Goal: Task Accomplishment & Management: Manage account settings

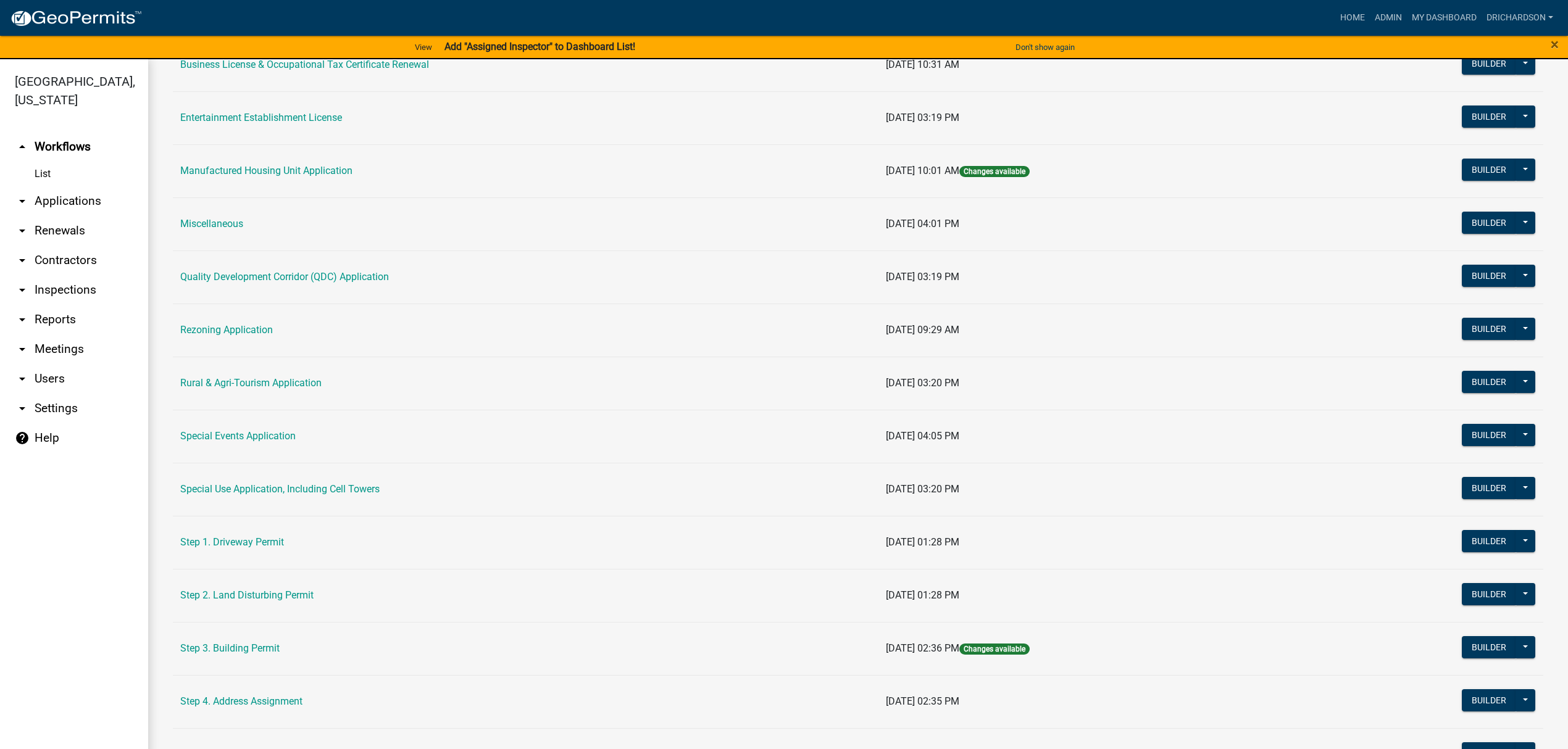
scroll to position [329, 0]
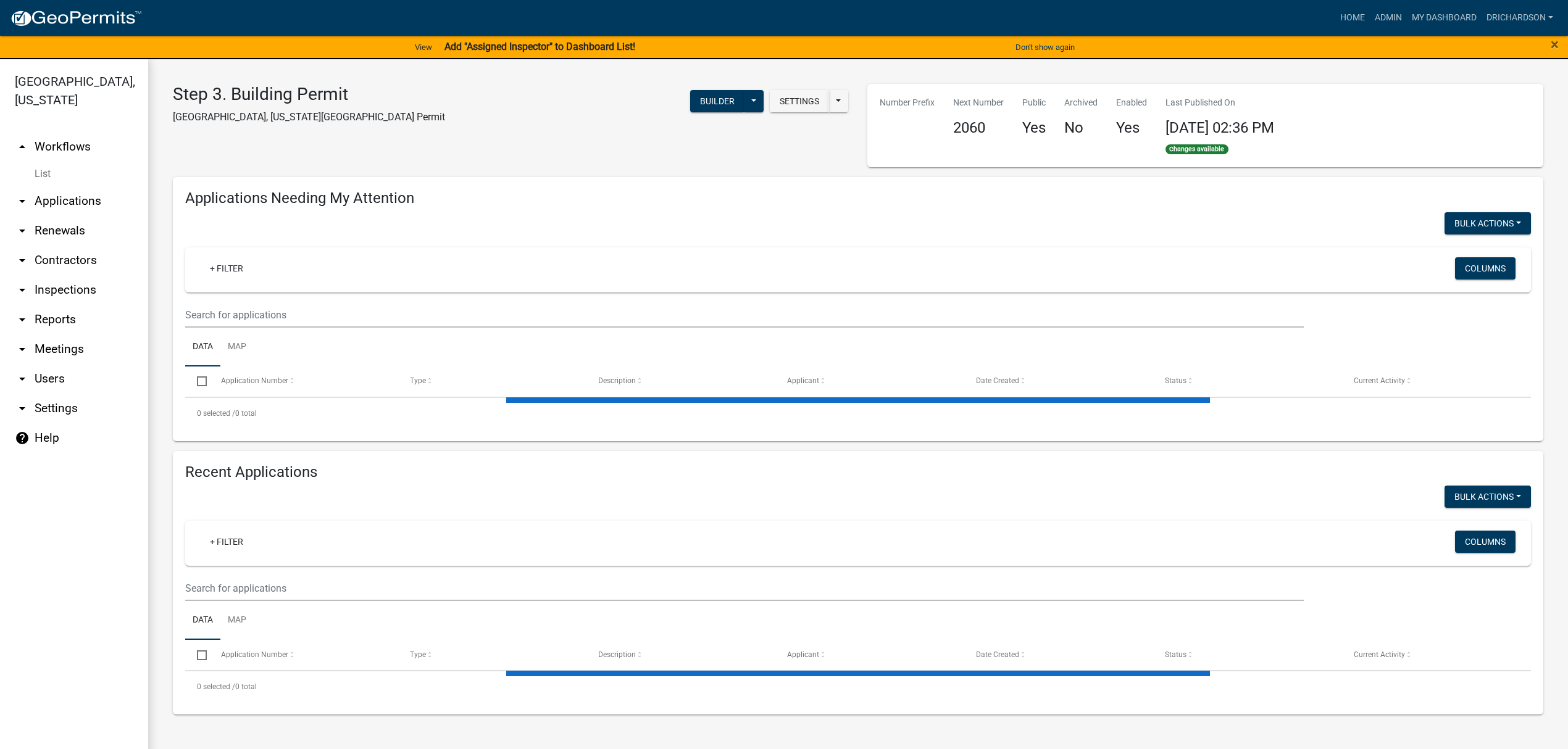
select select "1: 25"
select select "3: 100"
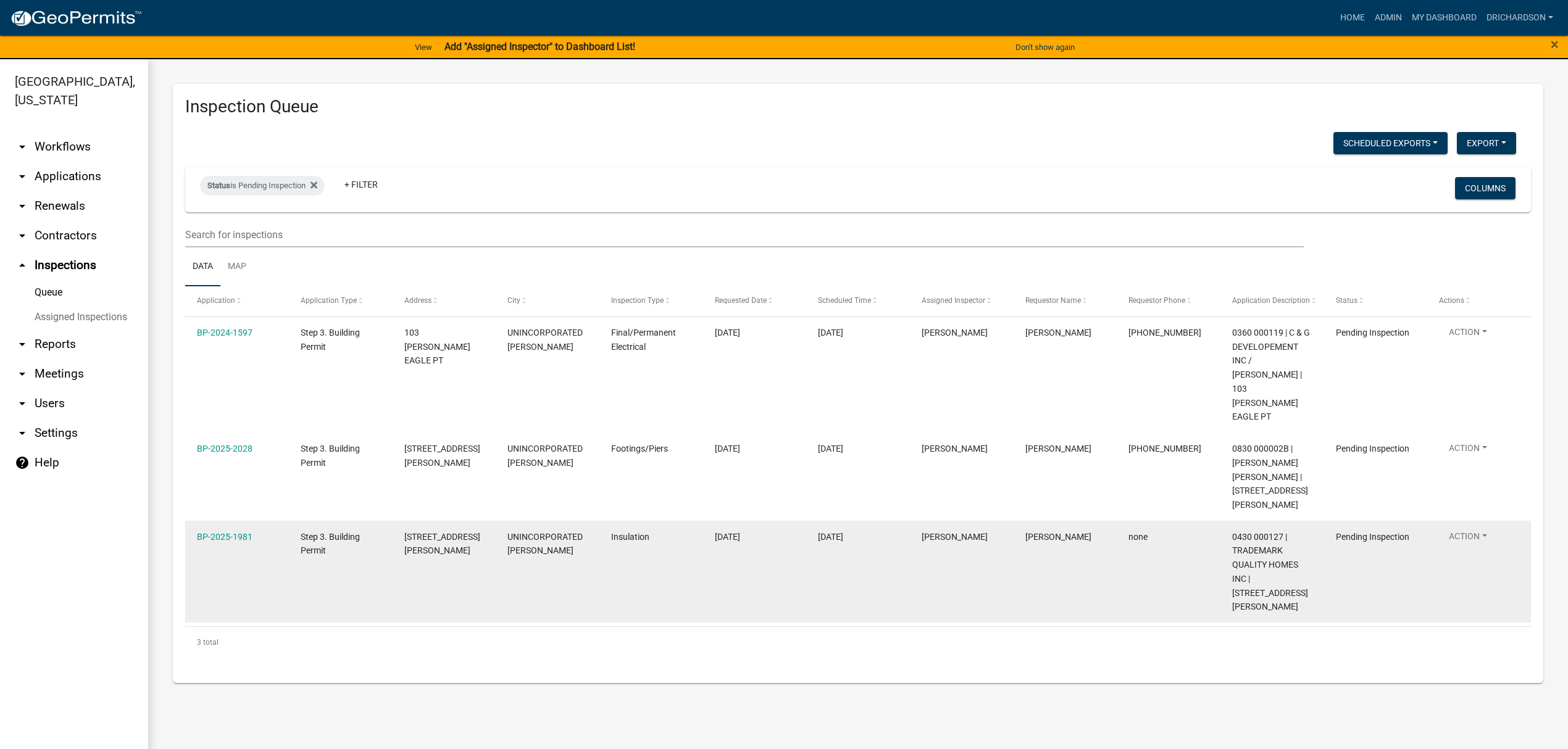
click at [1467, 344] on button "Action" at bounding box center [1468, 335] width 58 height 18
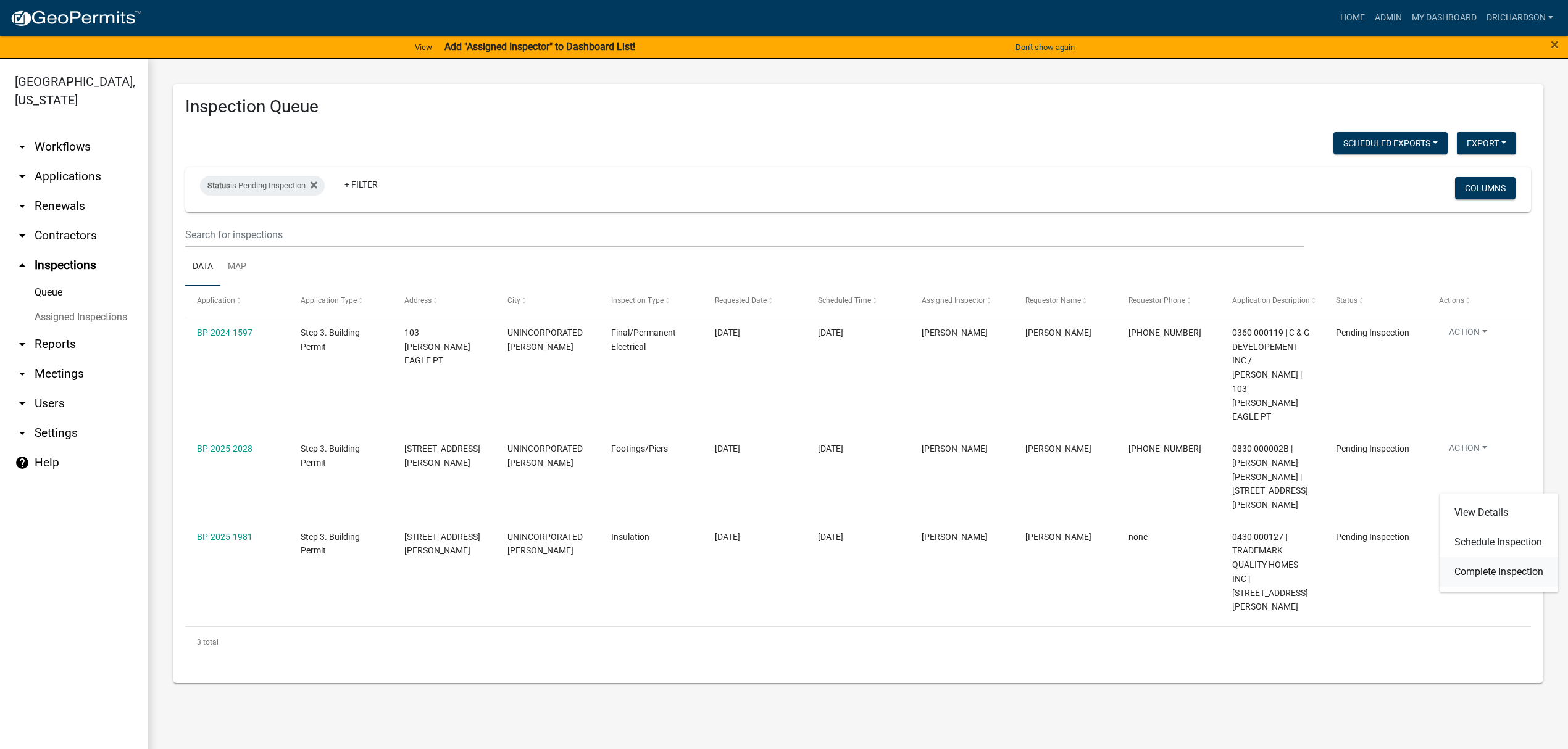
click at [1479, 576] on link "Complete Inspection" at bounding box center [1499, 572] width 119 height 29
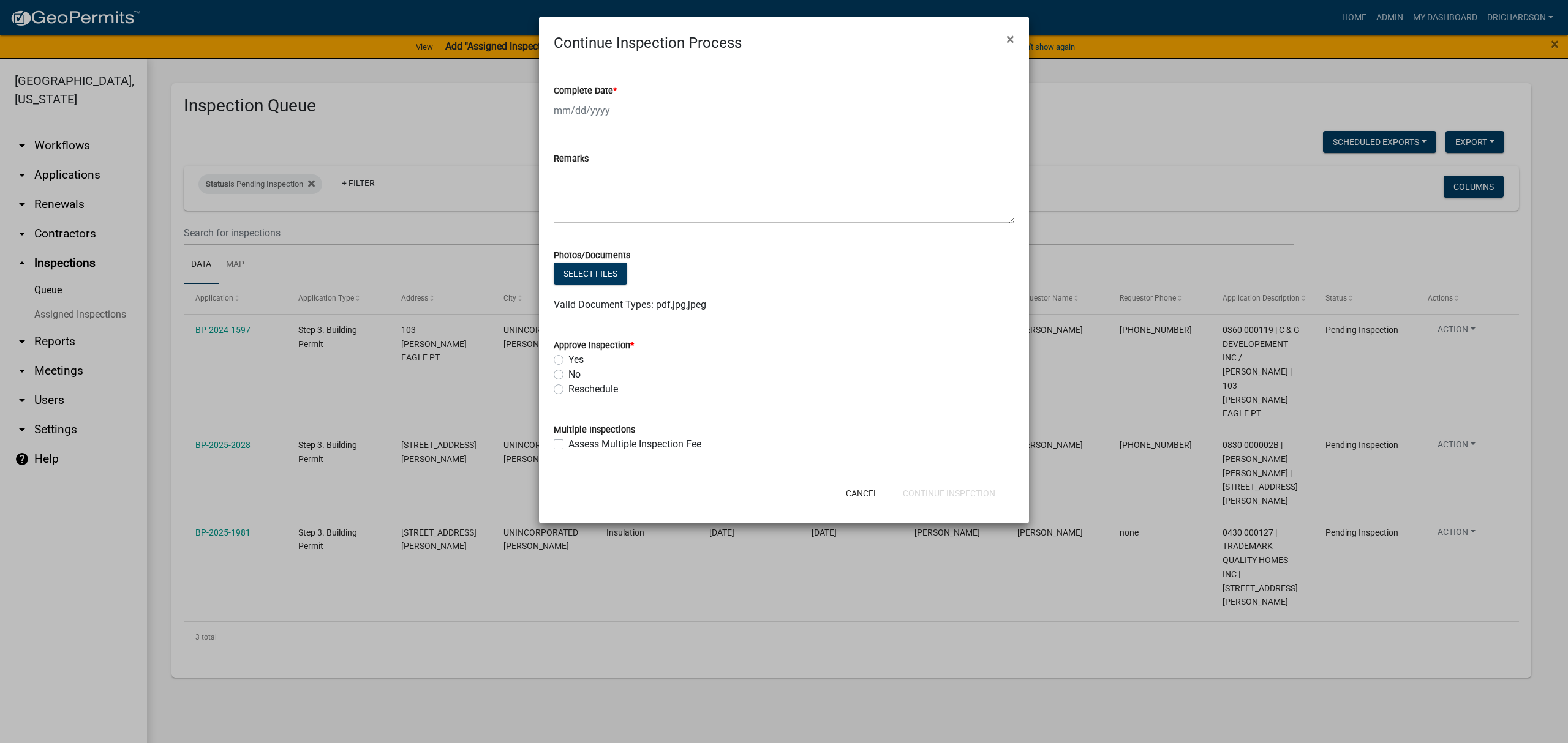
click at [594, 111] on div at bounding box center [610, 111] width 112 height 25
select select "8"
select select "2025"
click at [639, 213] on div "15" at bounding box center [644, 215] width 19 height 19
type input "[DATE]"
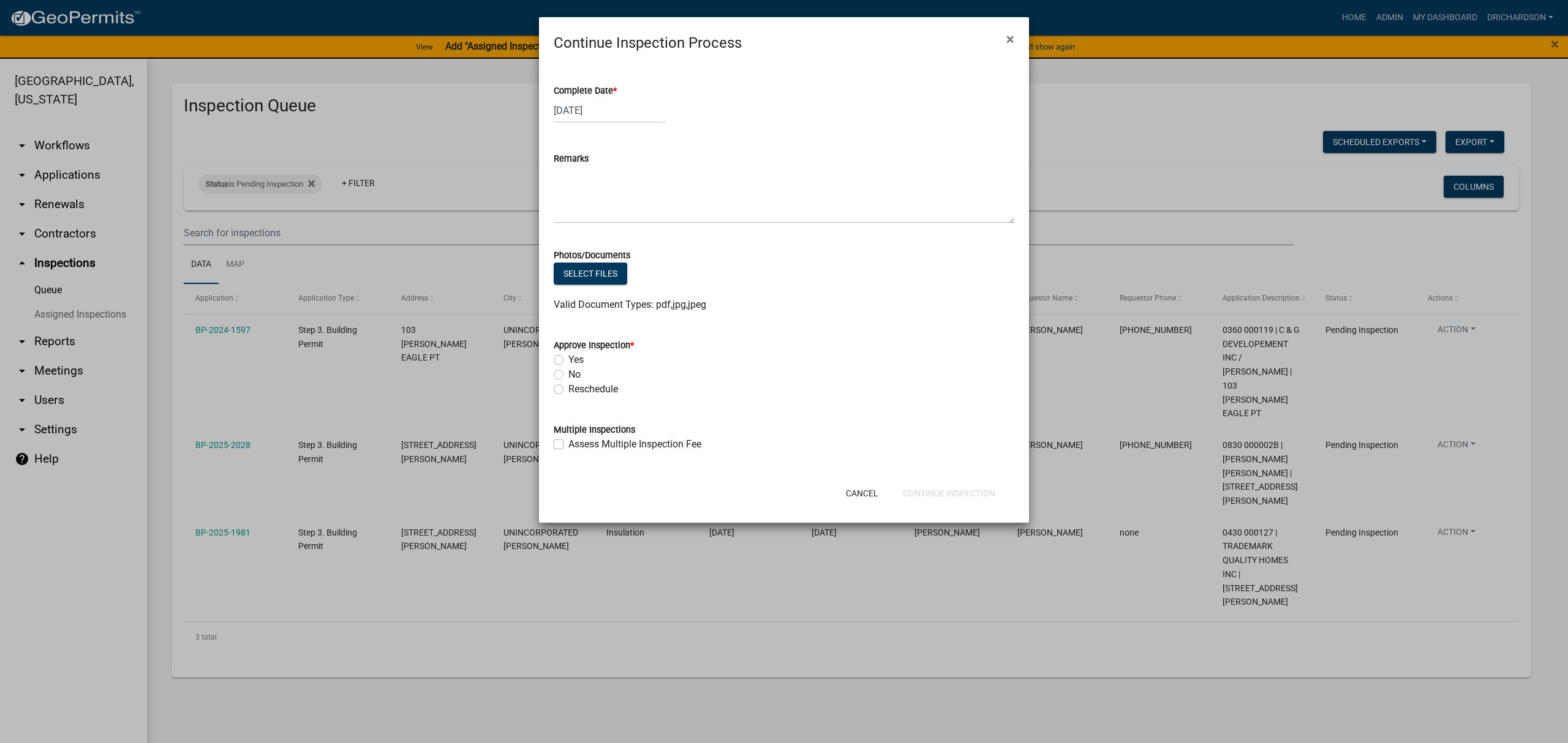
click at [568, 356] on label "Yes" at bounding box center [575, 360] width 15 height 15
click at [568, 356] on input "Yes" at bounding box center [572, 357] width 8 height 8
radio input "true"
click at [946, 490] on button "Continue Inspection" at bounding box center [950, 493] width 112 height 22
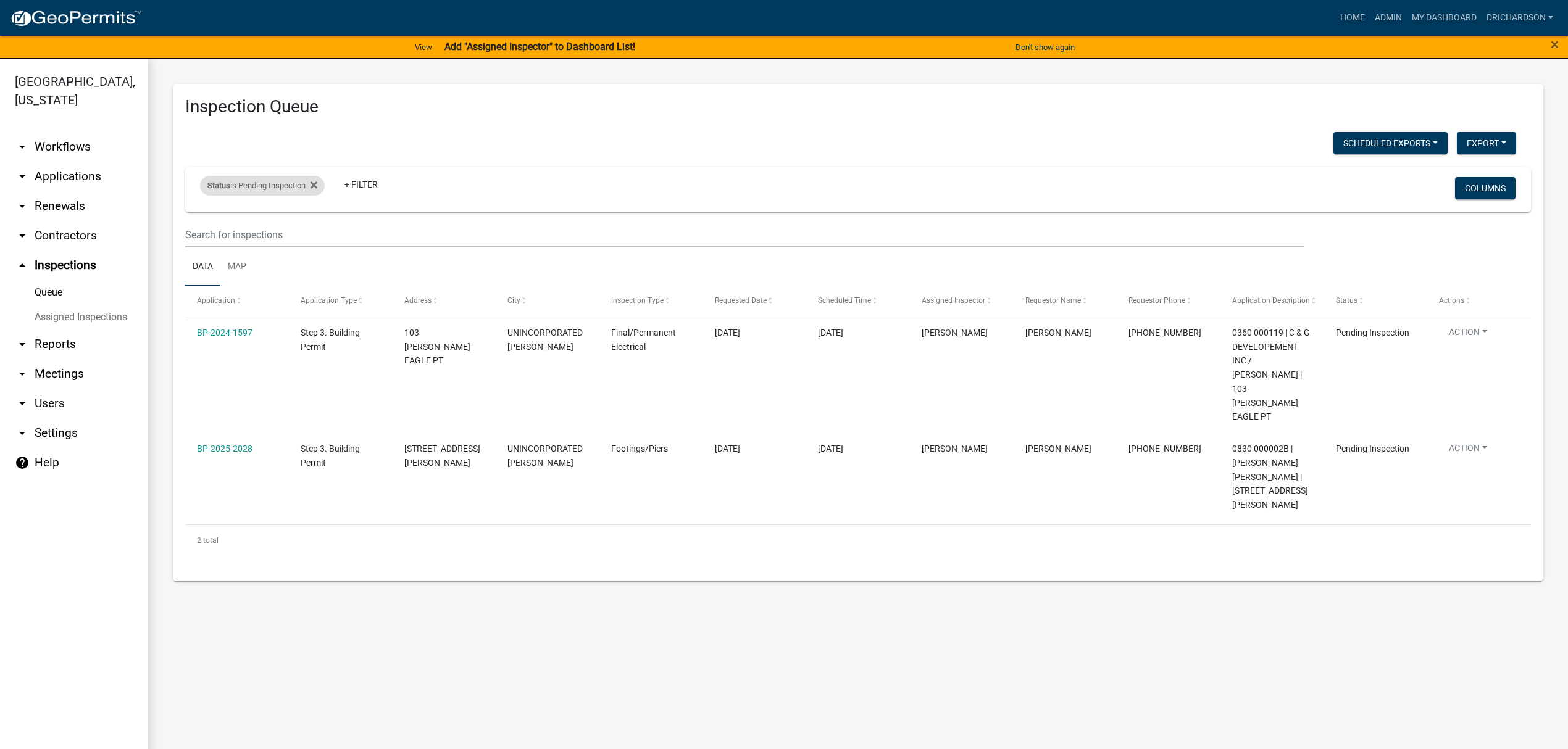
click at [282, 185] on div "Status is Pending Inspection" at bounding box center [262, 186] width 125 height 19
click at [282, 225] on select "Select an option Pending Schedule Pending Inspection Approved Denied Deleted Vo…" at bounding box center [264, 232] width 123 height 26
select select "0"
click at [203, 220] on select "Select an option Pending Schedule Pending Inspection Approved Denied Deleted Vo…" at bounding box center [264, 232] width 123 height 26
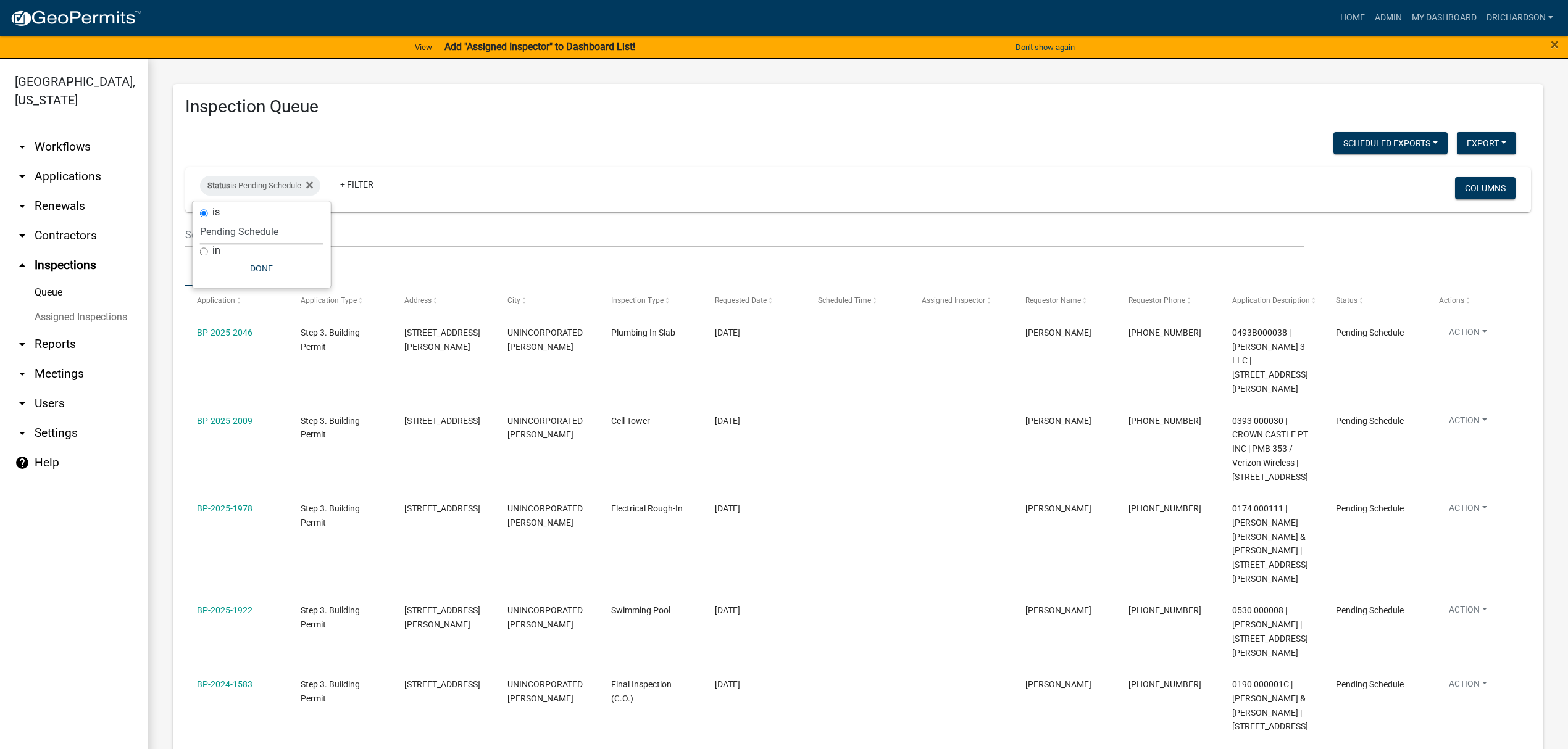
click at [698, 168] on div "Status is Pending Schedule + Filter Columns" at bounding box center [857, 189] width 1334 height 45
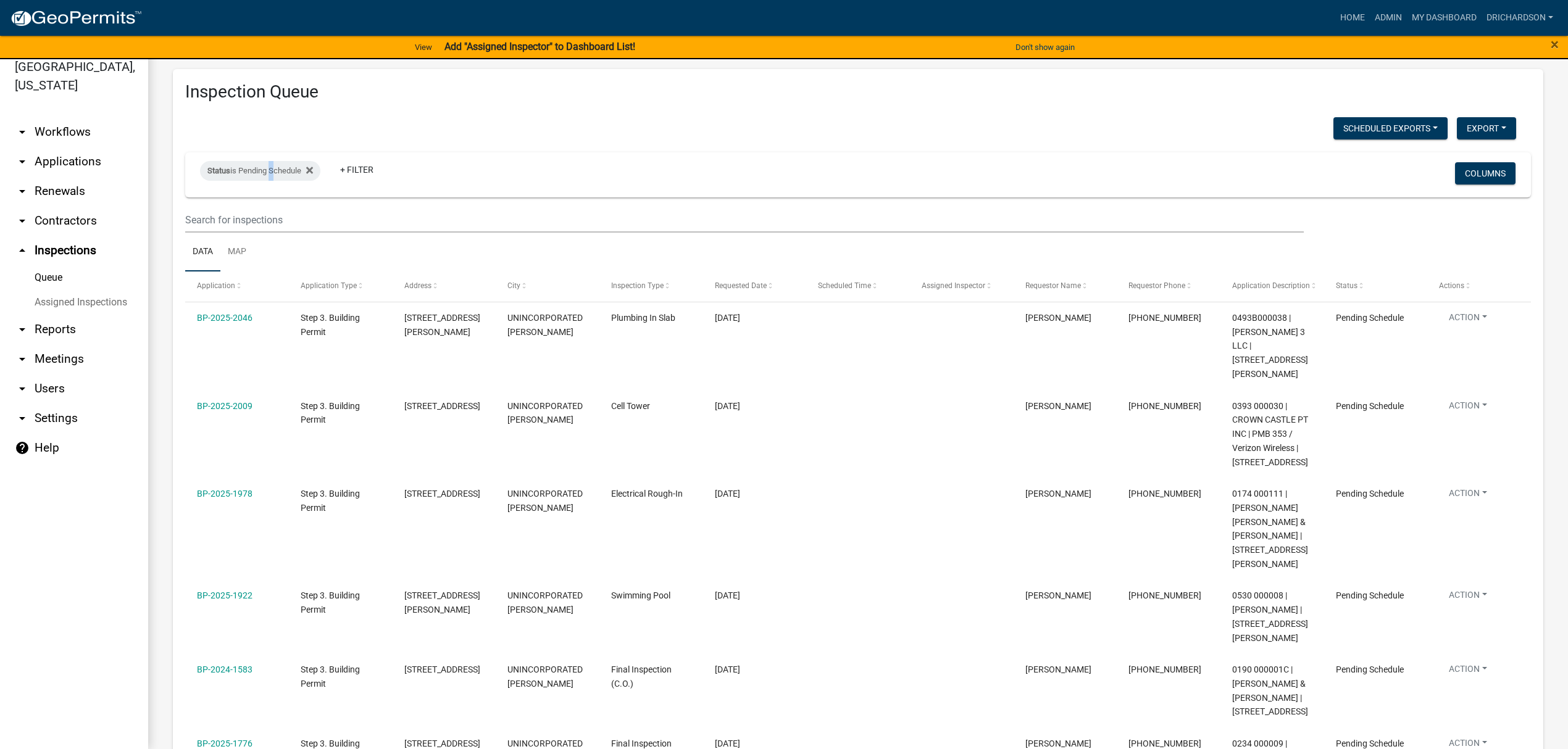
drag, startPoint x: 270, startPoint y: 172, endPoint x: 263, endPoint y: 184, distance: 13.9
click at [269, 173] on div "Status is Pending Schedule" at bounding box center [260, 171] width 120 height 19
click at [251, 223] on select "Select an option Pending Schedule Pending Inspection Approved Denied Deleted Vo…" at bounding box center [261, 217] width 123 height 26
select select "1"
click at [203, 205] on select "Select an option Pending Schedule Pending Inspection Approved Denied Deleted Vo…" at bounding box center [261, 217] width 123 height 26
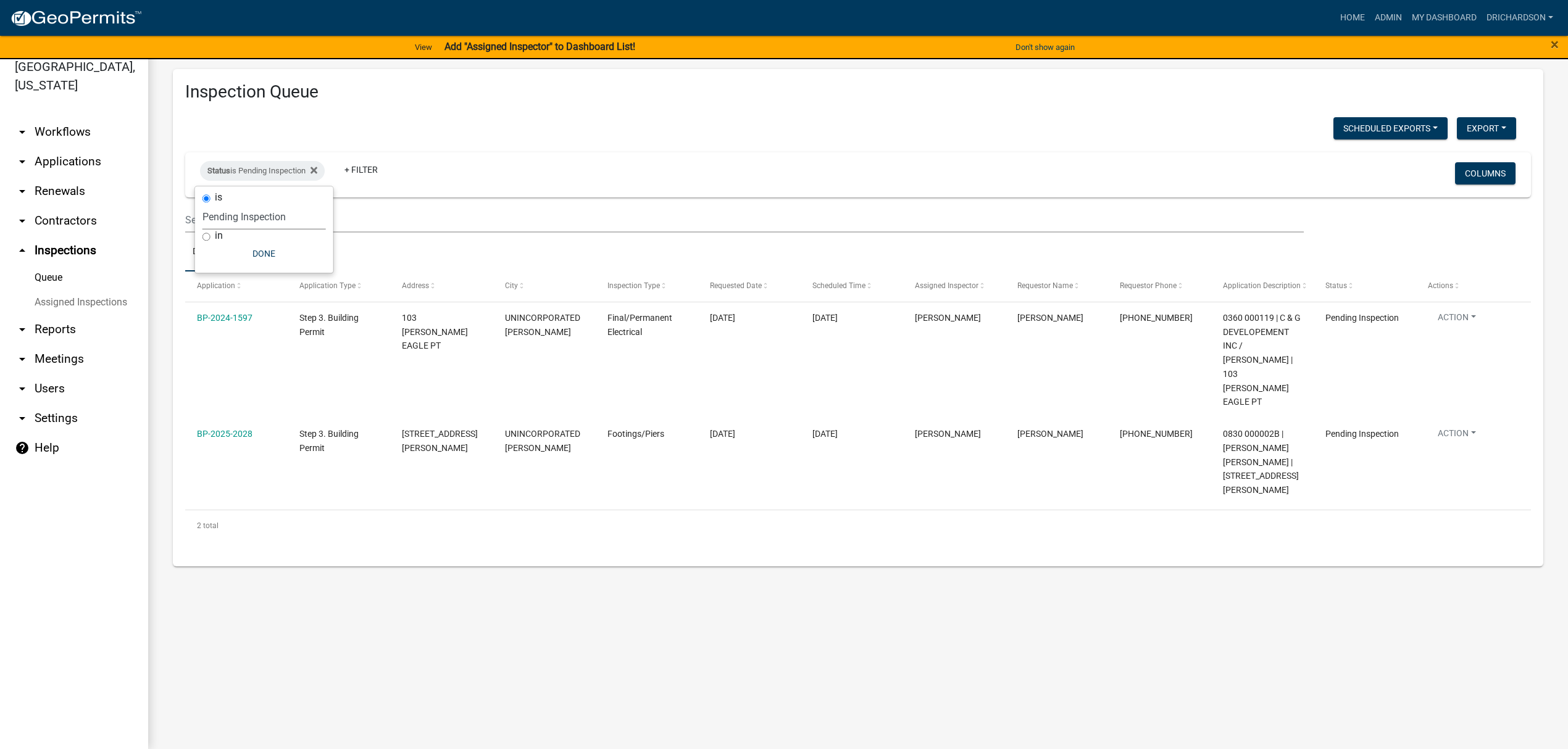
drag, startPoint x: 486, startPoint y: 112, endPoint x: 475, endPoint y: 135, distance: 25.5
click at [486, 113] on div "Inspection Queue Scheduled Exports + Create New Daily Inspection List Export Ex…" at bounding box center [858, 318] width 1371 height 498
click at [251, 174] on div "Status is Pending Inspection" at bounding box center [262, 171] width 125 height 19
click at [265, 215] on select "Select an option Pending Schedule Pending Inspection Approved Denied Deleted Vo…" at bounding box center [264, 217] width 123 height 26
select select "0"
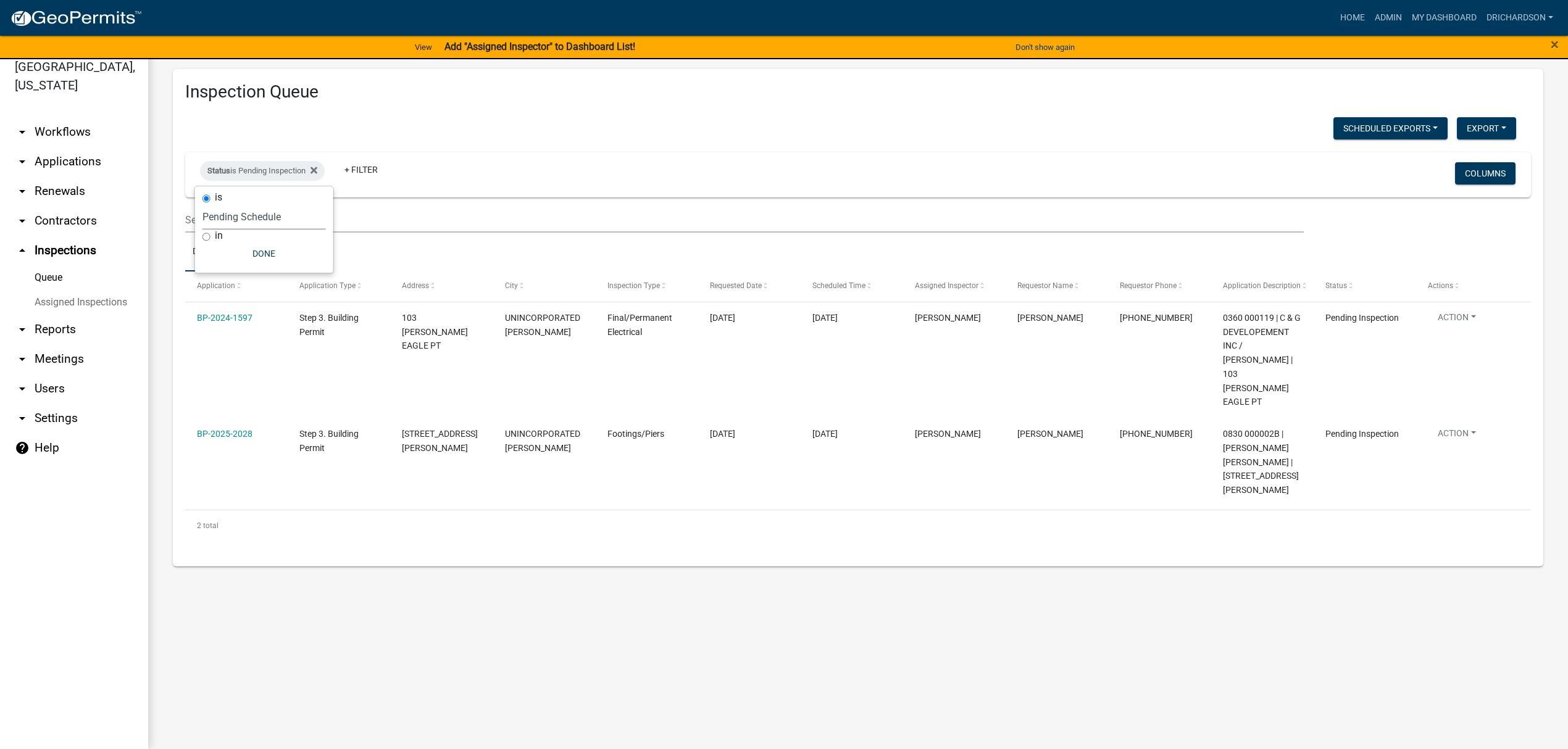
click at [203, 205] on select "Select an option Pending Schedule Pending Inspection Approved Denied Deleted Vo…" at bounding box center [264, 217] width 123 height 26
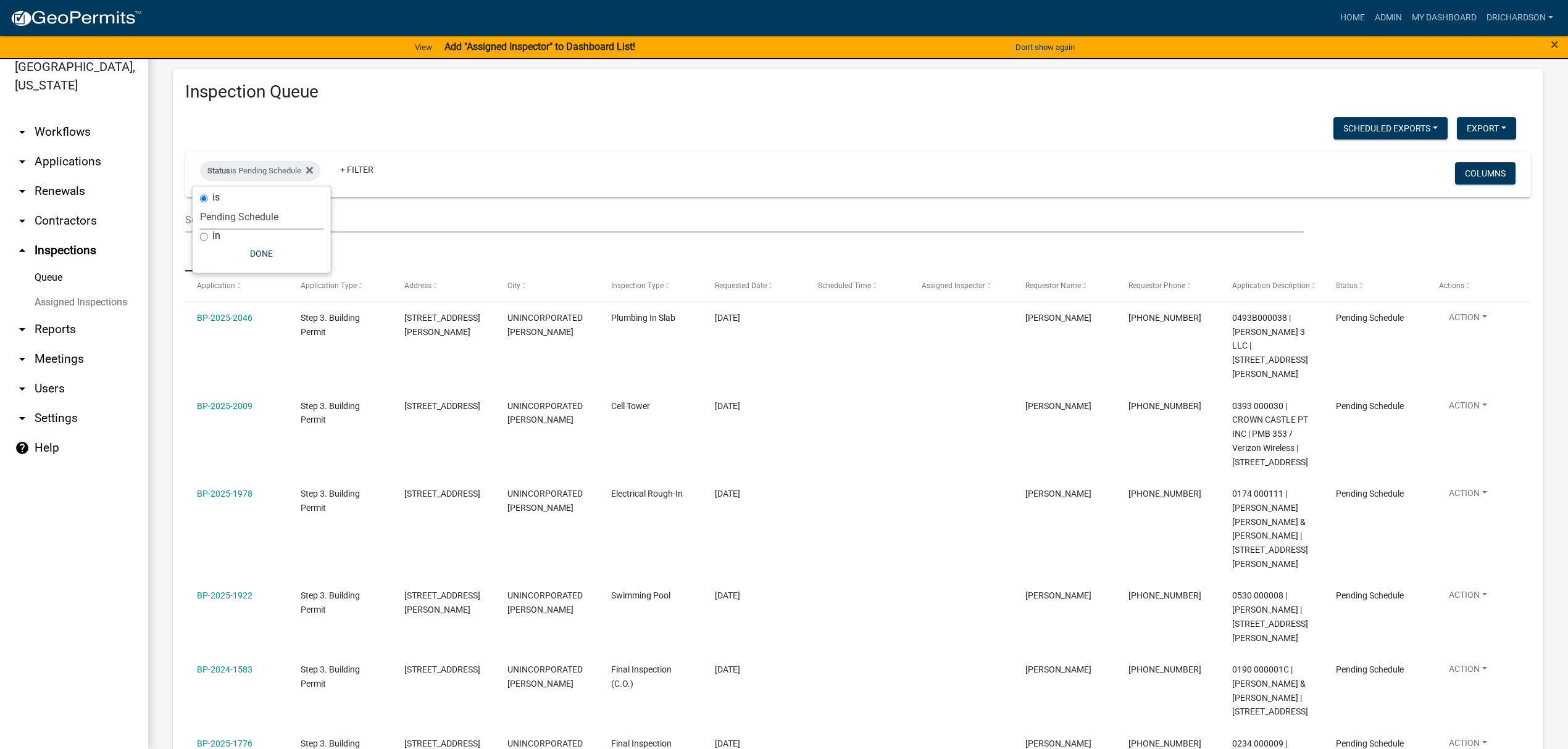
drag, startPoint x: 380, startPoint y: 94, endPoint x: 374, endPoint y: 141, distance: 47.4
click at [380, 95] on h3 "Inspection Queue" at bounding box center [858, 92] width 1346 height 21
click at [312, 235] on ul "Data Map" at bounding box center [858, 252] width 1346 height 39
click at [299, 220] on input "text" at bounding box center [744, 220] width 1118 height 26
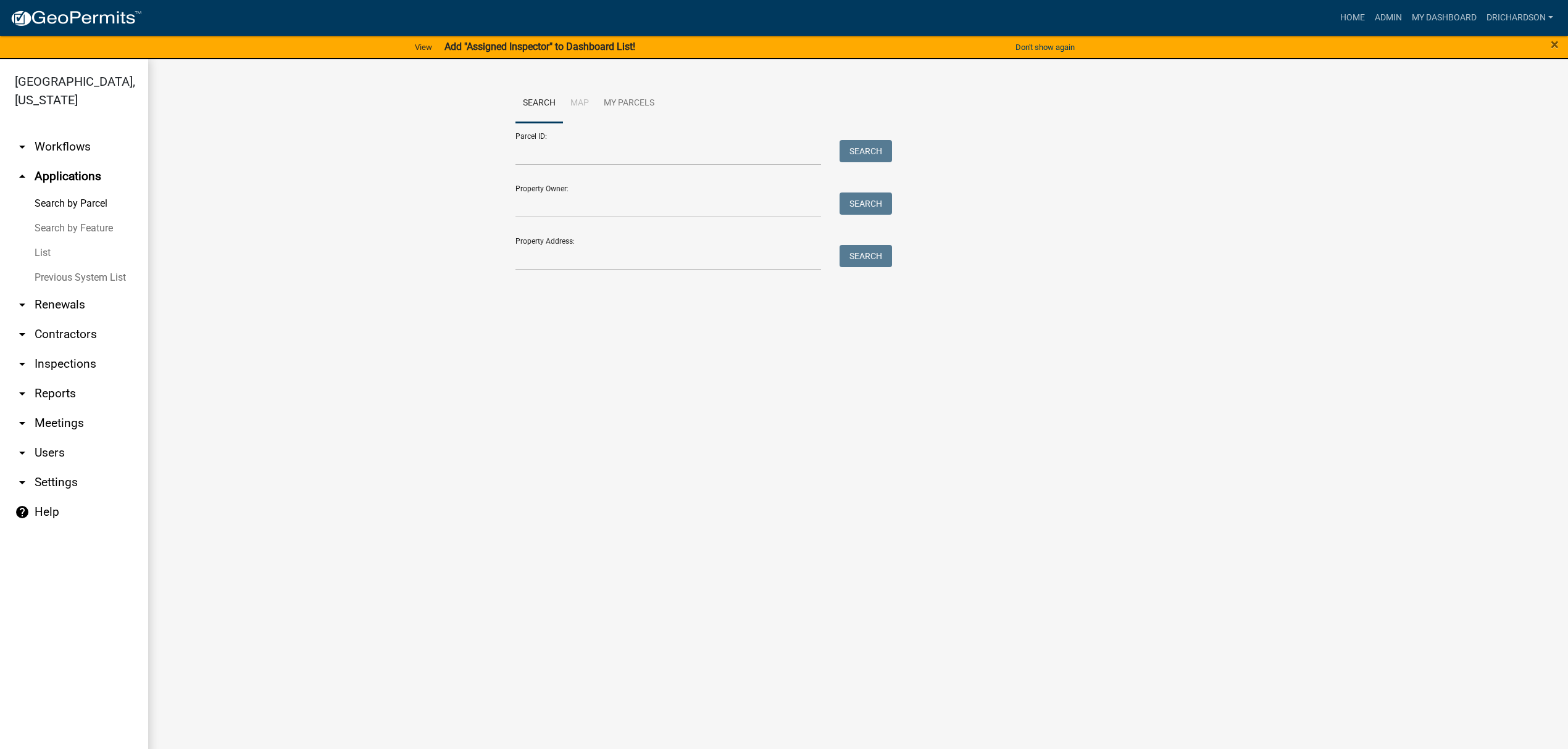
click at [547, 220] on form "Parcel ID: Search Property Owner: Search Property Address: Search" at bounding box center [700, 197] width 370 height 148
click at [546, 205] on input "Property Owner:" at bounding box center [668, 205] width 305 height 26
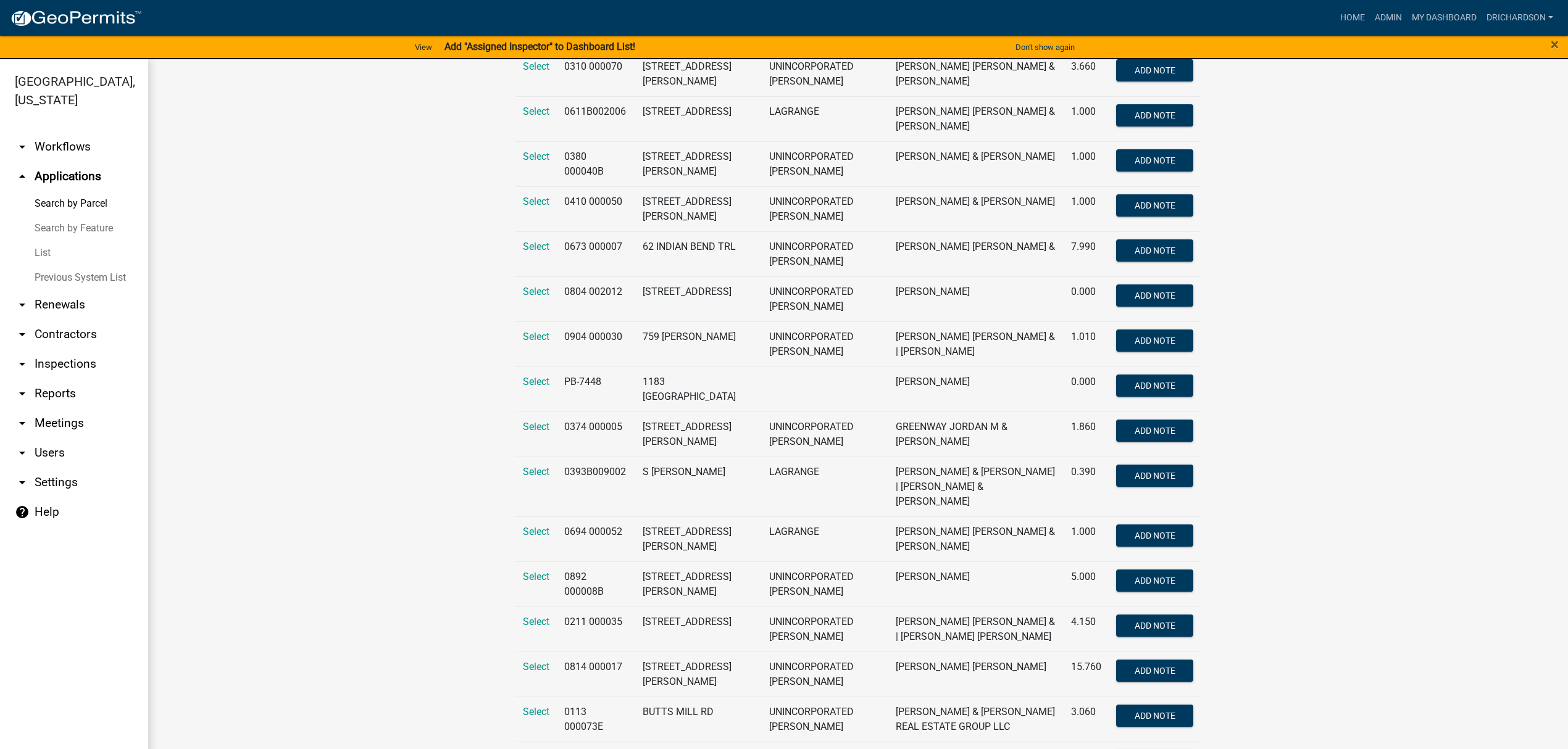
scroll to position [1095, 0]
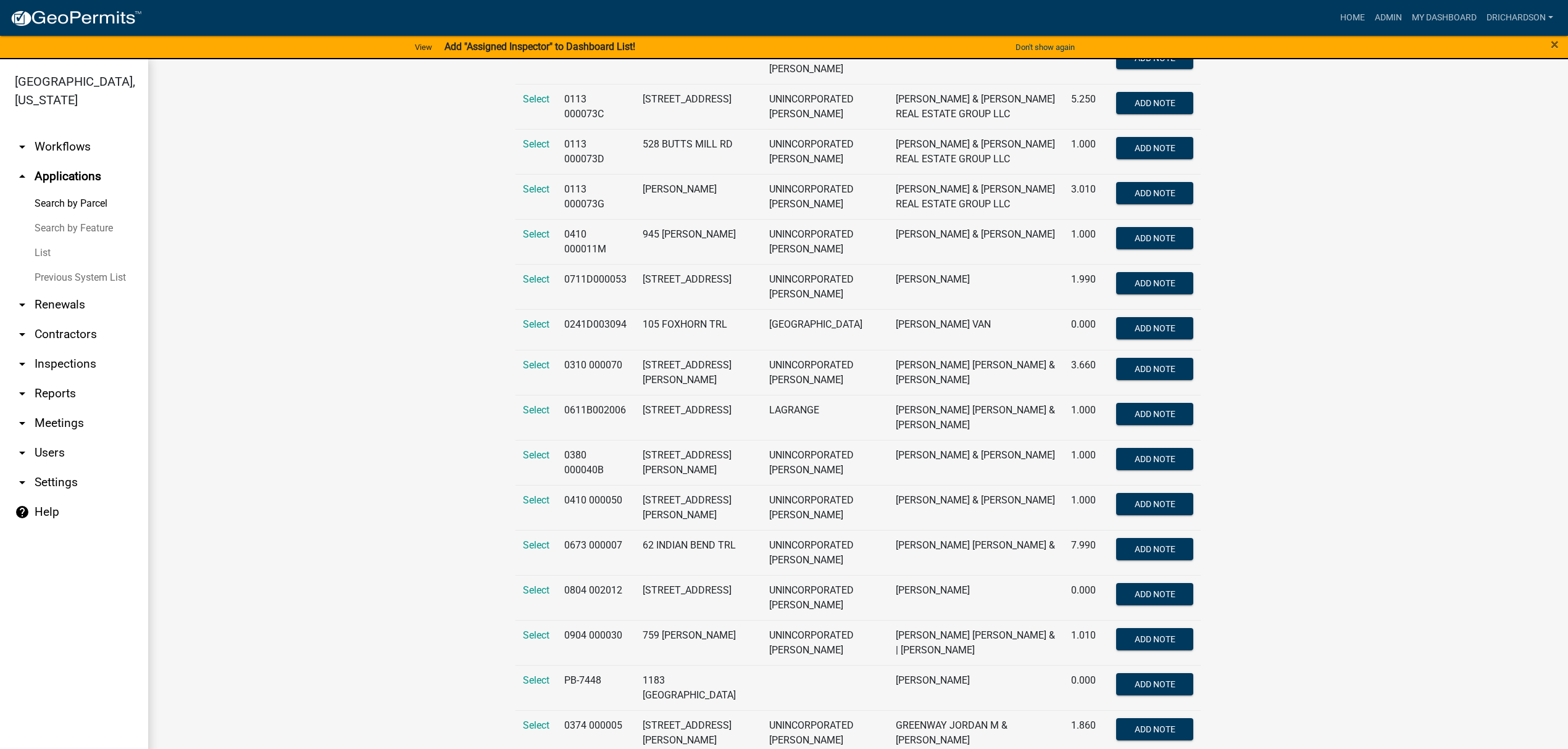
type input "jordan"
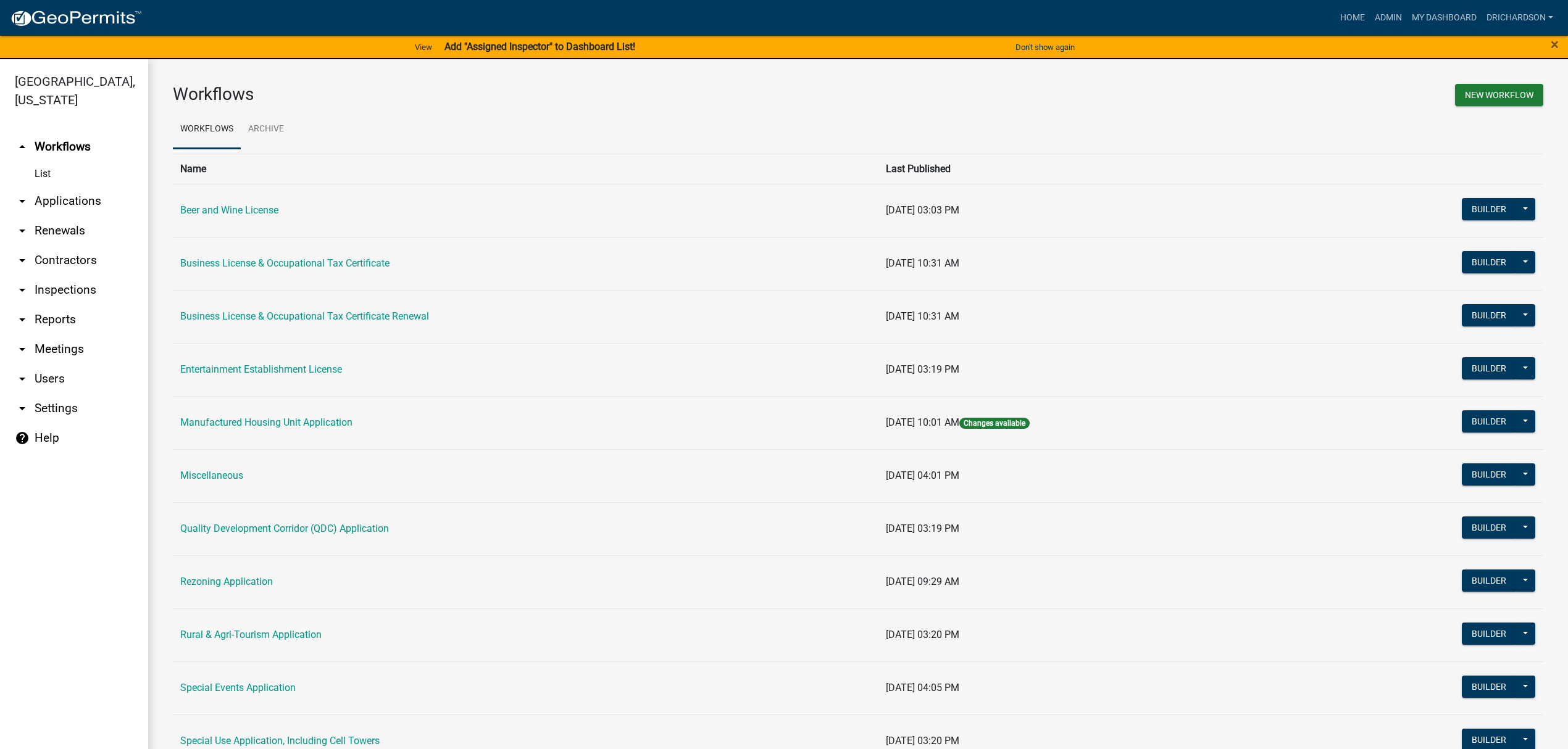
scroll to position [411, 0]
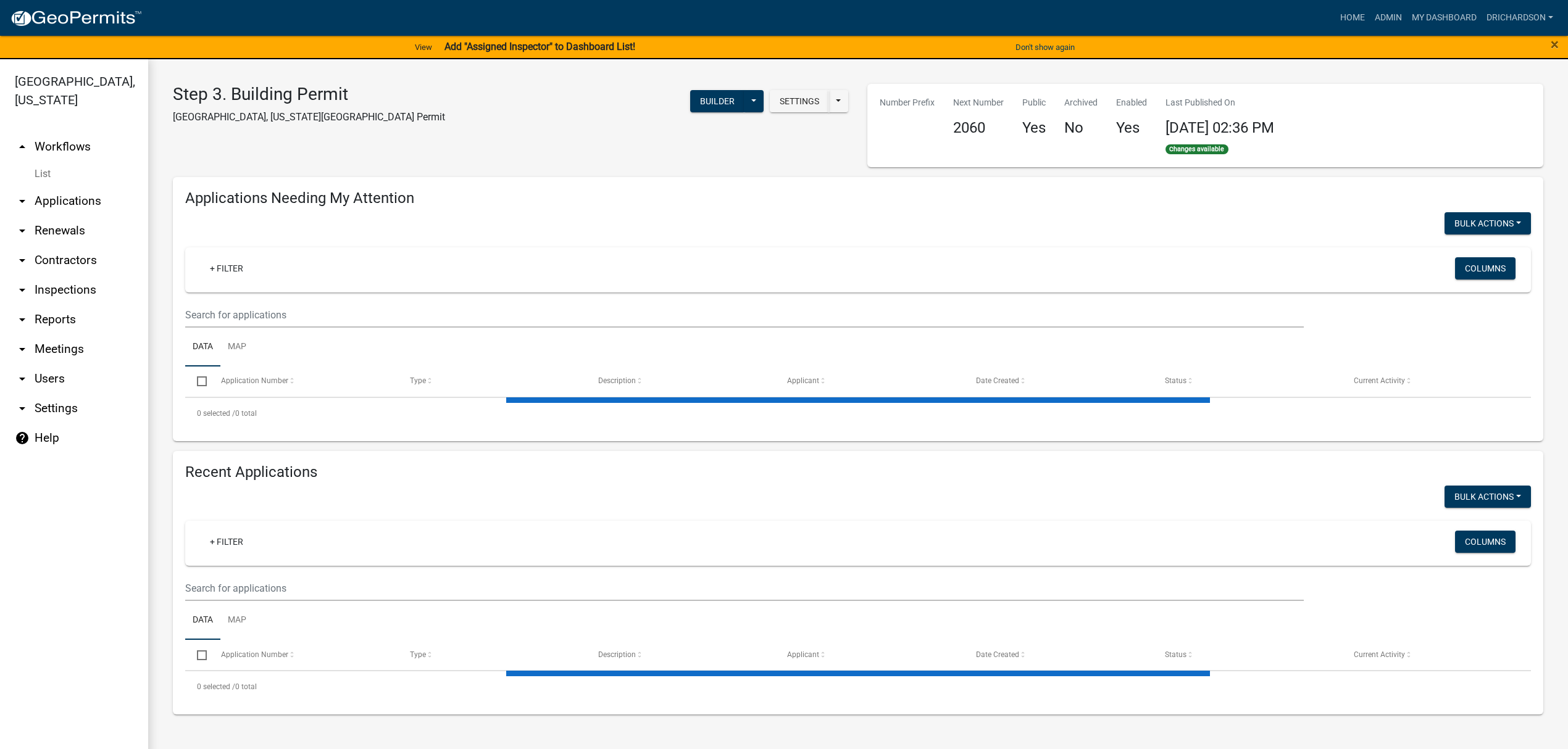
select select "1: 25"
select select "3: 100"
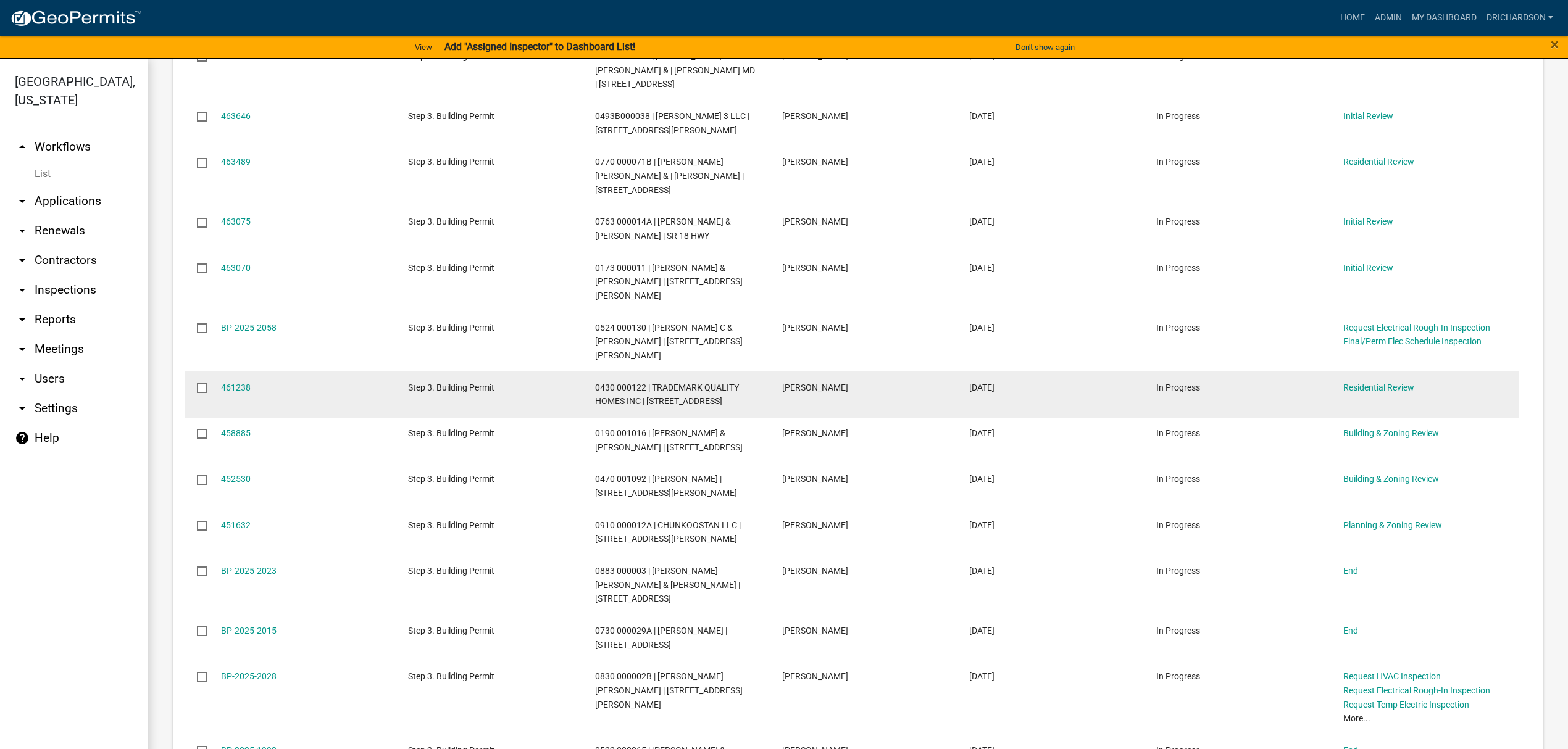
scroll to position [164, 0]
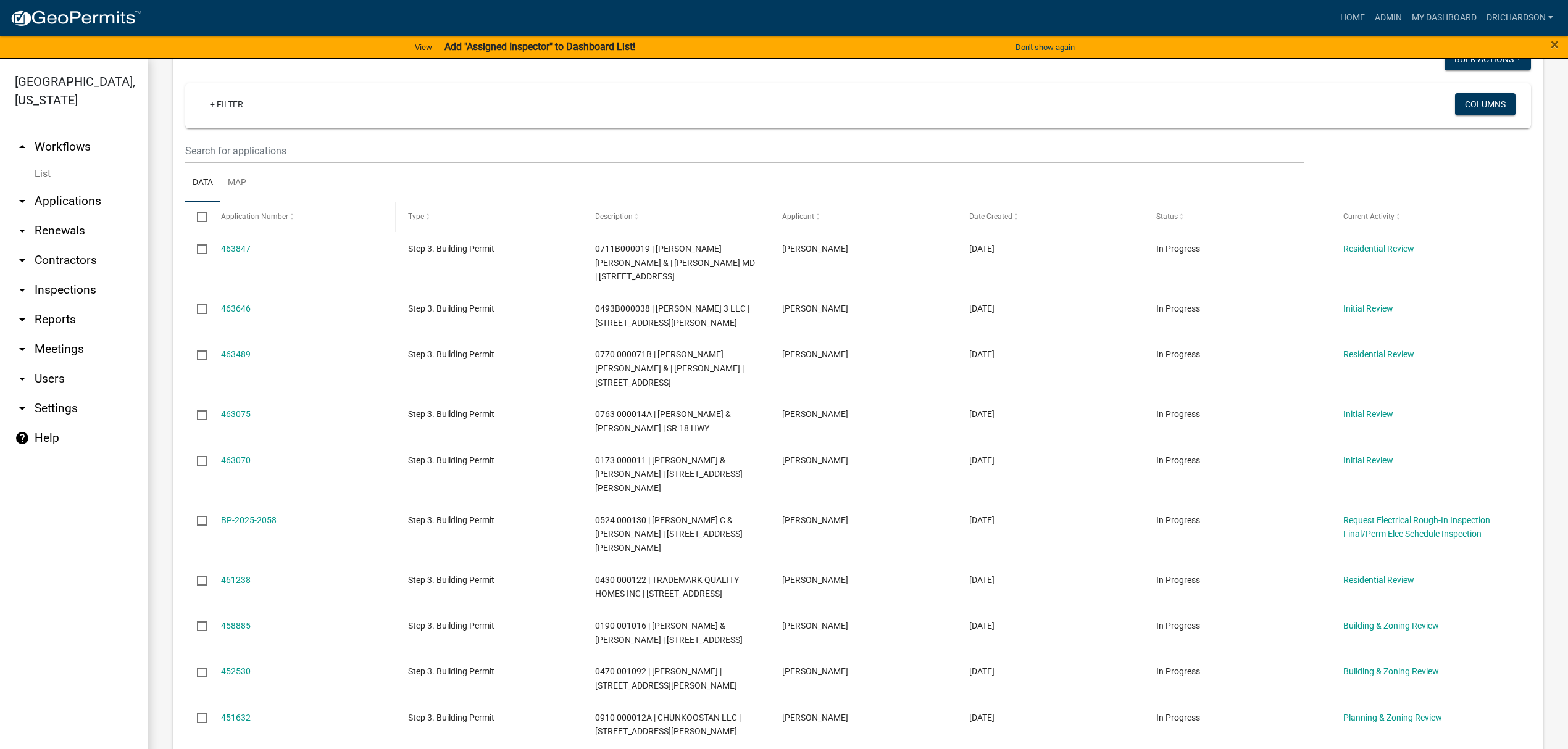
click at [254, 216] on span "Application Number" at bounding box center [255, 217] width 67 height 9
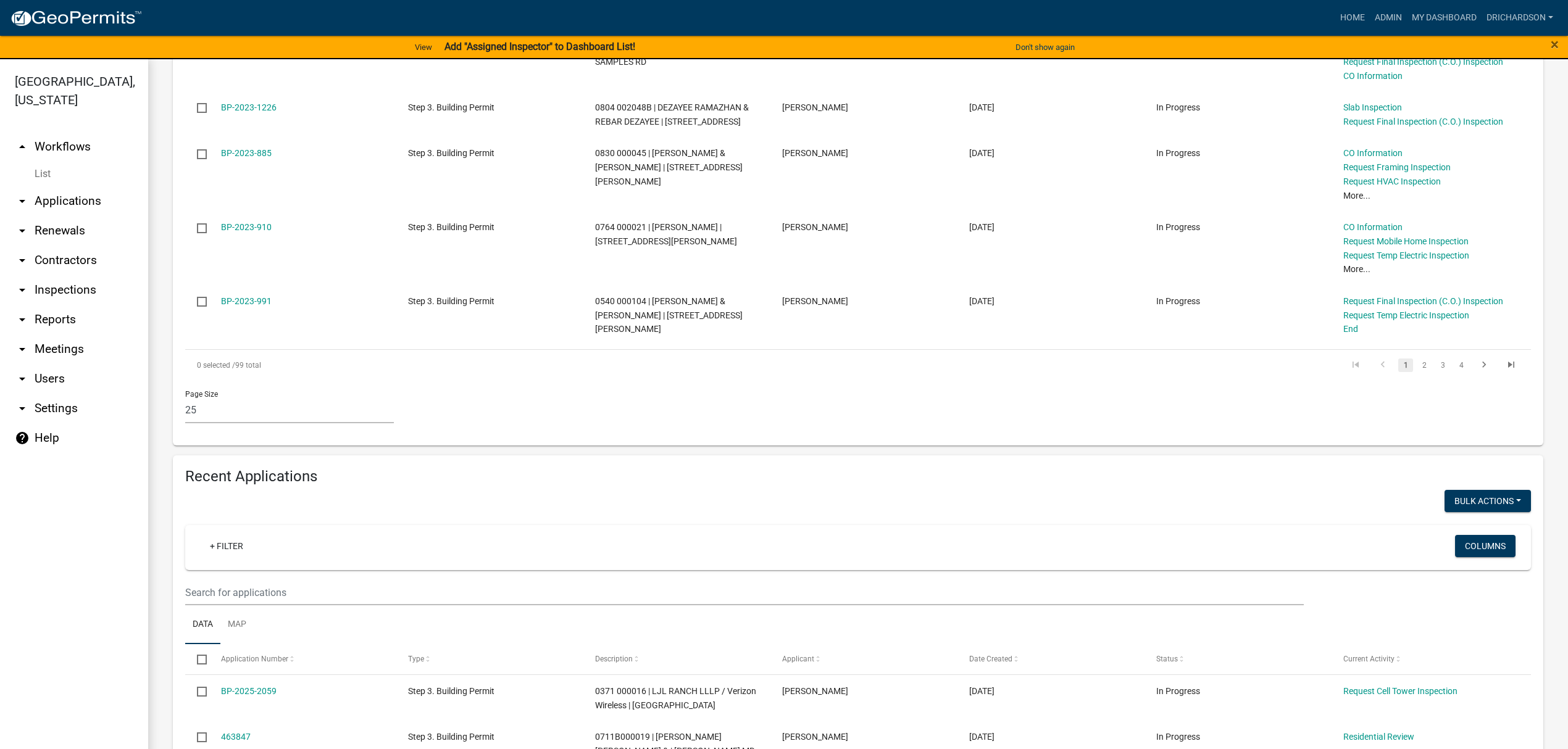
scroll to position [1564, 0]
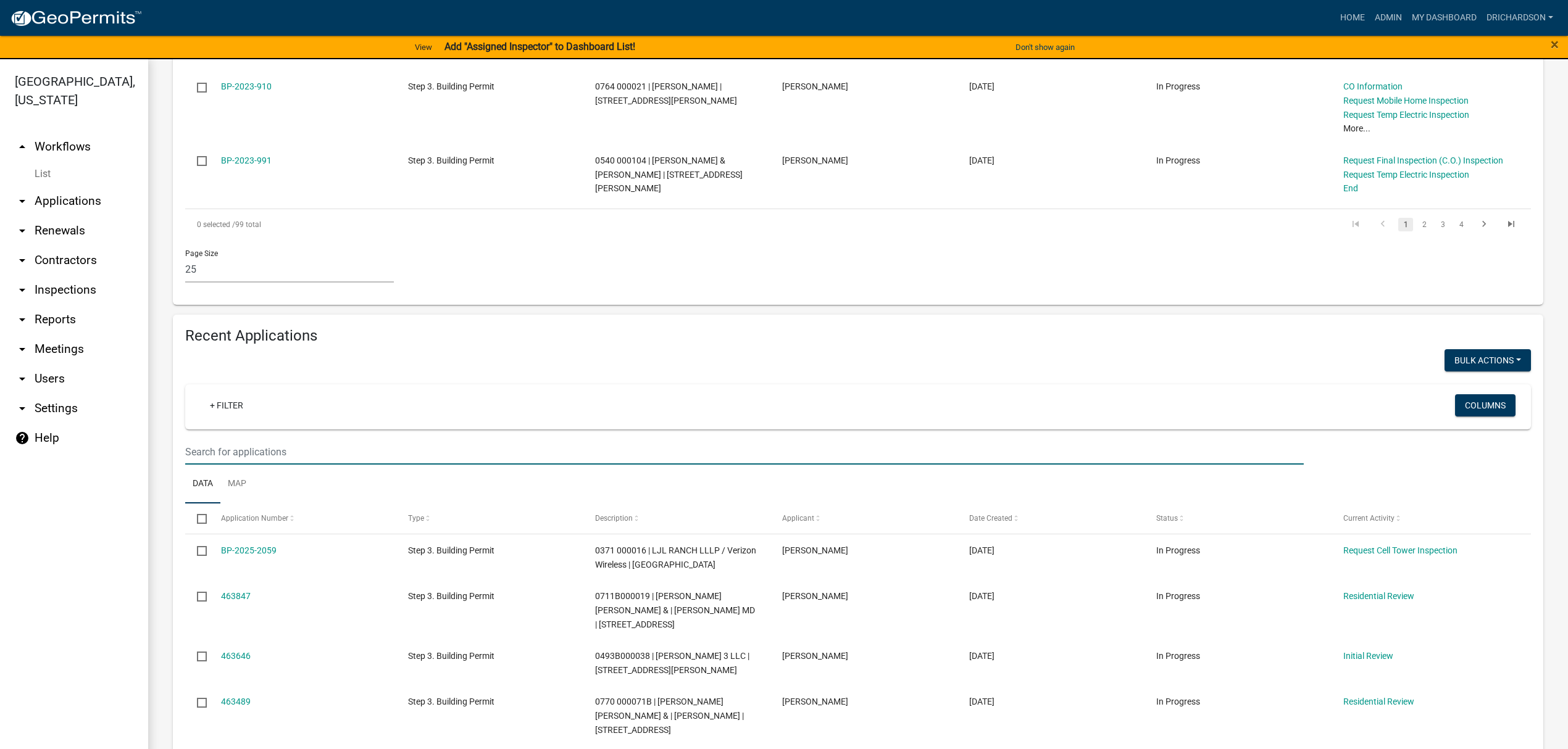
click at [299, 443] on input "text" at bounding box center [744, 452] width 1118 height 26
type input "jordan"
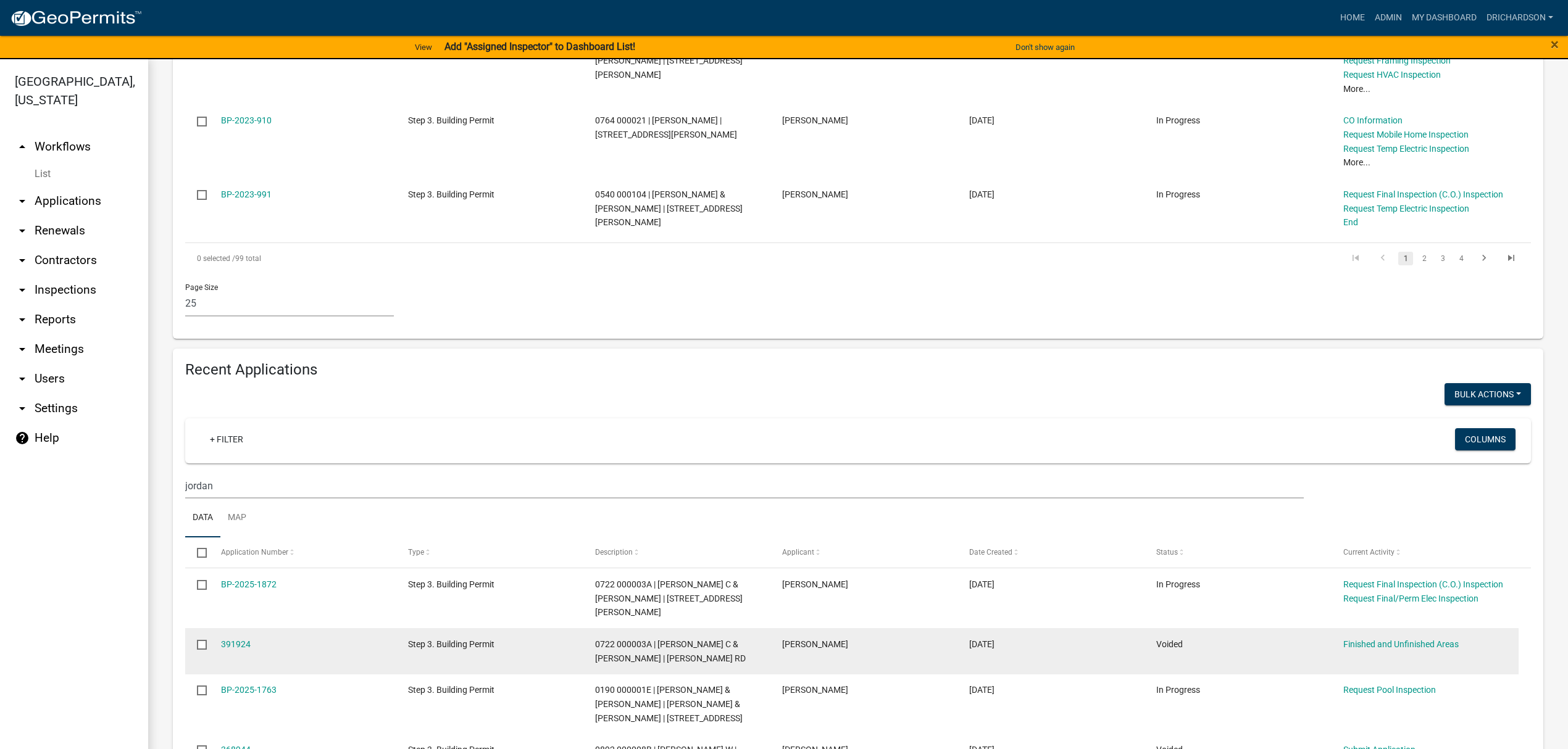
scroll to position [1481, 0]
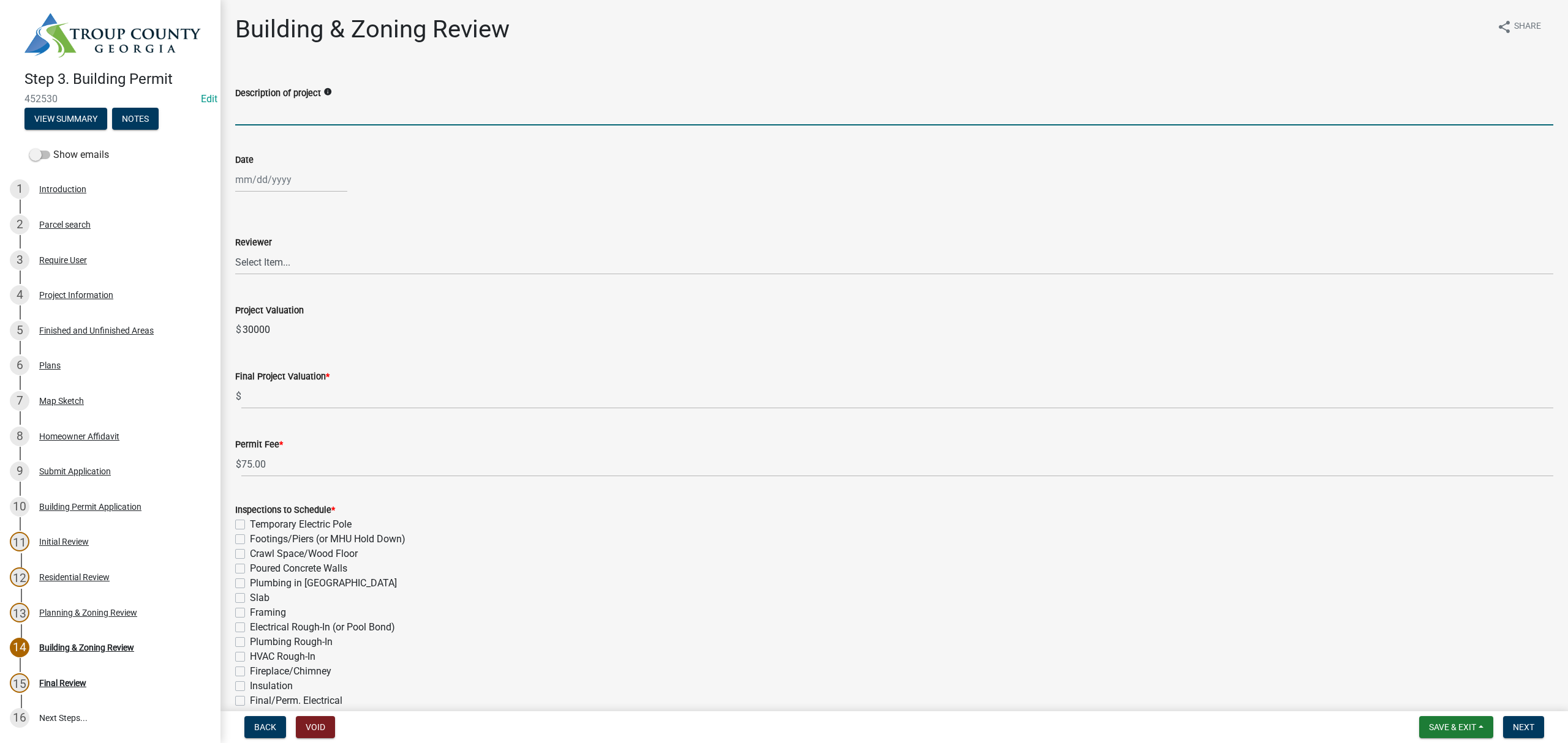
click at [280, 121] on input "Description of project" at bounding box center [894, 112] width 1318 height 25
type input "Accessory Structure"
click at [263, 184] on div at bounding box center [292, 179] width 112 height 25
select select "8"
select select "2025"
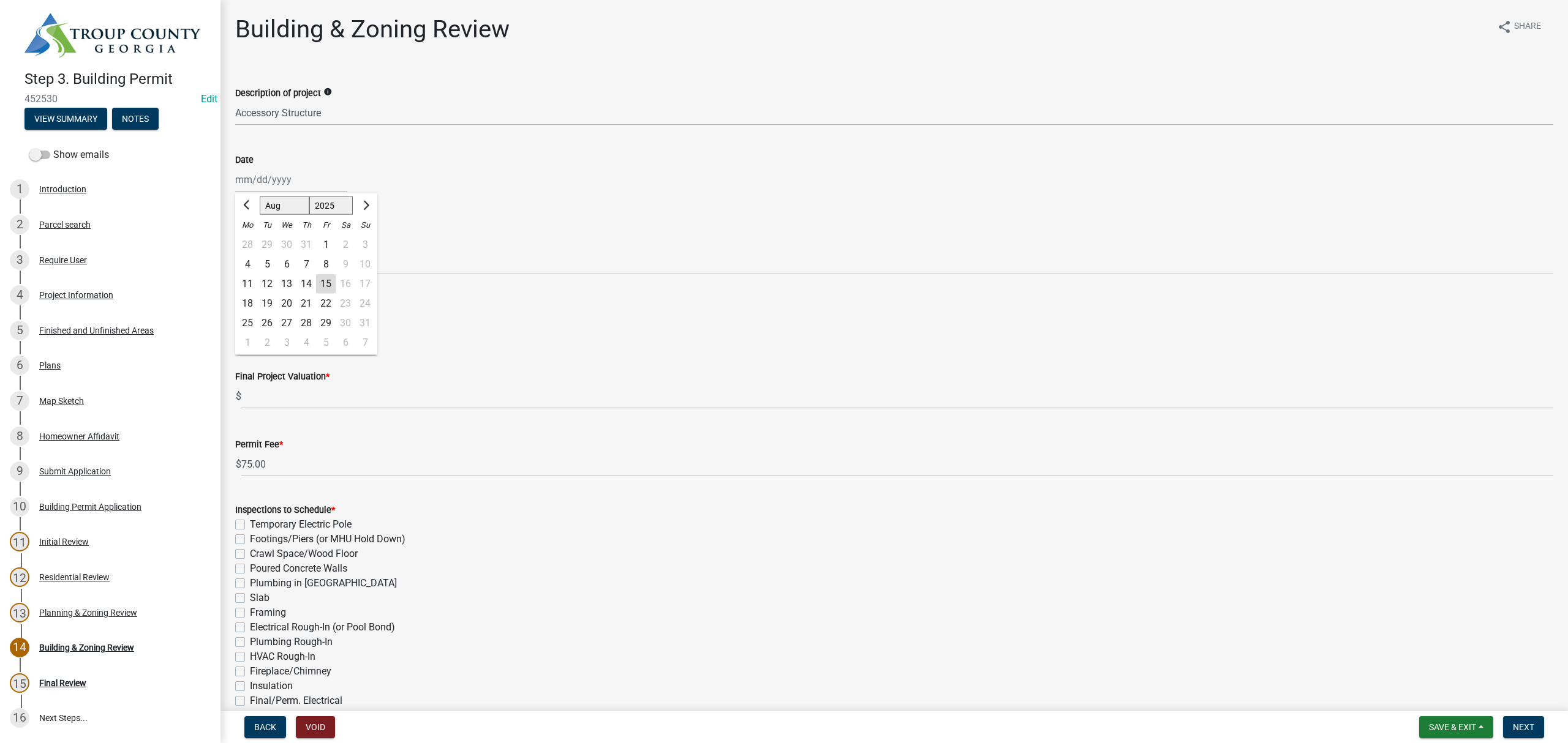
click at [326, 283] on div "15" at bounding box center [326, 284] width 19 height 19
type input "[DATE]"
click at [290, 268] on select "Select Item... [PERSON_NAME] [PERSON_NAME] [PERSON_NAME] [PERSON_NAME] [PERSON_…" at bounding box center [894, 262] width 1318 height 25
click at [235, 249] on select "Select Item... [PERSON_NAME] [PERSON_NAME] [PERSON_NAME] [PERSON_NAME] [PERSON_…" at bounding box center [894, 262] width 1318 height 25
select select "68ced6f9-1cde-4df4-873a-f2fb2a9a9b51"
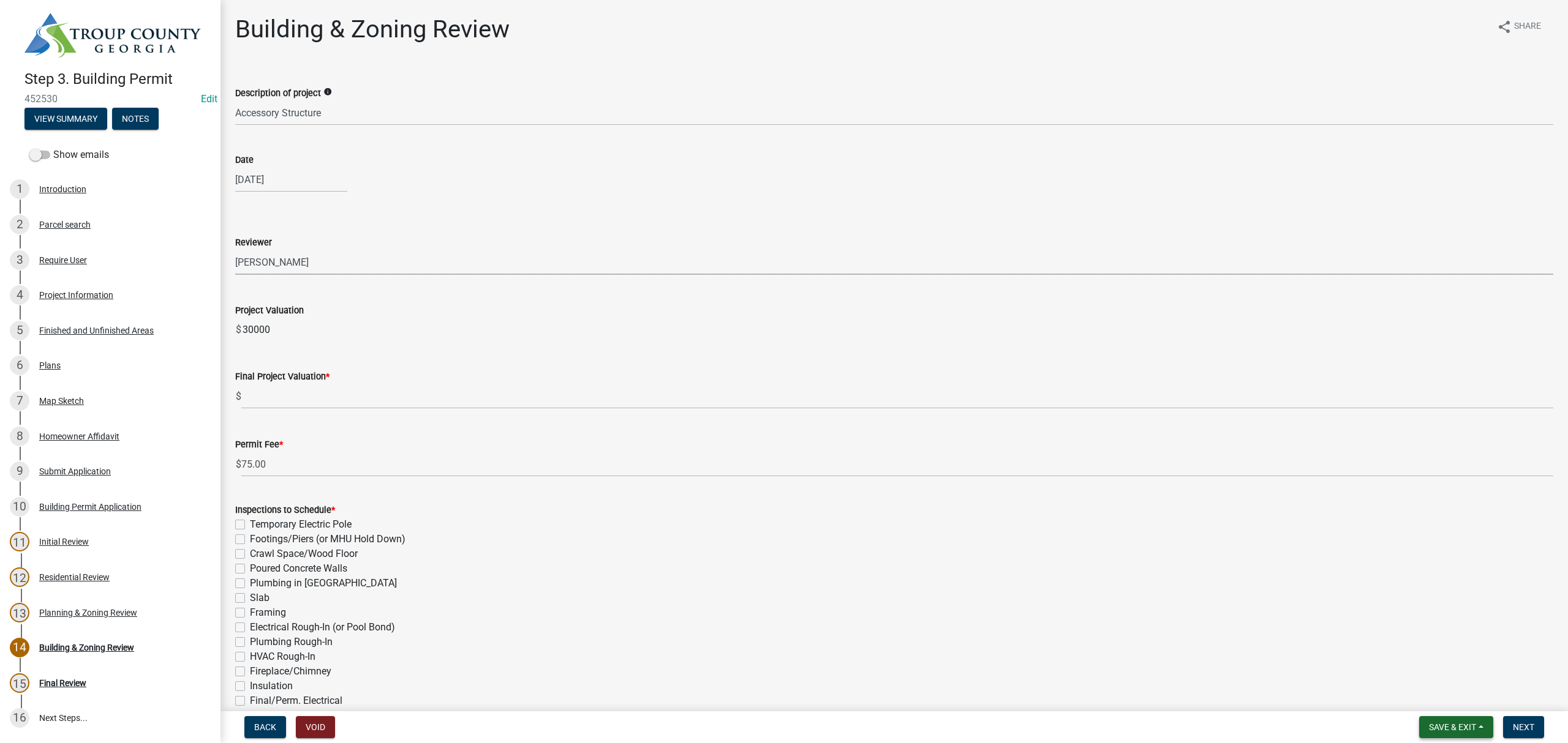
click at [1465, 726] on span "Save & Exit" at bounding box center [1453, 727] width 47 height 10
click at [1416, 662] on button "Save" at bounding box center [1444, 667] width 98 height 29
click at [82, 294] on div "Project Information" at bounding box center [76, 295] width 74 height 9
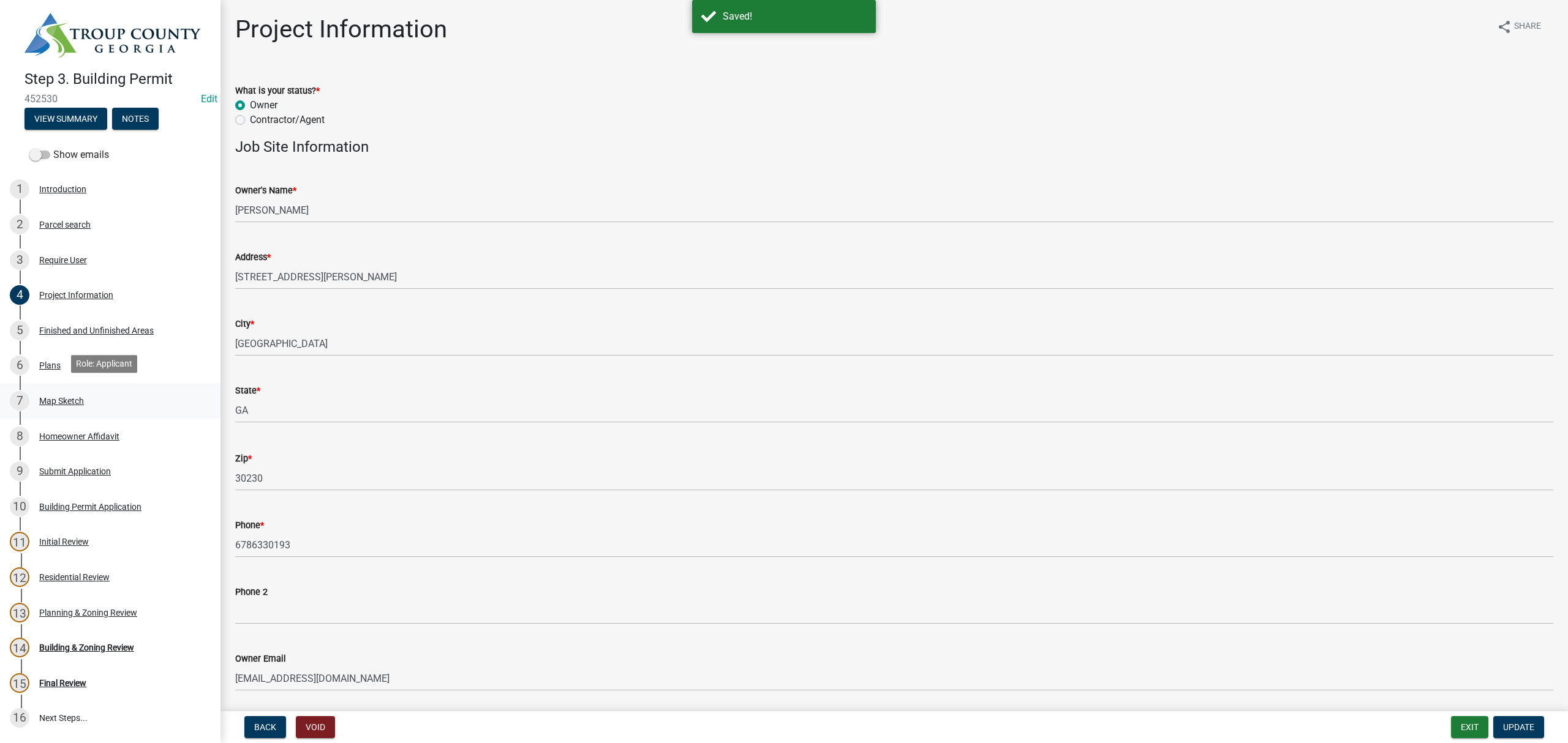
click at [60, 397] on div "Map Sketch" at bounding box center [61, 401] width 45 height 9
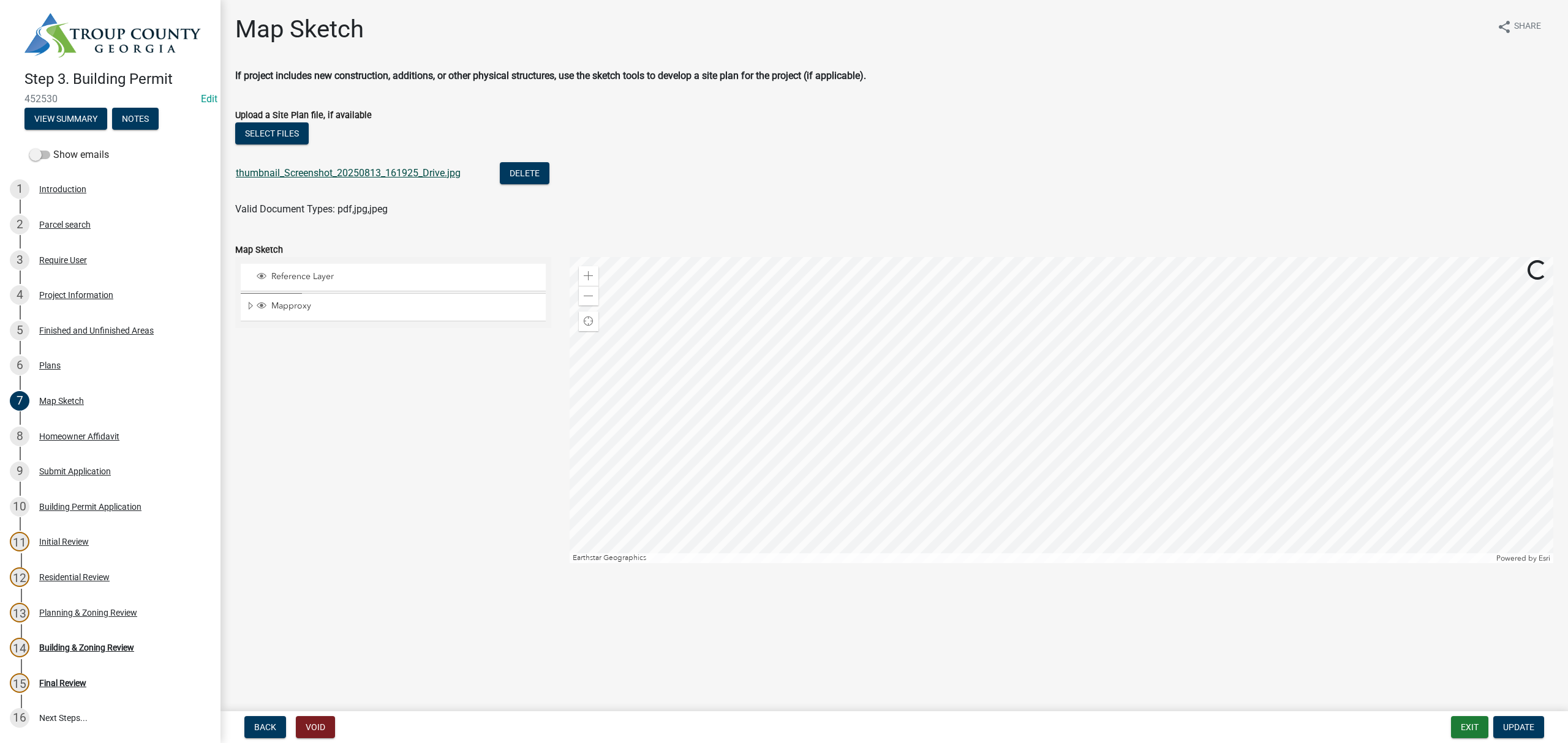
click at [320, 177] on link "thumbnail_Screenshot_20250813_161925_Drive.jpg" at bounding box center [348, 172] width 225 height 11
click at [83, 356] on div "6 Plans" at bounding box center [105, 365] width 191 height 19
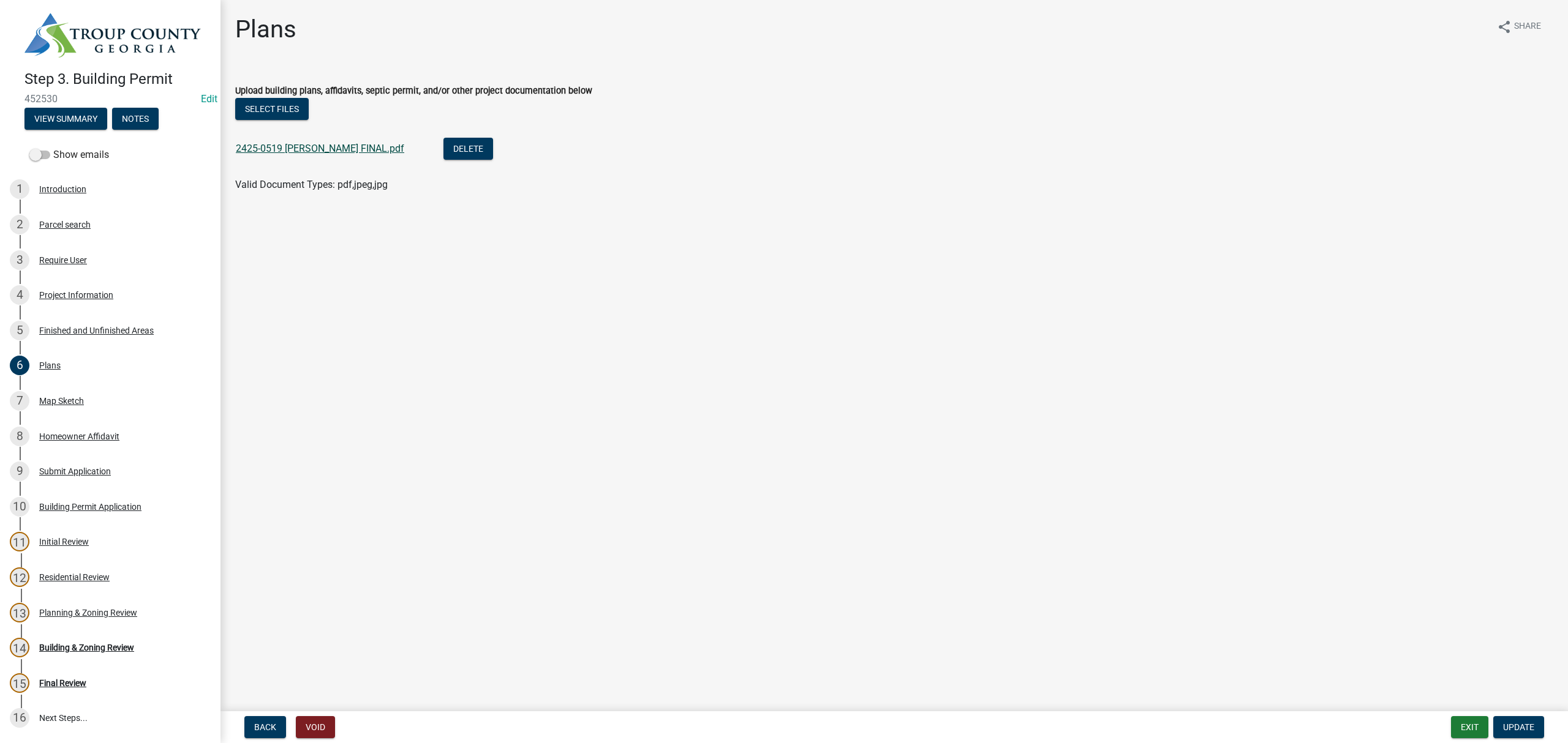
click at [332, 143] on link "2425-0519 CARI MADSEN FINAL.pdf" at bounding box center [320, 148] width 169 height 11
click at [94, 650] on div "14 Building & Zoning Review" at bounding box center [105, 648] width 191 height 19
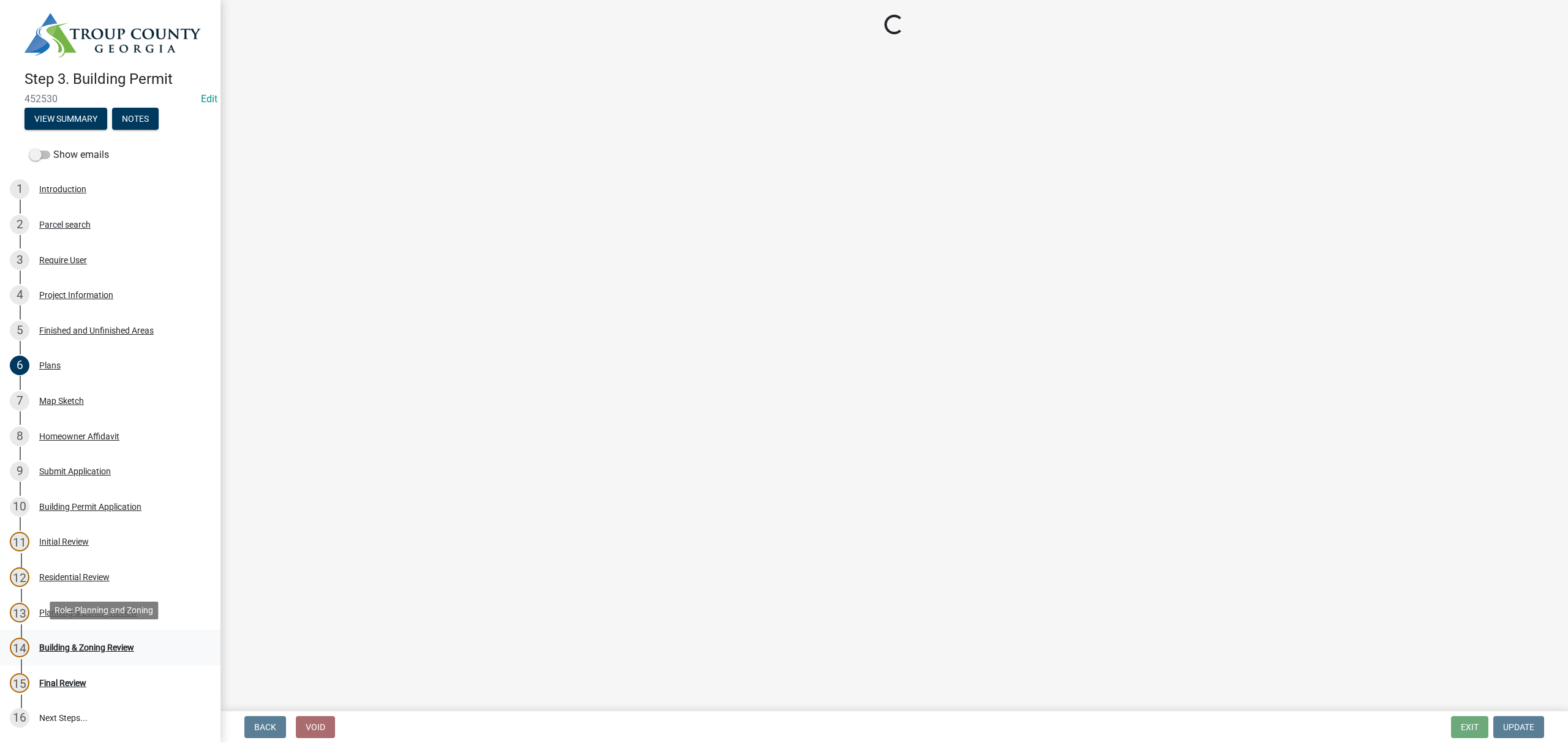
select select "68ced6f9-1cde-4df4-873a-f2fb2a9a9b51"
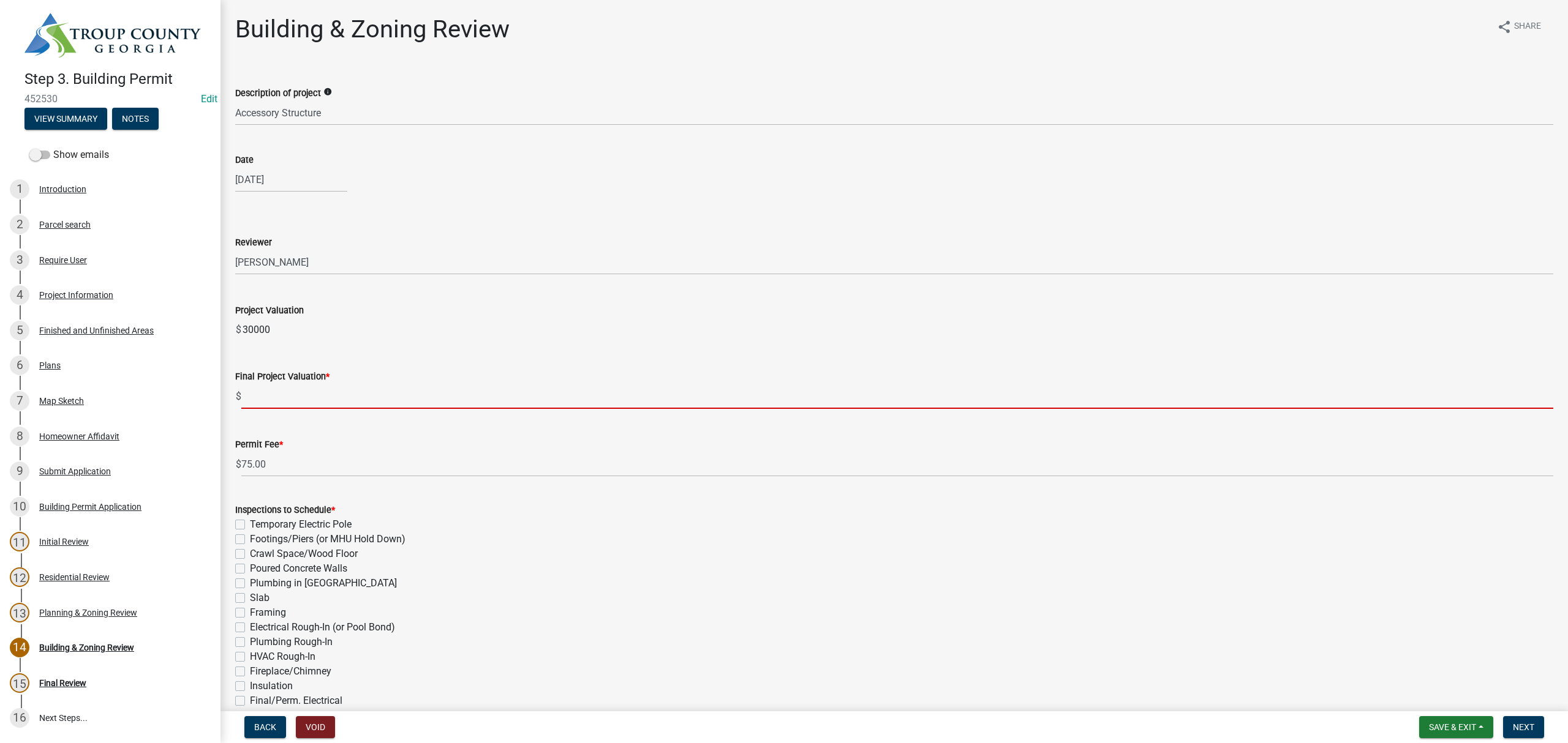
click at [287, 406] on input "text" at bounding box center [897, 396] width 1311 height 25
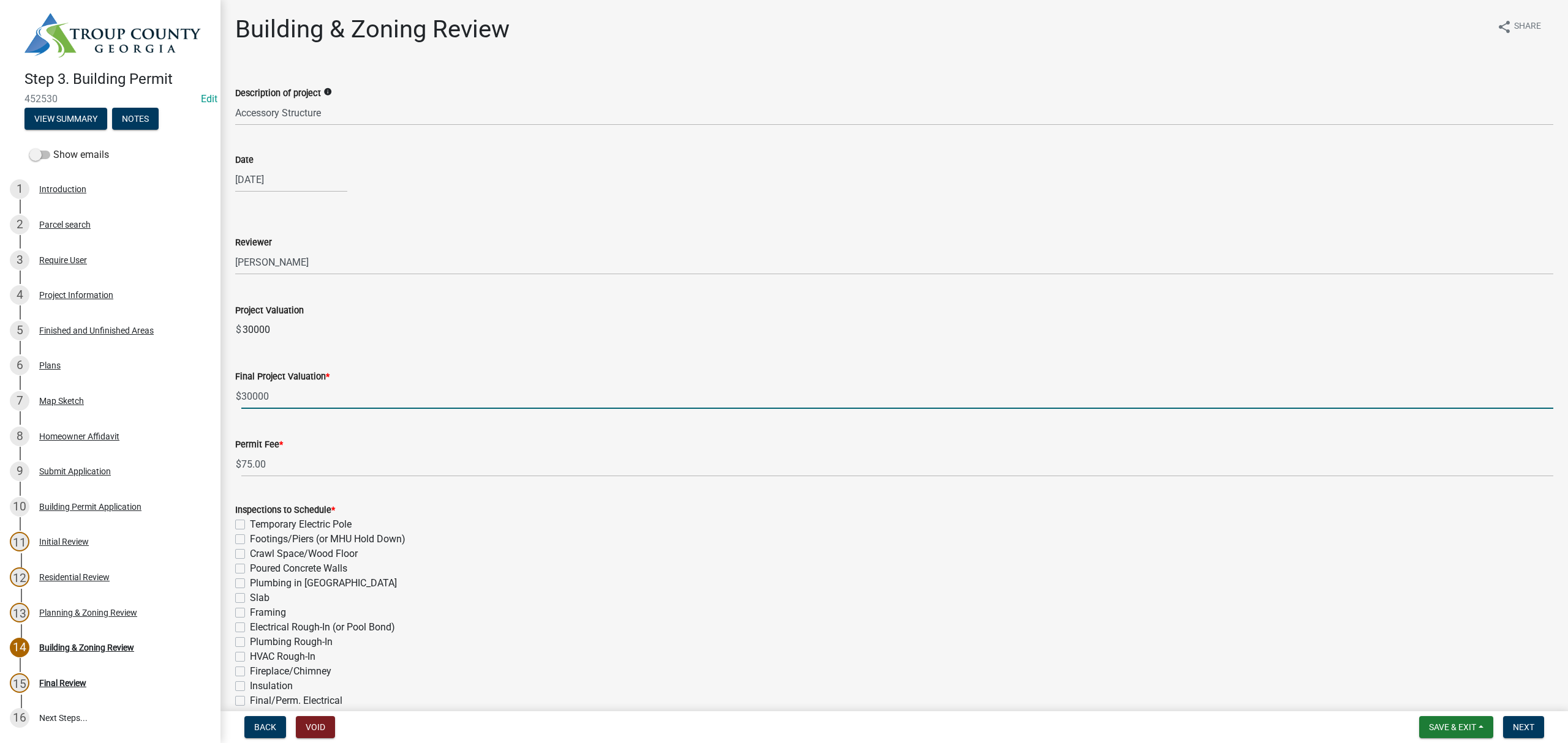
type input "30000"
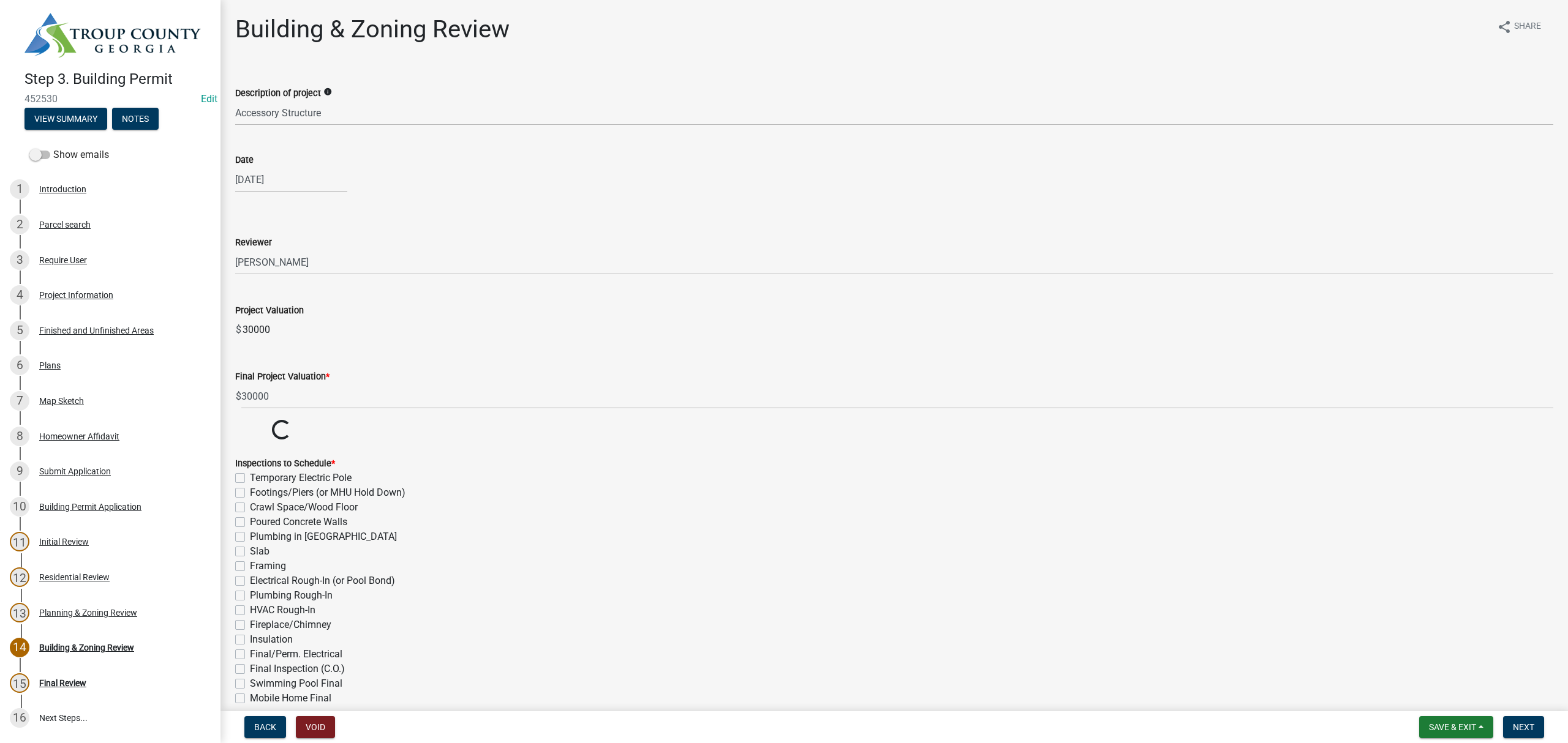
click at [358, 344] on wm-data-entity-input "Project Valuation $ 30000" at bounding box center [894, 319] width 1318 height 66
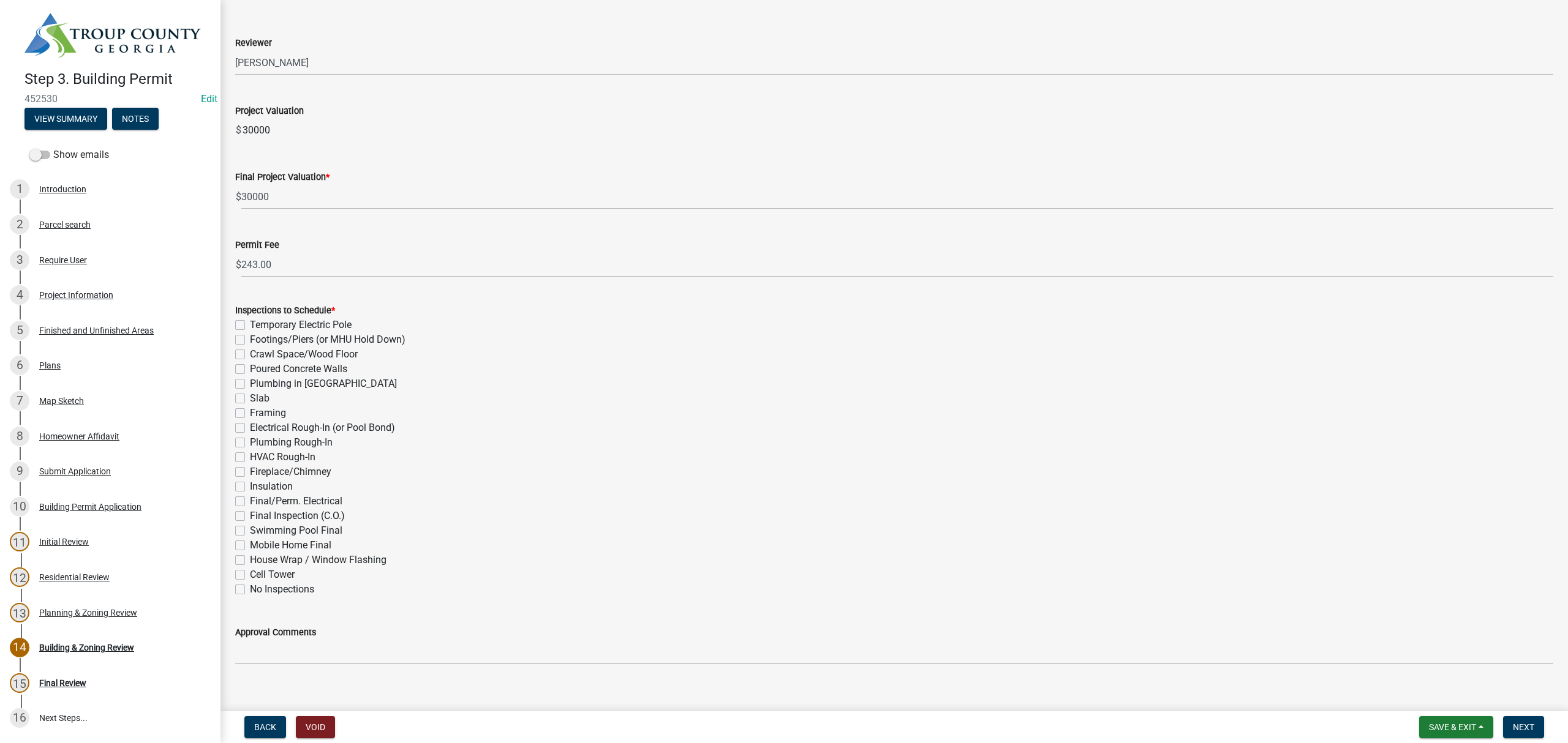
scroll to position [215, 0]
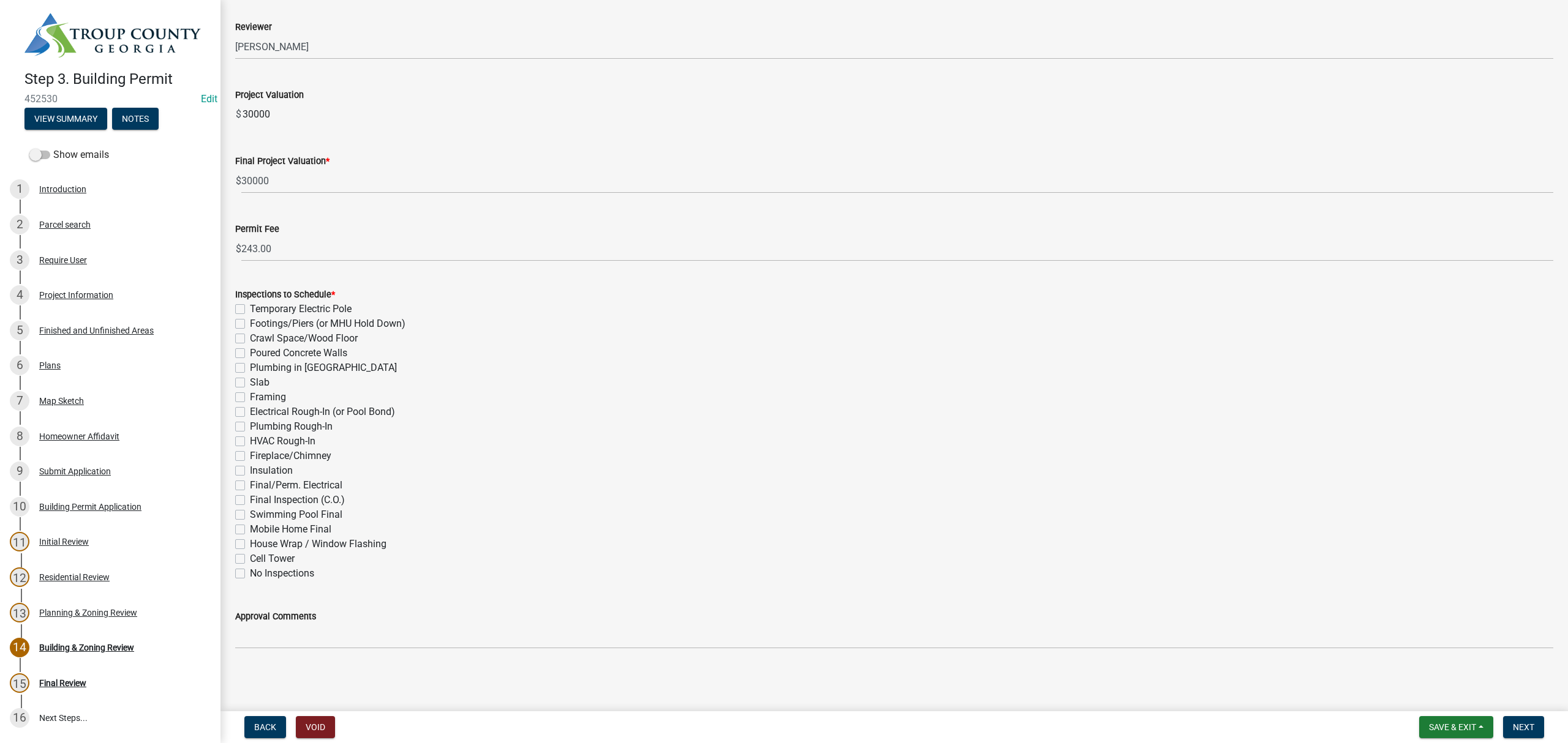
click at [1196, 418] on div "Electrical Rough-In (or Pool Bond)" at bounding box center [894, 412] width 1318 height 15
click at [275, 249] on input "243.00" at bounding box center [897, 249] width 1311 height 25
drag, startPoint x: 275, startPoint y: 249, endPoint x: 214, endPoint y: 258, distance: 61.7
click at [220, 257] on div "Step 3. Building Permit 452530 Edit View Summary Notes Show emails 1 Introducti…" at bounding box center [784, 372] width 1568 height 743
type input "486"
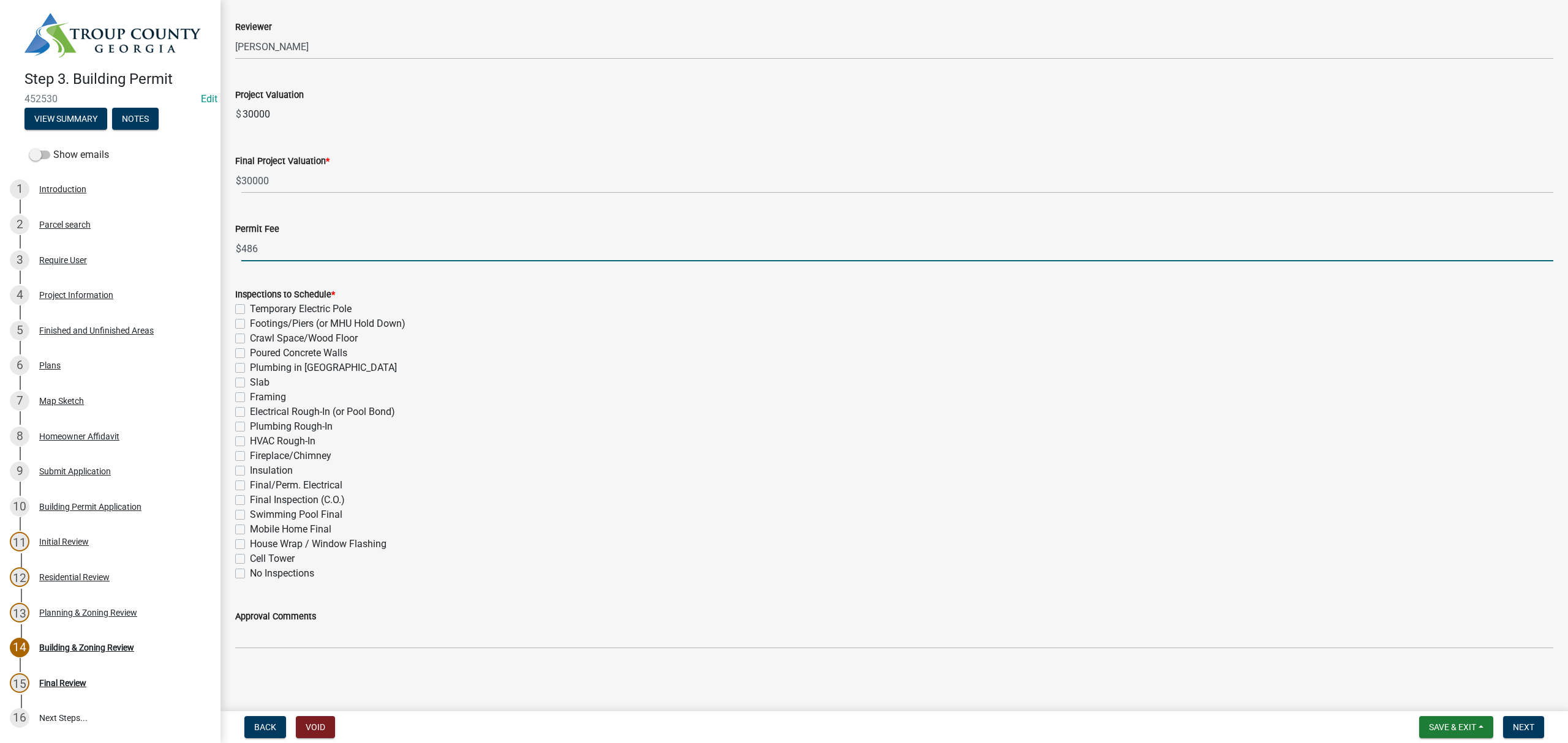
click at [667, 412] on div "Electrical Rough-In (or Pool Bond)" at bounding box center [894, 412] width 1318 height 15
click at [249, 395] on label "Framing" at bounding box center [267, 397] width 36 height 15
click at [249, 395] on input "Framing" at bounding box center [253, 393] width 8 height 8
checkbox input "true"
checkbox input "false"
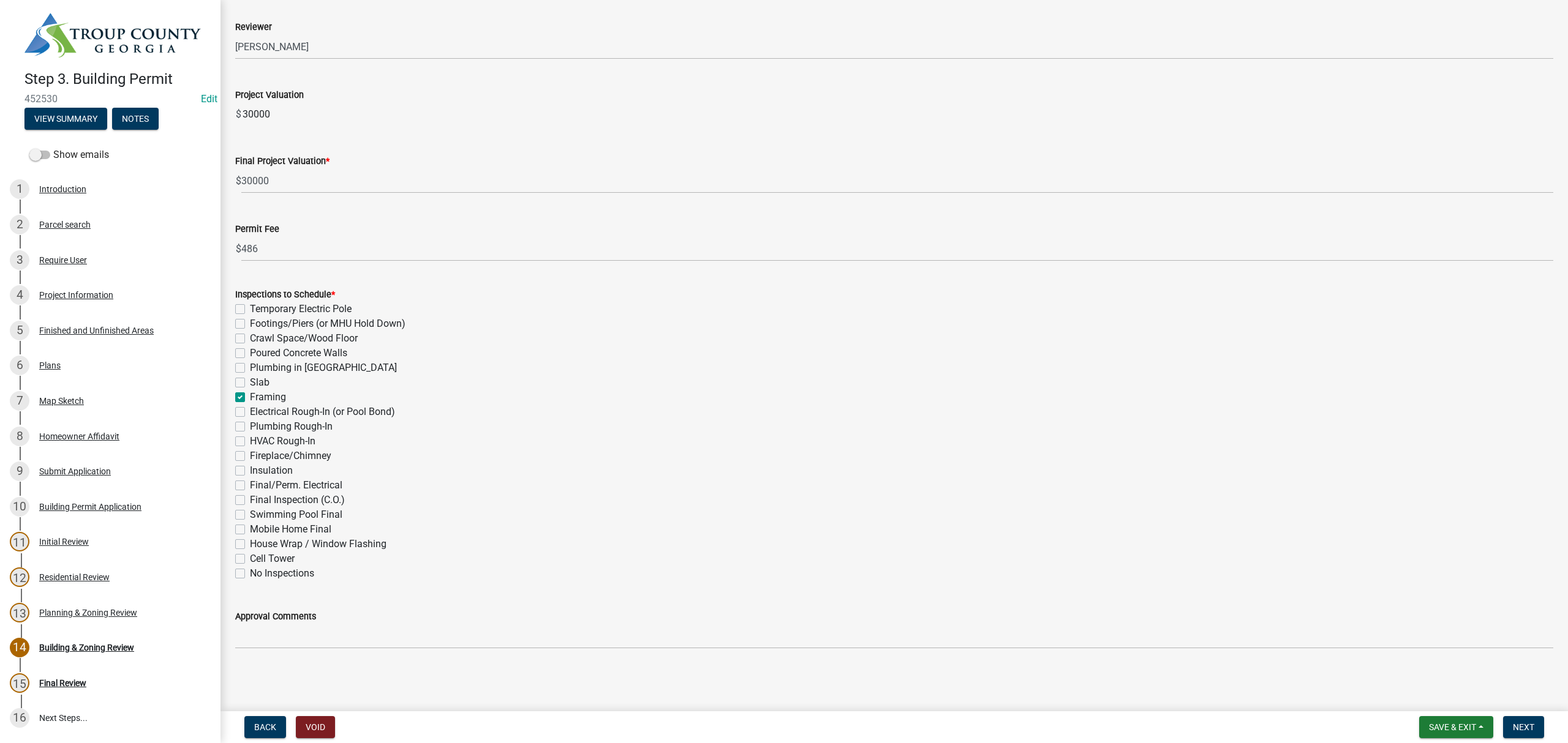
checkbox input "false"
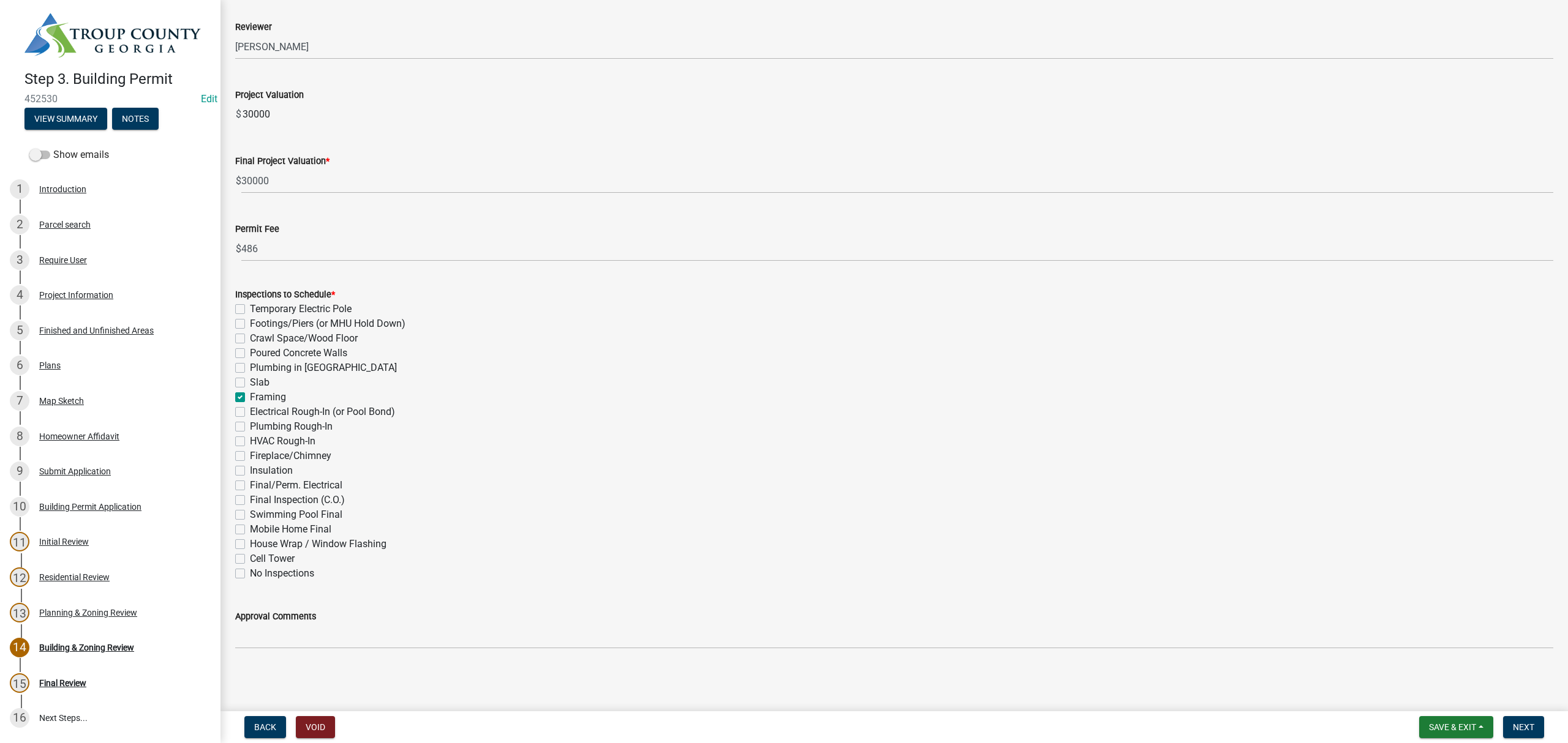
checkbox input "true"
checkbox input "false"
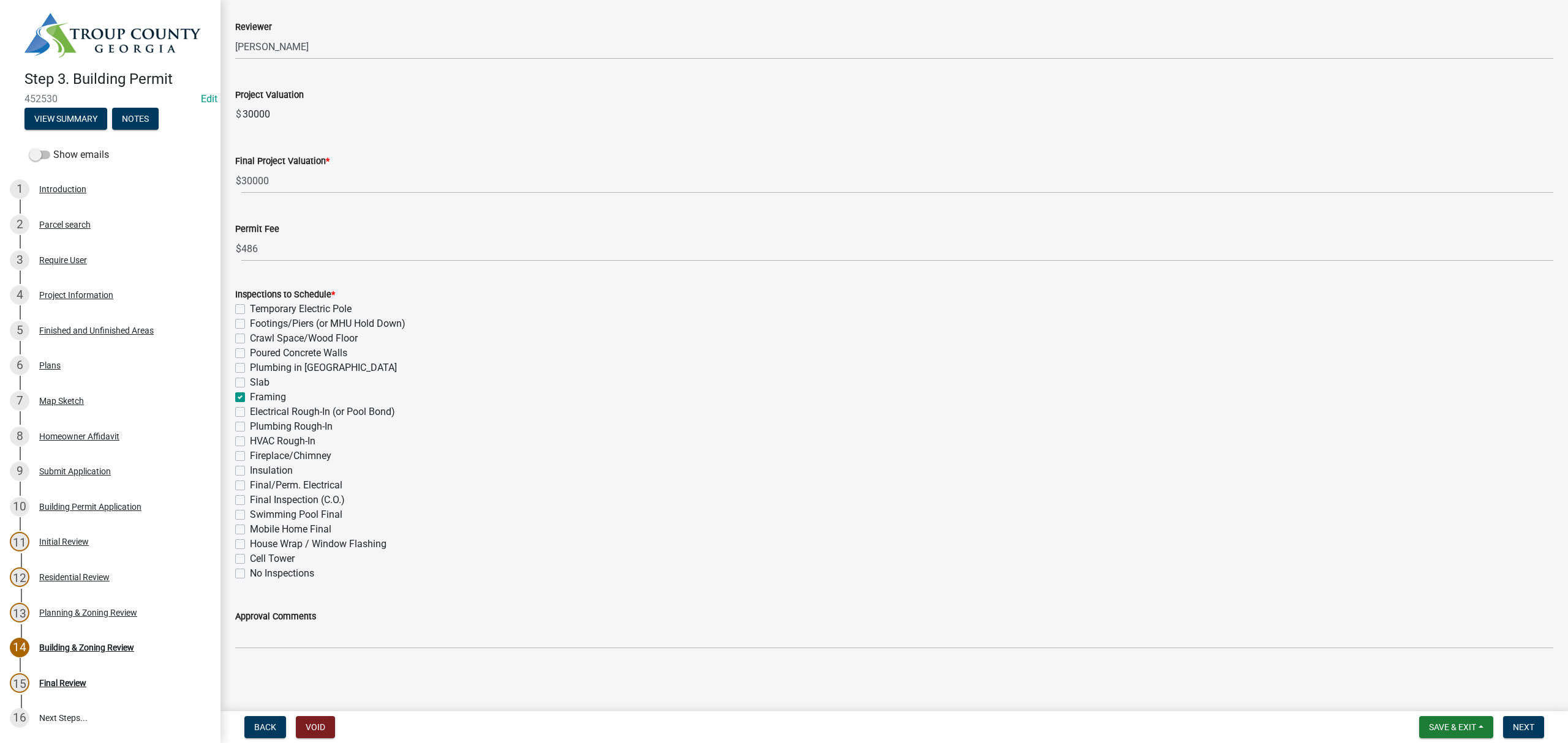
checkbox input "false"
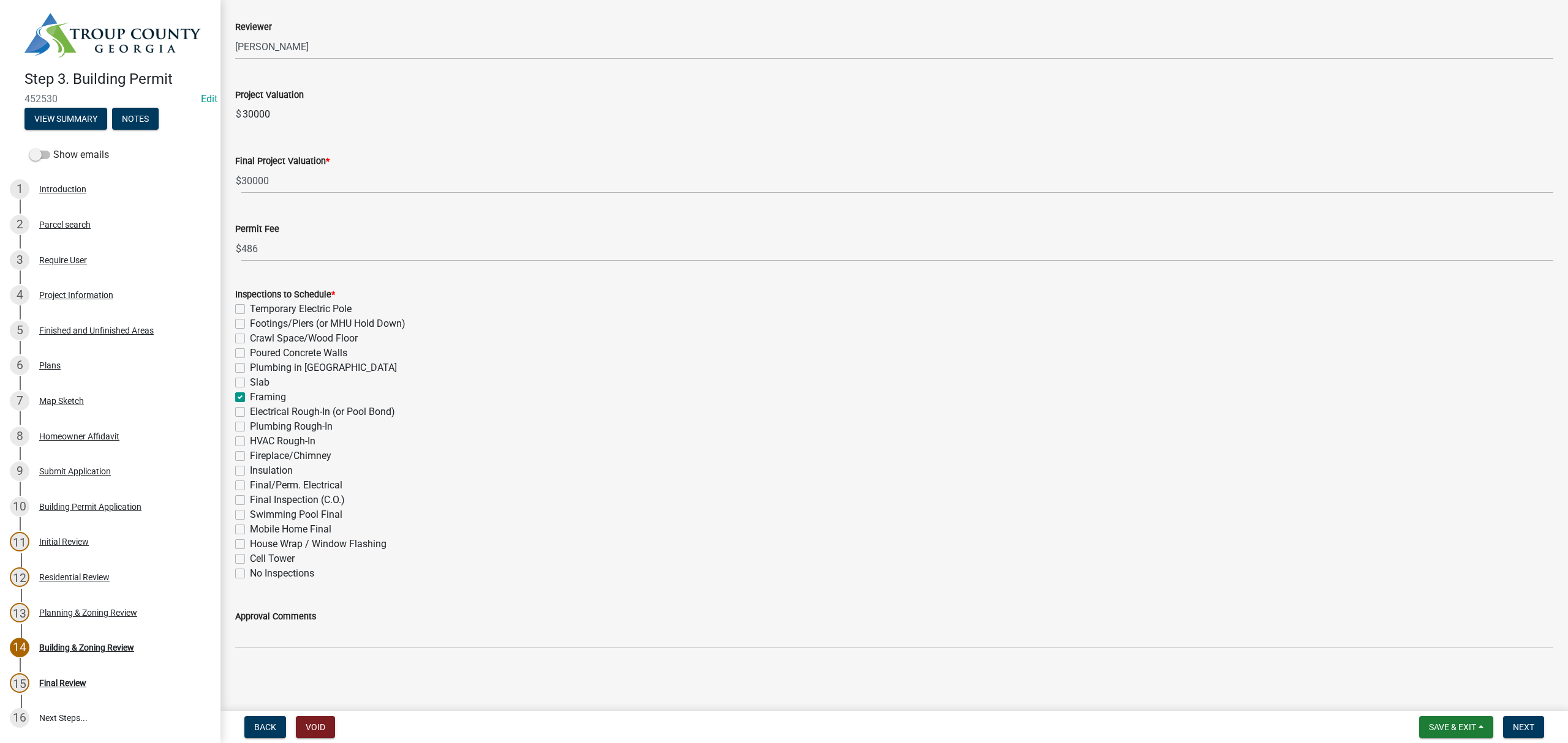
checkbox input "false"
click at [1526, 728] on span "Next" at bounding box center [1523, 727] width 21 height 10
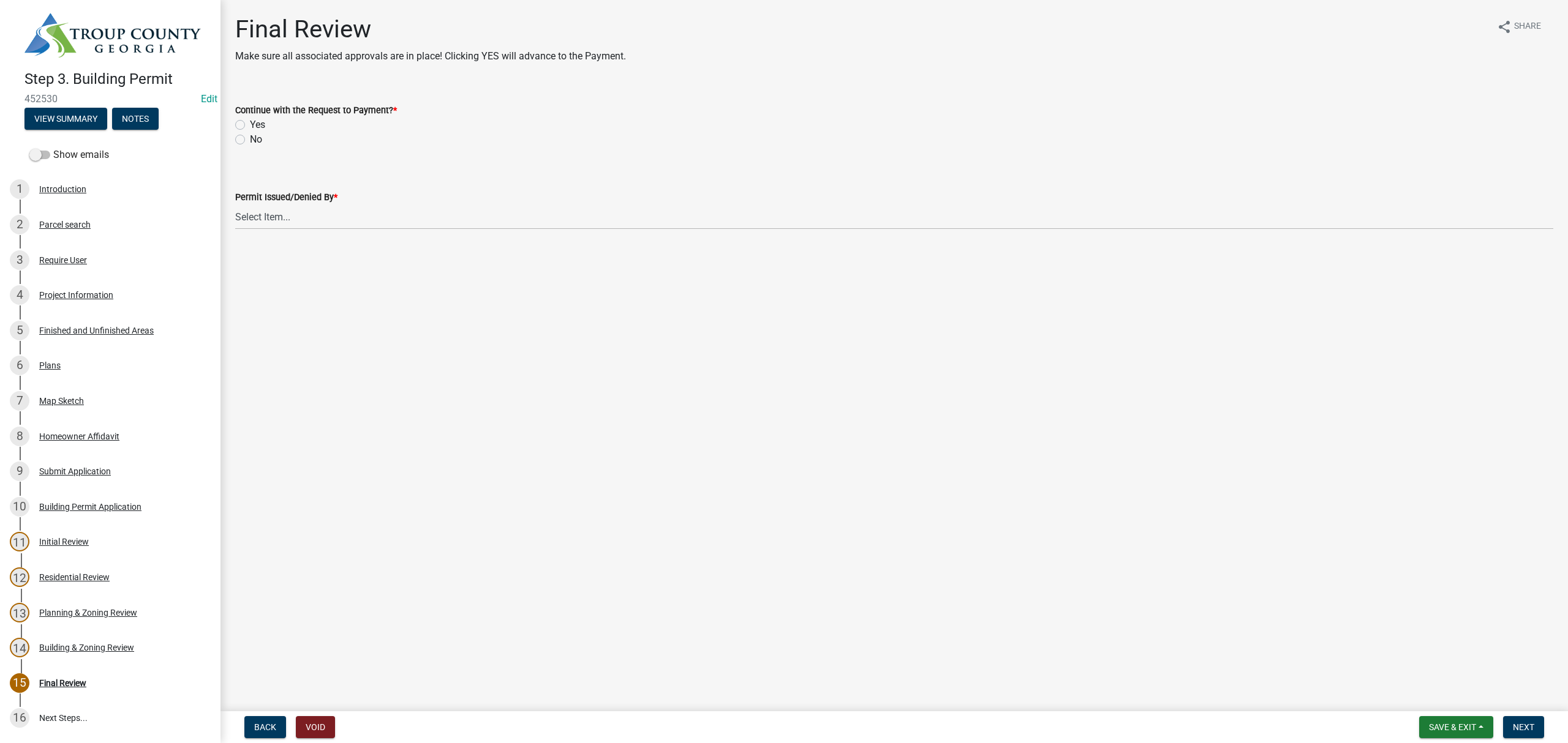
click at [249, 126] on label "Yes" at bounding box center [257, 125] width 15 height 15
click at [249, 126] on input "Yes" at bounding box center [253, 121] width 8 height 8
radio input "true"
click at [270, 207] on select "Select Item... Ruth West William Huff Douglas Richardson Phillip Wesley Jenny P…" at bounding box center [894, 217] width 1318 height 25
click at [235, 205] on select "Select Item... Ruth West William Huff Douglas Richardson Phillip Wesley Jenny P…" at bounding box center [894, 217] width 1318 height 25
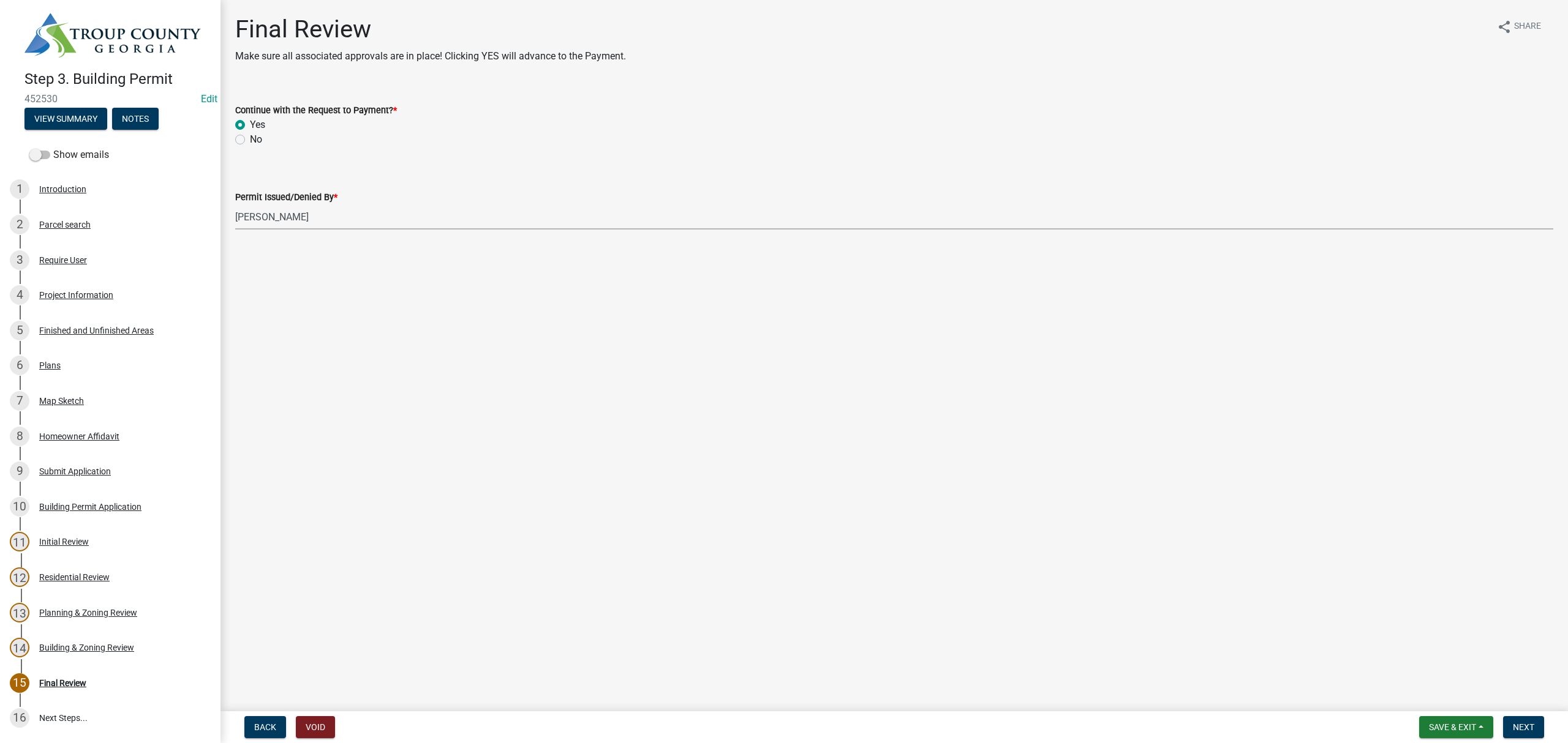
select select "68ced6f9-1cde-4df4-873a-f2fb2a9a9b51"
click at [1528, 729] on span "Next" at bounding box center [1523, 727] width 21 height 10
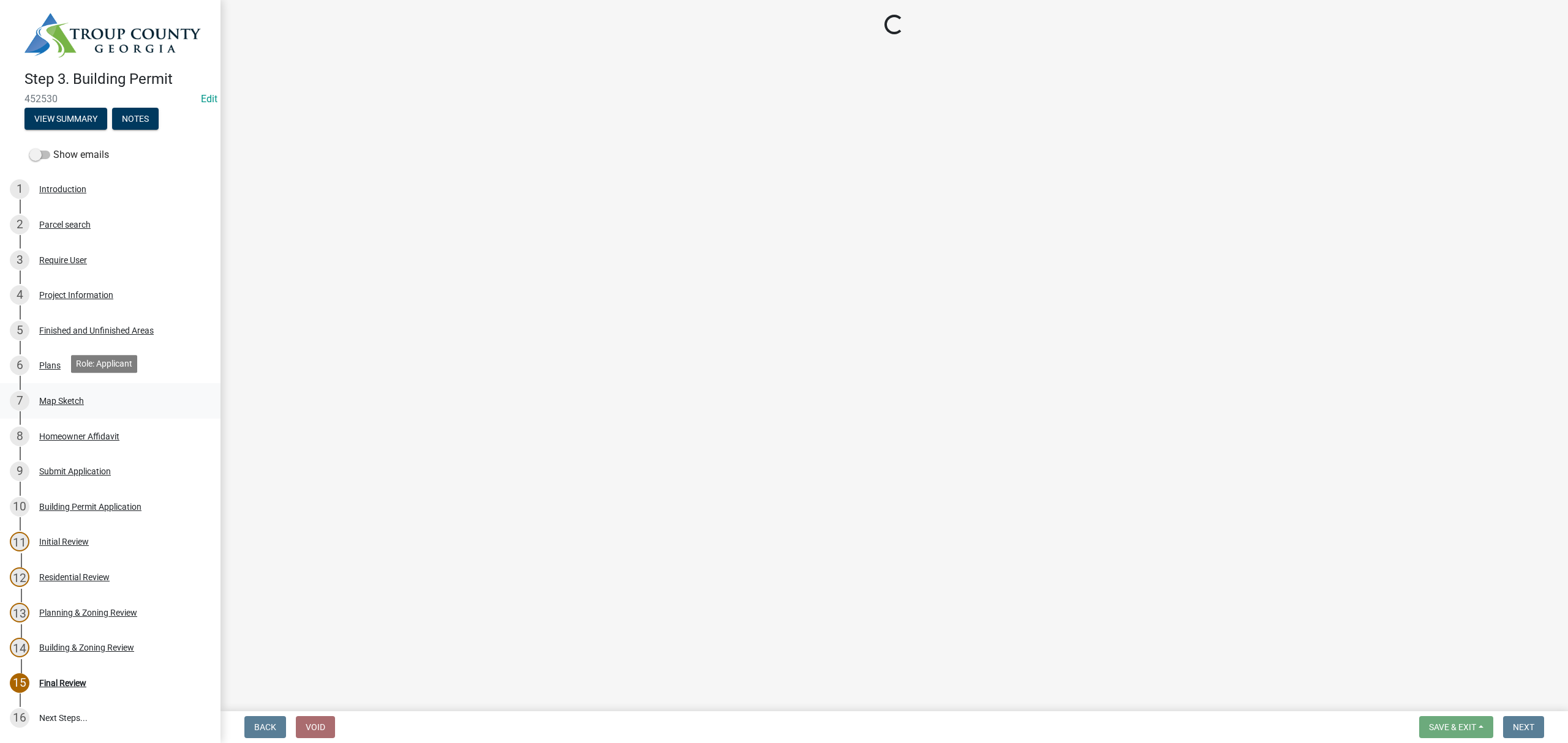
select select "3: 3"
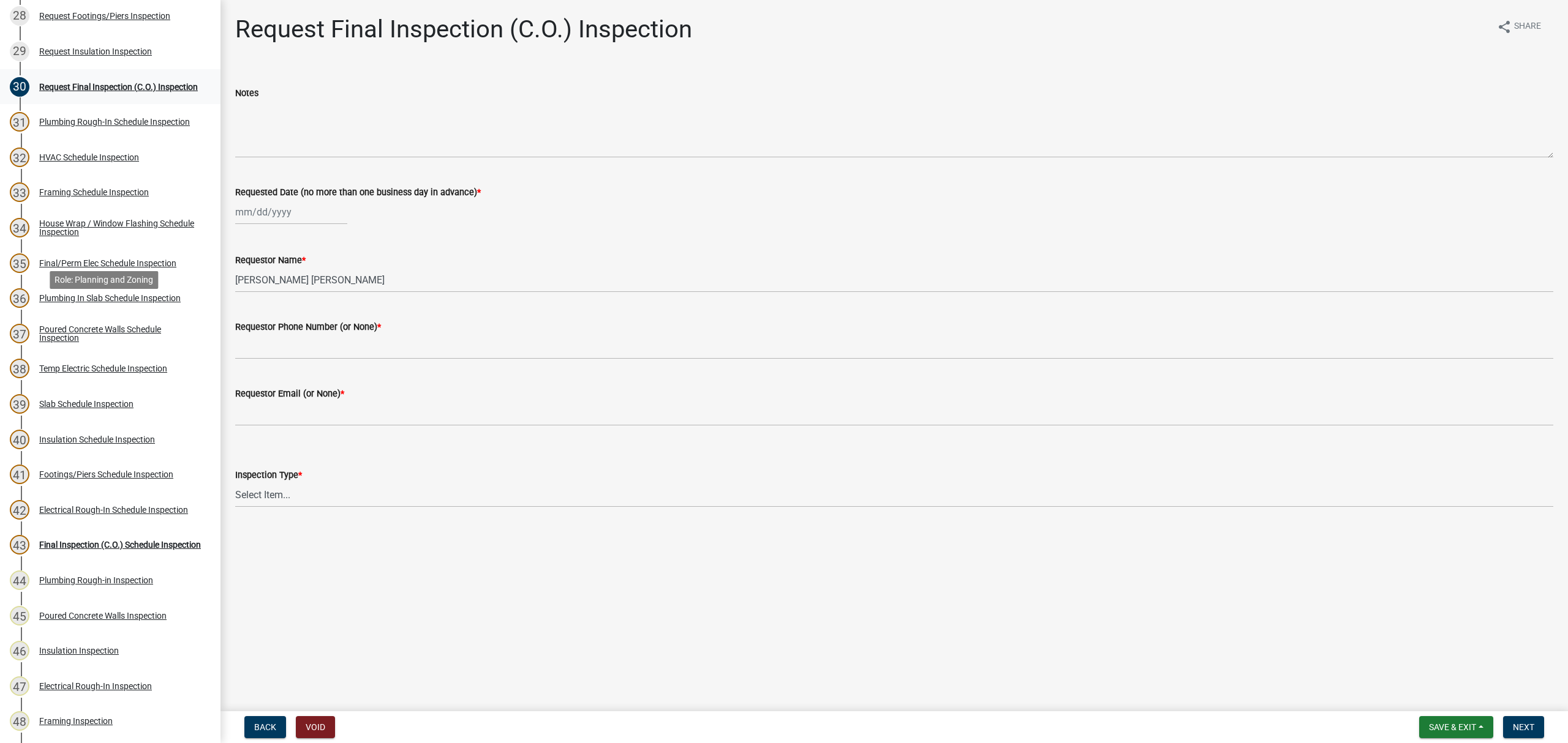
scroll to position [898, 0]
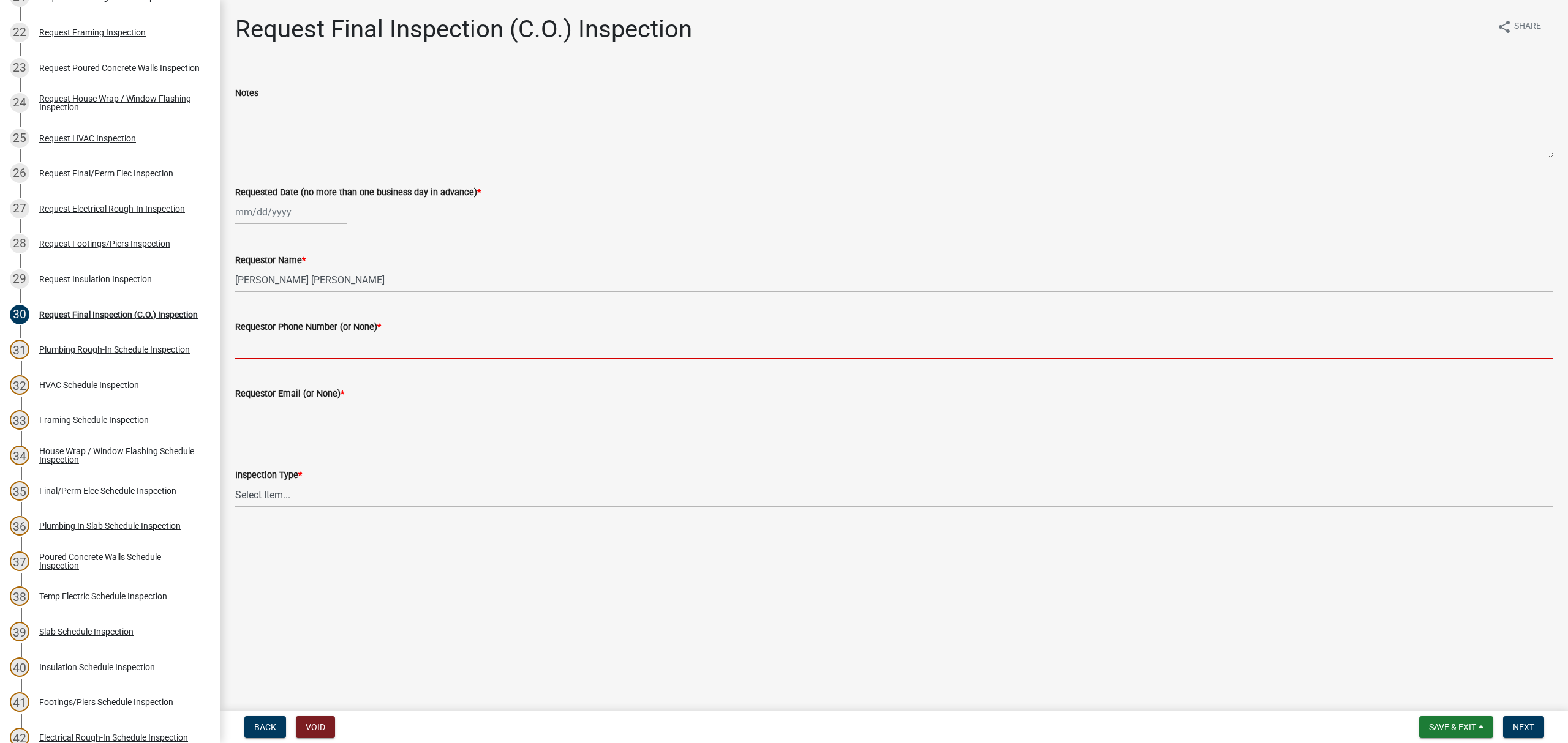
click at [314, 339] on input "Requestor Phone Number (or None) *" at bounding box center [894, 347] width 1318 height 25
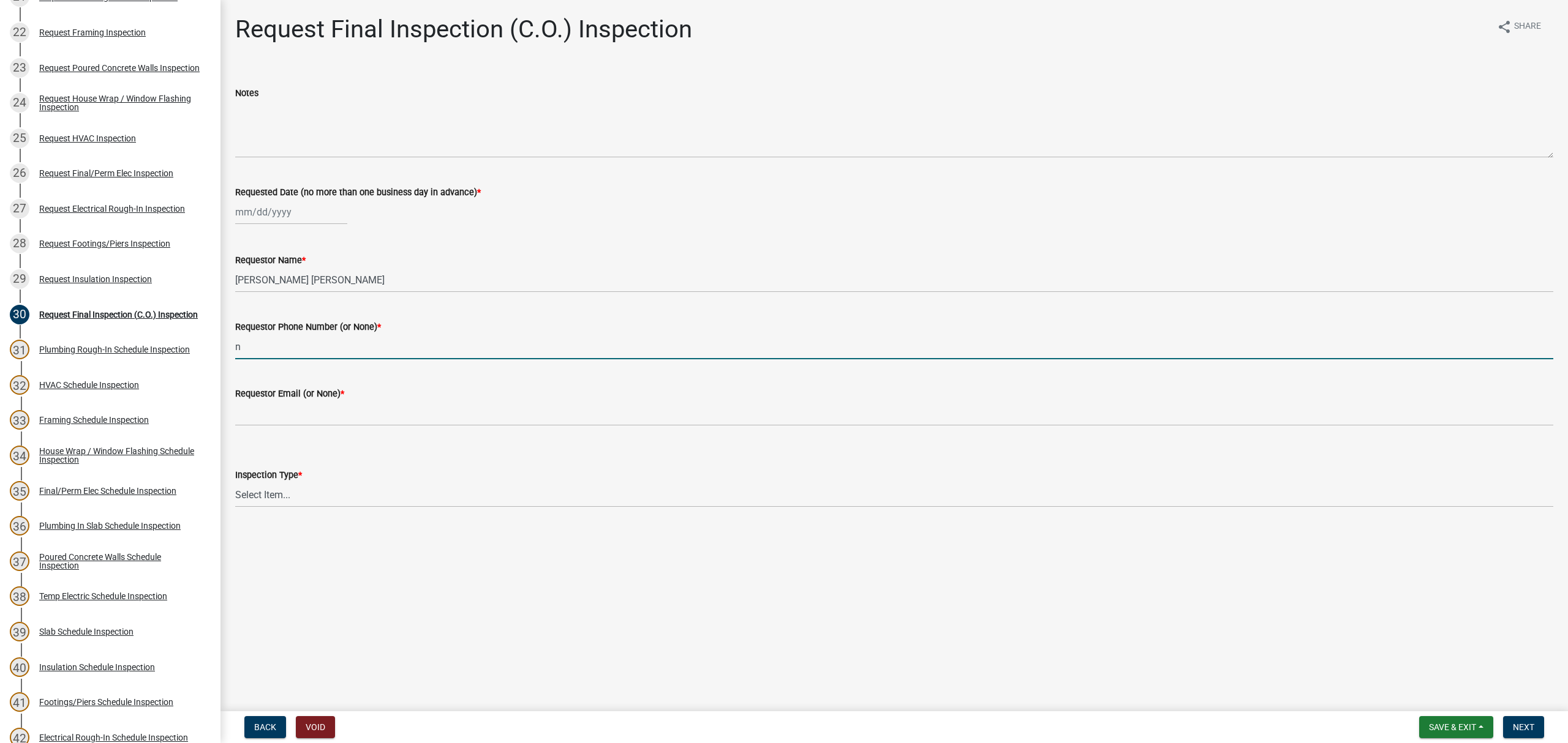
type input "none"
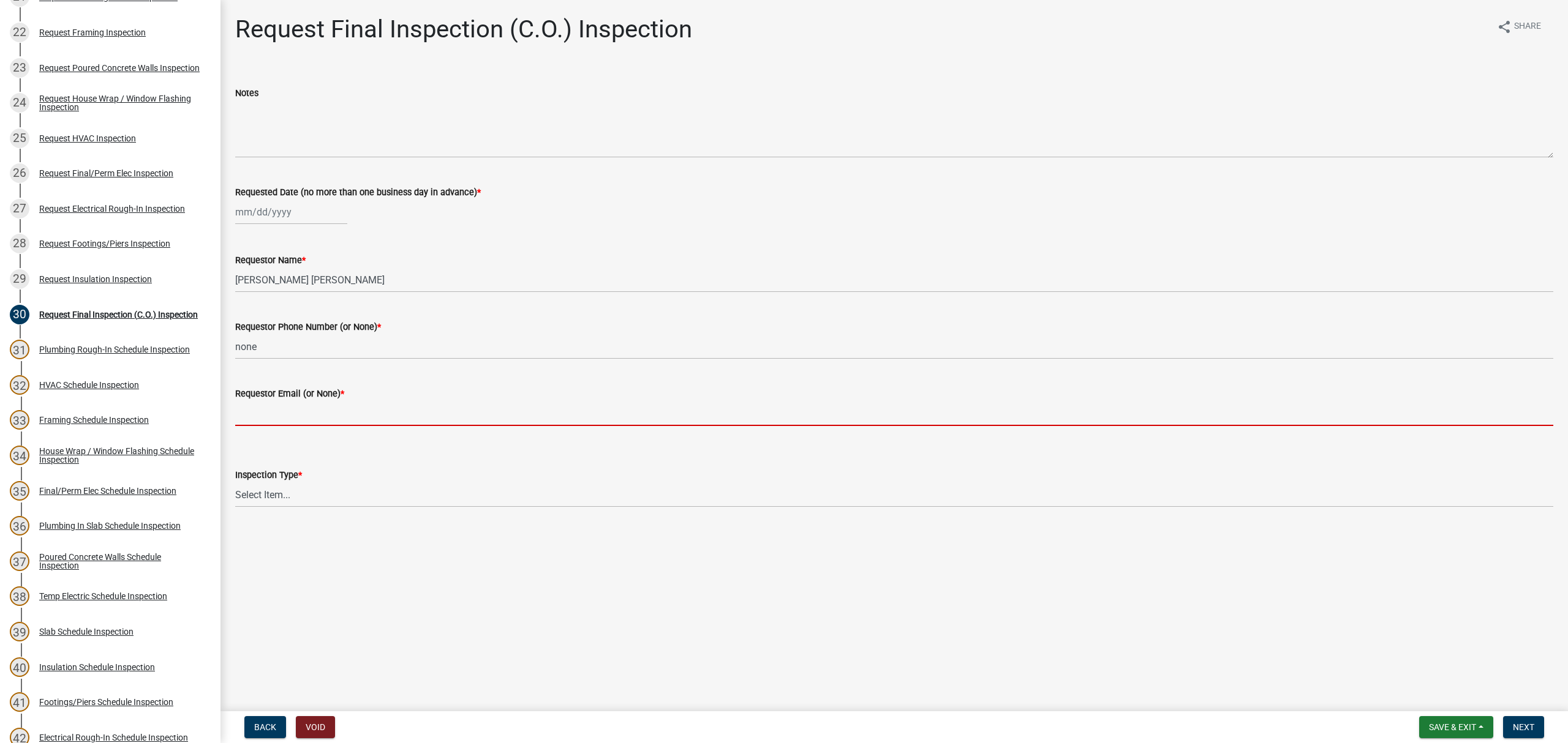
click at [314, 420] on input "Requestor Email (or None) *" at bounding box center [894, 414] width 1318 height 25
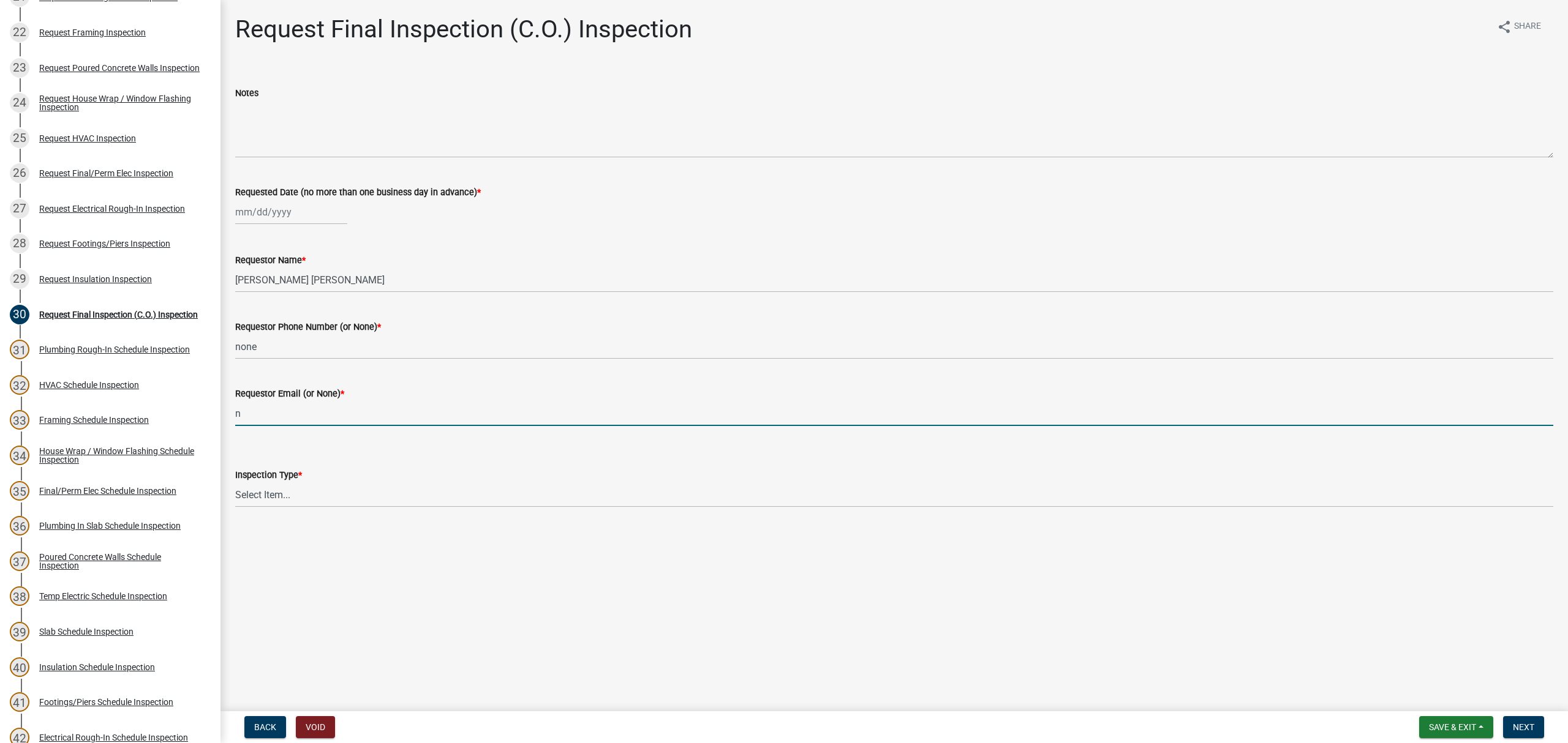
type input "none"
click at [321, 497] on select "Select Item... Final Inspection (C.O.)" at bounding box center [894, 494] width 1318 height 25
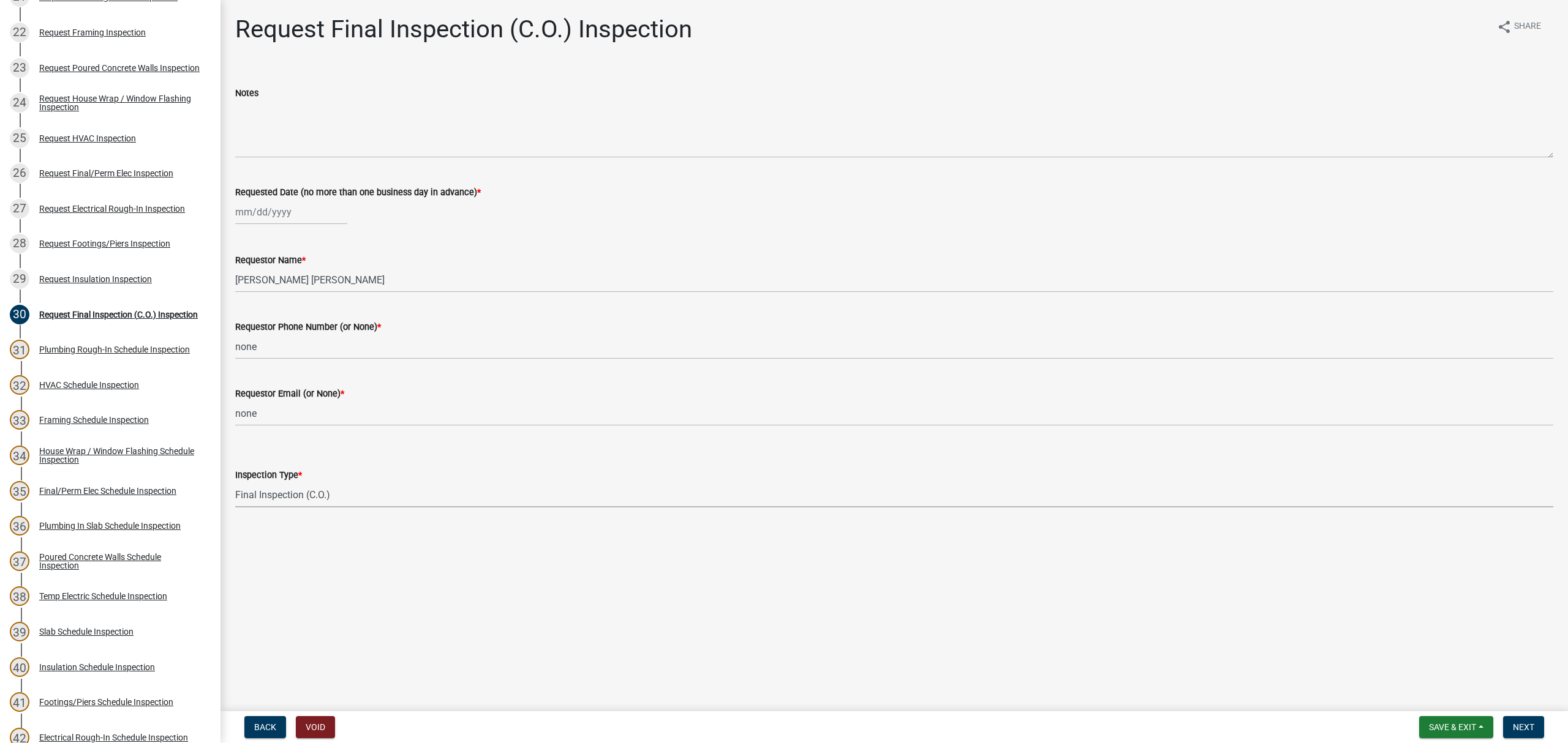
click at [235, 482] on select "Select Item... Final Inspection (C.O.)" at bounding box center [894, 494] width 1318 height 25
select select "6c928486-1faa-4d04-9598-905eebfdff84"
click at [310, 220] on div at bounding box center [292, 212] width 112 height 25
select select "8"
select select "2025"
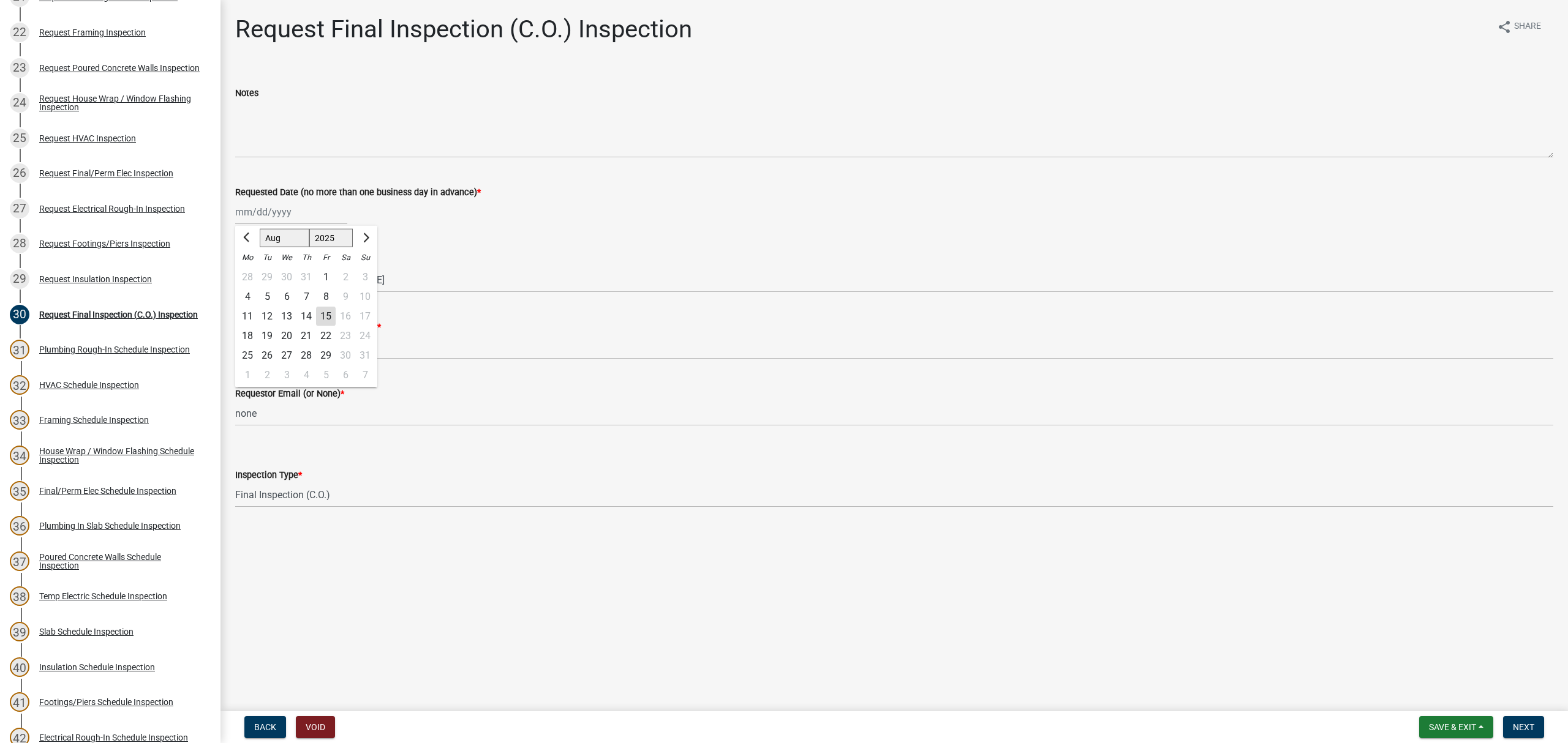
click at [322, 316] on div "15" at bounding box center [326, 316] width 19 height 19
type input "[DATE]"
click at [1524, 725] on span "Next" at bounding box center [1523, 727] width 21 height 10
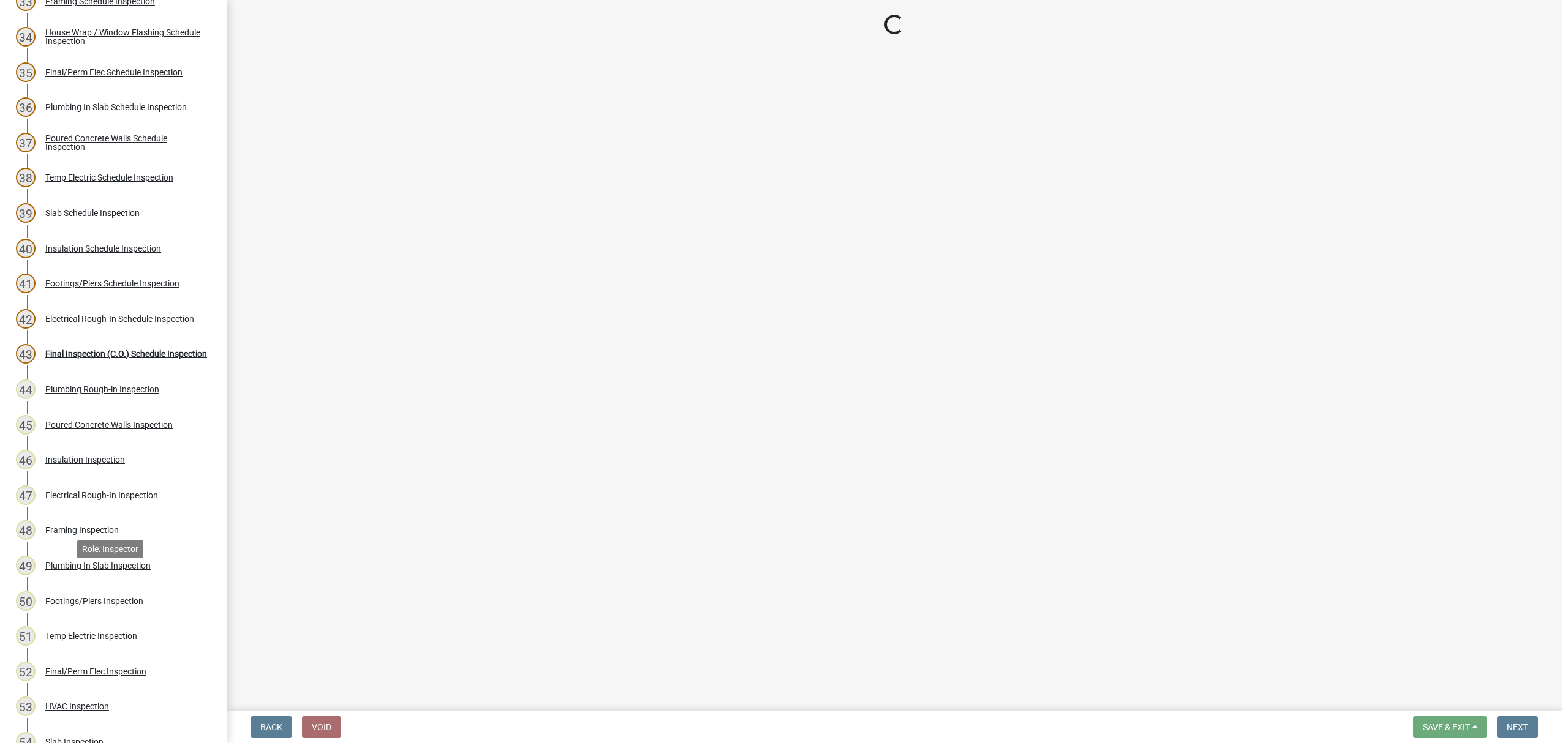
scroll to position [1303, 0]
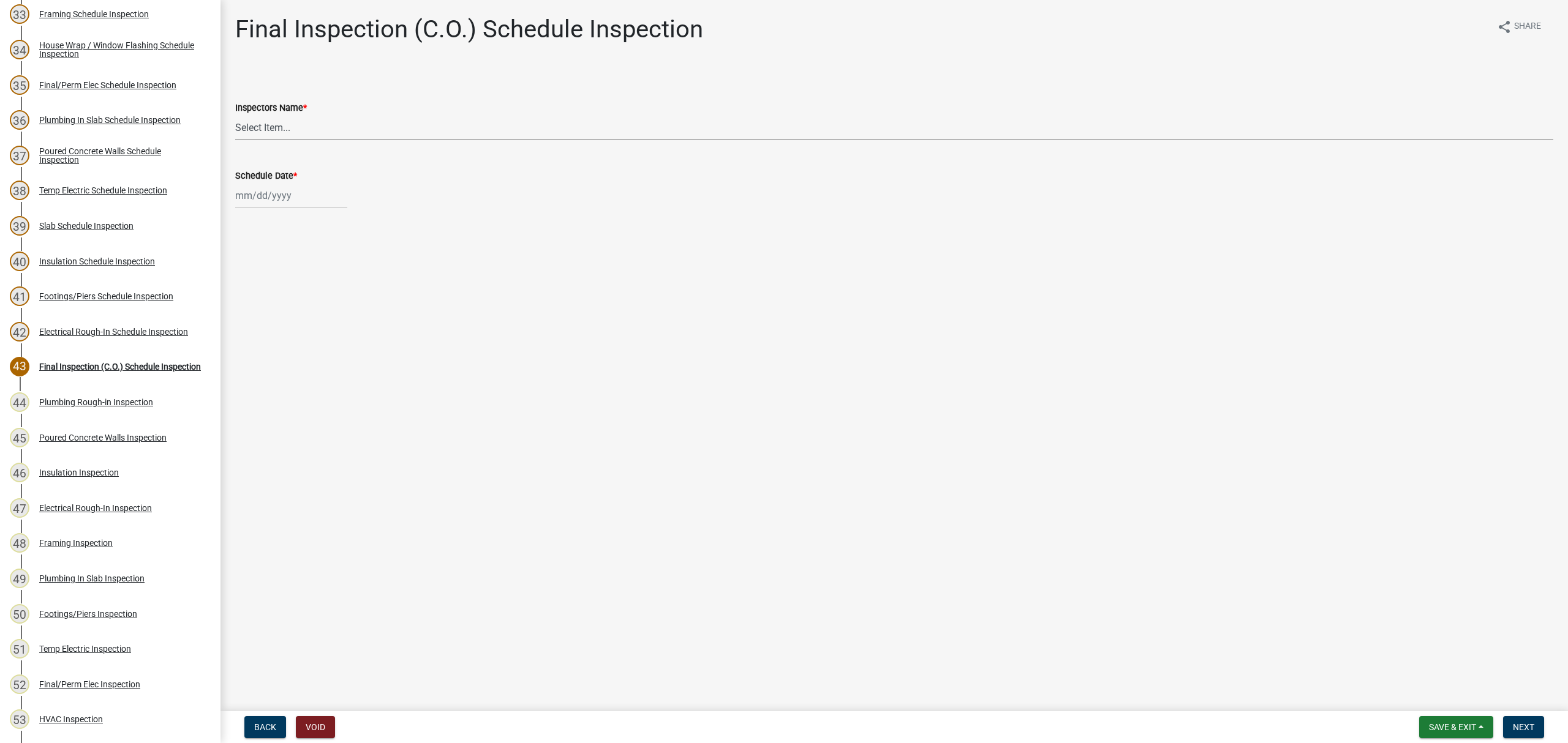
click at [267, 128] on select "Select Item... [PERSON_NAME] ([PERSON_NAME]) drichardson ([PERSON_NAME]) knorre…" at bounding box center [894, 127] width 1318 height 25
select select "e20251c8-f858-4aed-a4a0-52e27fd5066e"
click at [235, 115] on select "Select Item... [PERSON_NAME] ([PERSON_NAME]) drichardson ([PERSON_NAME]) knorre…" at bounding box center [894, 127] width 1318 height 25
select select "8"
select select "2025"
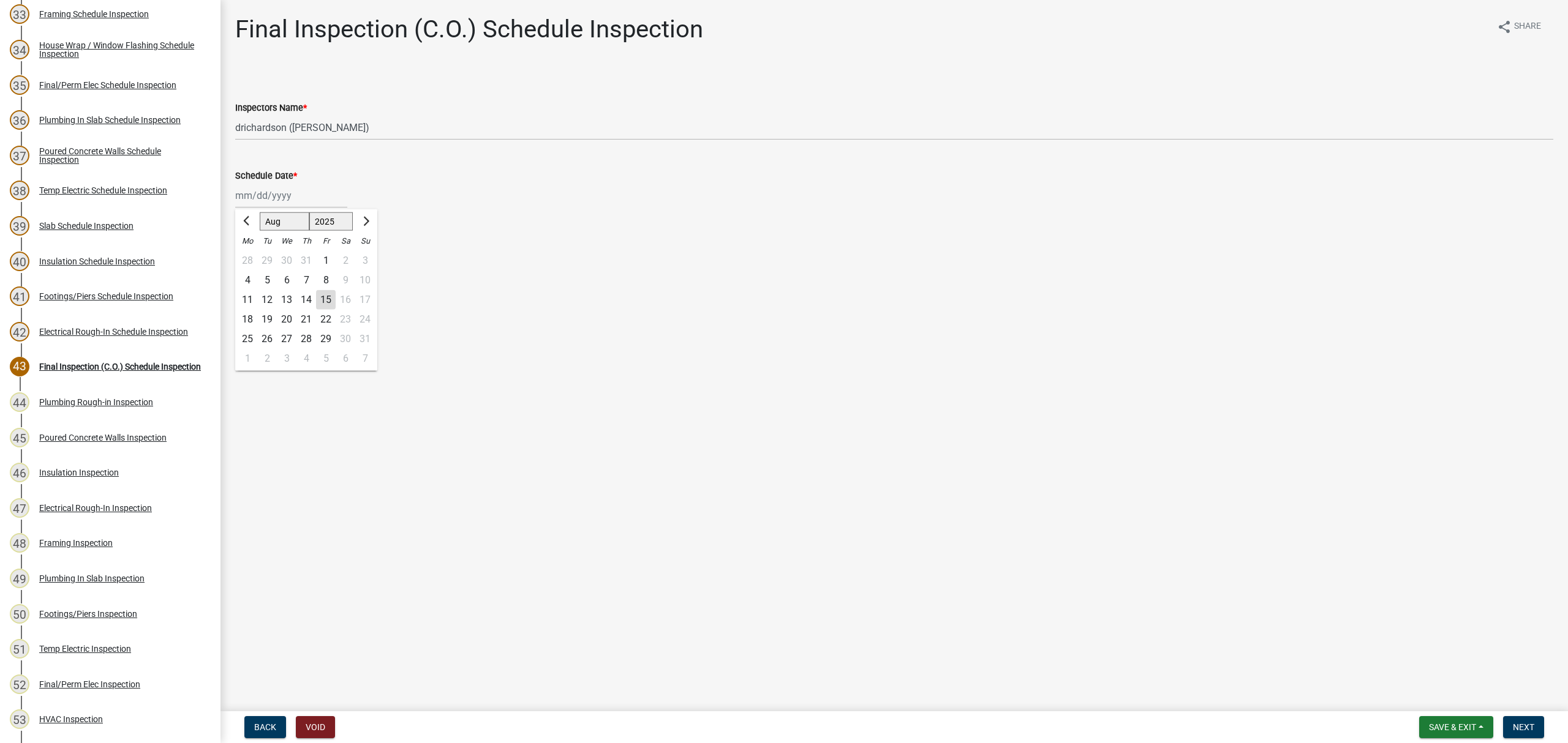
click at [272, 196] on div "[PERSON_NAME] Feb Mar Apr [PERSON_NAME][DATE] Oct Nov [DATE] 1526 1527 1528 152…" at bounding box center [292, 195] width 112 height 25
click at [321, 296] on div "15" at bounding box center [326, 299] width 19 height 19
type input "[DATE]"
click at [1528, 731] on span "Next" at bounding box center [1523, 727] width 21 height 10
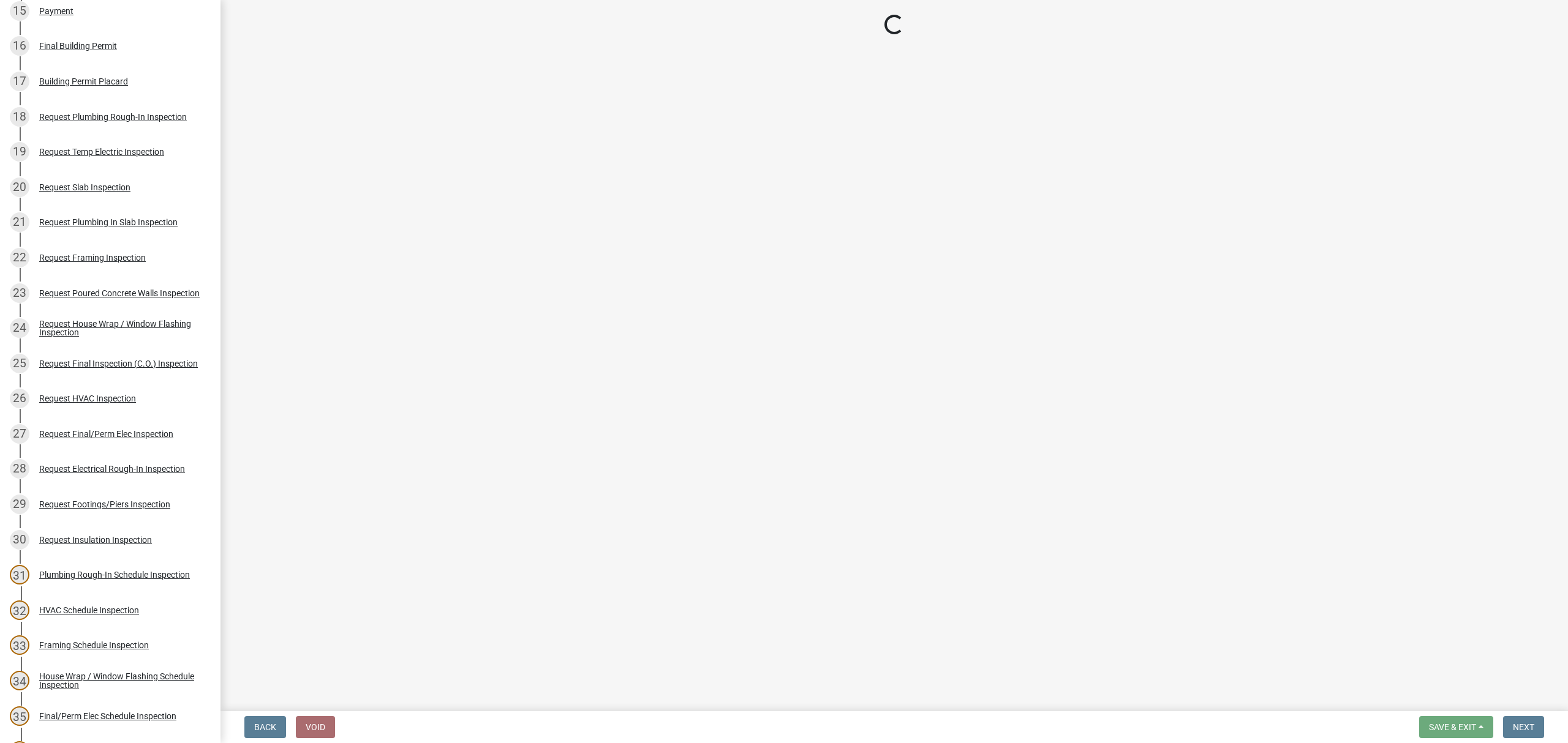
scroll to position [487, 0]
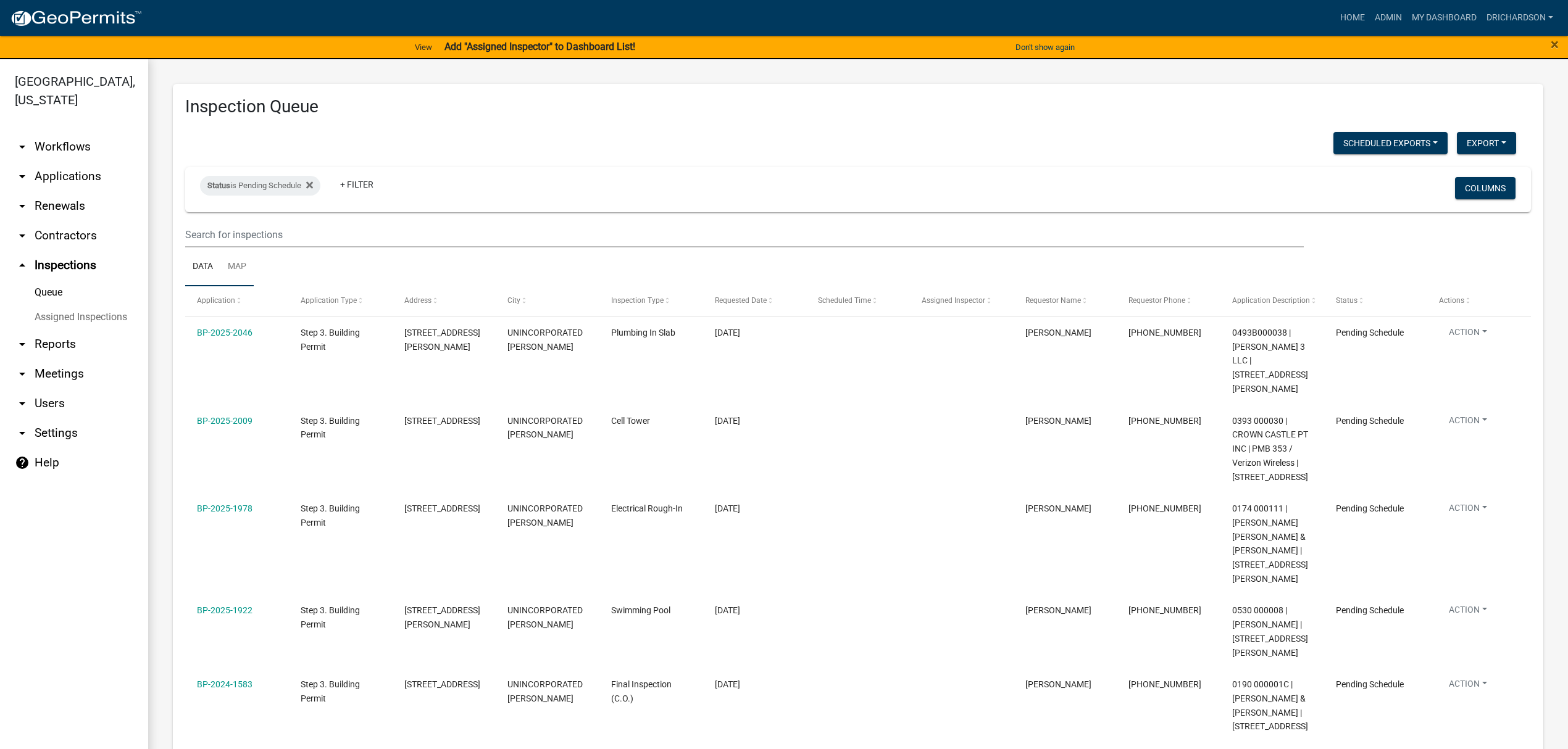
scroll to position [82, 0]
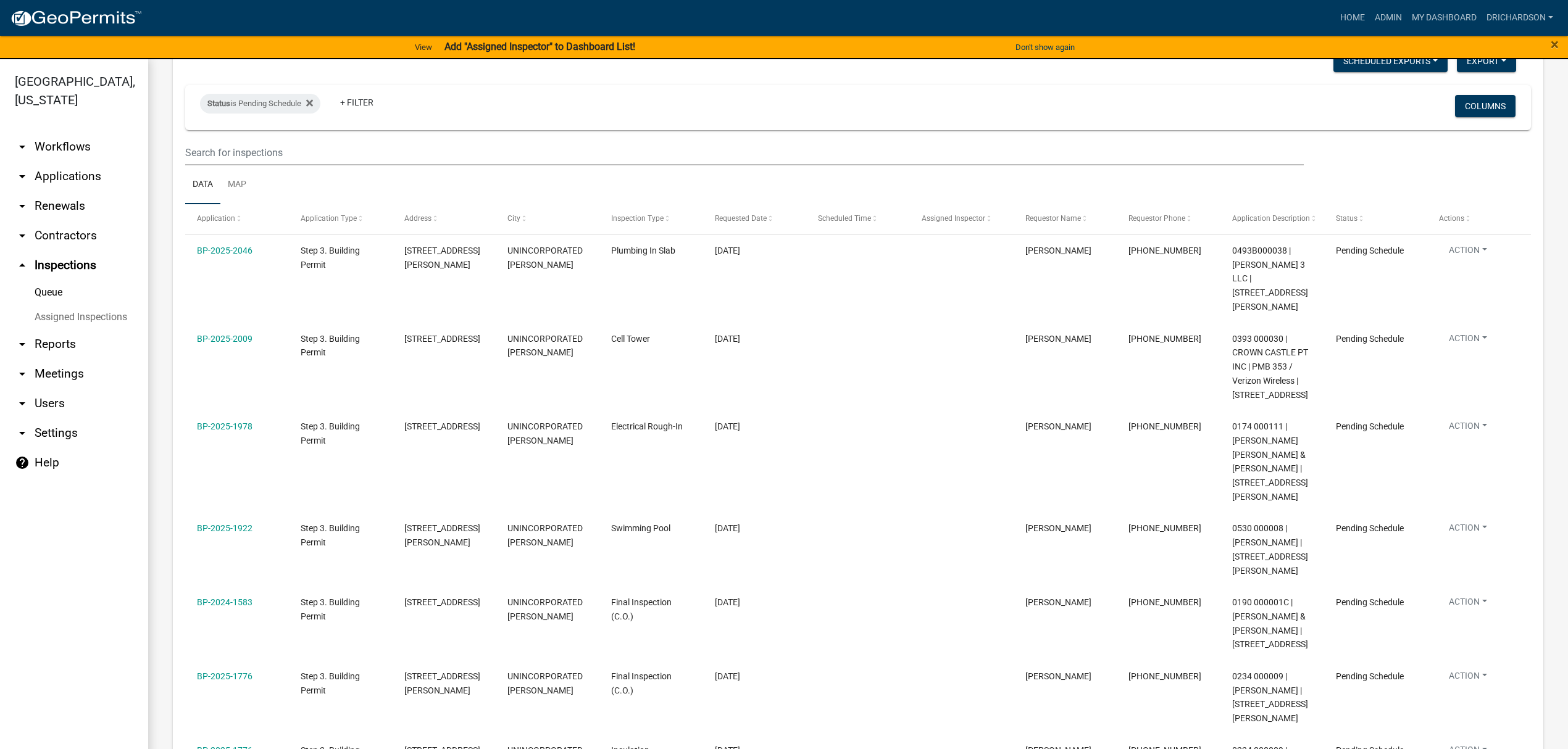
click at [263, 114] on div "Status is Pending Schedule + Filter" at bounding box center [635, 107] width 890 height 32
click at [264, 110] on div "Status is Pending Schedule" at bounding box center [260, 104] width 120 height 19
click at [288, 151] on select "Select an option Pending Schedule Pending Inspection Approved Denied Deleted Vo…" at bounding box center [261, 150] width 123 height 26
select select "1"
click at [203, 137] on select "Select an option Pending Schedule Pending Inspection Approved Denied Deleted Vo…" at bounding box center [261, 150] width 123 height 26
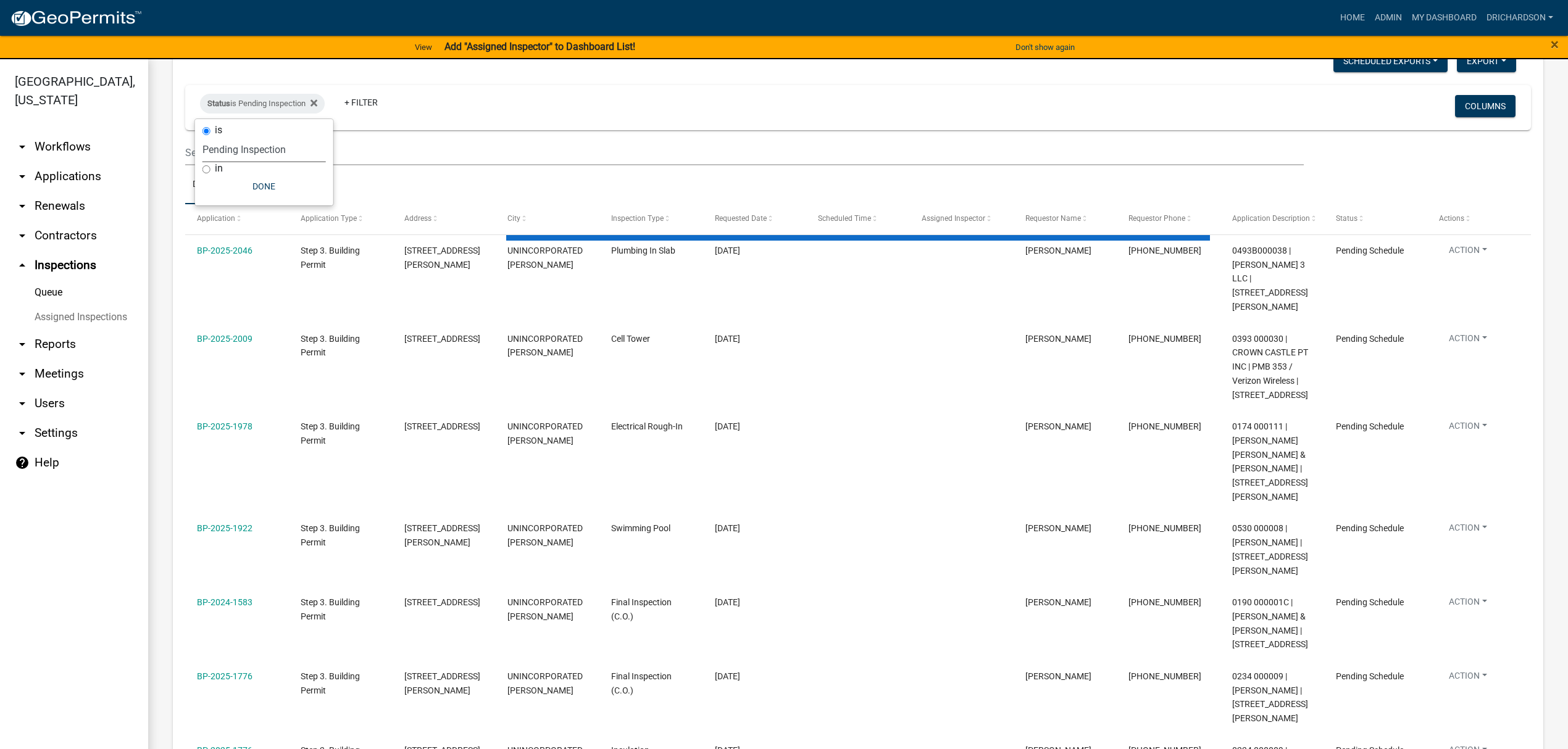
scroll to position [0, 0]
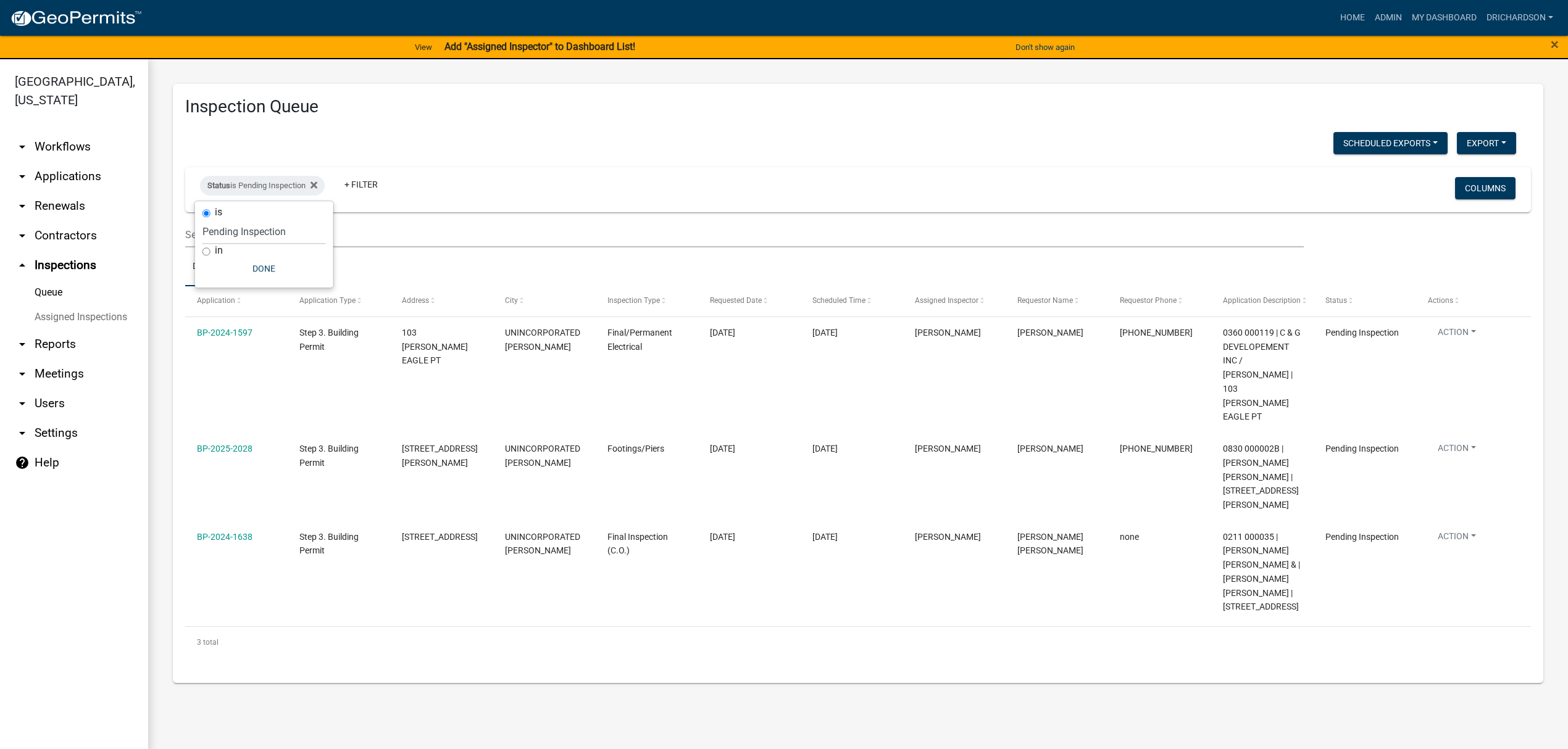
click at [520, 129] on div "Inspection Queue Scheduled Exports + Create New Daily Inspection List Export Ex…" at bounding box center [858, 383] width 1371 height 599
click at [276, 181] on div "Status is Pending Inspection" at bounding box center [262, 186] width 125 height 19
click at [270, 228] on select "Select an option Pending Schedule Pending Inspection Approved Denied Deleted Vo…" at bounding box center [264, 232] width 123 height 26
select select "0"
click at [203, 220] on select "Select an option Pending Schedule Pending Inspection Approved Denied Deleted Vo…" at bounding box center [264, 232] width 123 height 26
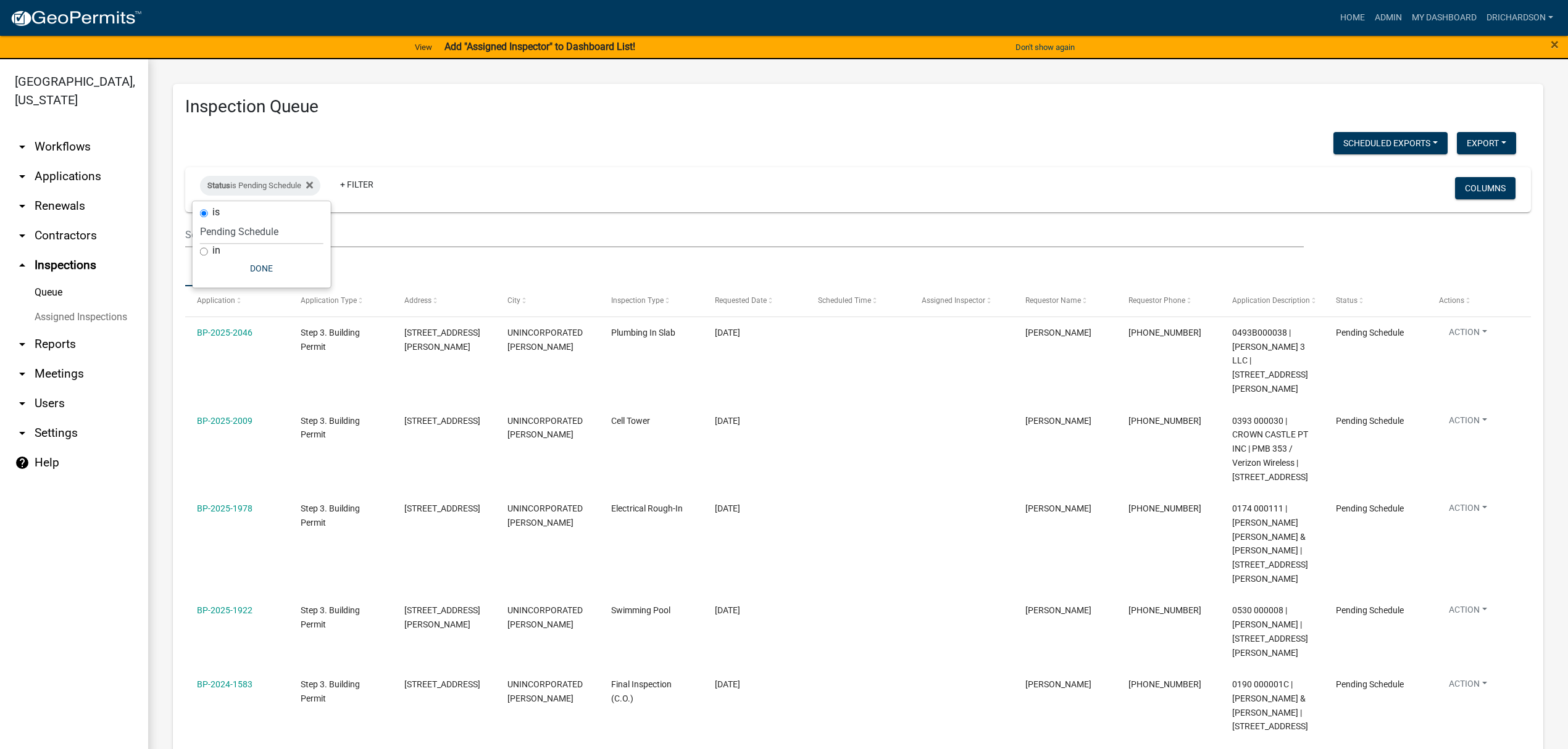
click at [593, 85] on div "Inspection Queue Scheduled Exports + Create New Daily Inspection List Export Ex…" at bounding box center [858, 598] width 1371 height 1029
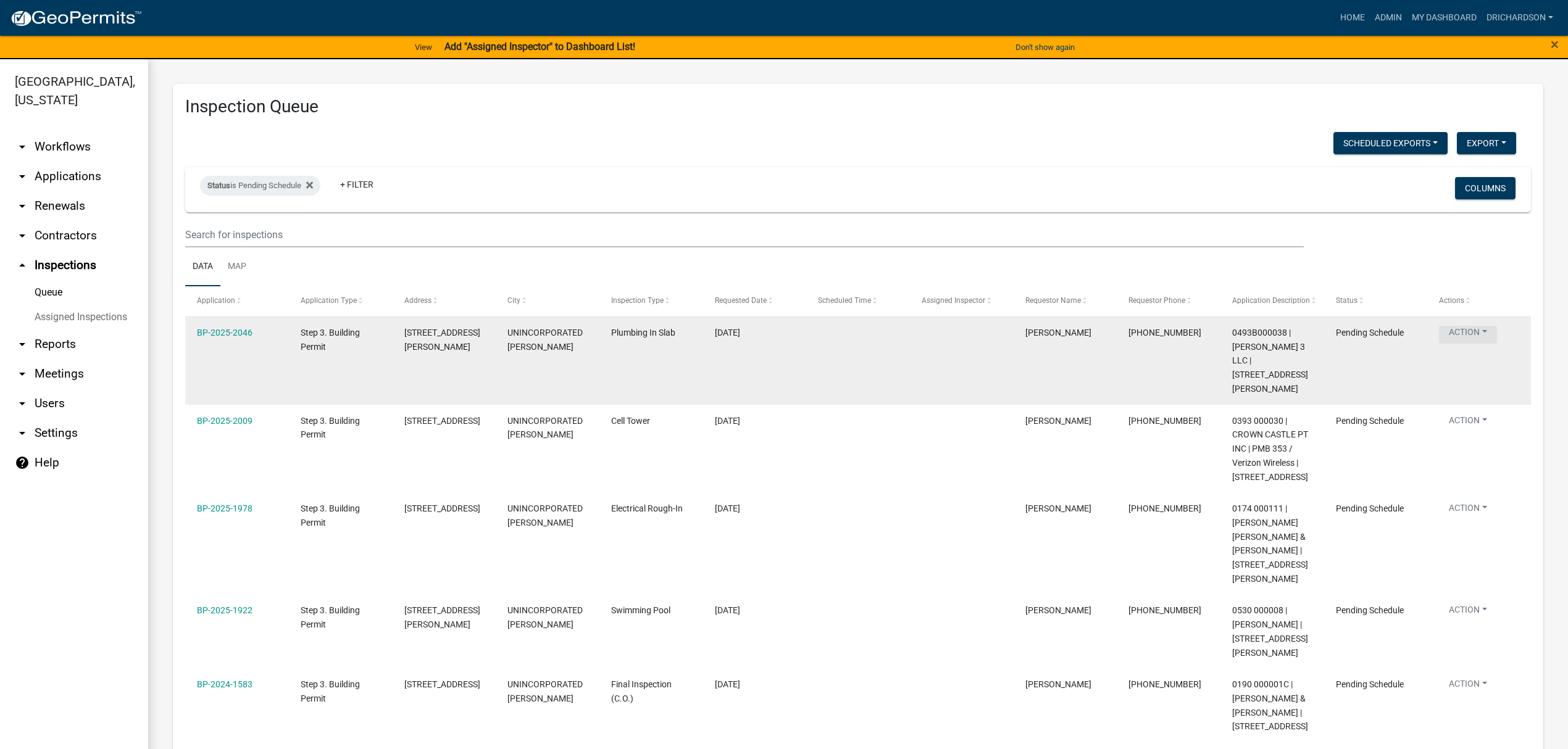
click at [1465, 329] on button "Action" at bounding box center [1468, 335] width 58 height 18
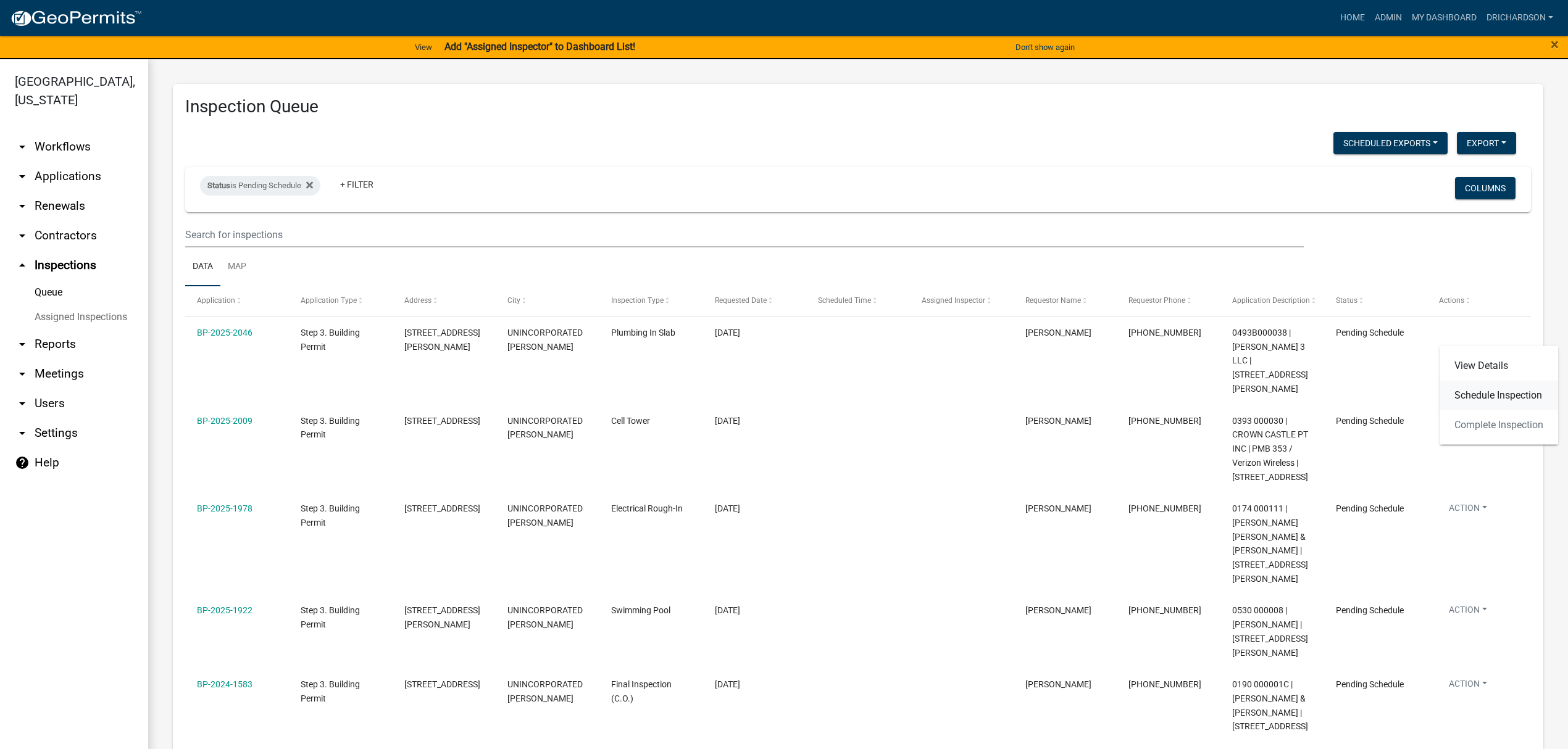
click at [1483, 400] on link "Schedule Inspection" at bounding box center [1499, 395] width 119 height 29
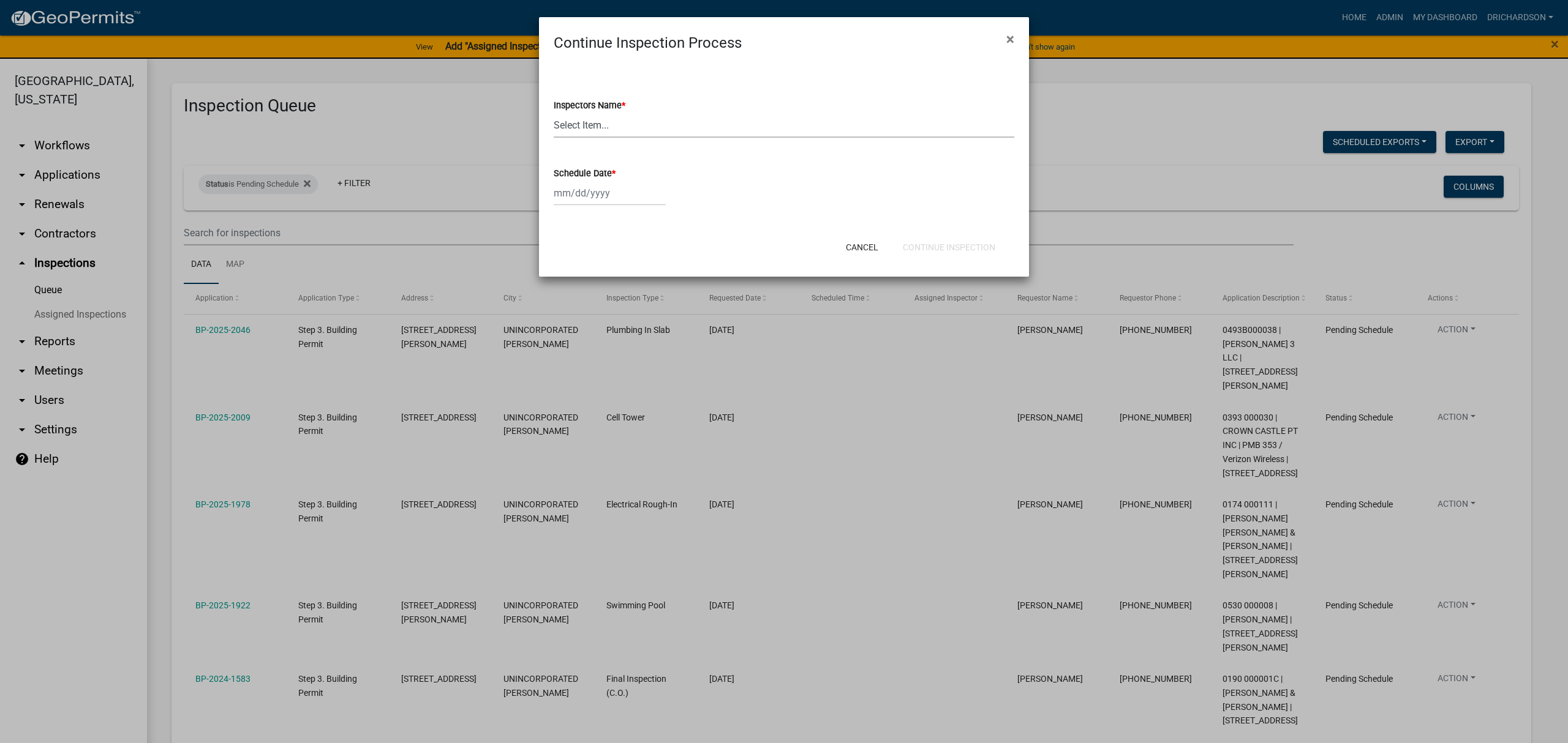
click at [631, 121] on select "Select Item... [PERSON_NAME] ([PERSON_NAME]) drichardson ([PERSON_NAME]) knorre…" at bounding box center [784, 125] width 460 height 25
select select "e20251c8-f858-4aed-a4a0-52e27fd5066e"
click at [553, 112] on select "Select Item... [PERSON_NAME] ([PERSON_NAME]) drichardson ([PERSON_NAME]) knorre…" at bounding box center [784, 125] width 460 height 25
click at [579, 205] on div at bounding box center [610, 193] width 112 height 25
select select "8"
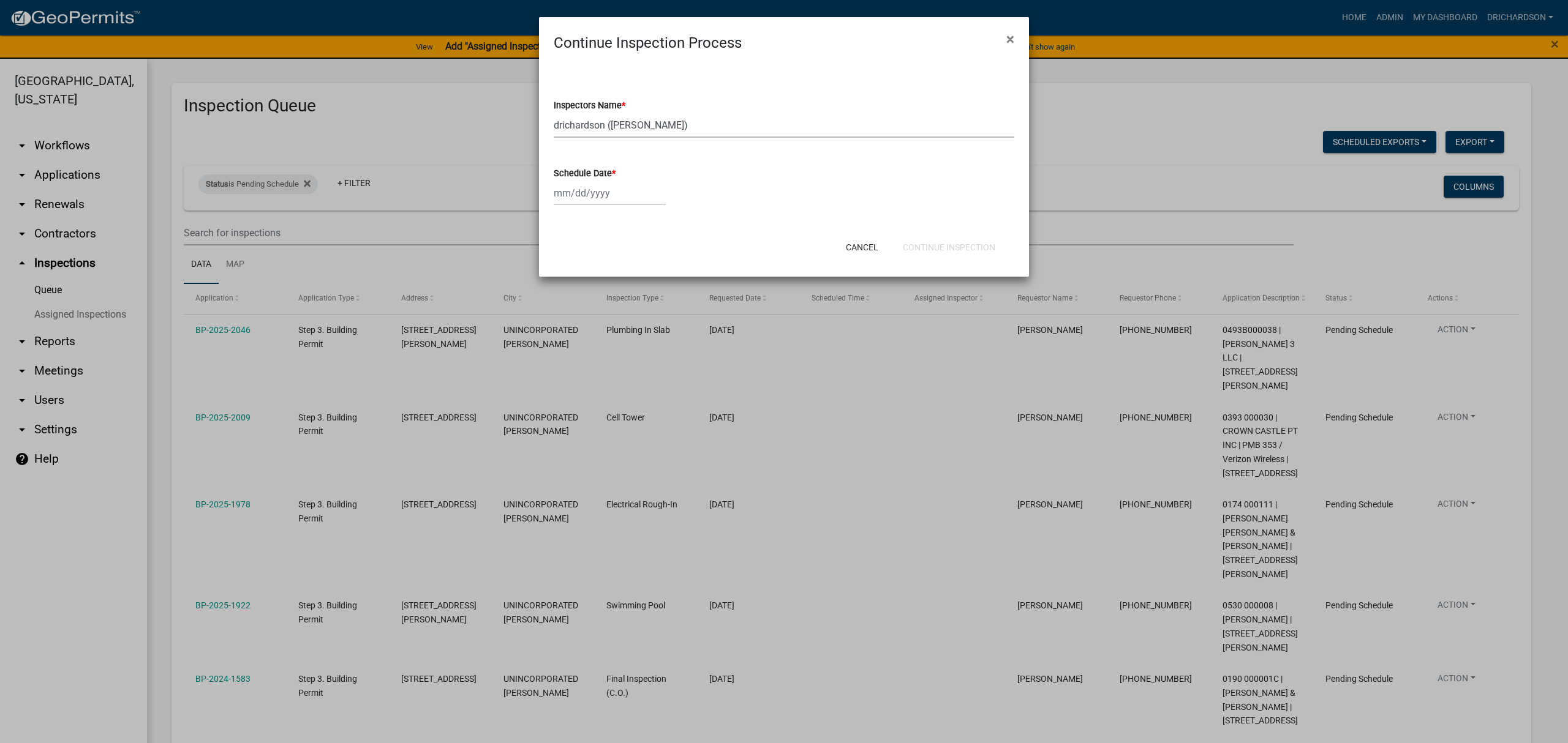
select select "2025"
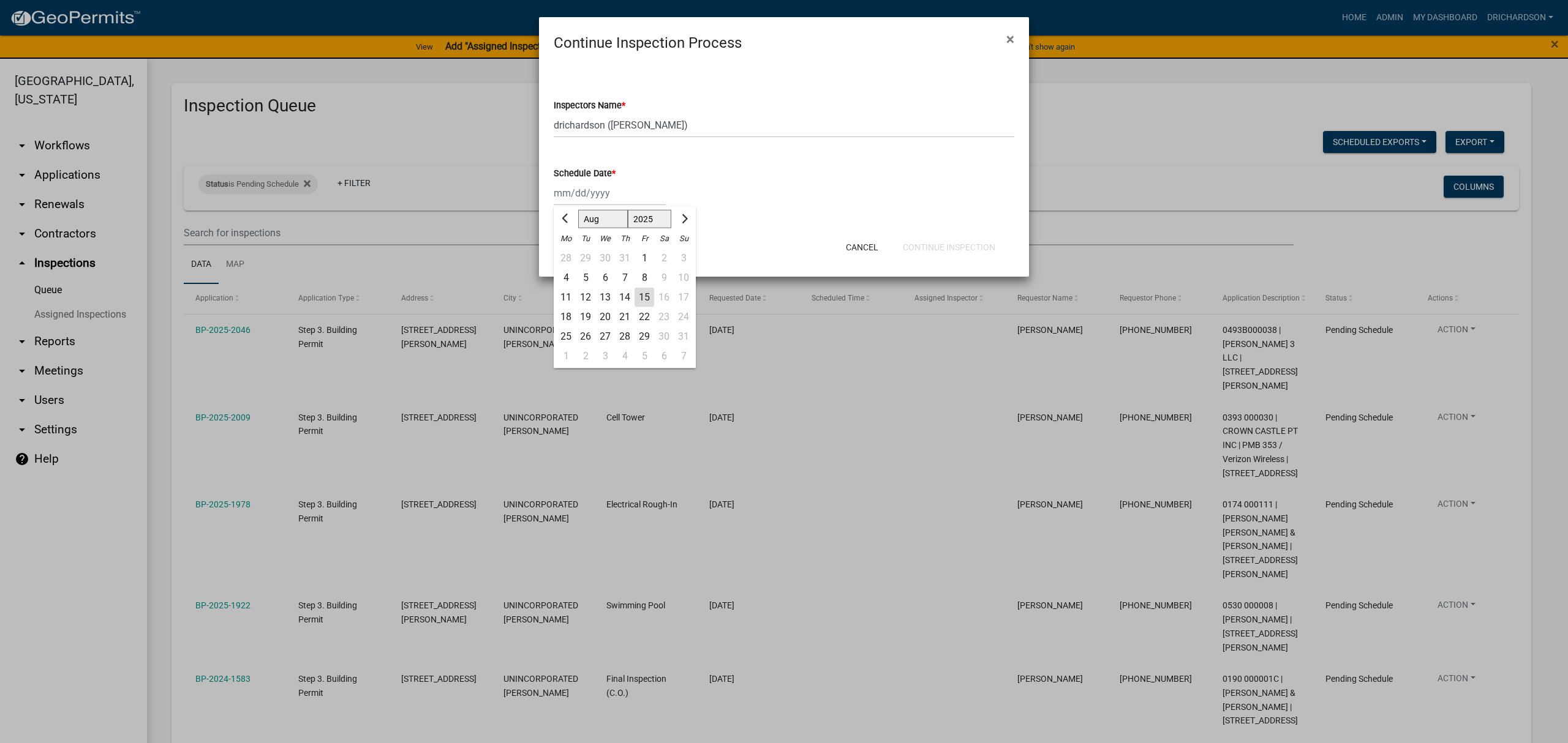
click at [646, 297] on div "15" at bounding box center [644, 298] width 19 height 19
type input "[DATE]"
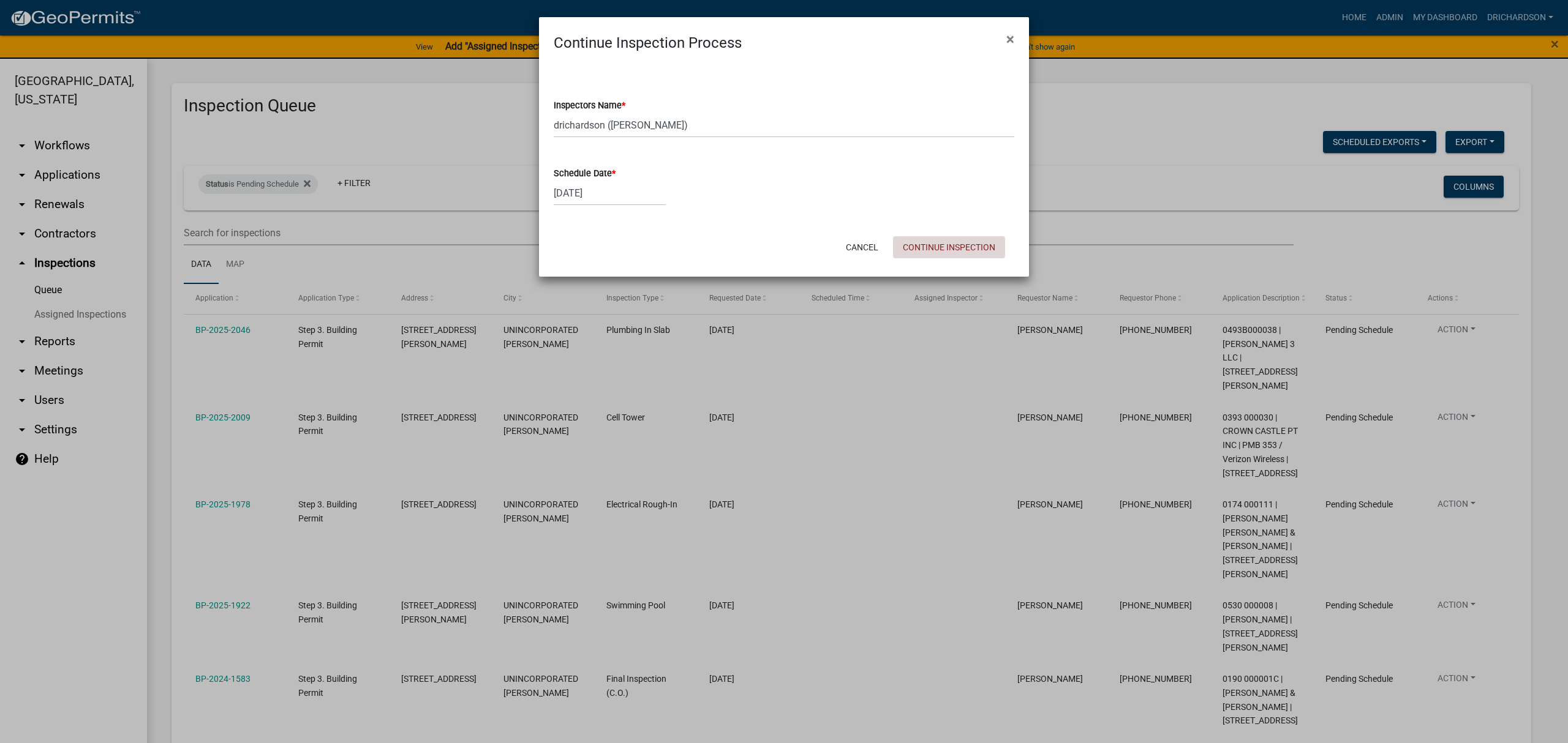
click at [946, 246] on button "Continue Inspection" at bounding box center [950, 247] width 112 height 22
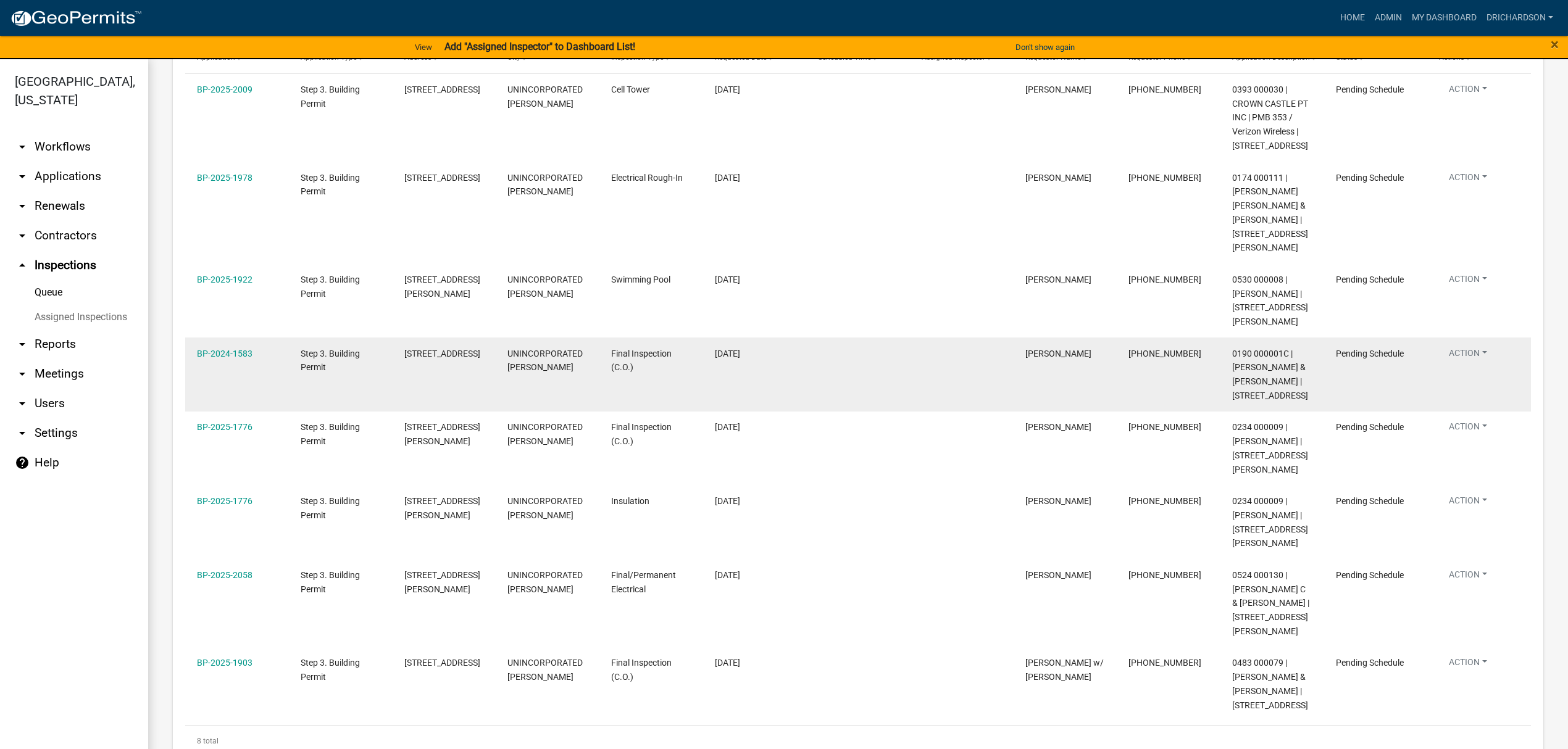
scroll to position [161, 0]
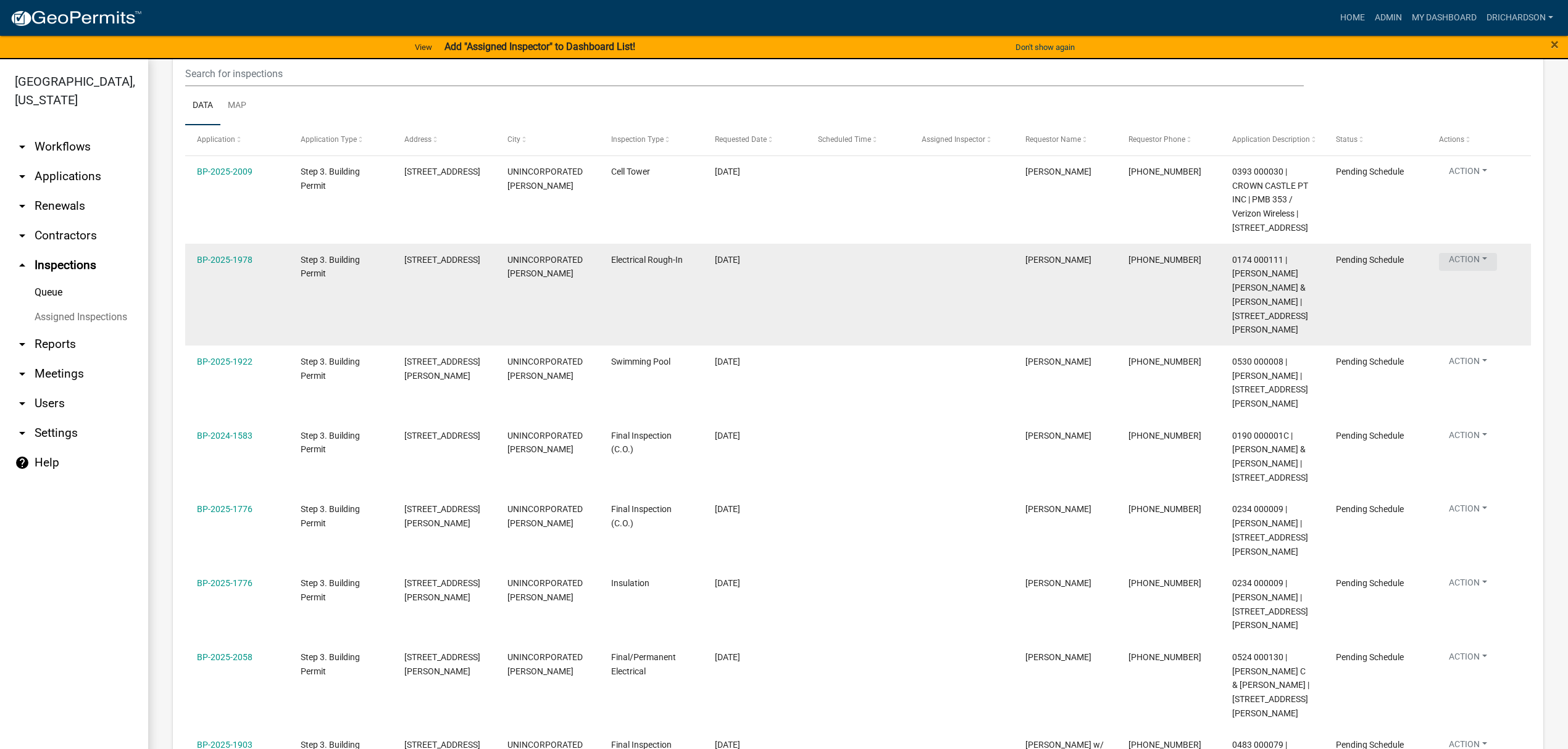
click at [1490, 271] on button "Action" at bounding box center [1468, 262] width 58 height 18
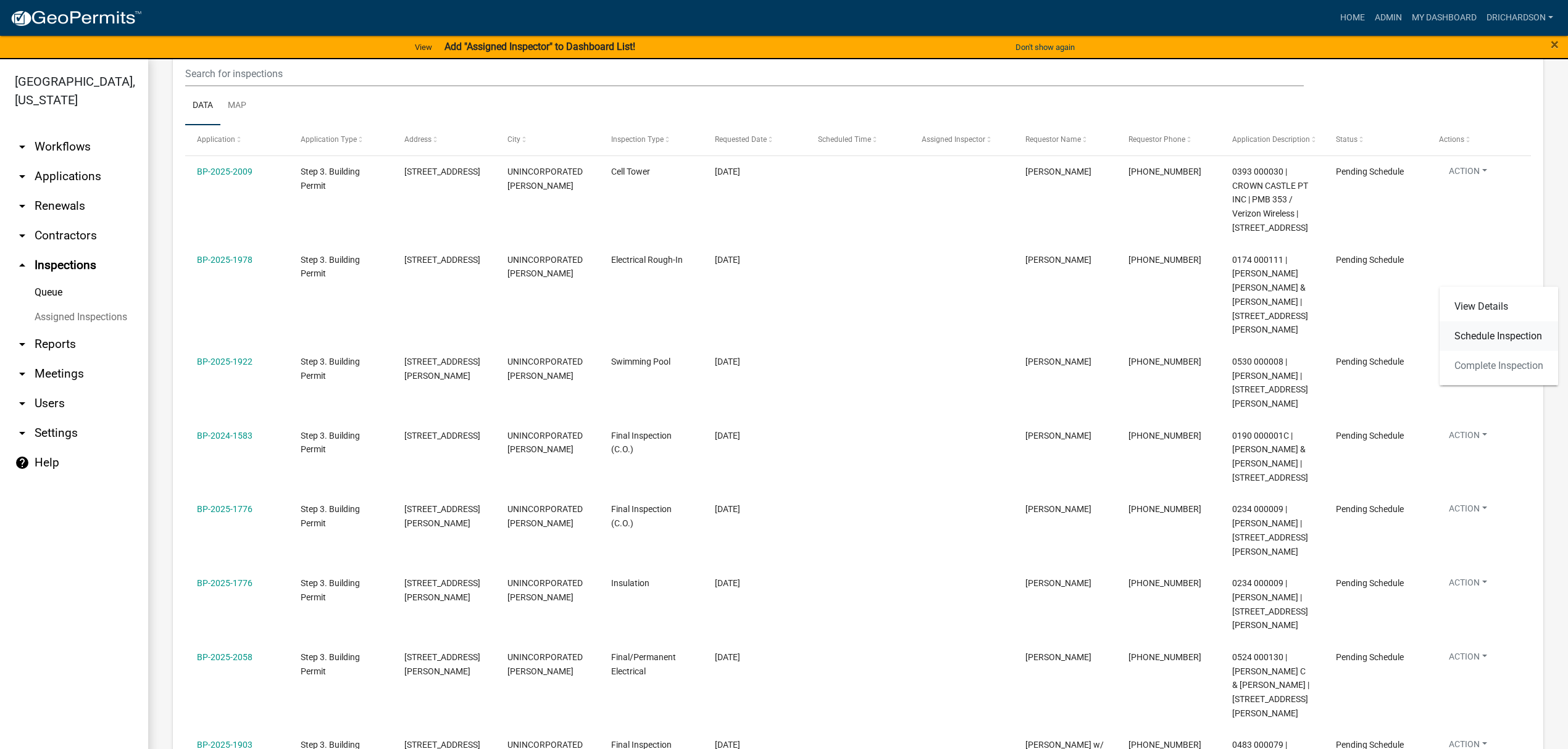
click at [1491, 339] on link "Schedule Inspection" at bounding box center [1499, 336] width 119 height 29
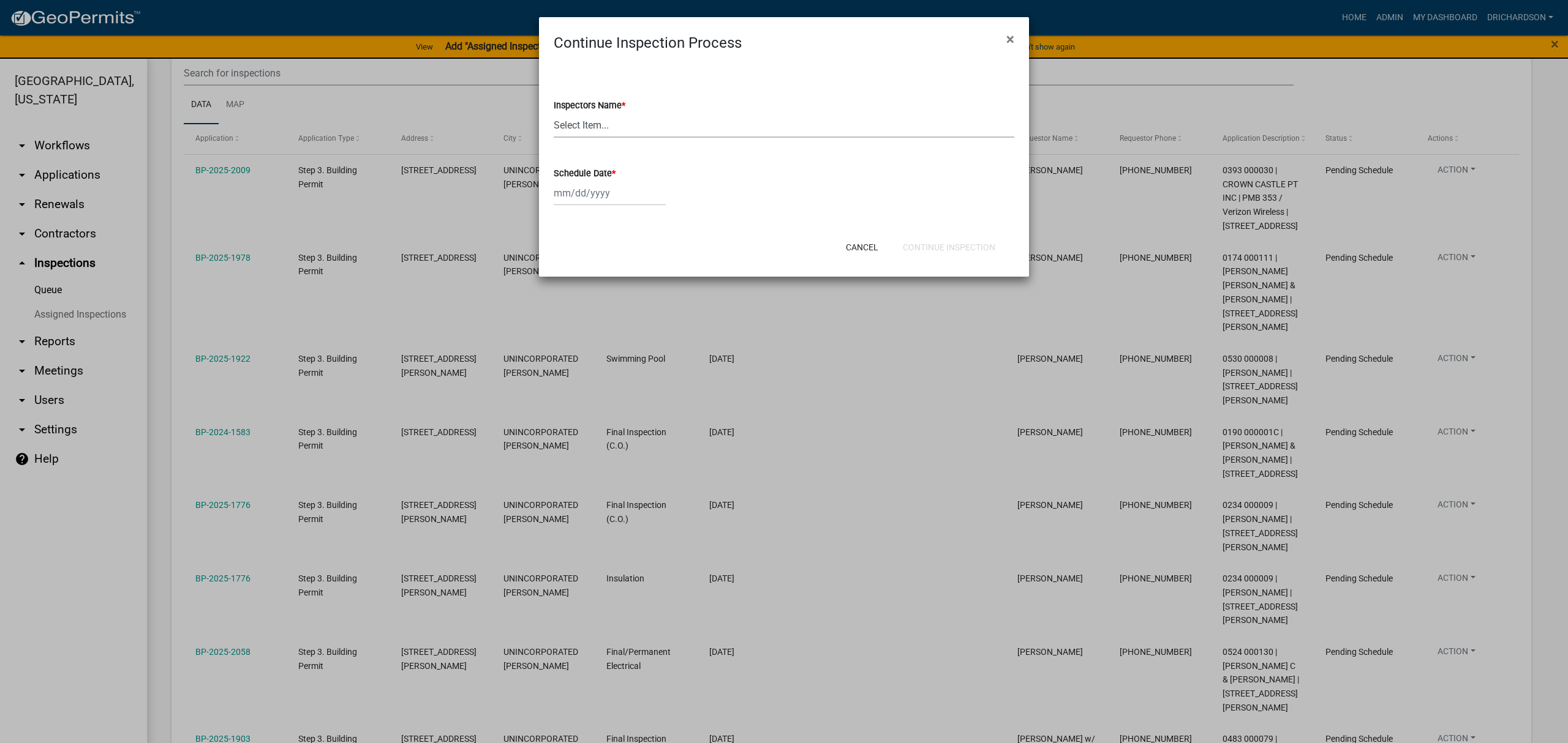
click at [582, 131] on select "Select Item... [PERSON_NAME] ([PERSON_NAME]) drichardson ([PERSON_NAME]) knorre…" at bounding box center [784, 125] width 460 height 25
select select "e20251c8-f858-4aed-a4a0-52e27fd5066e"
click at [553, 112] on select "Select Item... [PERSON_NAME] ([PERSON_NAME]) drichardson ([PERSON_NAME]) knorre…" at bounding box center [784, 125] width 460 height 25
click at [590, 192] on div at bounding box center [610, 193] width 112 height 25
select select "8"
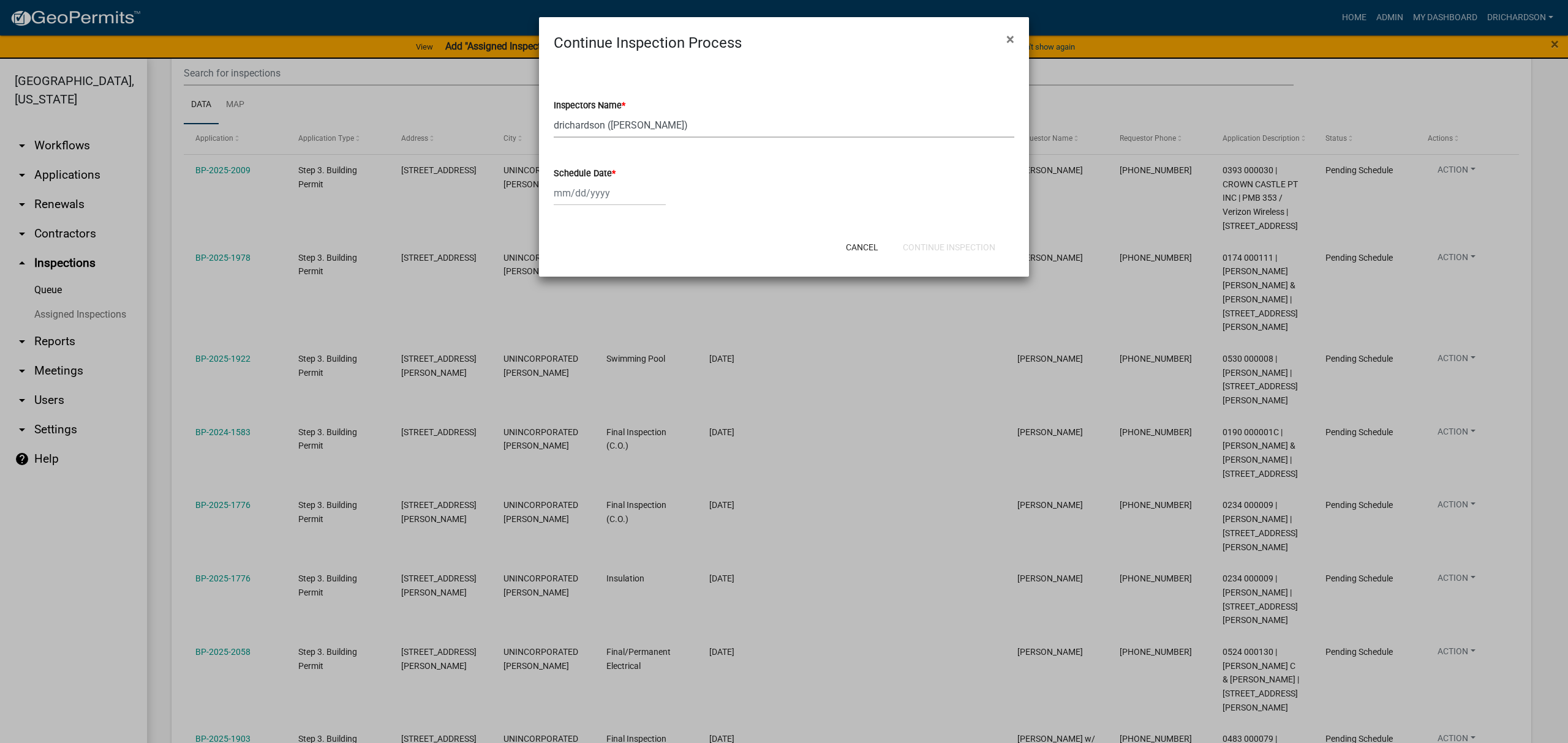
select select "2025"
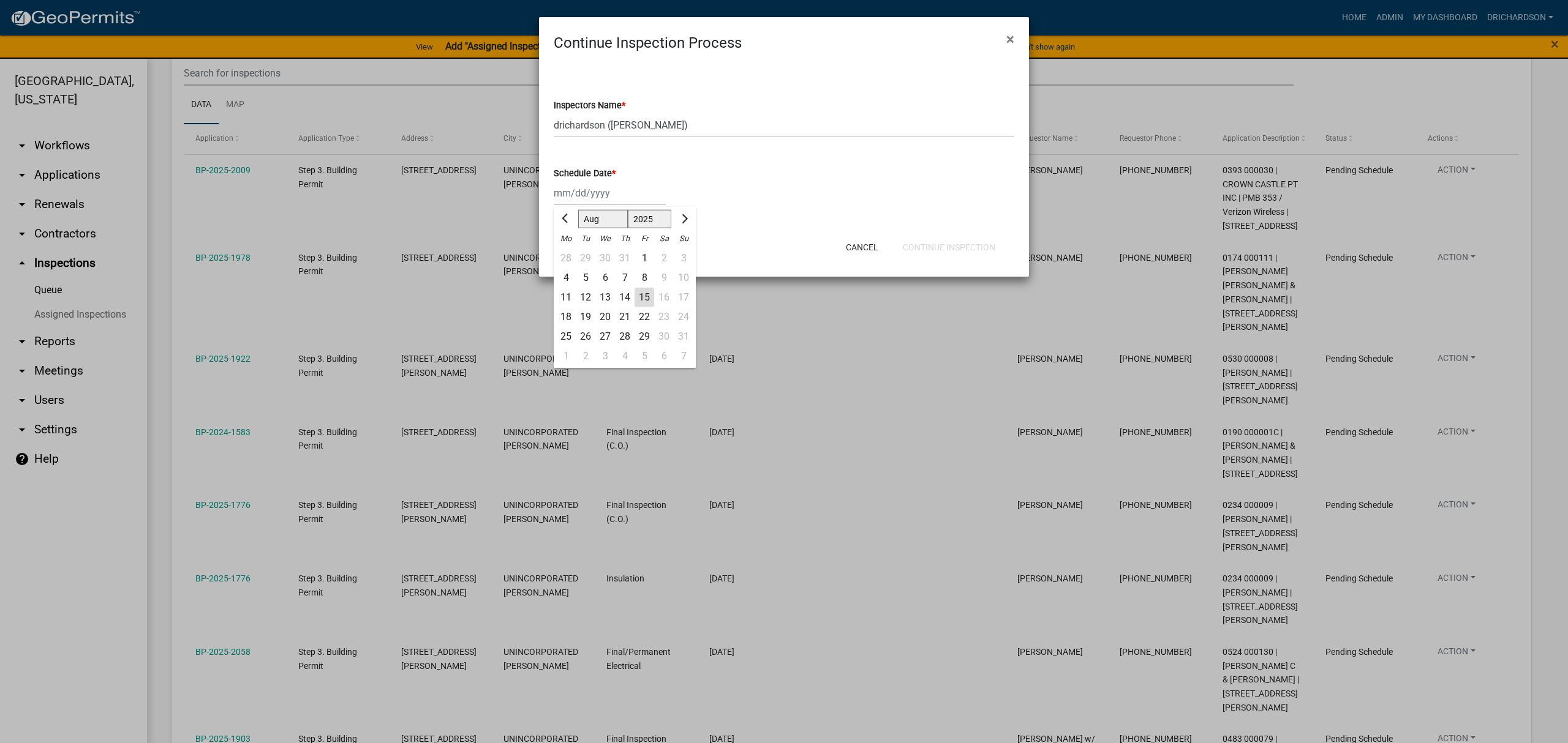
click at [639, 297] on div "15" at bounding box center [644, 298] width 19 height 19
type input "[DATE]"
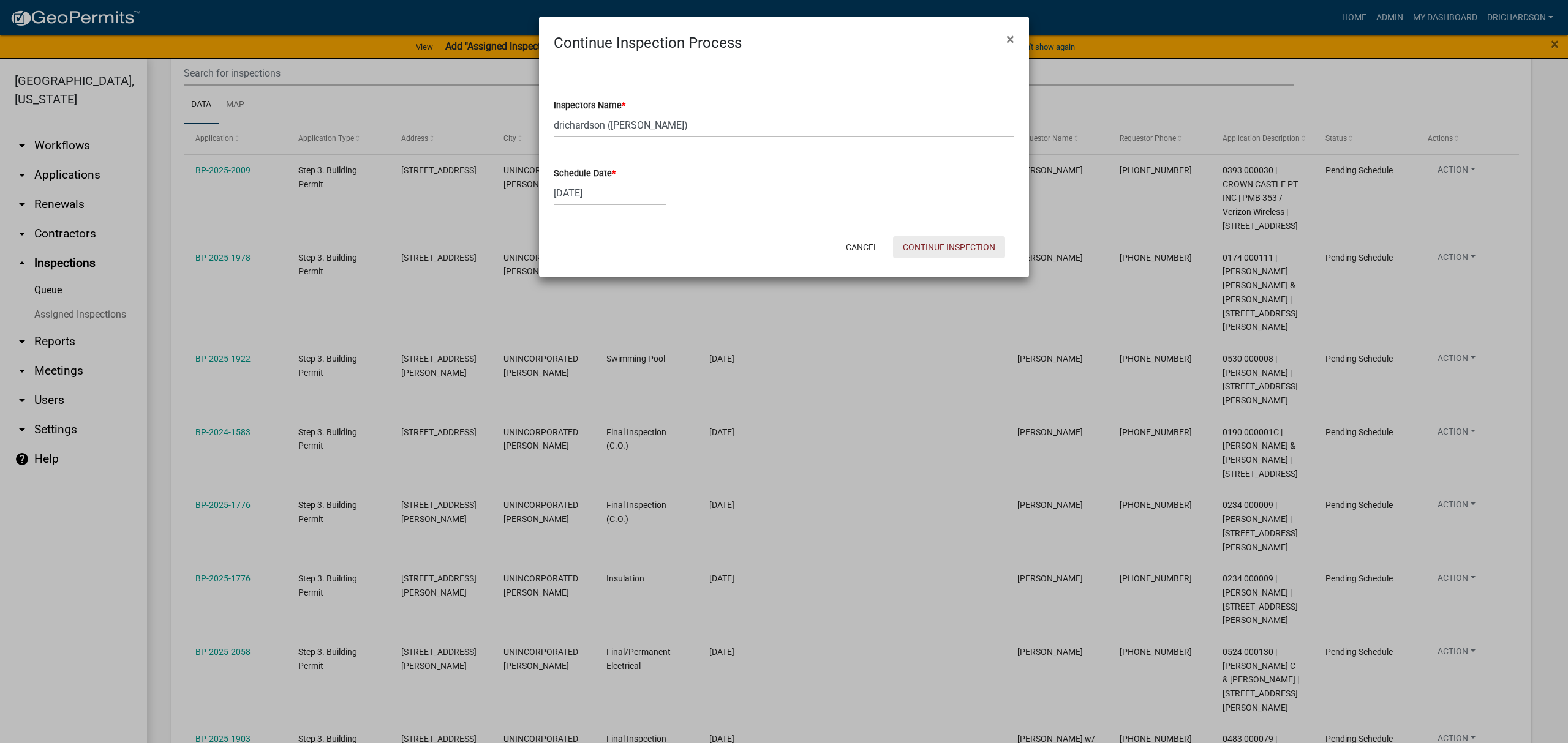
click at [943, 253] on button "Continue Inspection" at bounding box center [950, 247] width 112 height 22
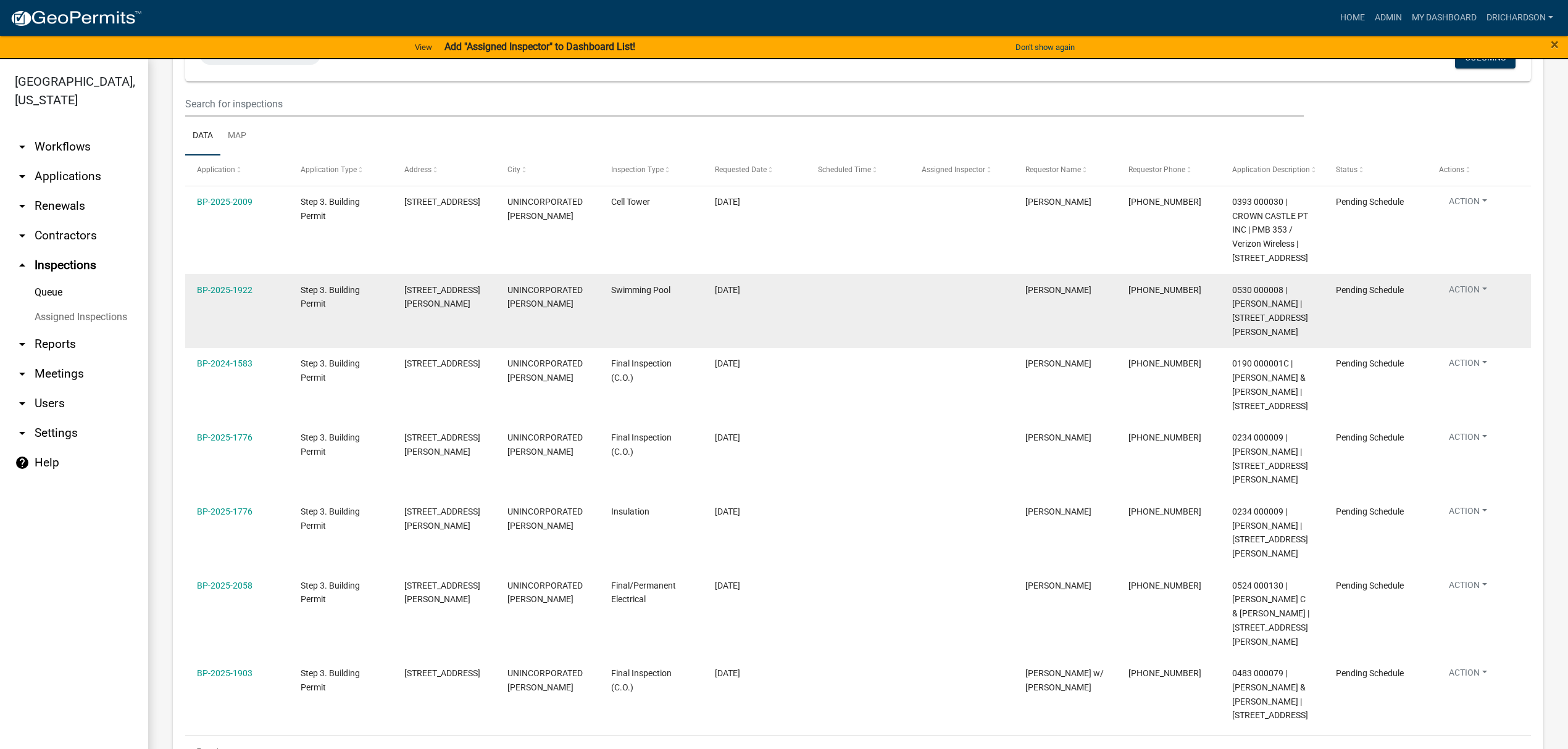
scroll to position [142, 0]
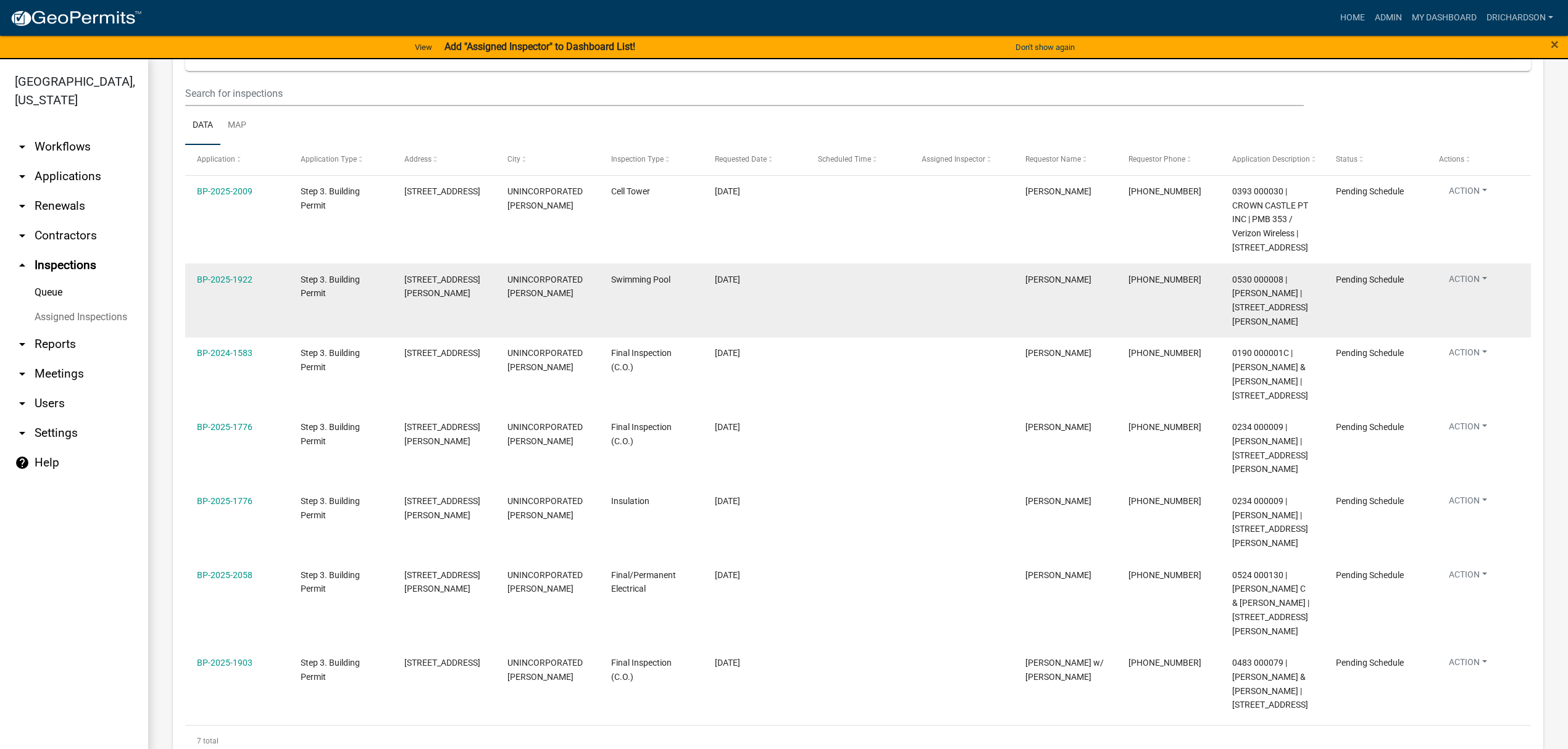
click at [1474, 290] on button "Action" at bounding box center [1468, 282] width 58 height 18
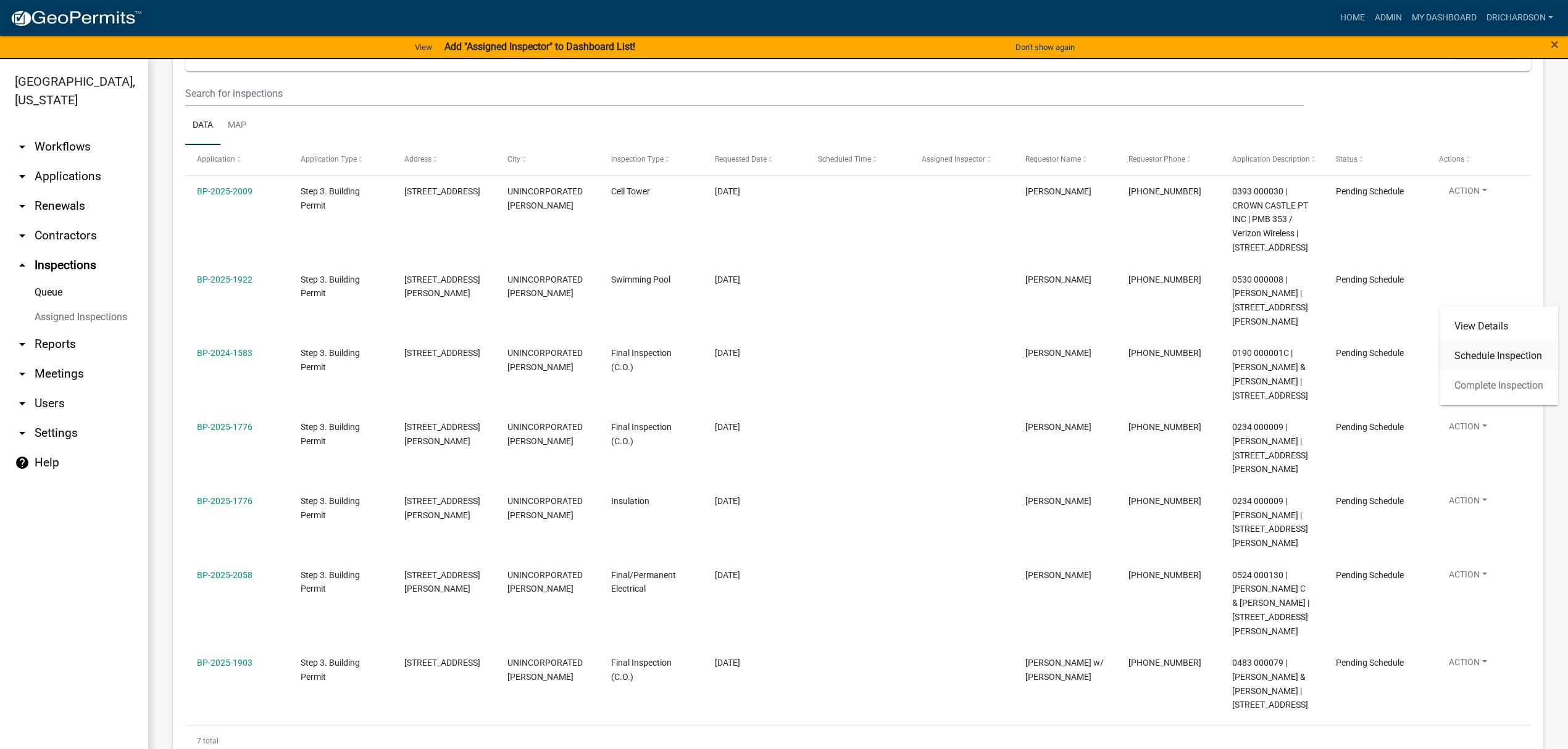
click at [1487, 354] on link "Schedule Inspection" at bounding box center [1499, 356] width 119 height 29
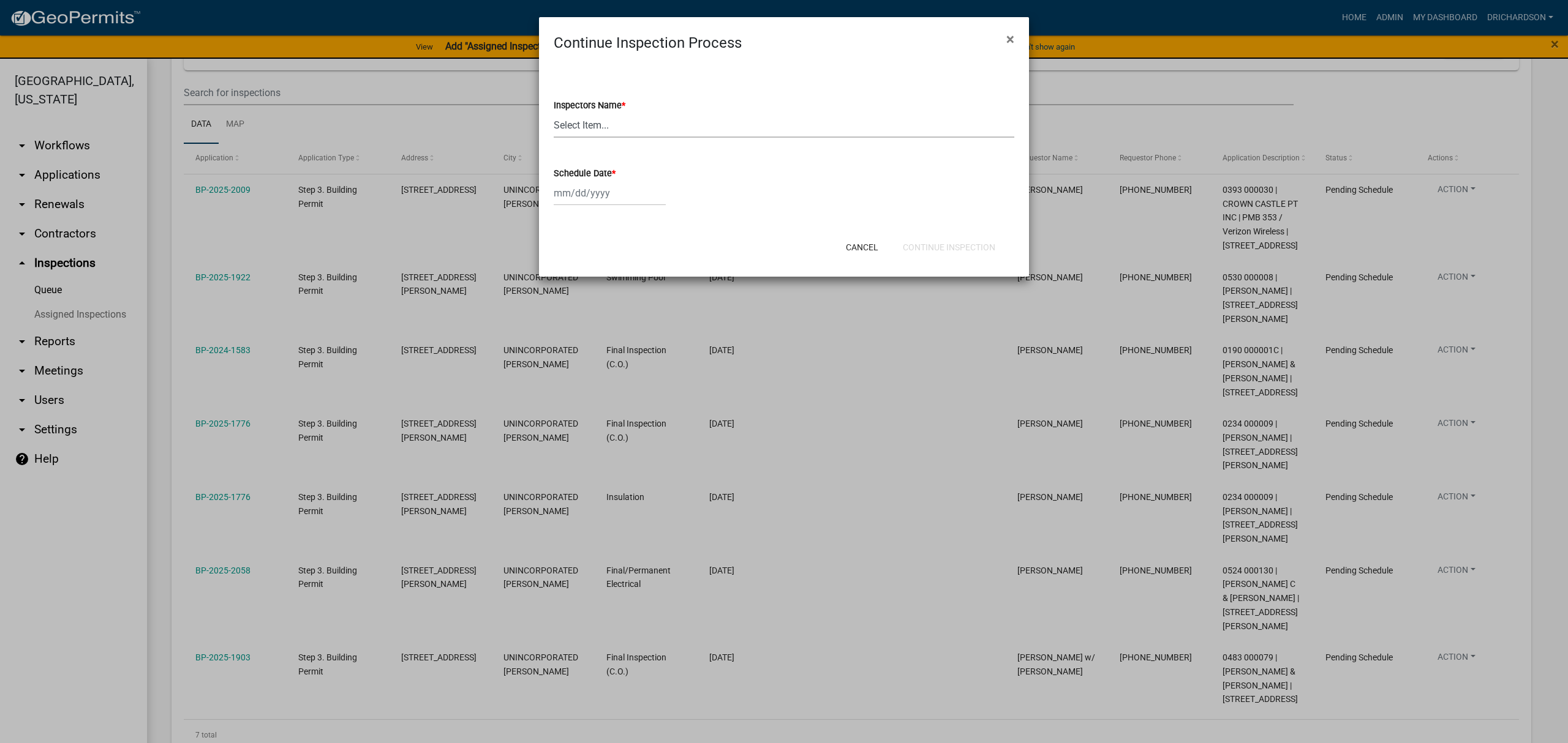
click at [577, 124] on select "Select Item... [PERSON_NAME] ([PERSON_NAME]) drichardson ([PERSON_NAME]) knorre…" at bounding box center [784, 125] width 460 height 25
select select "e20251c8-f858-4aed-a4a0-52e27fd5066e"
click at [553, 112] on select "Select Item... [PERSON_NAME] ([PERSON_NAME]) drichardson ([PERSON_NAME]) knorre…" at bounding box center [784, 125] width 460 height 25
select select "8"
select select "2025"
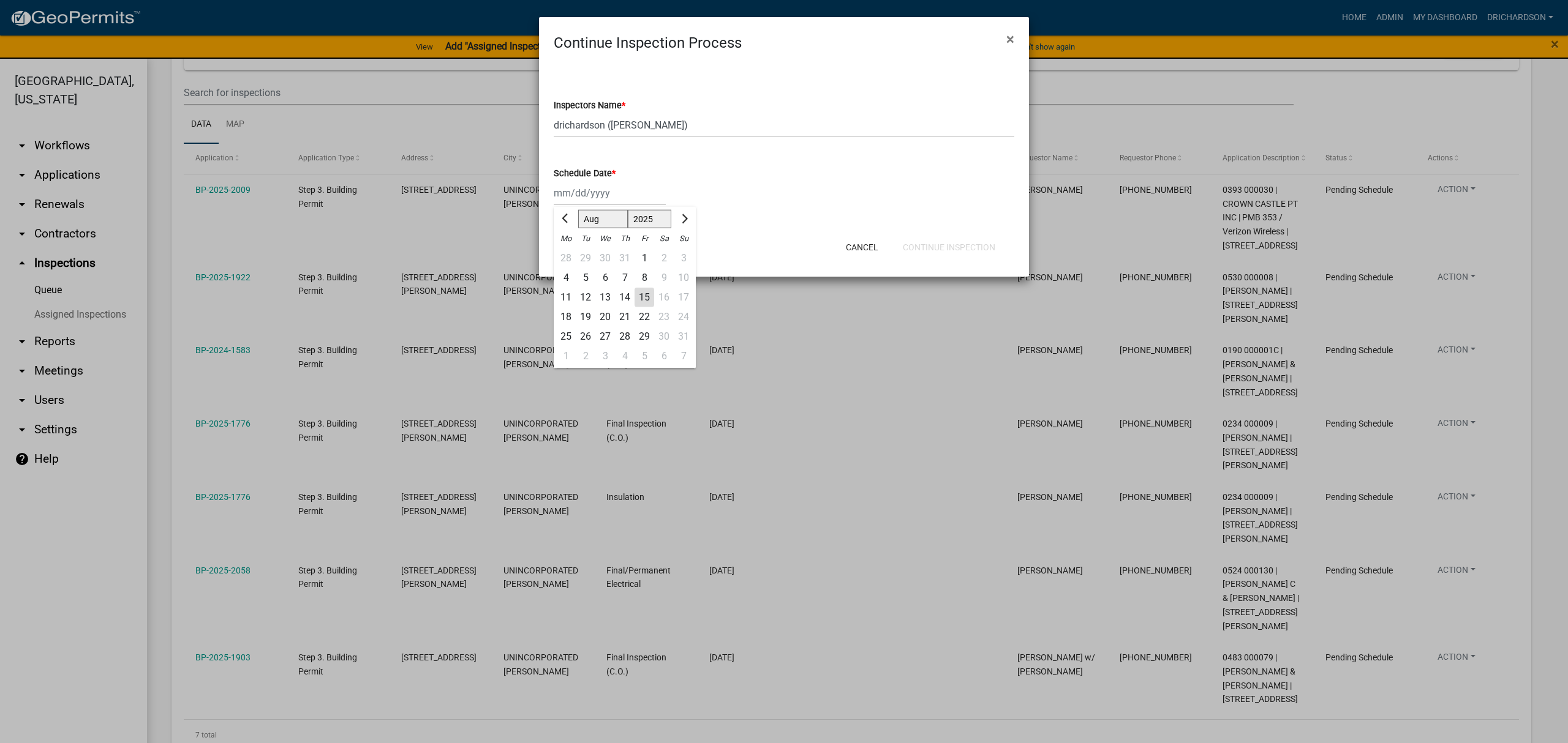
drag, startPoint x: 569, startPoint y: 194, endPoint x: 568, endPoint y: 201, distance: 7.1
click at [569, 194] on div "Jan Feb Mar Apr May Jun Jul Aug Sep Oct Nov Dec 1525 1526 1527 1528 1529 1530 1…" at bounding box center [610, 193] width 112 height 25
click at [639, 292] on div "15" at bounding box center [644, 298] width 19 height 19
type input "[DATE]"
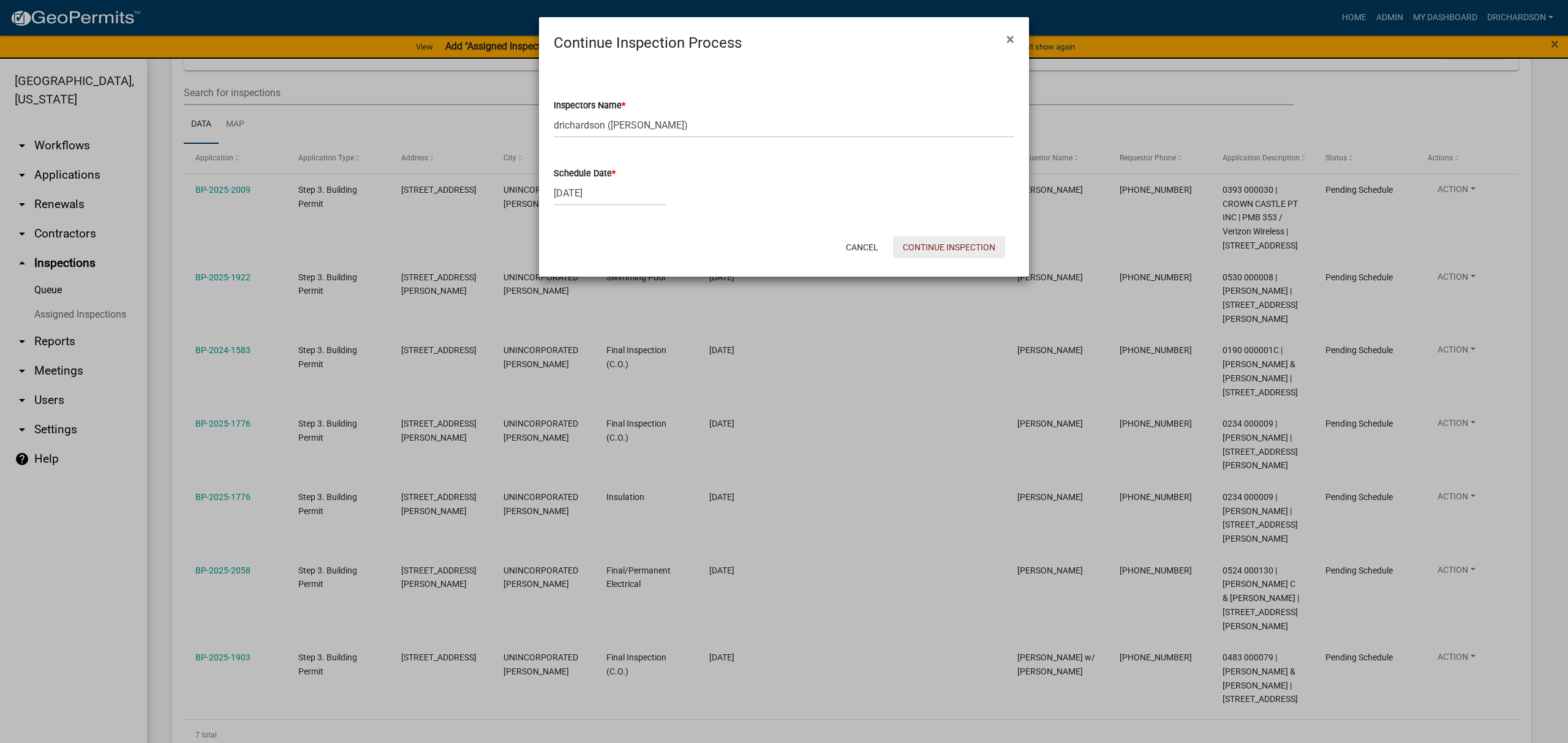
click at [913, 246] on button "Continue Inspection" at bounding box center [950, 247] width 112 height 22
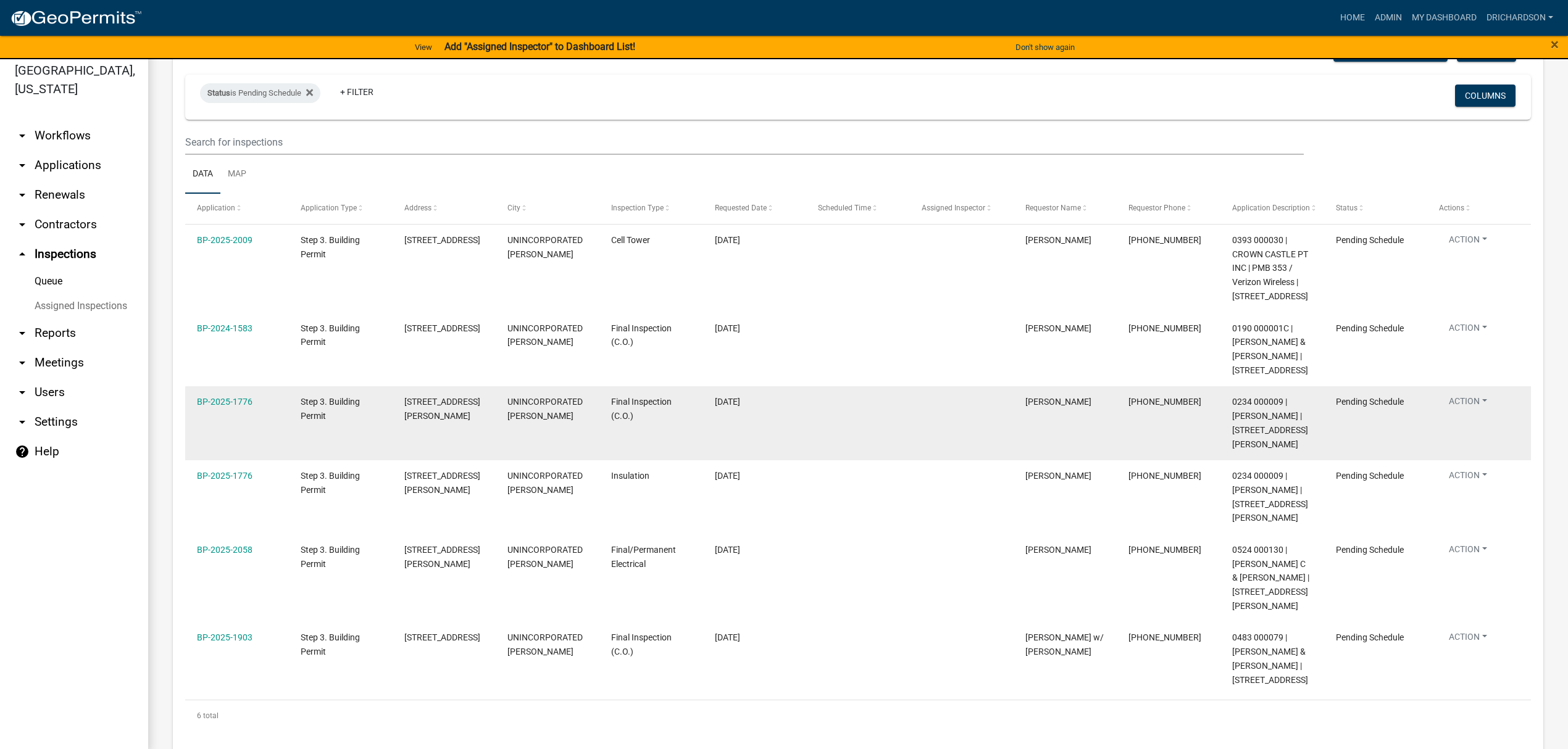
scroll to position [15, 0]
click at [1489, 248] on button "Action" at bounding box center [1468, 238] width 58 height 18
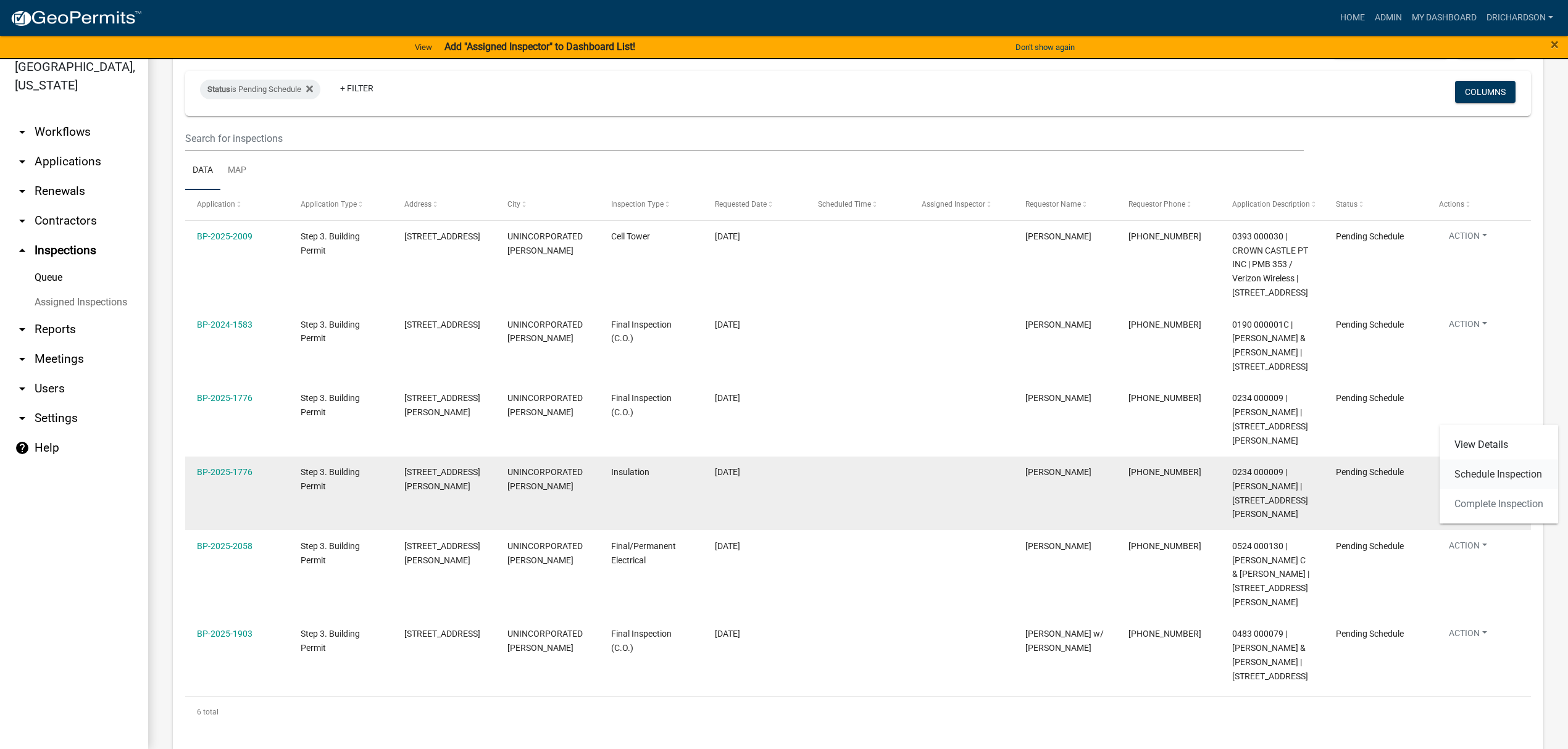
click at [1489, 472] on link "Schedule Inspection" at bounding box center [1499, 474] width 119 height 29
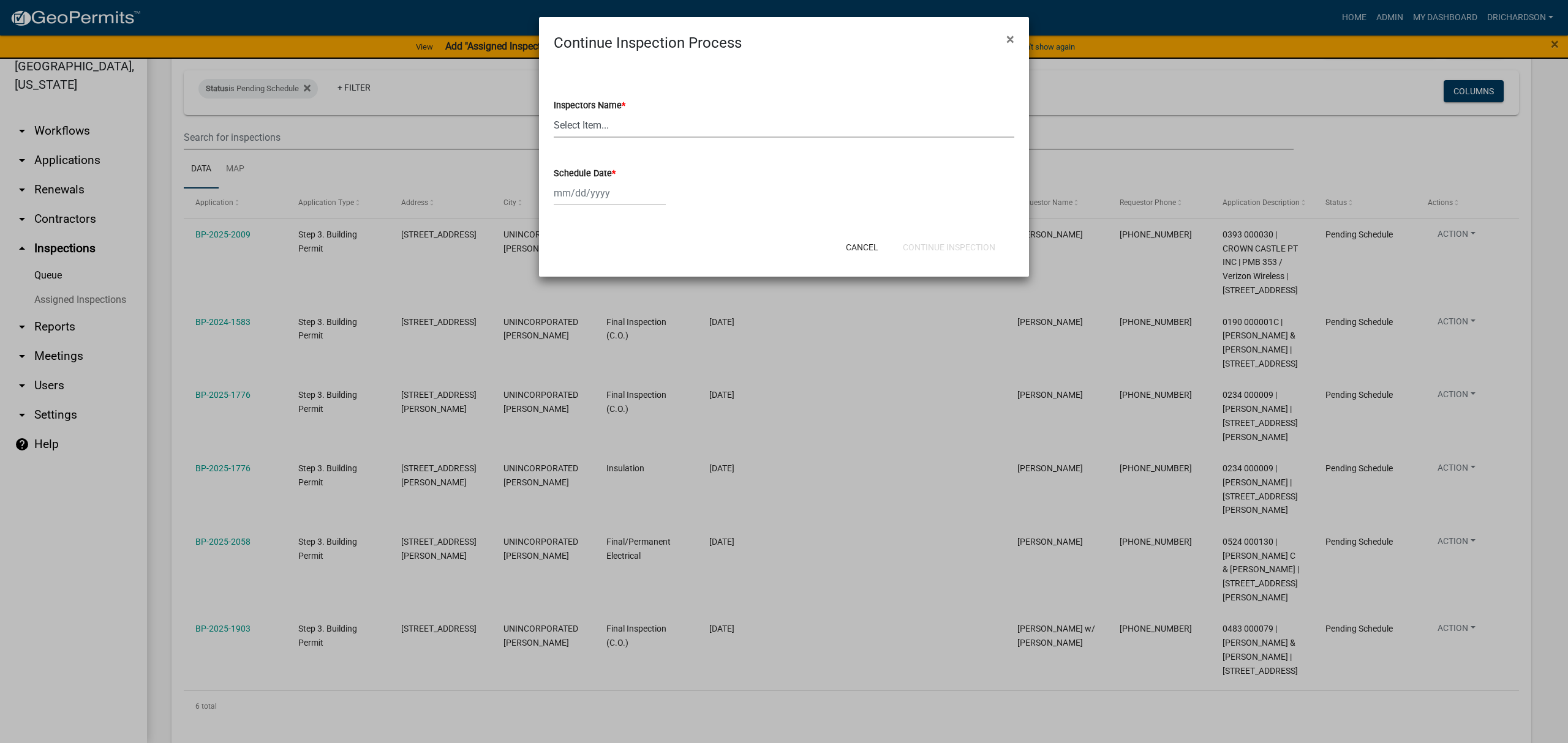
click at [581, 119] on select "Select Item... [PERSON_NAME] ([PERSON_NAME]) drichardson ([PERSON_NAME]) knorre…" at bounding box center [784, 125] width 460 height 25
select select "e20251c8-f858-4aed-a4a0-52e27fd5066e"
click at [553, 112] on select "Select Item... [PERSON_NAME] ([PERSON_NAME]) drichardson ([PERSON_NAME]) knorre…" at bounding box center [784, 125] width 460 height 25
select select "8"
select select "2025"
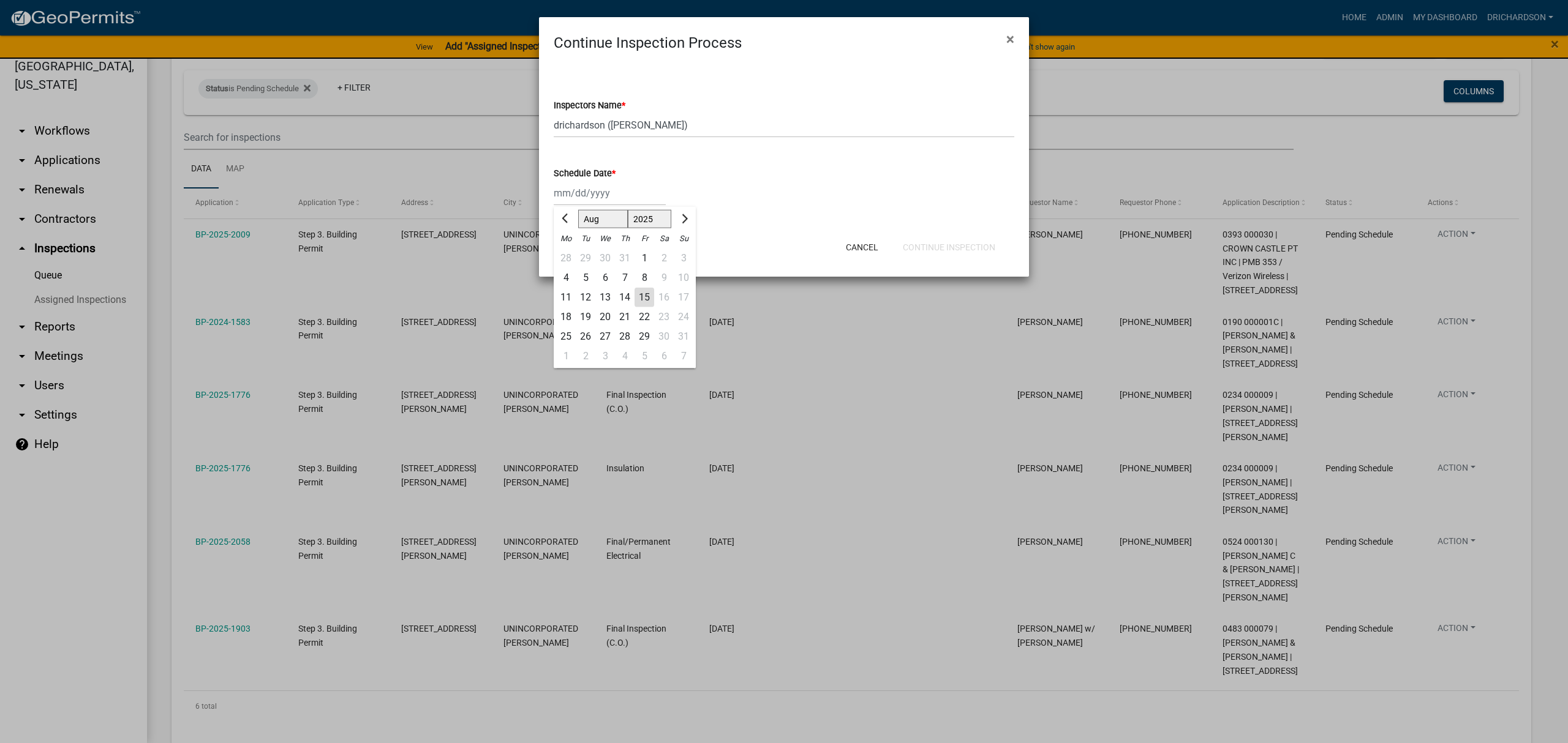
click at [589, 190] on div "[PERSON_NAME] Feb Mar Apr [PERSON_NAME][DATE] Oct Nov [DATE] 1526 1527 1528 152…" at bounding box center [610, 193] width 112 height 25
click at [640, 296] on div "15" at bounding box center [644, 298] width 19 height 19
type input "[DATE]"
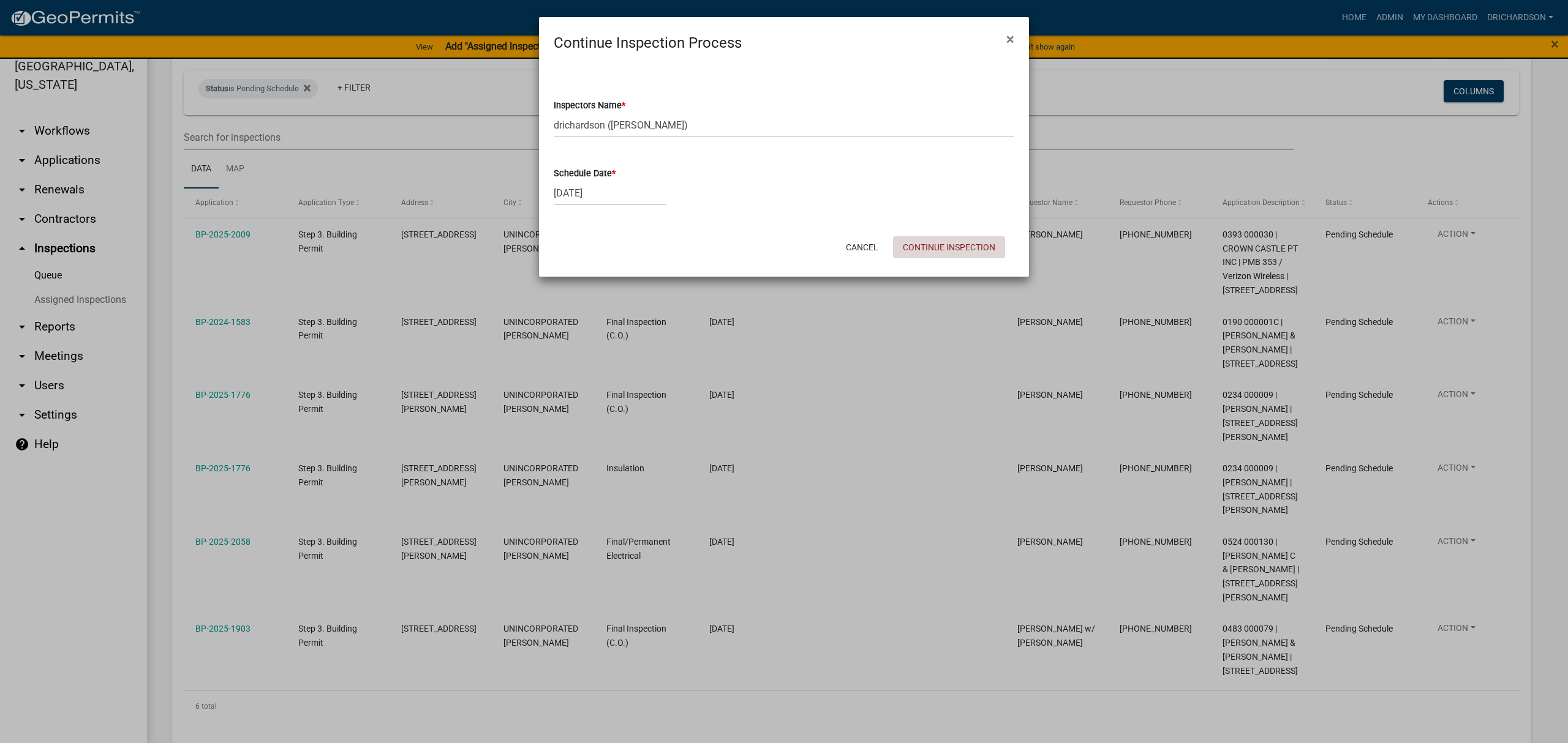
drag, startPoint x: 916, startPoint y: 236, endPoint x: 707, endPoint y: 161, distance: 222.0
click at [914, 236] on button "Continue Inspection" at bounding box center [950, 247] width 112 height 22
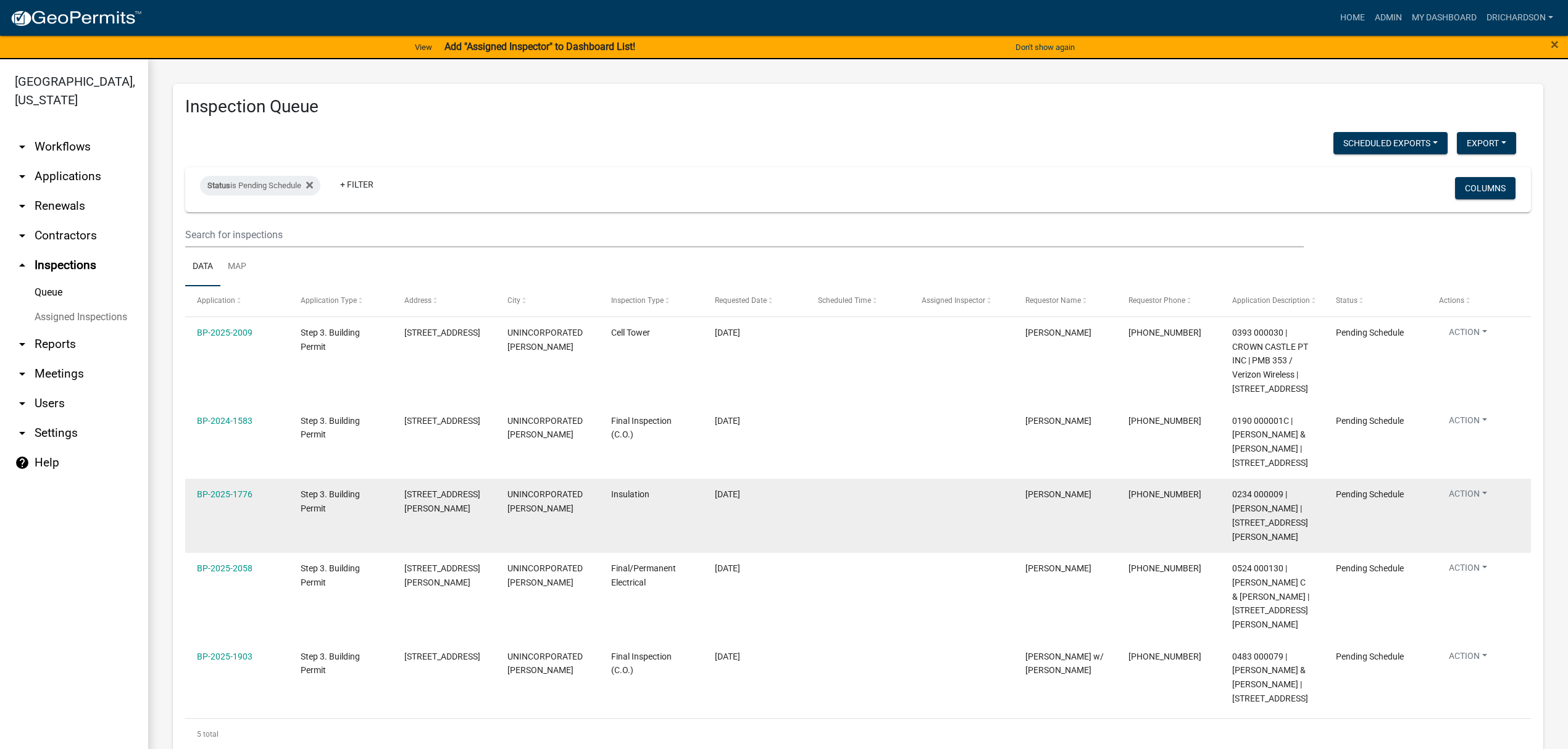
click at [1474, 344] on button "Action" at bounding box center [1468, 335] width 58 height 18
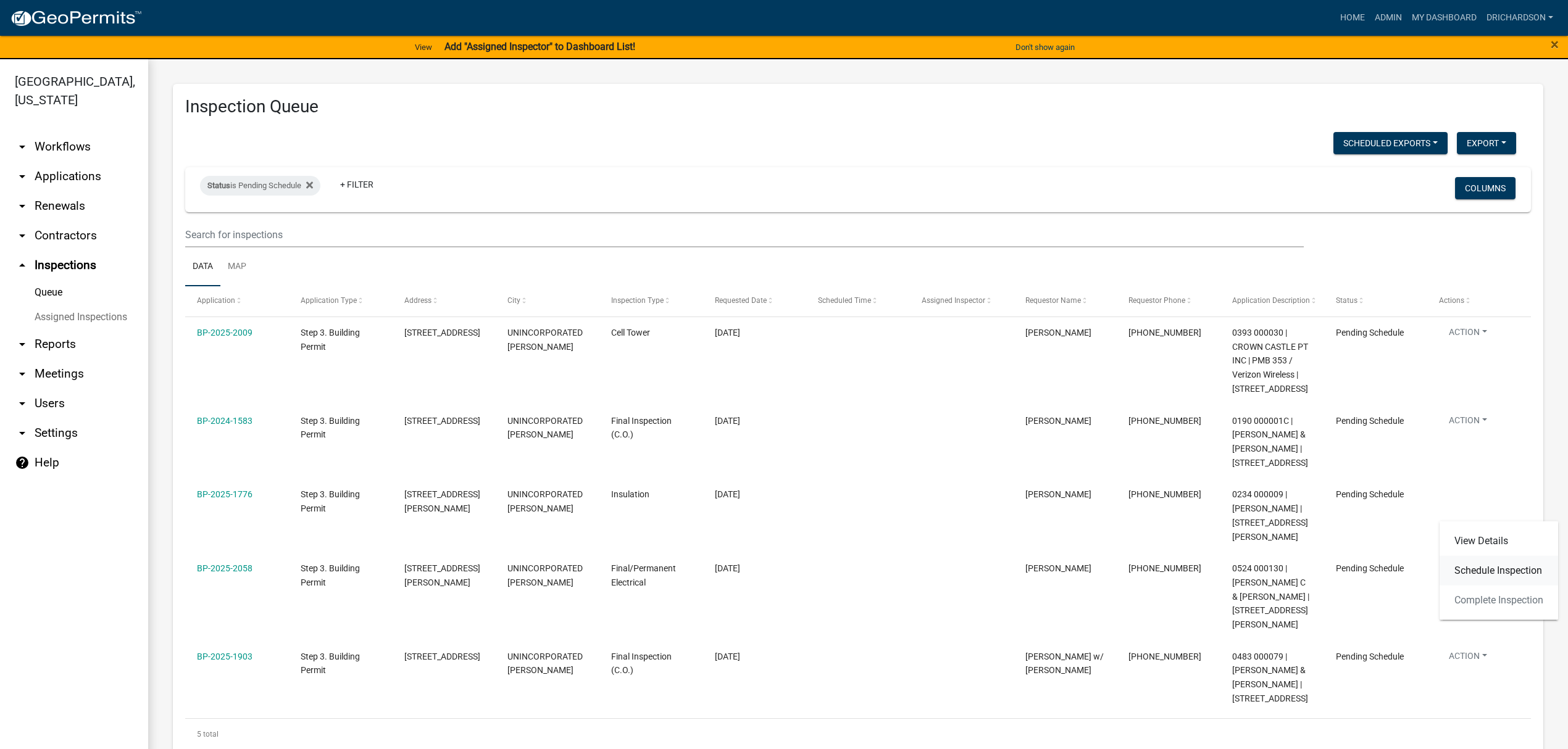
click at [1494, 568] on link "Schedule Inspection" at bounding box center [1499, 570] width 119 height 29
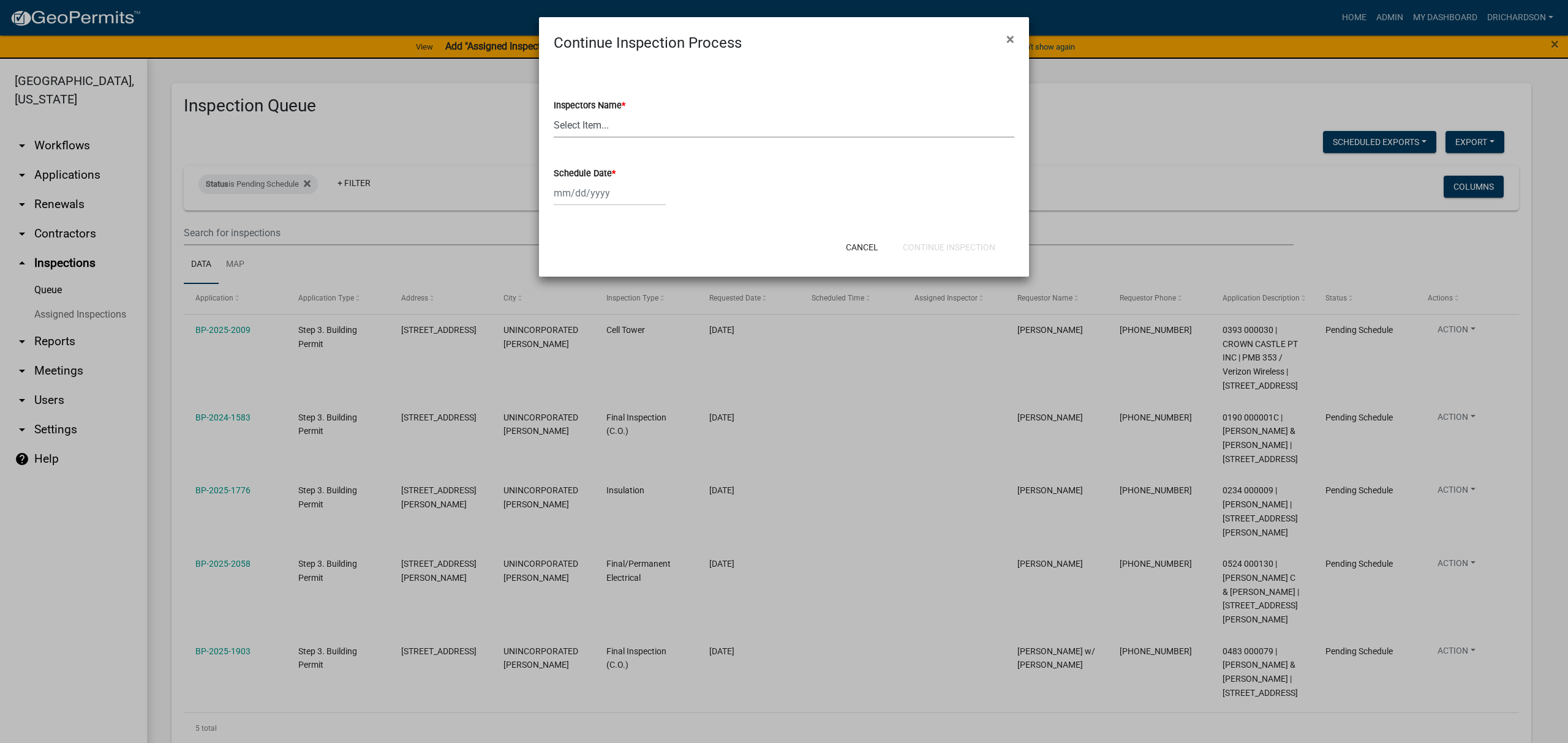
click at [601, 123] on select "Select Item... [PERSON_NAME] ([PERSON_NAME]) drichardson ([PERSON_NAME]) knorre…" at bounding box center [784, 125] width 460 height 25
select select "e20251c8-f858-4aed-a4a0-52e27fd5066e"
click at [553, 112] on select "Select Item... [PERSON_NAME] ([PERSON_NAME]) drichardson ([PERSON_NAME]) knorre…" at bounding box center [784, 125] width 460 height 25
click at [611, 189] on div at bounding box center [610, 193] width 112 height 25
select select "8"
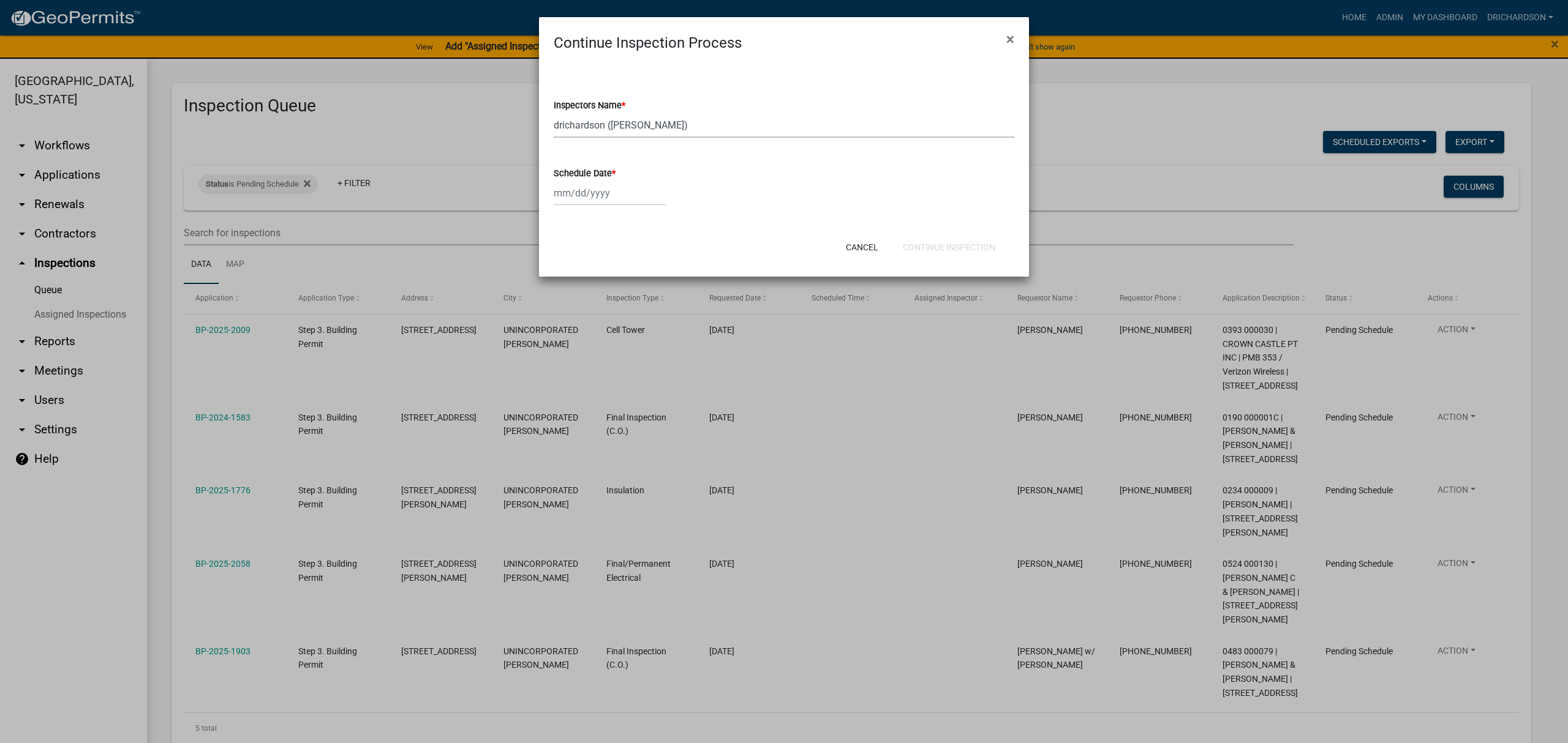
select select "2025"
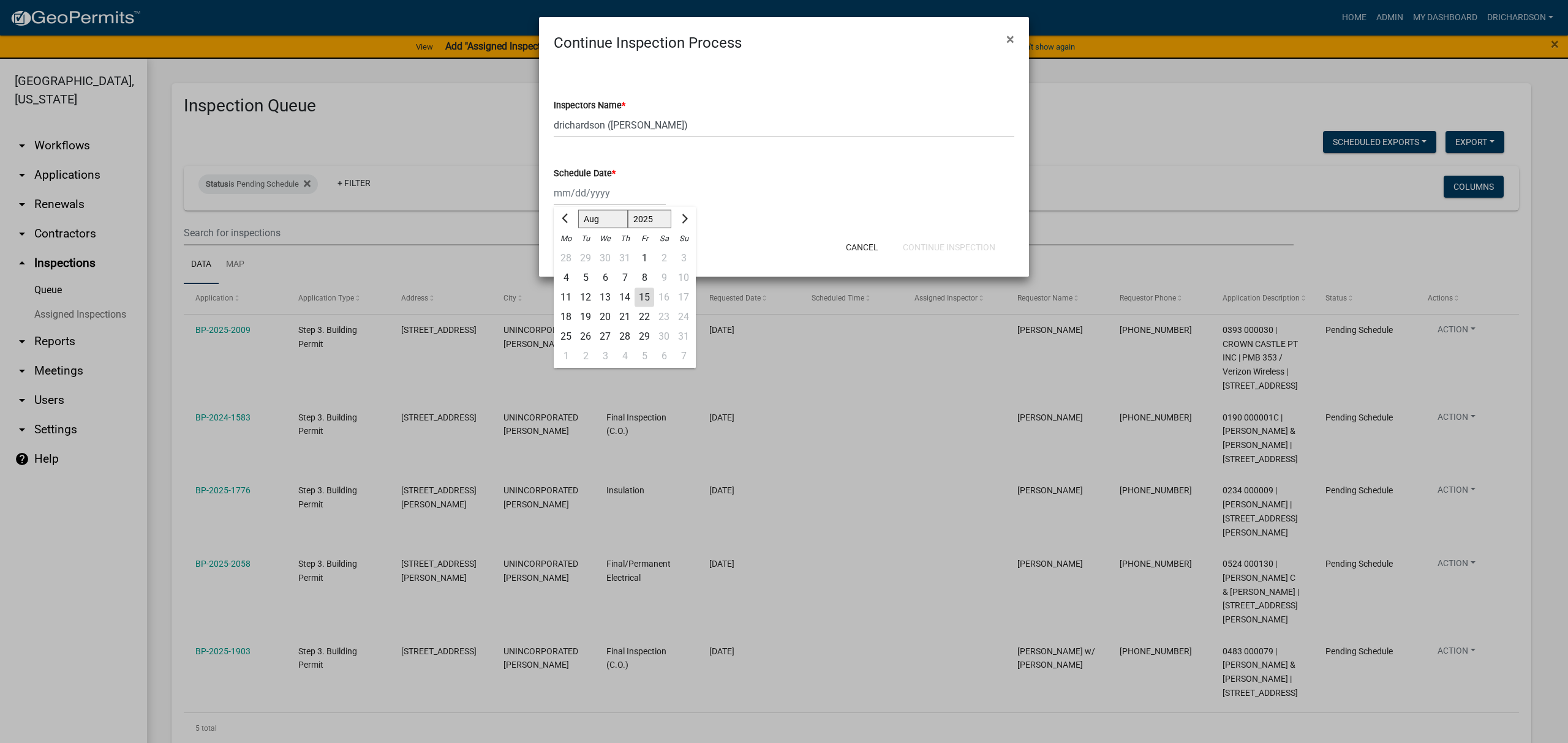
click at [640, 298] on div "15" at bounding box center [644, 298] width 19 height 19
type input "[DATE]"
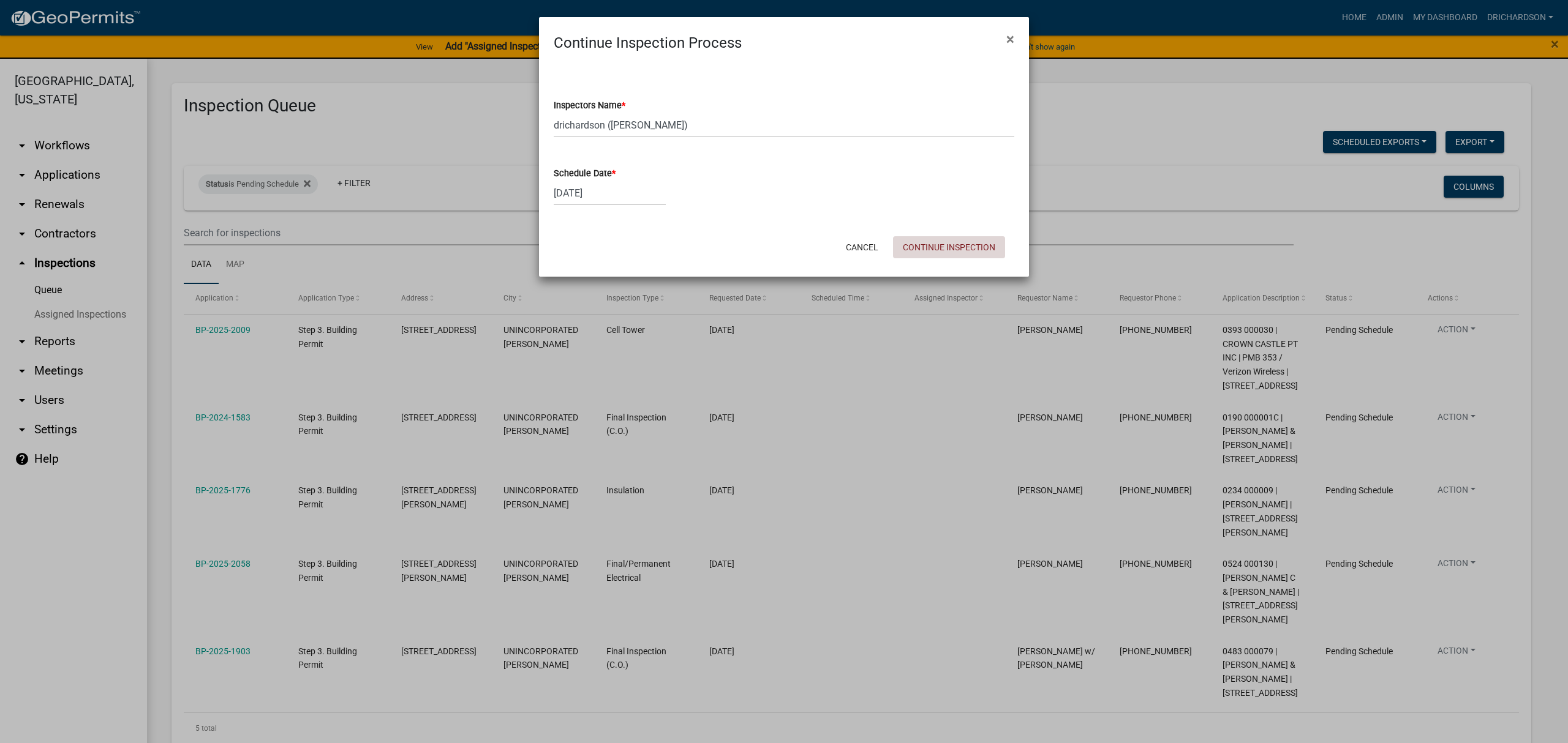
click at [912, 248] on button "Continue Inspection" at bounding box center [950, 247] width 112 height 22
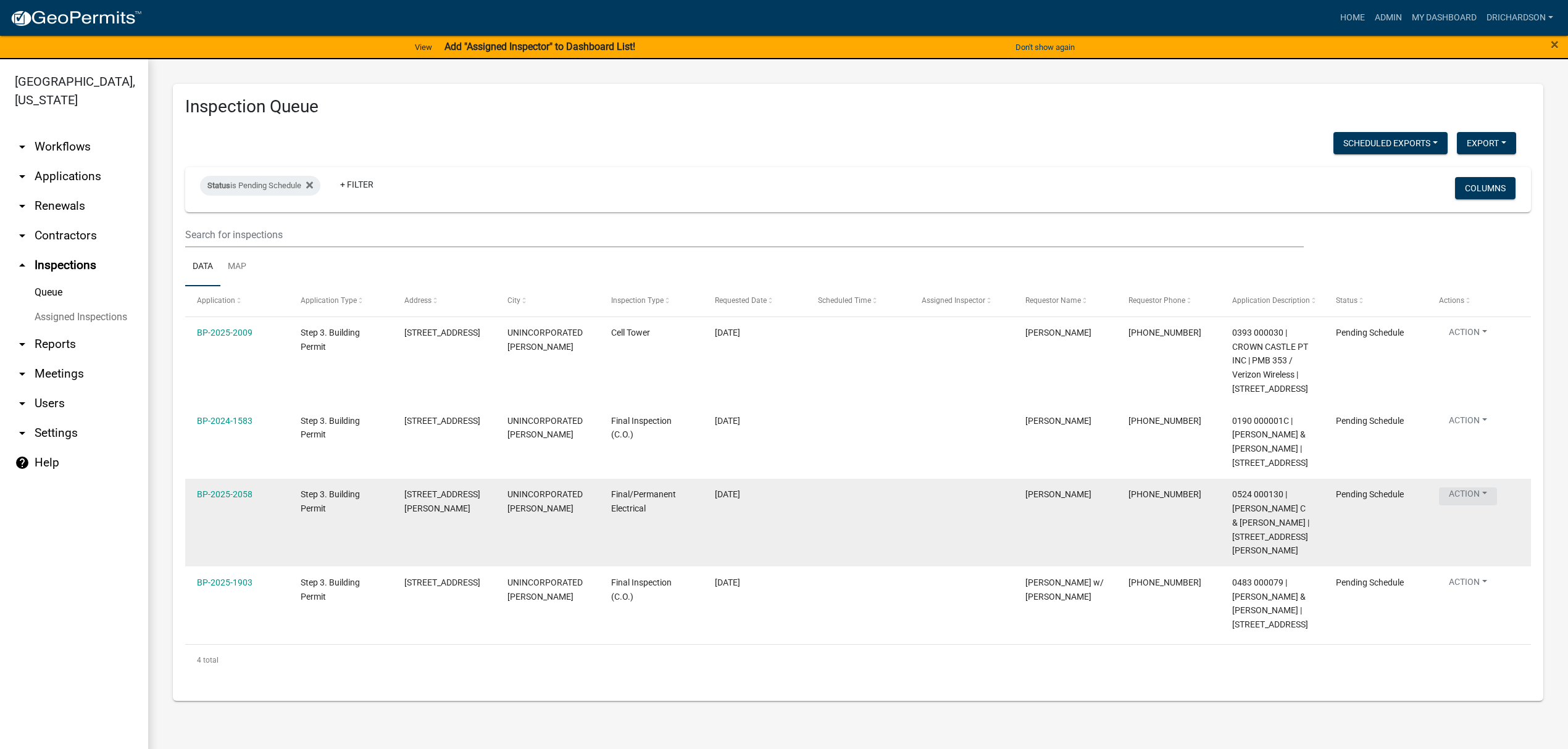
click at [1477, 344] on button "Action" at bounding box center [1468, 335] width 58 height 18
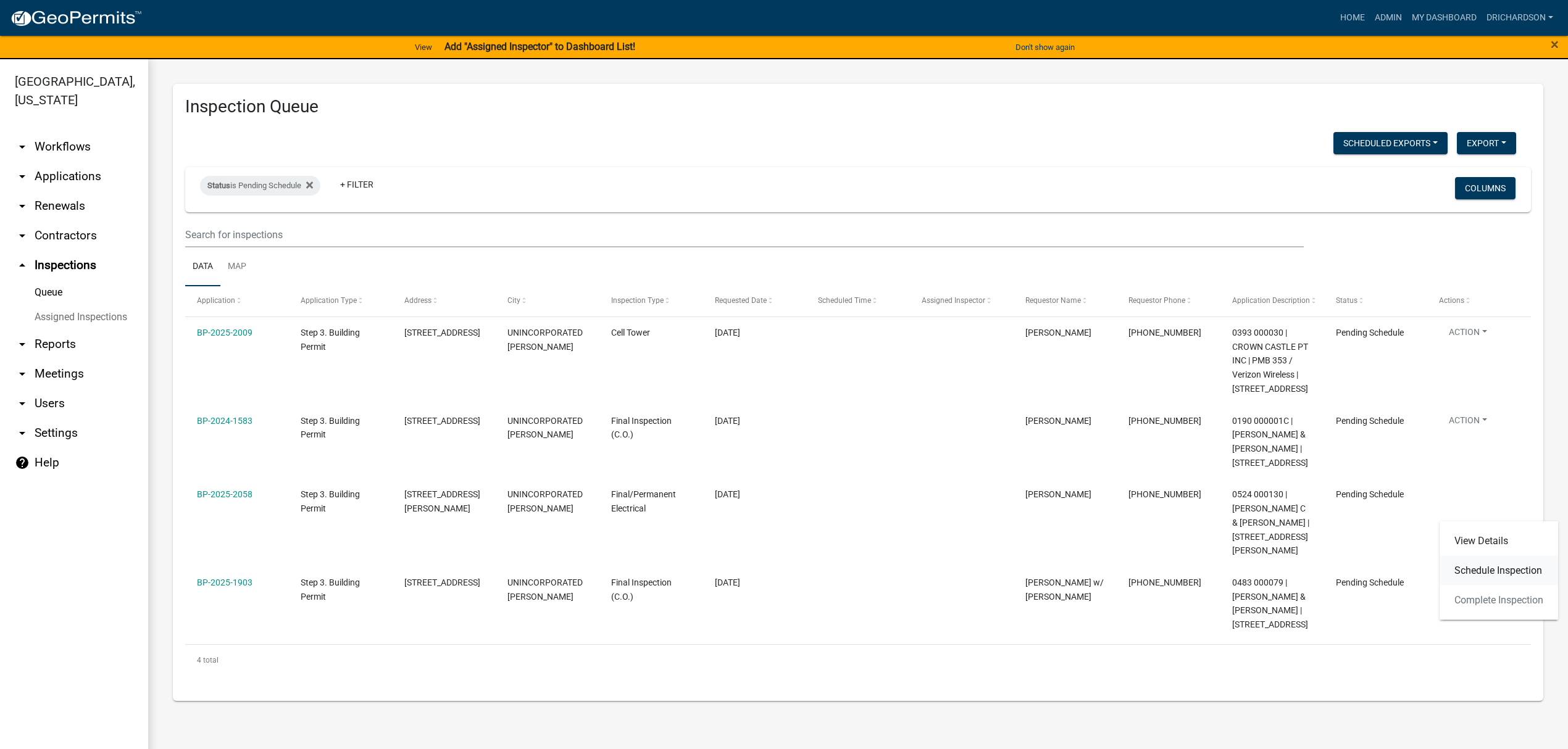
click at [1479, 573] on link "Schedule Inspection" at bounding box center [1499, 570] width 119 height 29
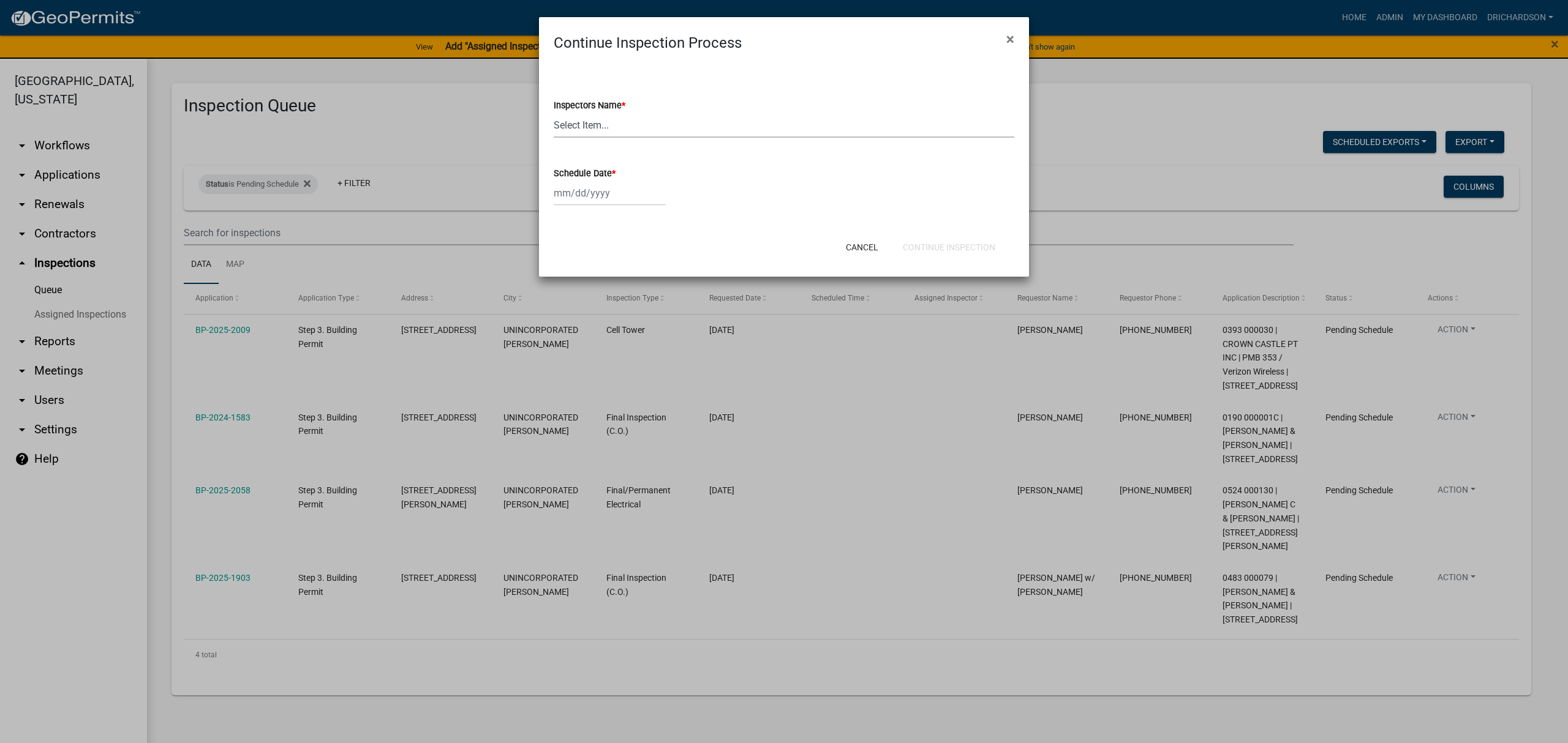
drag, startPoint x: 589, startPoint y: 128, endPoint x: 589, endPoint y: 137, distance: 9.0
click at [589, 128] on select "Select Item... [PERSON_NAME] ([PERSON_NAME]) drichardson ([PERSON_NAME]) knorre…" at bounding box center [784, 125] width 460 height 25
select select "e20251c8-f858-4aed-a4a0-52e27fd5066e"
click at [553, 112] on select "Select Item... [PERSON_NAME] ([PERSON_NAME]) drichardson ([PERSON_NAME]) knorre…" at bounding box center [784, 125] width 460 height 25
select select "8"
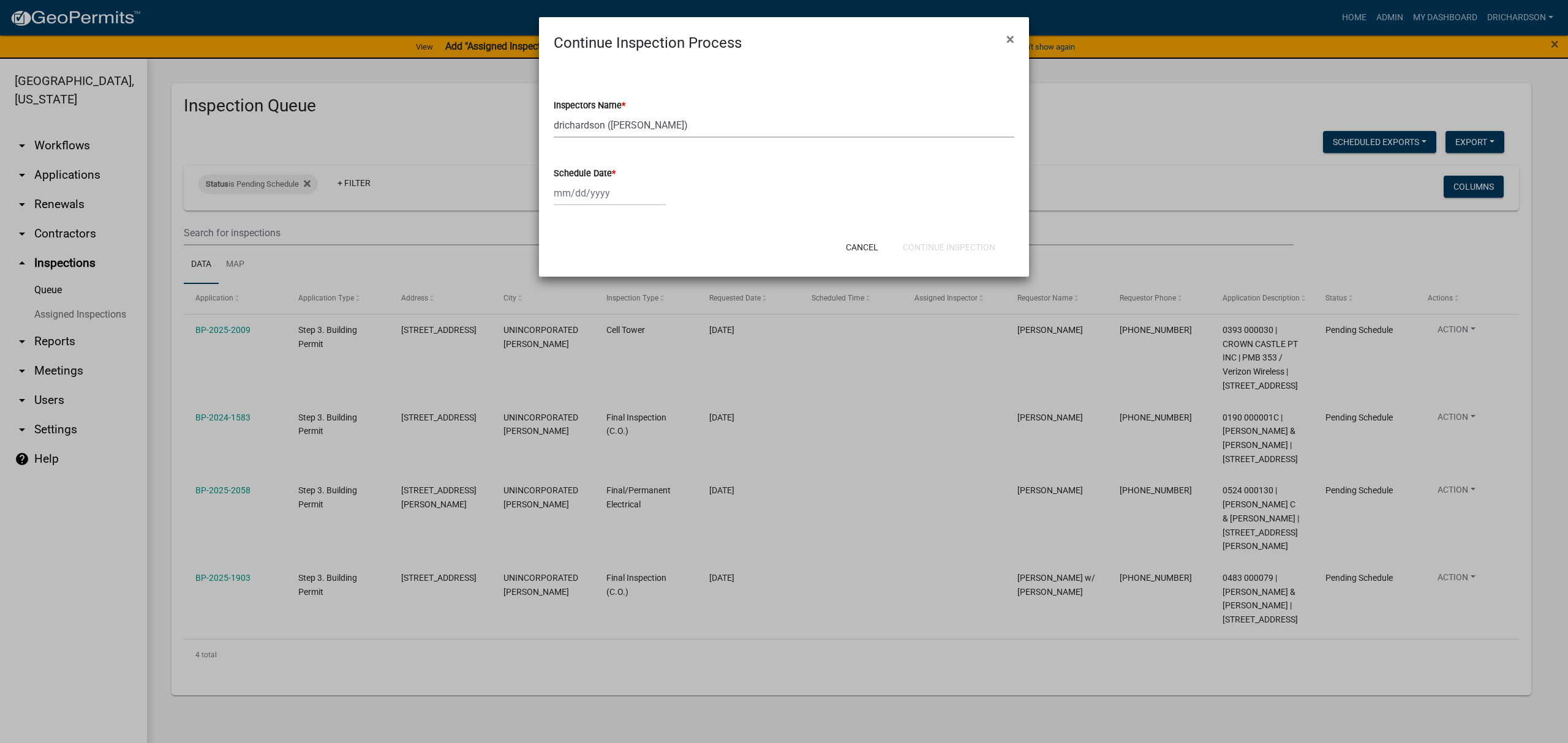
select select "2025"
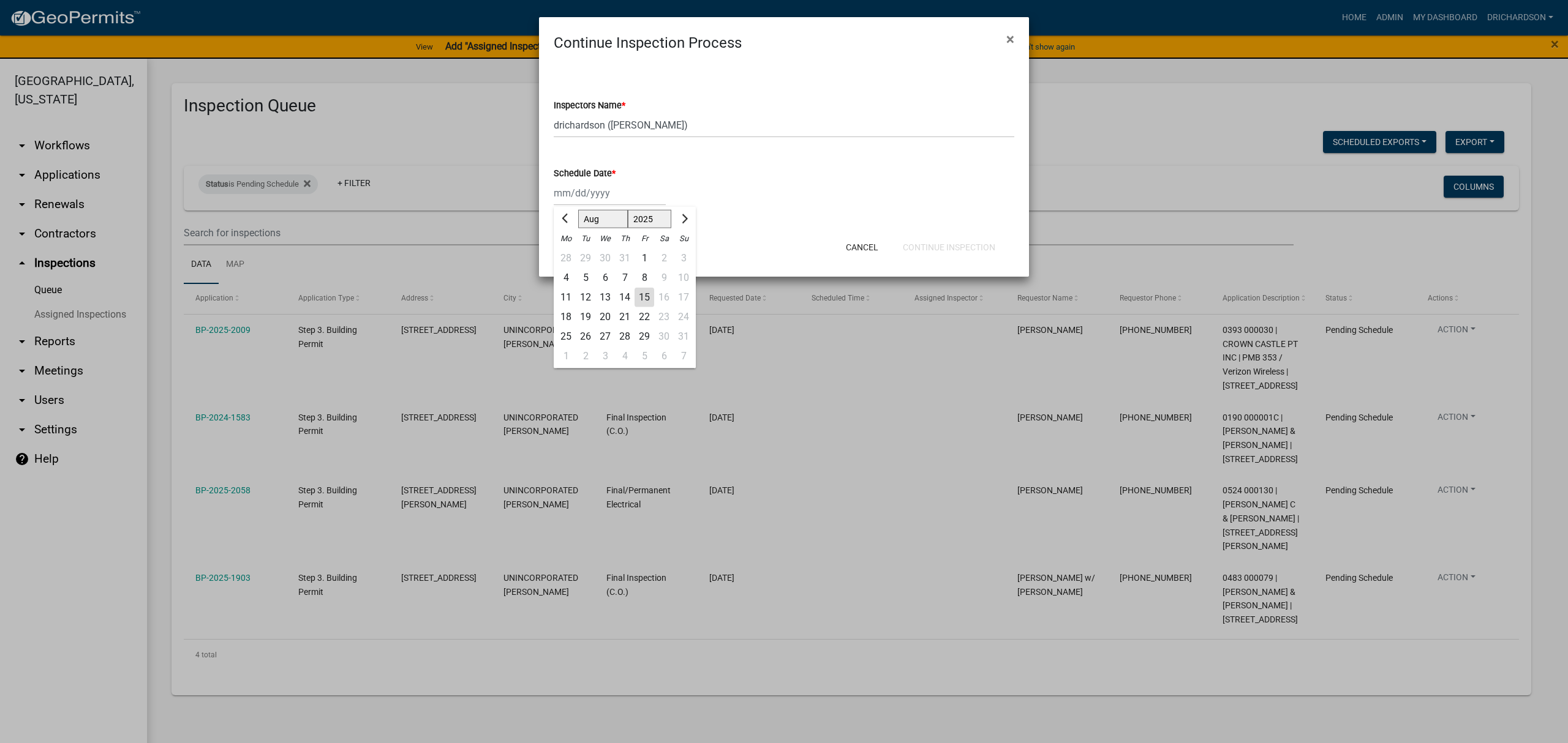
drag, startPoint x: 602, startPoint y: 199, endPoint x: 602, endPoint y: 206, distance: 7.0
click at [602, 199] on div "[PERSON_NAME] Feb Mar Apr [PERSON_NAME][DATE] Oct Nov [DATE] 1526 1527 1528 152…" at bounding box center [610, 193] width 112 height 25
click at [642, 292] on div "15" at bounding box center [644, 298] width 19 height 19
type input "[DATE]"
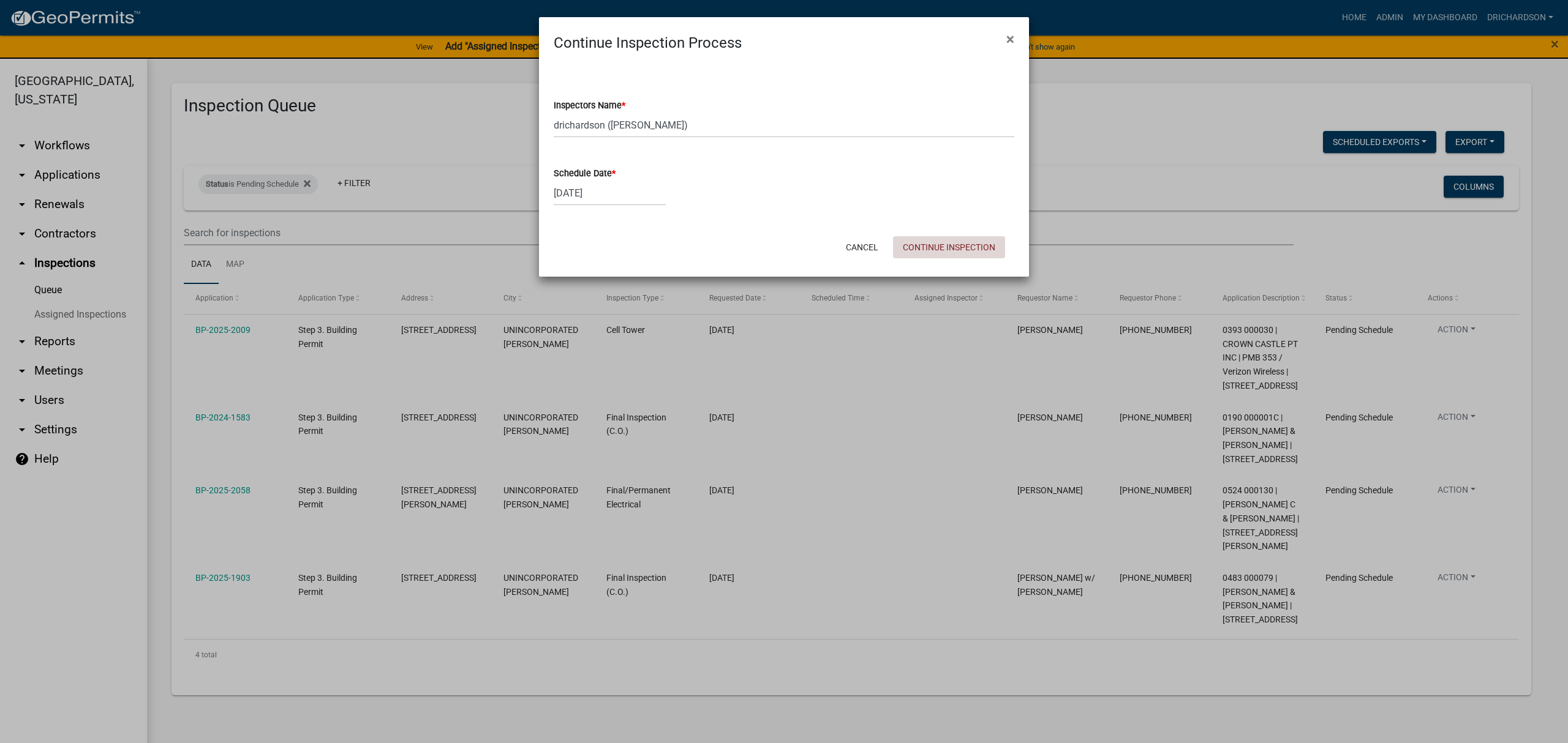
click at [974, 239] on button "Continue Inspection" at bounding box center [950, 247] width 112 height 22
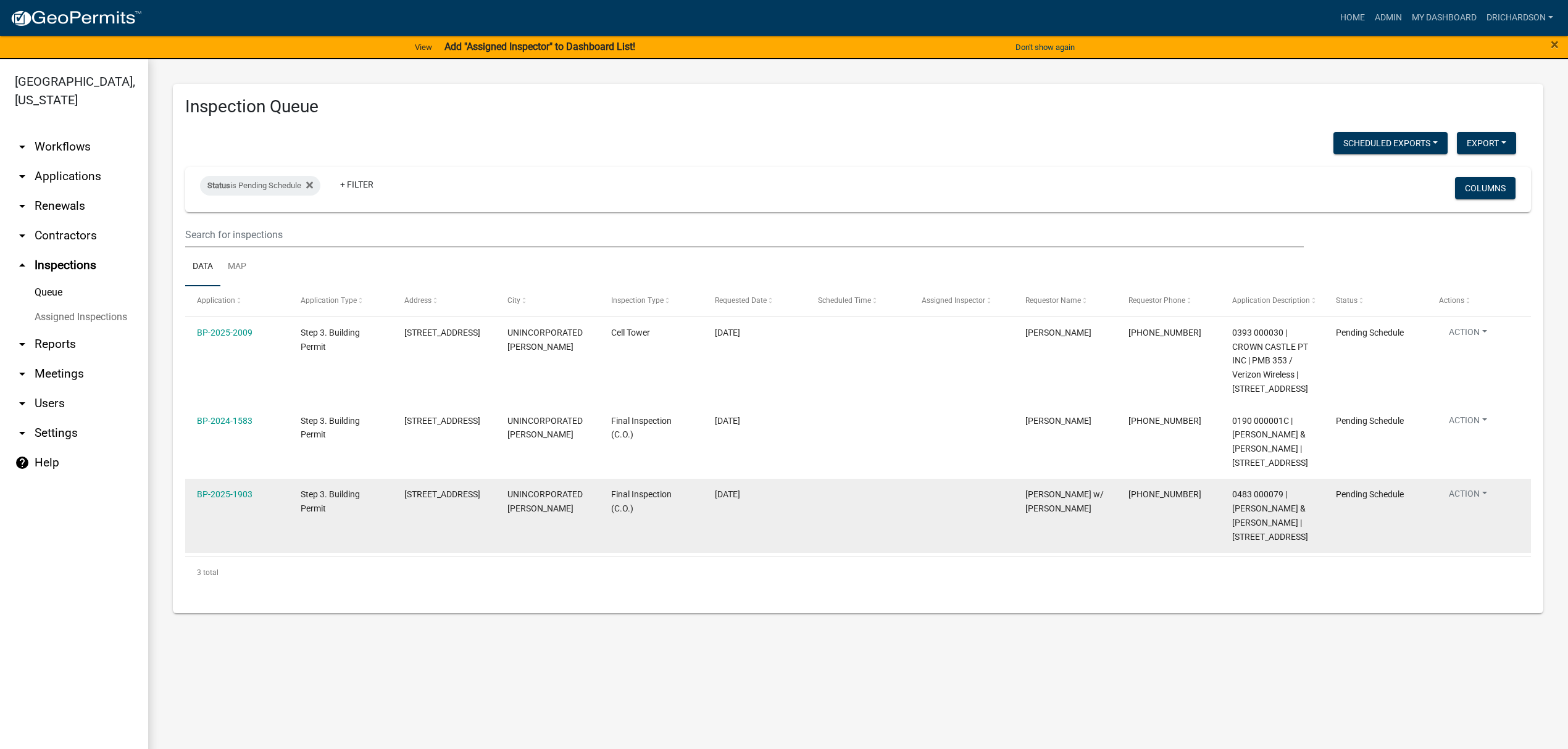
click at [1463, 492] on datatable-body-cell "Action View Details Schedule Inspection Complete Inspection" at bounding box center [1479, 516] width 104 height 74
click at [1473, 506] on button "Action" at bounding box center [1468, 497] width 58 height 18
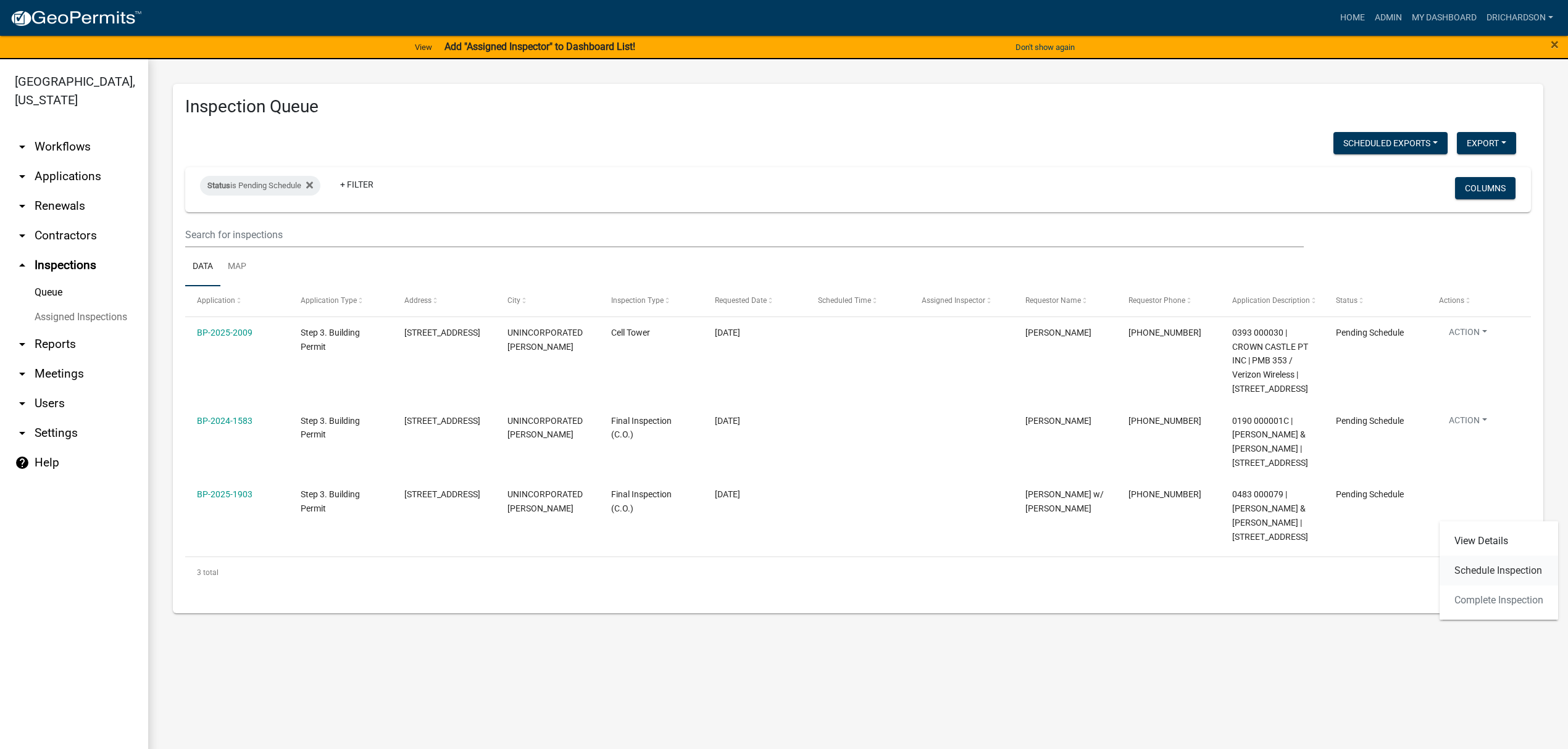
click at [1479, 559] on link "Schedule Inspection" at bounding box center [1499, 570] width 119 height 29
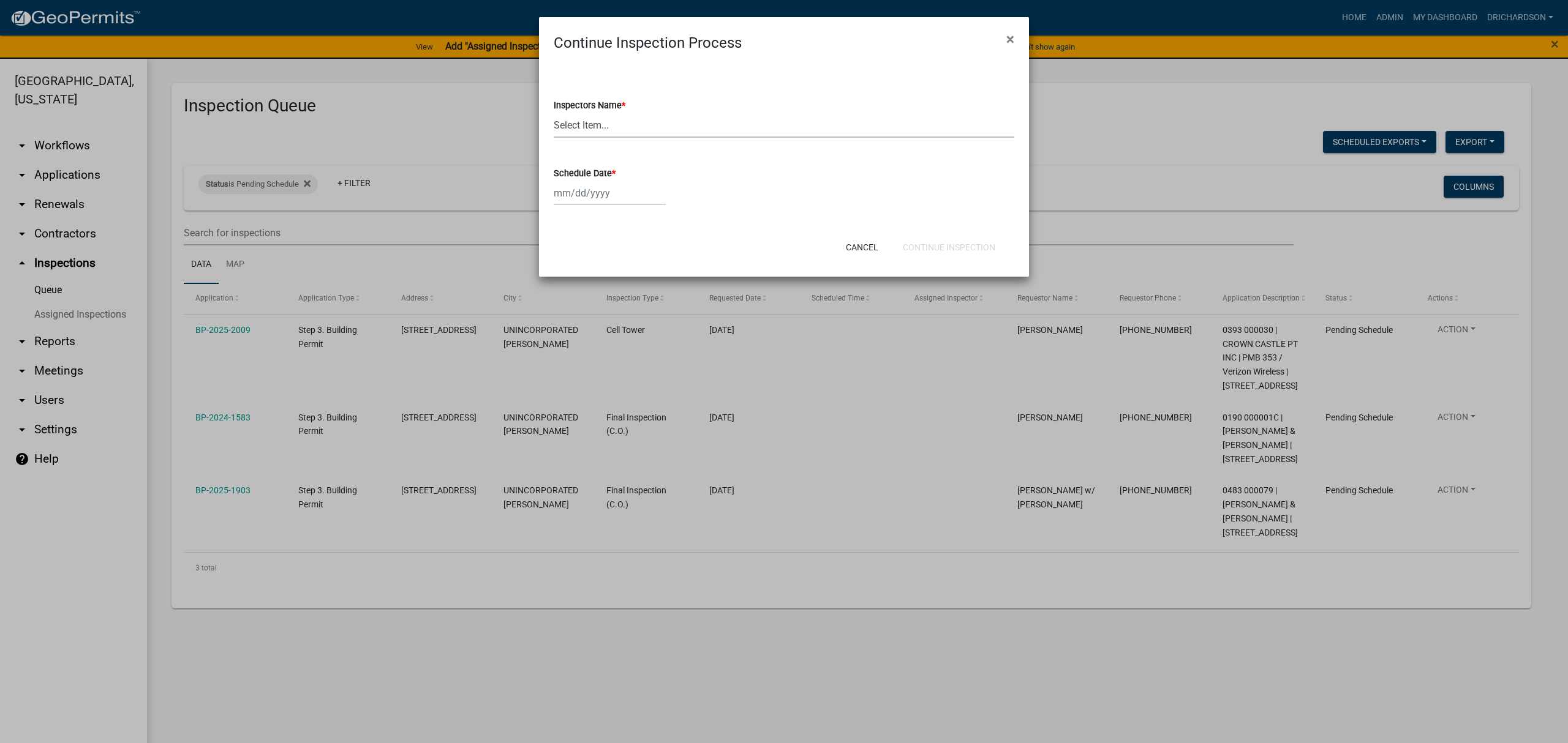
click at [586, 119] on select "Select Item... [PERSON_NAME] ([PERSON_NAME]) drichardson ([PERSON_NAME]) knorre…" at bounding box center [784, 125] width 460 height 25
select select "e20251c8-f858-4aed-a4a0-52e27fd5066e"
click at [553, 112] on select "Select Item... [PERSON_NAME] ([PERSON_NAME]) drichardson ([PERSON_NAME]) knorre…" at bounding box center [784, 125] width 460 height 25
select select "8"
select select "2025"
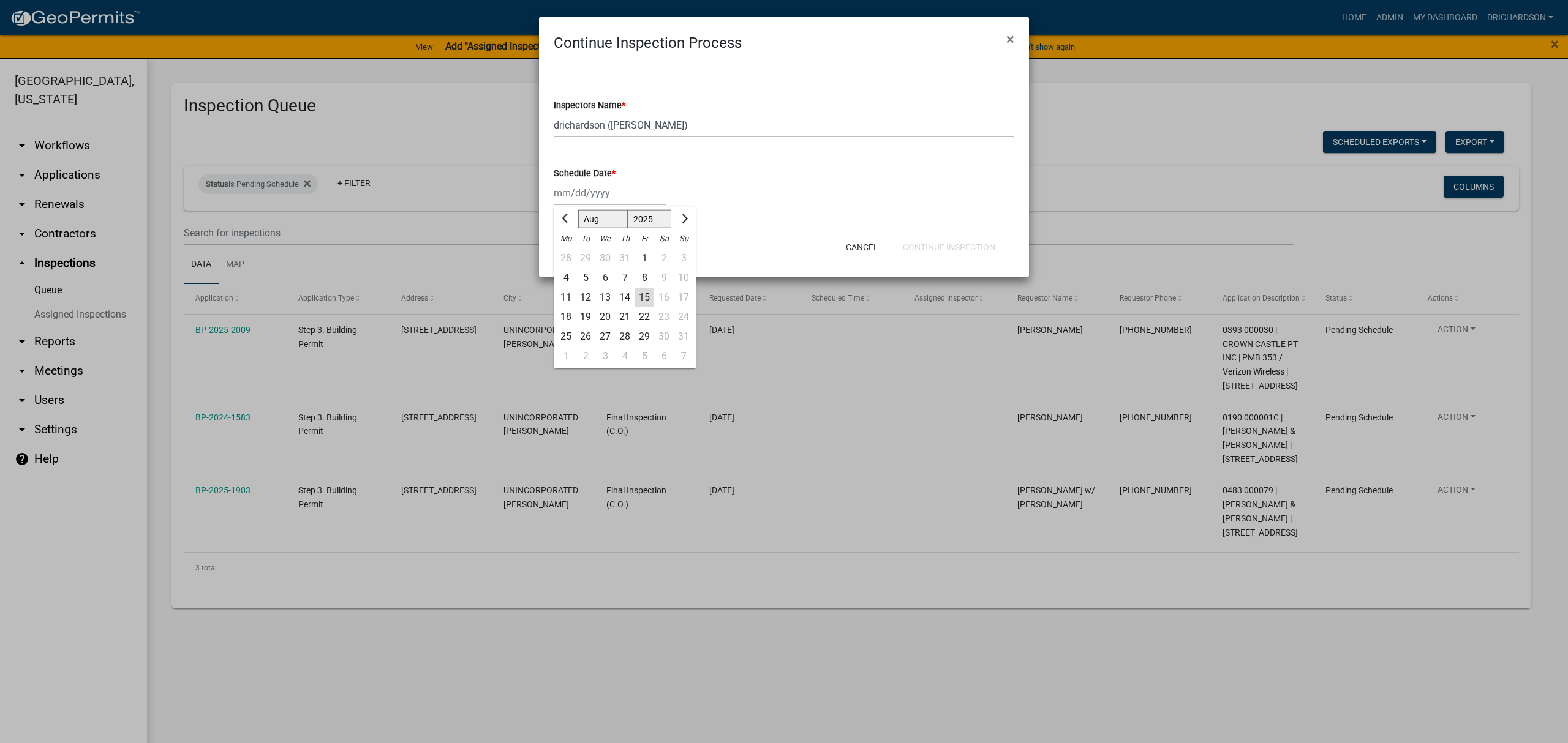
drag, startPoint x: 590, startPoint y: 192, endPoint x: 593, endPoint y: 206, distance: 14.3
click at [590, 193] on div "Jan Feb Mar Apr May Jun Jul Aug Sep Oct Nov Dec 1525 1526 1527 1528 1529 1530 1…" at bounding box center [610, 193] width 112 height 25
click at [645, 299] on div "15" at bounding box center [644, 298] width 19 height 19
type input "[DATE]"
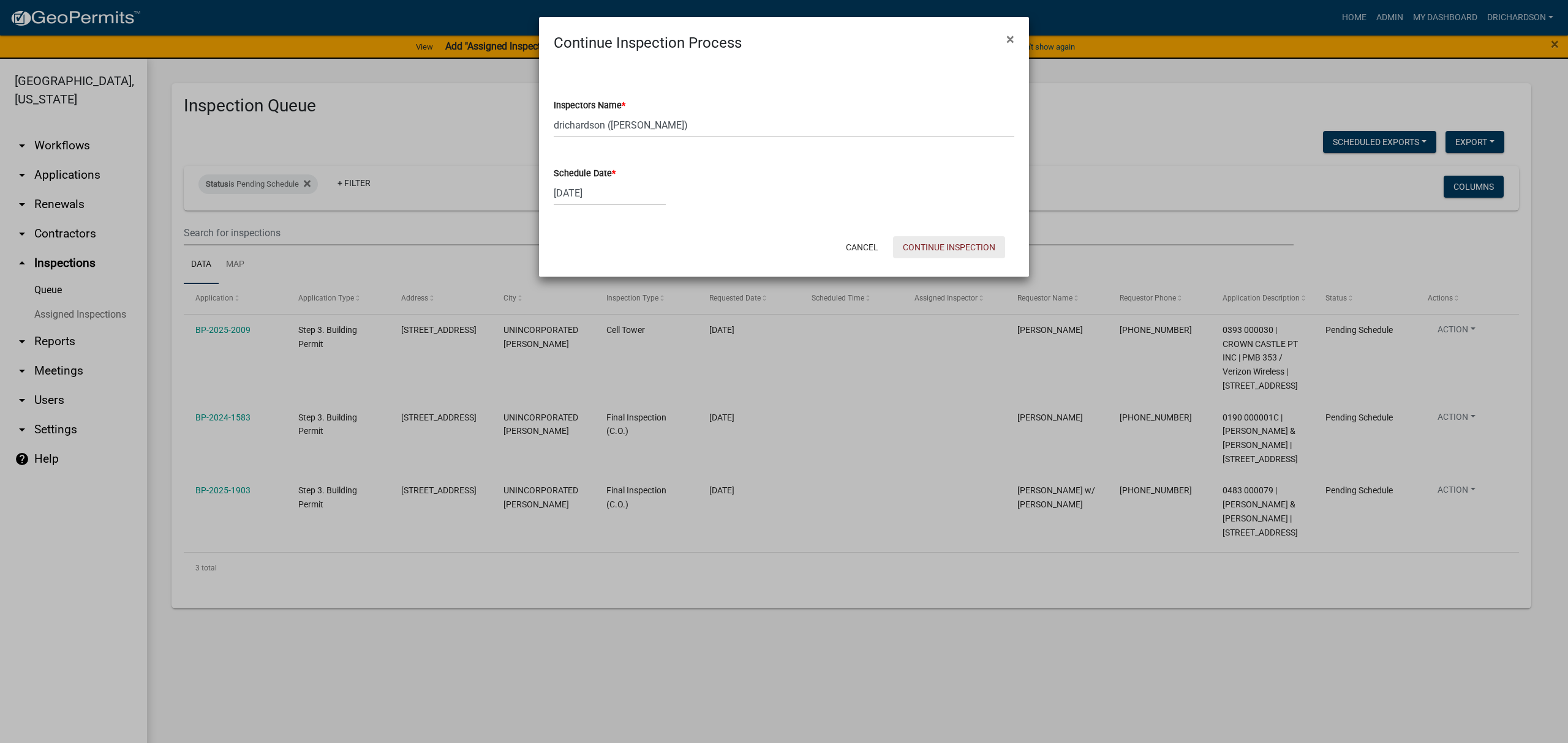
drag, startPoint x: 912, startPoint y: 254, endPoint x: 900, endPoint y: 252, distance: 12.2
click at [911, 254] on button "Continue Inspection" at bounding box center [950, 247] width 112 height 22
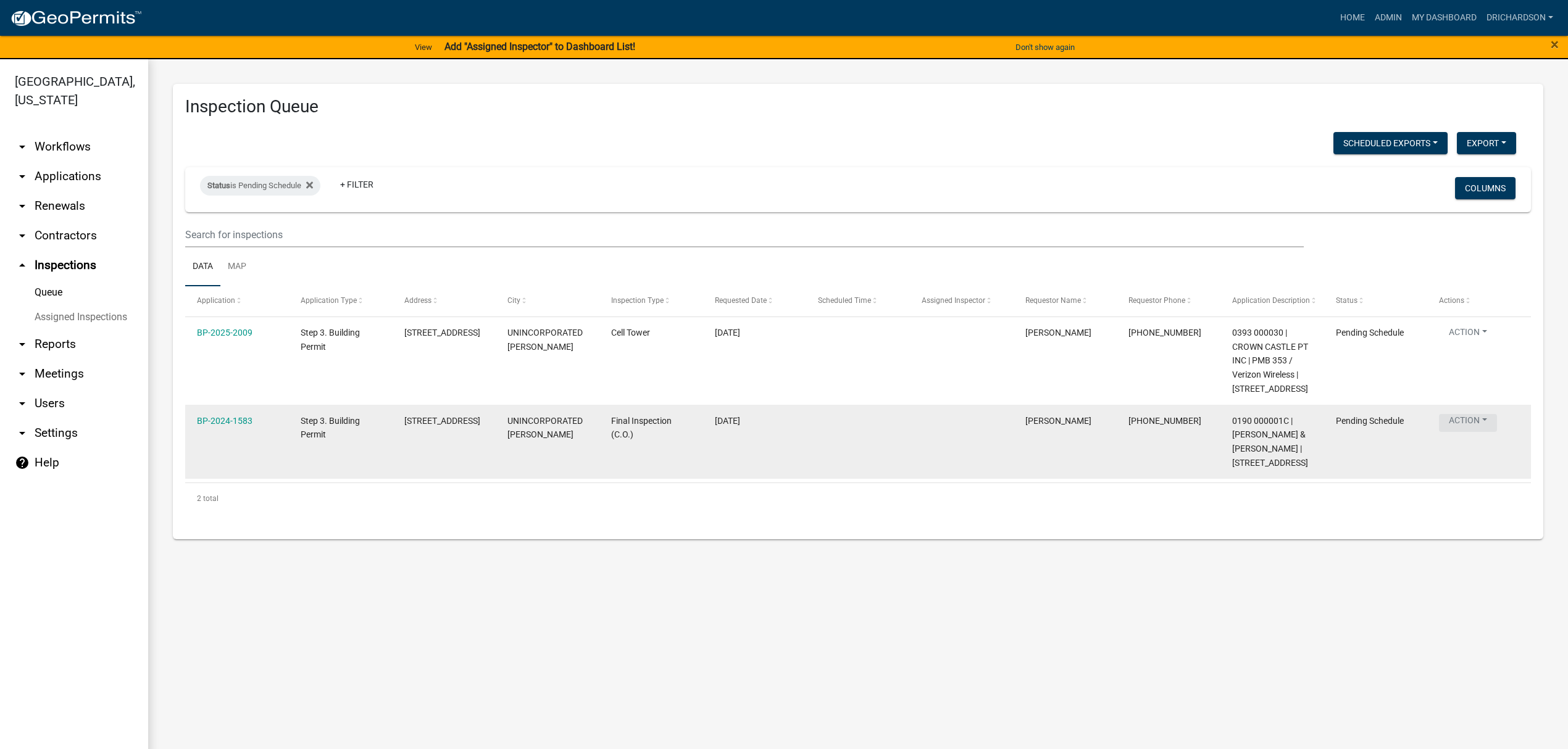
click at [1462, 429] on button "Action" at bounding box center [1468, 423] width 58 height 18
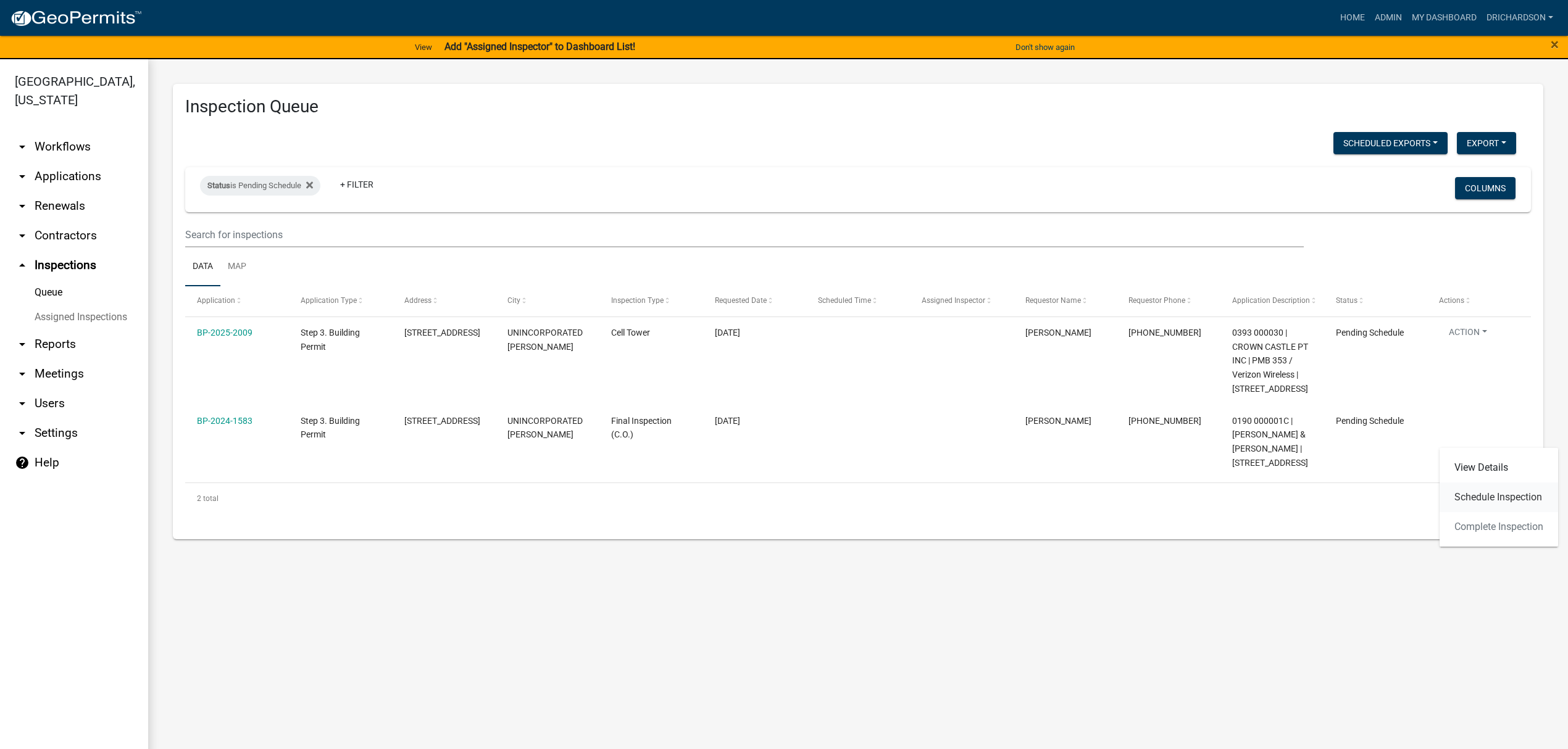
click at [1479, 498] on link "Schedule Inspection" at bounding box center [1499, 497] width 119 height 29
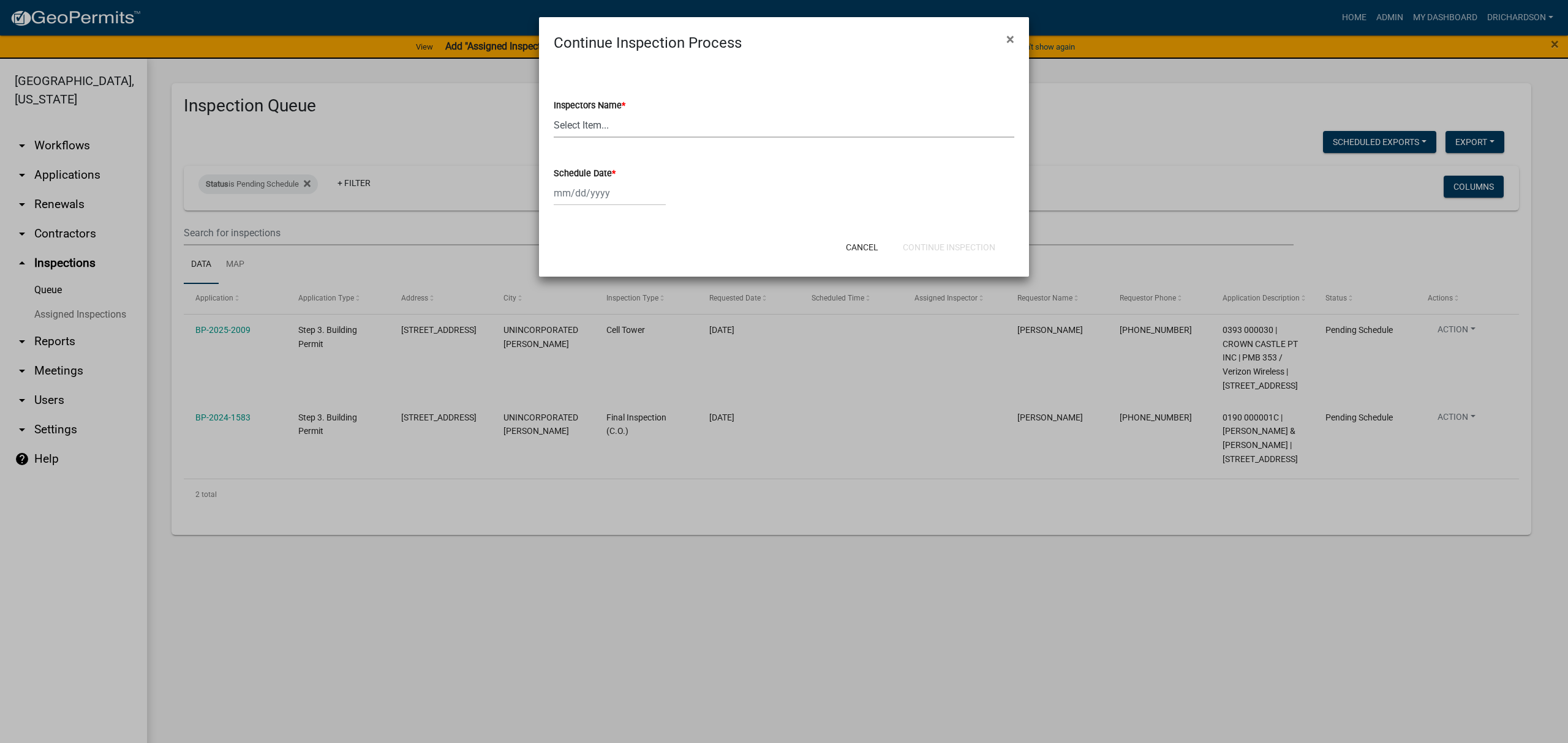
click at [610, 141] on wm-data-entity-input "Inspectors Name * Select Item... [PERSON_NAME] ([PERSON_NAME]) drichardson ([PE…" at bounding box center [784, 107] width 460 height 83
select select "e20251c8-f858-4aed-a4a0-52e27fd5066e"
click at [553, 112] on select "Select Item... [PERSON_NAME] ([PERSON_NAME]) drichardson ([PERSON_NAME]) knorre…" at bounding box center [784, 125] width 460 height 25
click at [608, 196] on div at bounding box center [610, 193] width 112 height 25
select select "8"
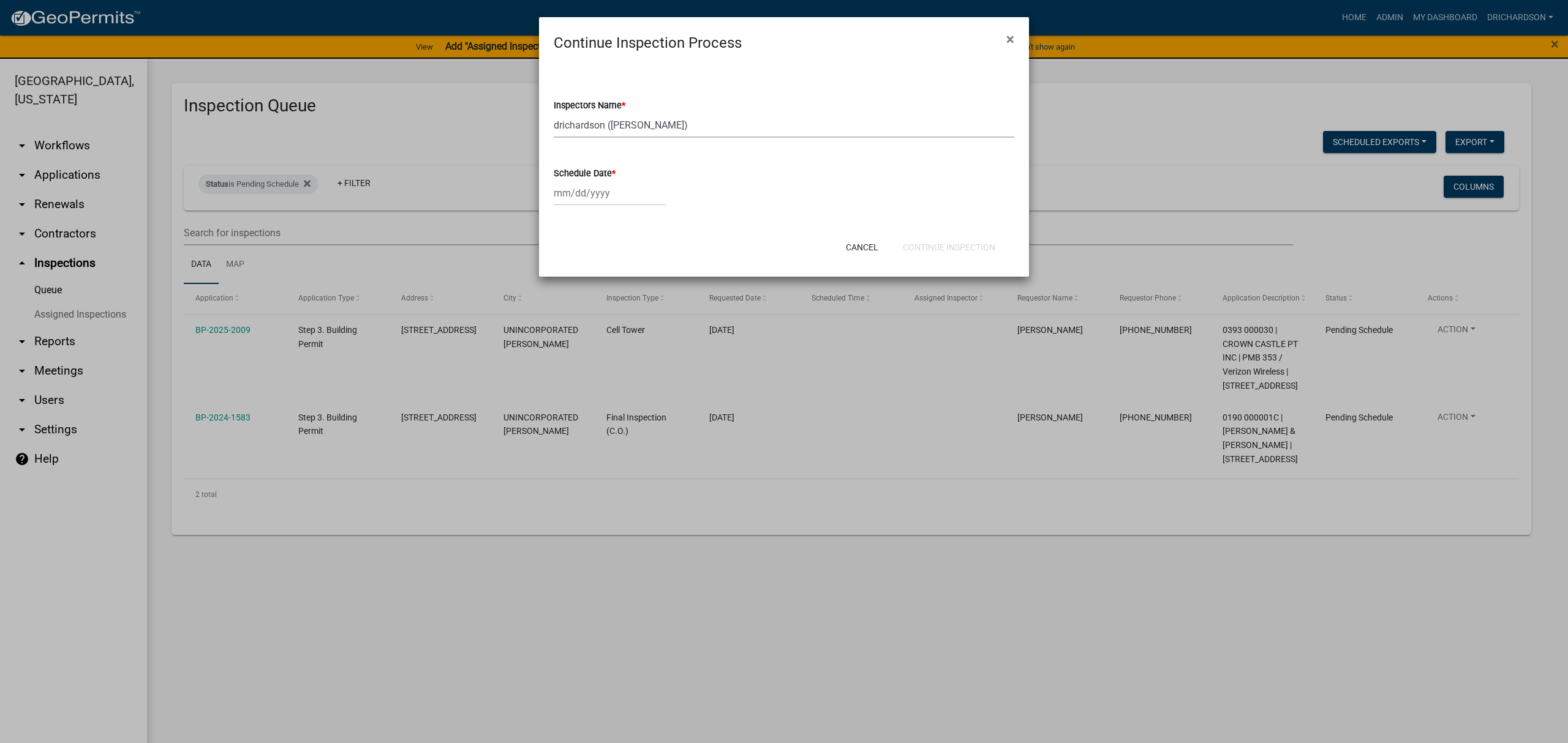
select select "2025"
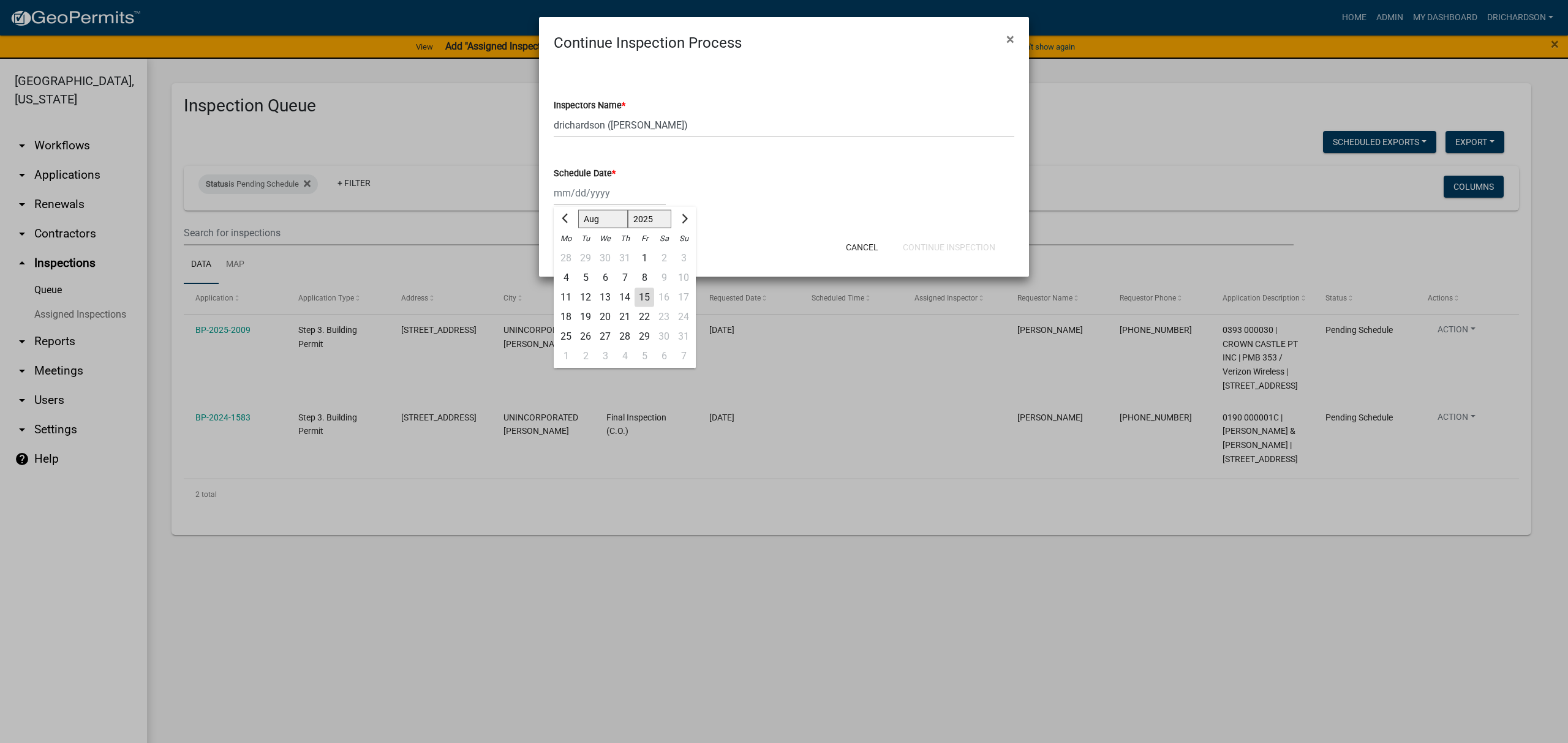
click at [645, 297] on div "15" at bounding box center [644, 298] width 19 height 19
type input "[DATE]"
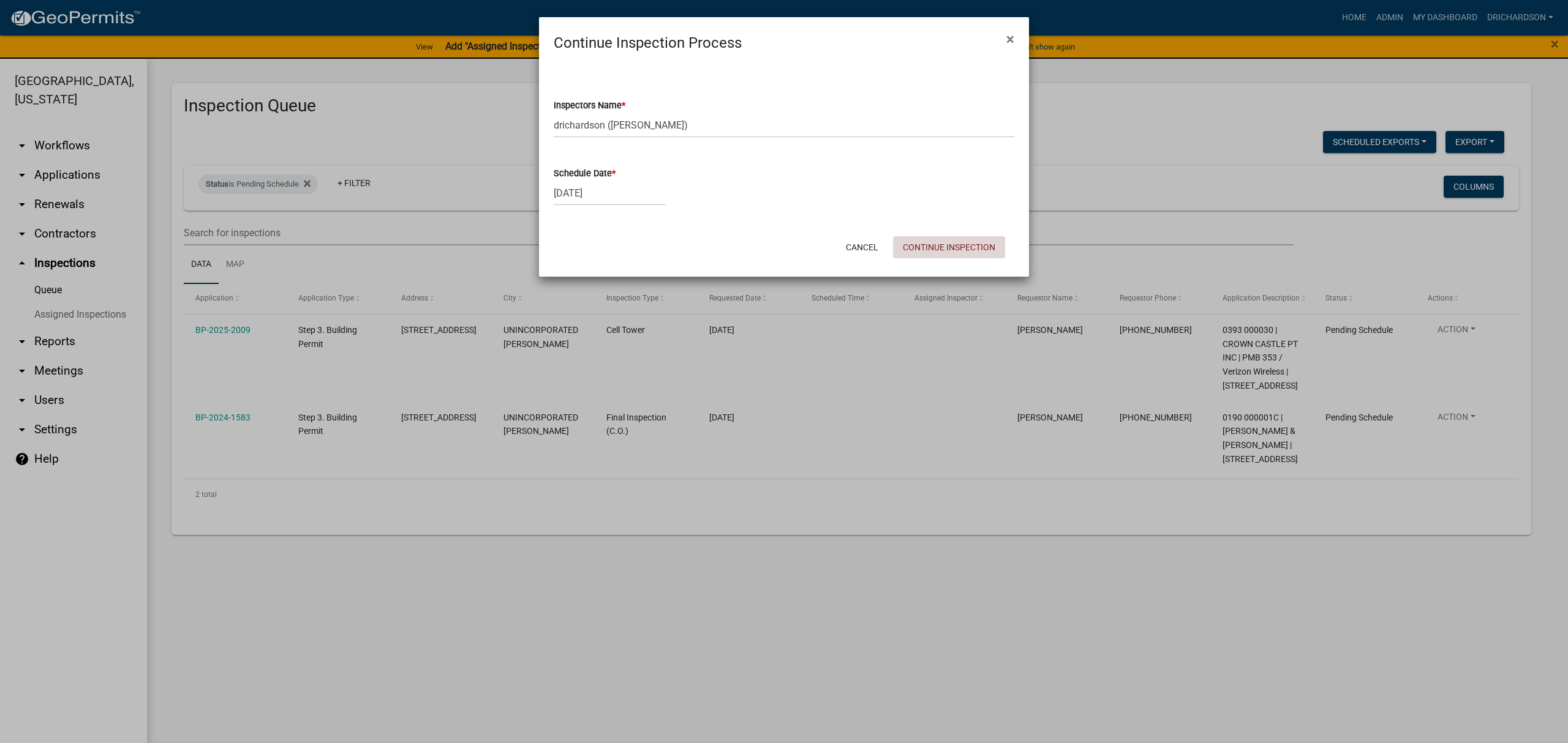
click at [934, 239] on button "Continue Inspection" at bounding box center [950, 247] width 112 height 22
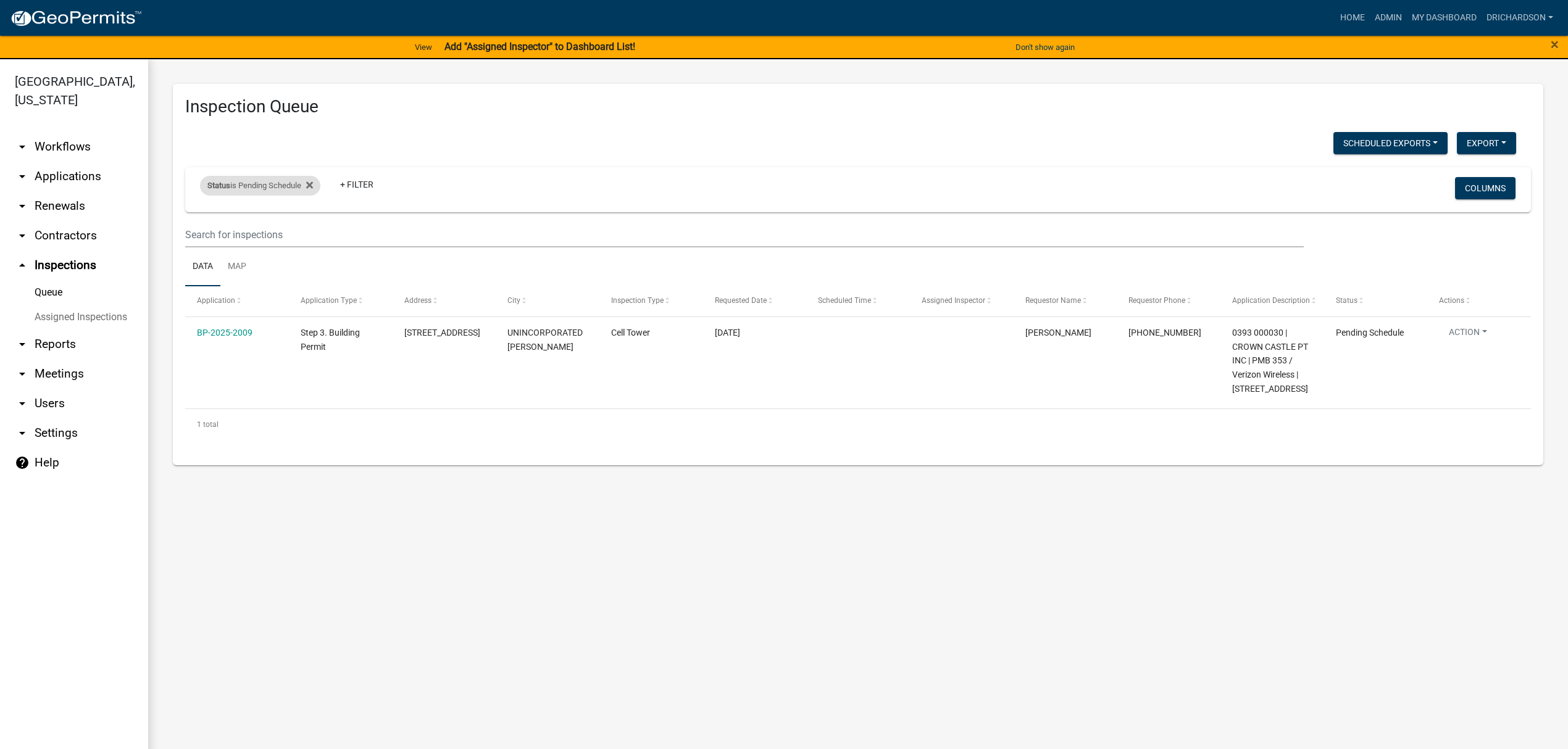
click at [276, 195] on div "Status is Pending Schedule" at bounding box center [260, 186] width 120 height 19
click at [285, 232] on select "Select an option Pending Schedule Pending Inspection Approved Denied Deleted Vo…" at bounding box center [261, 232] width 123 height 26
select select "1"
click at [203, 220] on select "Select an option Pending Schedule Pending Inspection Approved Denied Deleted Vo…" at bounding box center [261, 232] width 123 height 26
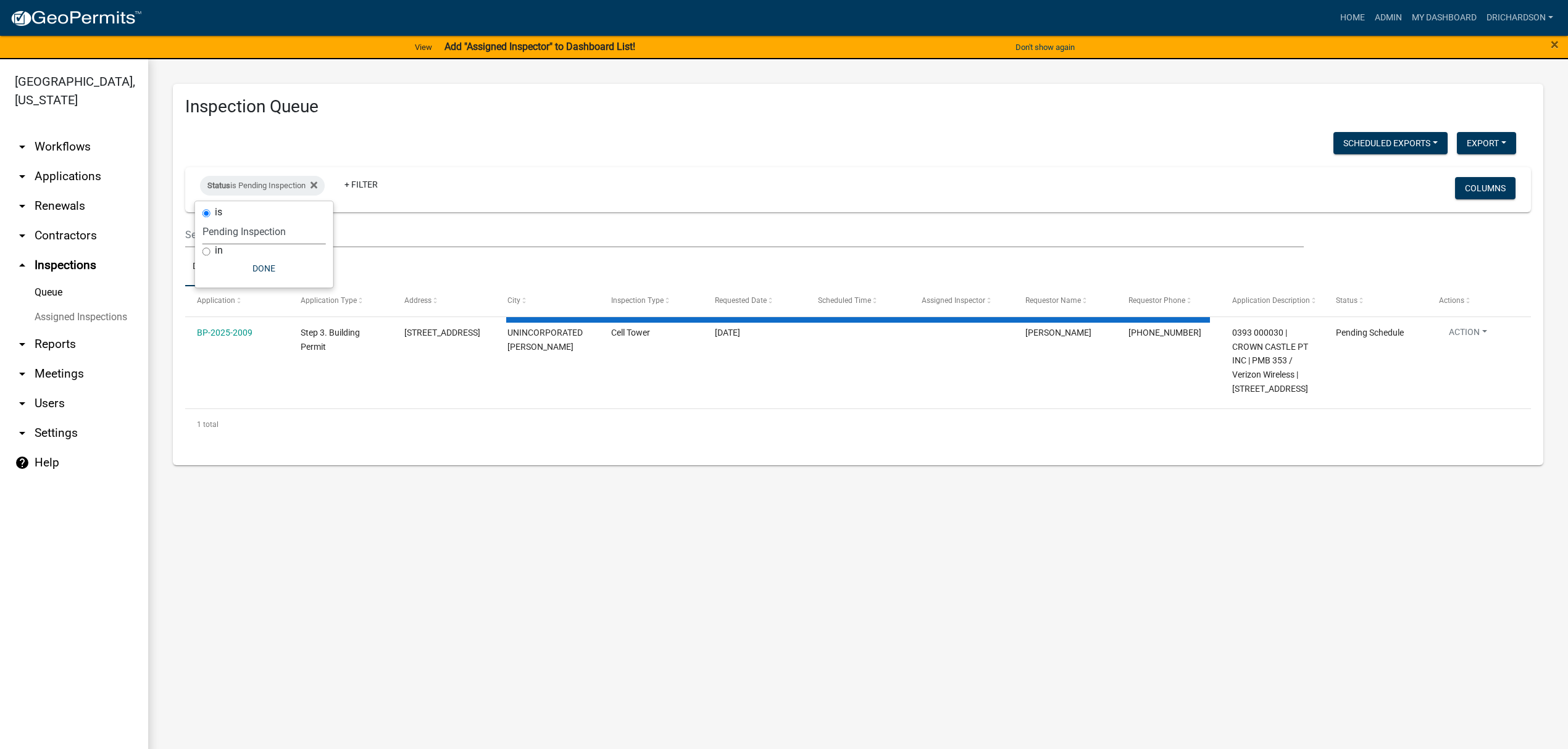
select select "3: 100"
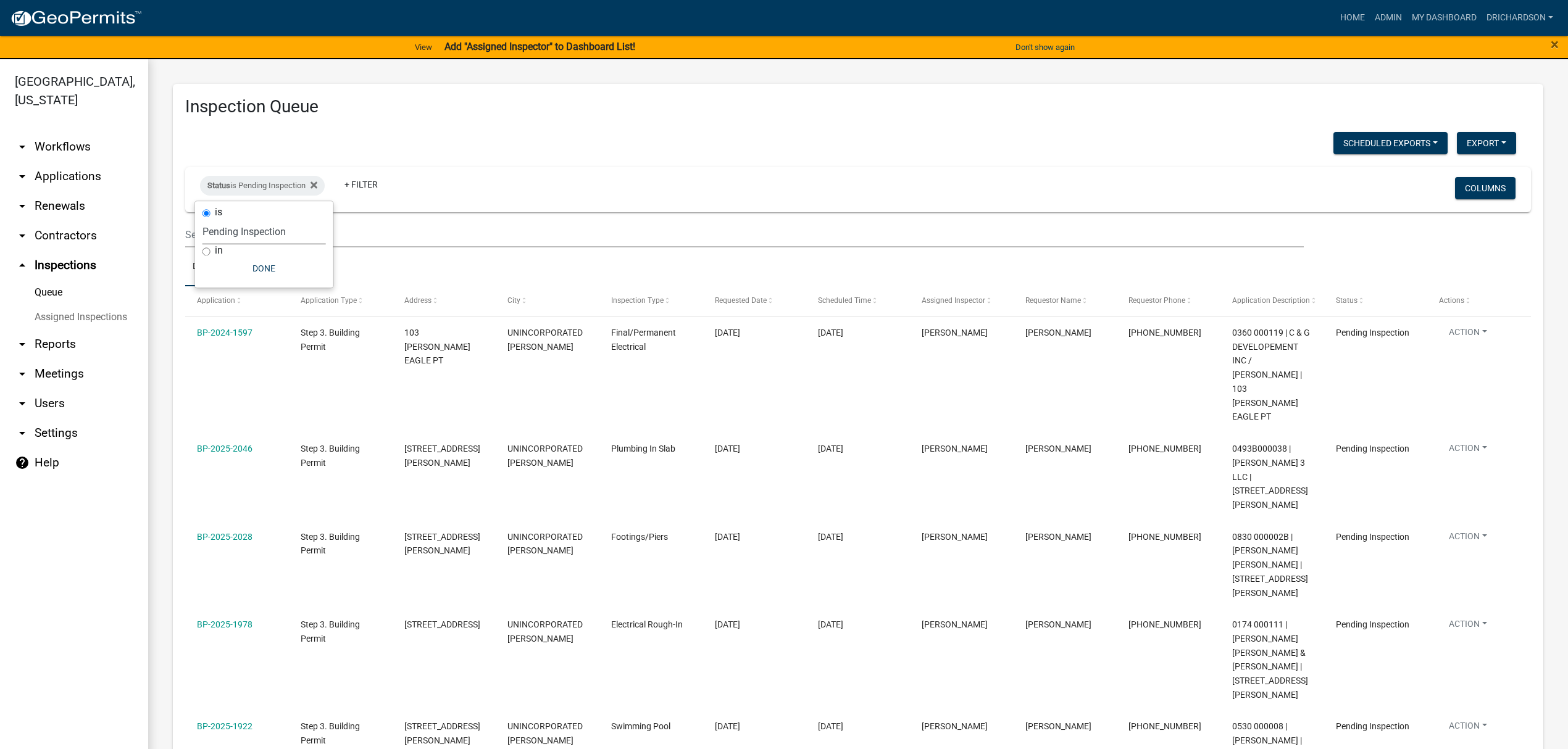
click at [447, 116] on h3 "Inspection Queue" at bounding box center [858, 107] width 1346 height 21
click at [228, 267] on link "Map" at bounding box center [237, 267] width 34 height 40
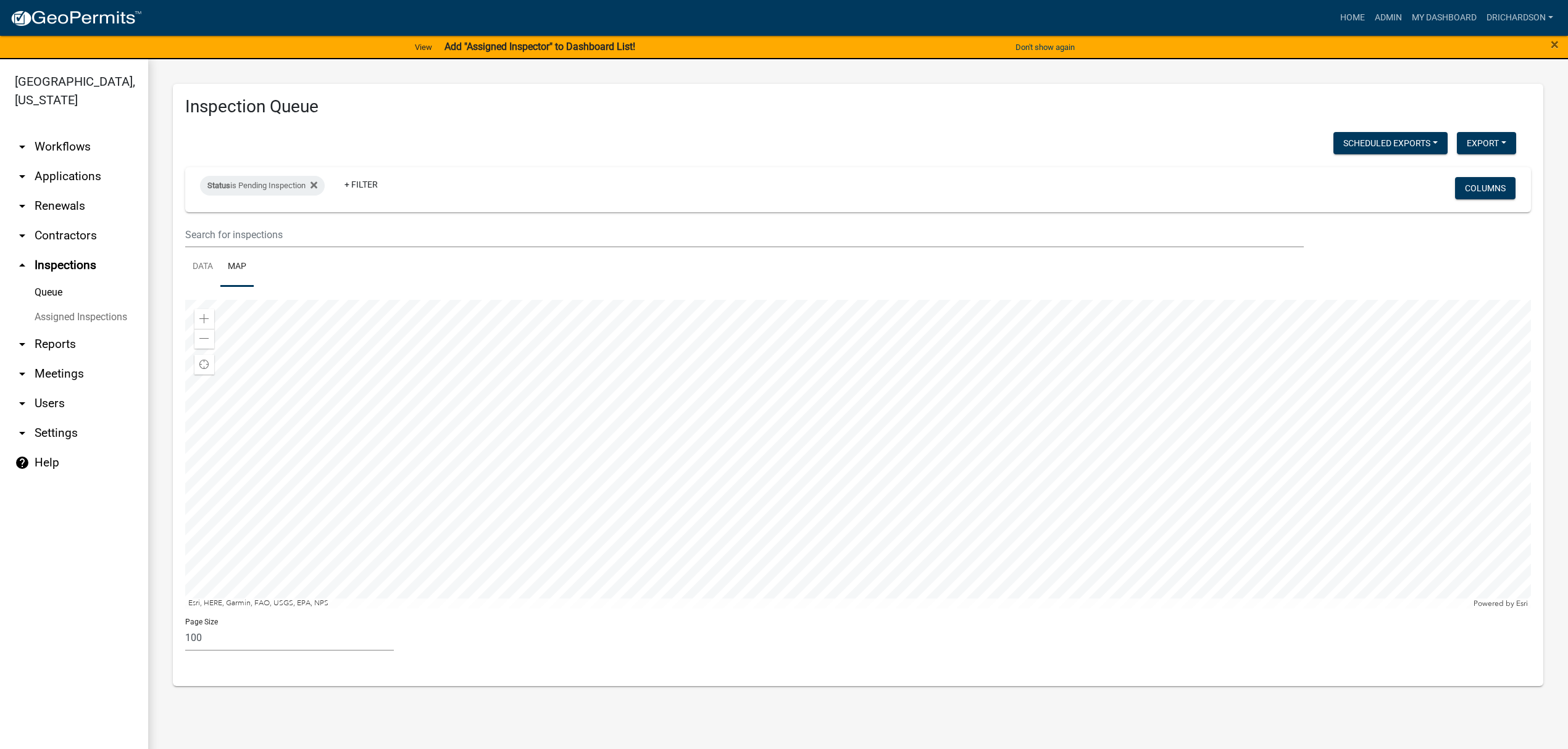
click at [1003, 417] on div at bounding box center [858, 454] width 1346 height 309
click at [954, 300] on div at bounding box center [858, 454] width 1346 height 309
click at [876, 459] on div at bounding box center [858, 454] width 1346 height 309
click at [884, 541] on div at bounding box center [858, 454] width 1346 height 309
click at [839, 419] on div at bounding box center [858, 454] width 1346 height 309
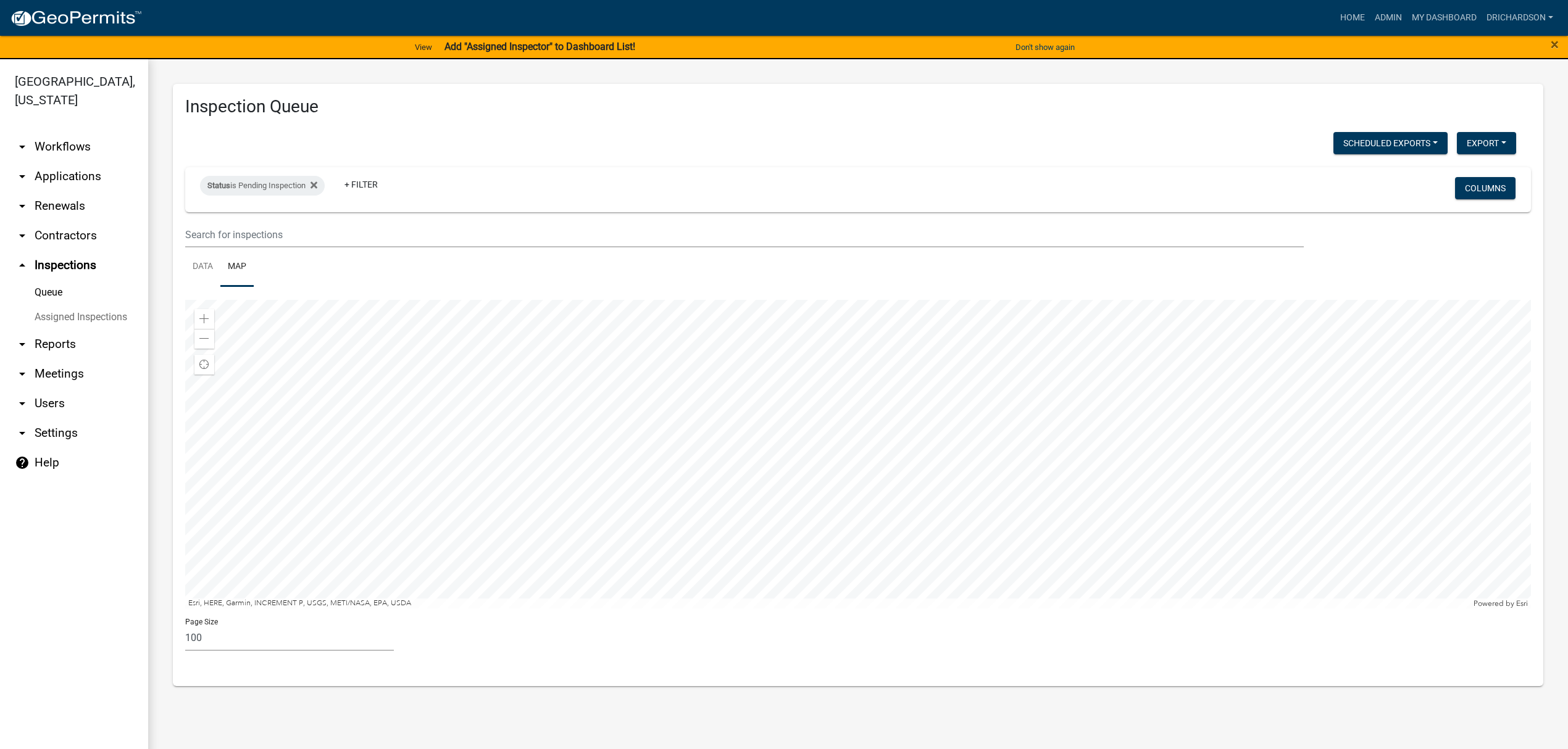
click at [892, 544] on div at bounding box center [858, 454] width 1346 height 309
click at [927, 529] on div at bounding box center [858, 454] width 1346 height 309
click at [996, 596] on div at bounding box center [858, 454] width 1346 height 309
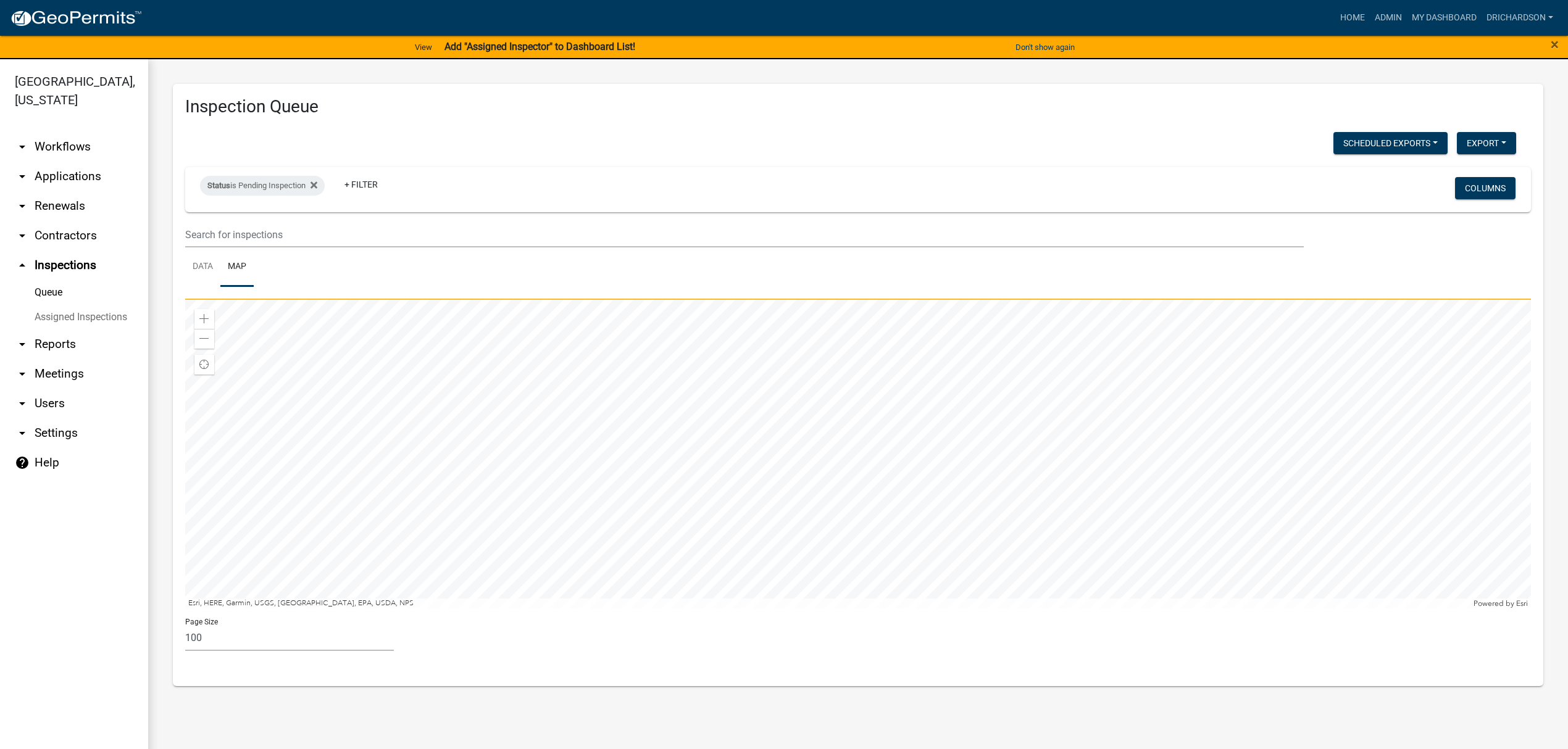
click at [938, 517] on div at bounding box center [858, 454] width 1346 height 309
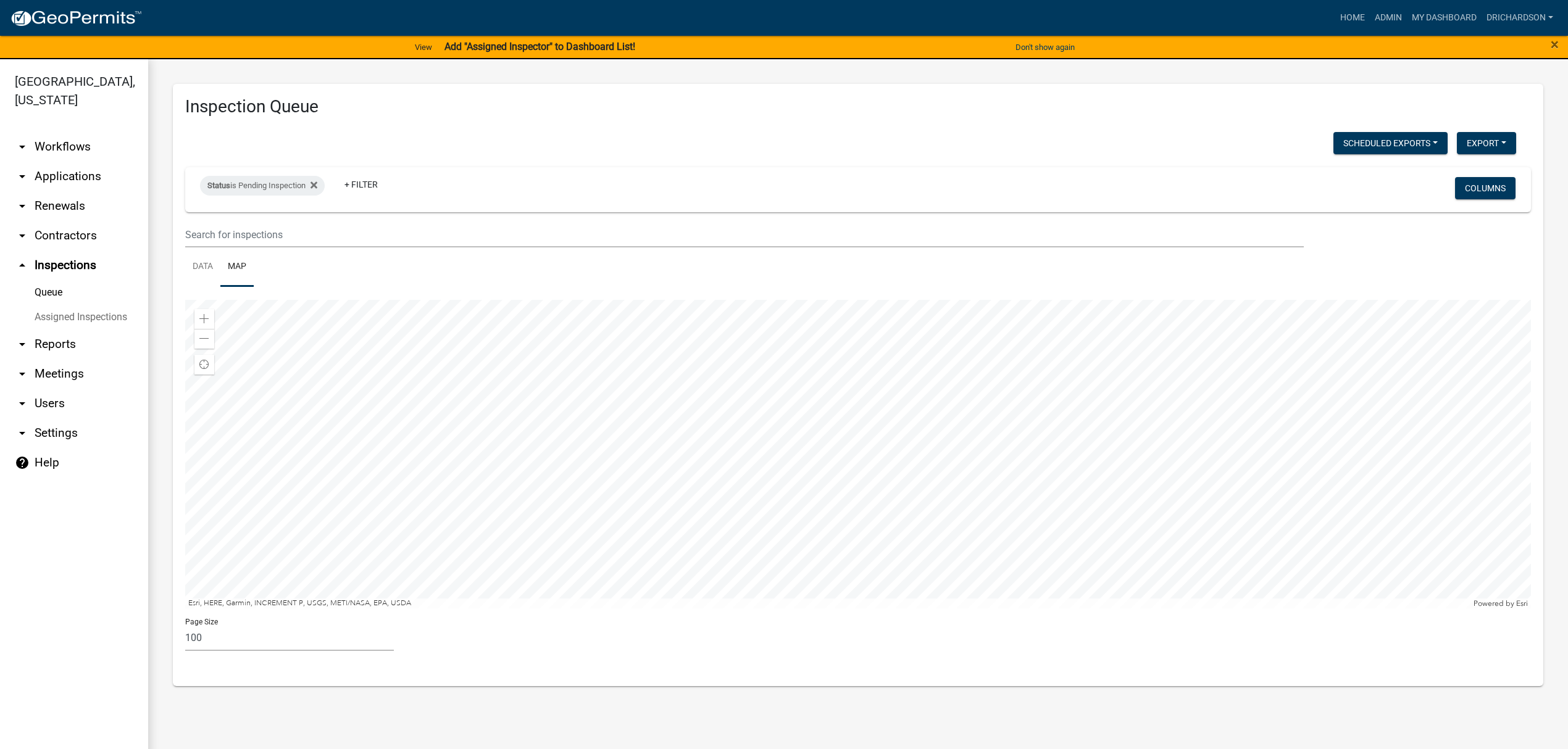
click at [1196, 608] on div at bounding box center [858, 454] width 1346 height 309
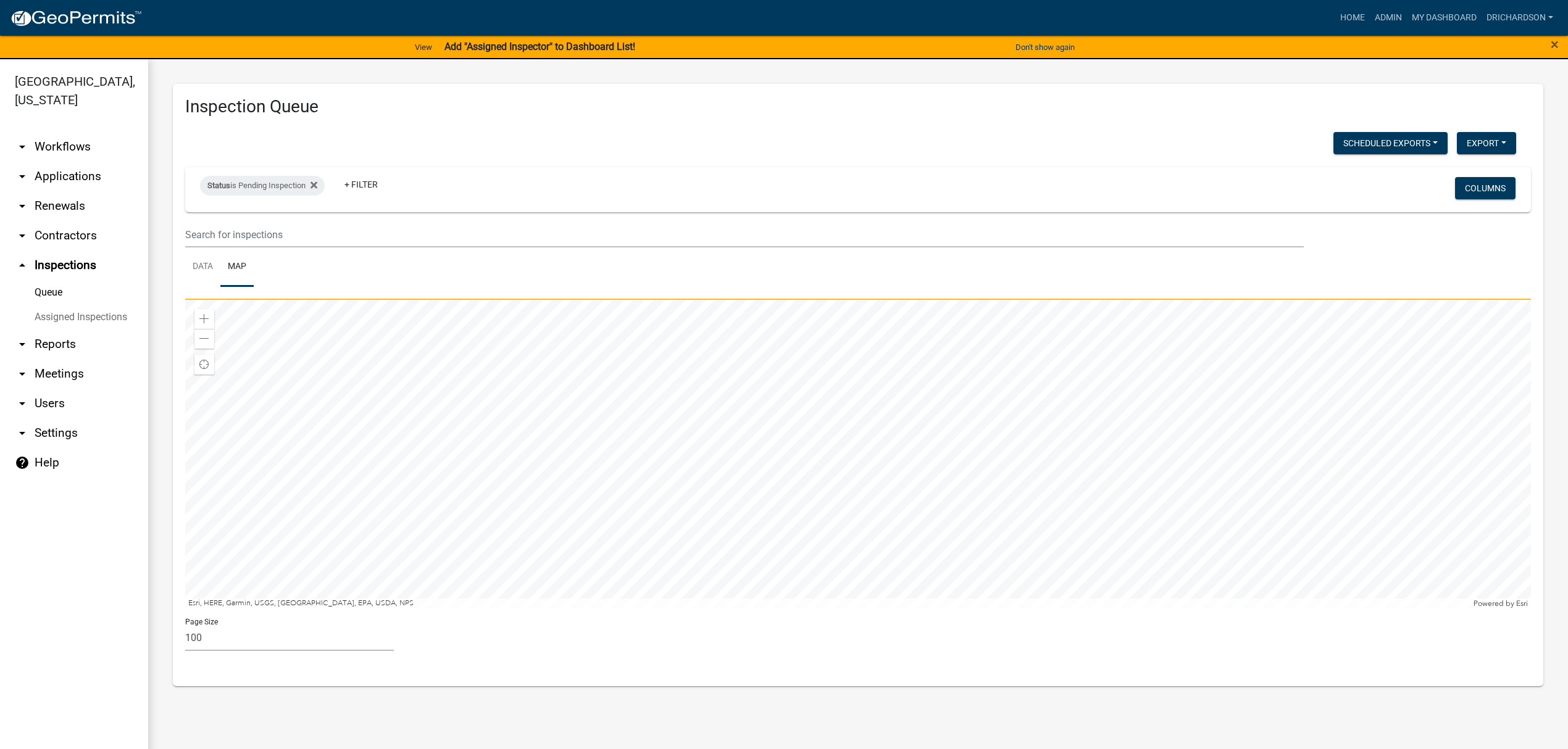
click at [1016, 335] on div at bounding box center [858, 454] width 1346 height 309
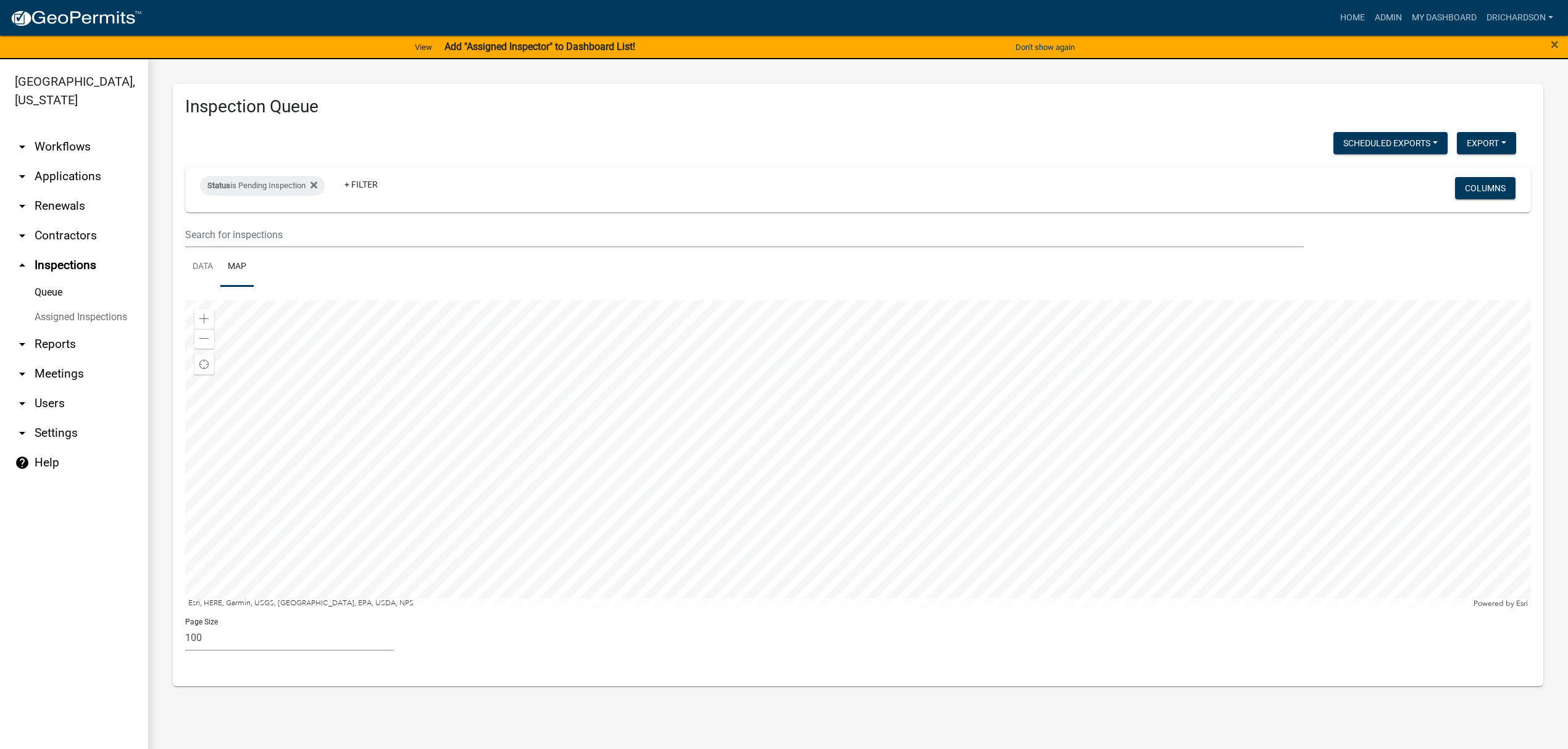
click at [954, 362] on div at bounding box center [858, 454] width 1346 height 309
click at [980, 472] on div at bounding box center [858, 454] width 1346 height 309
click at [911, 467] on div at bounding box center [858, 454] width 1346 height 309
click at [861, 418] on div at bounding box center [858, 454] width 1346 height 309
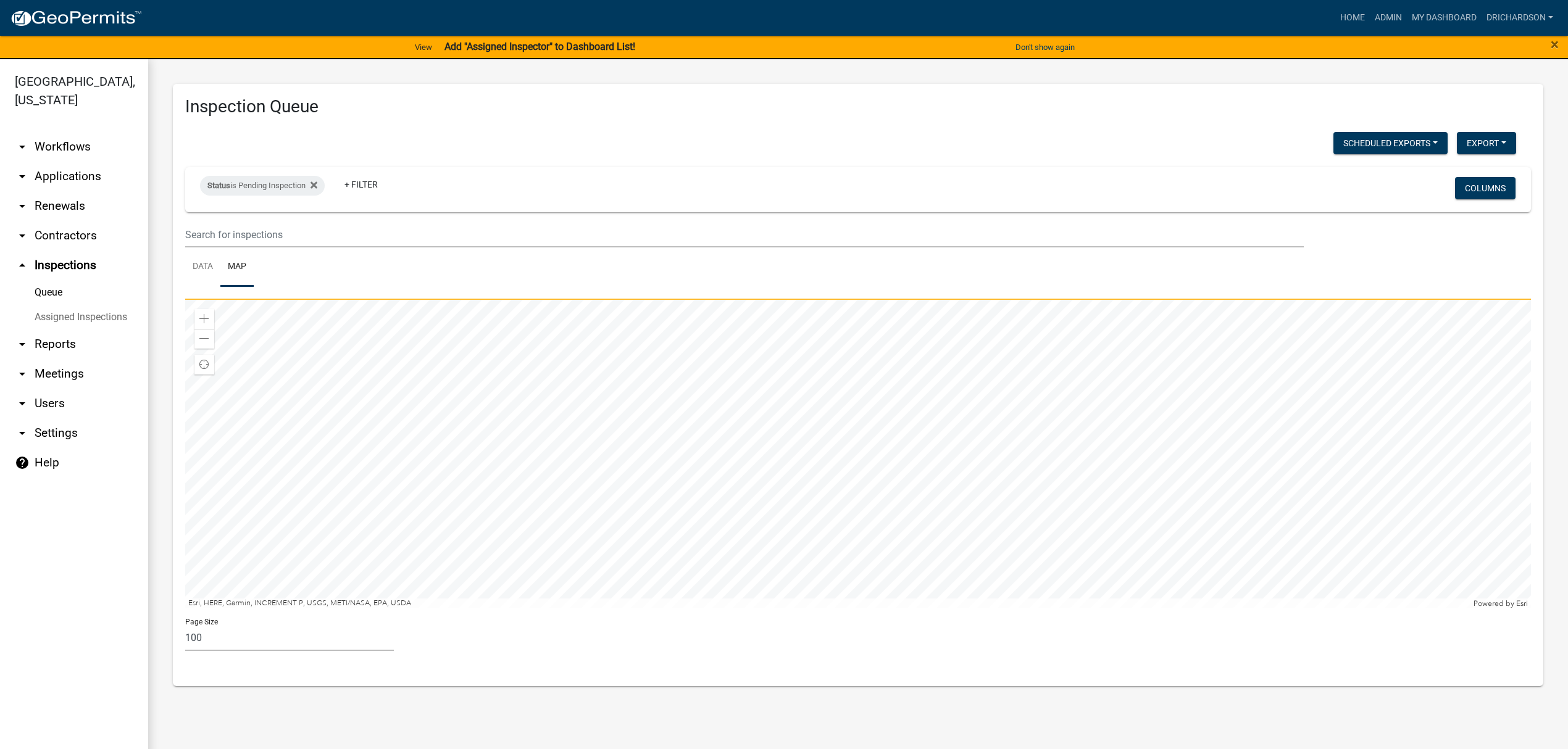
click at [1016, 475] on div at bounding box center [858, 454] width 1346 height 309
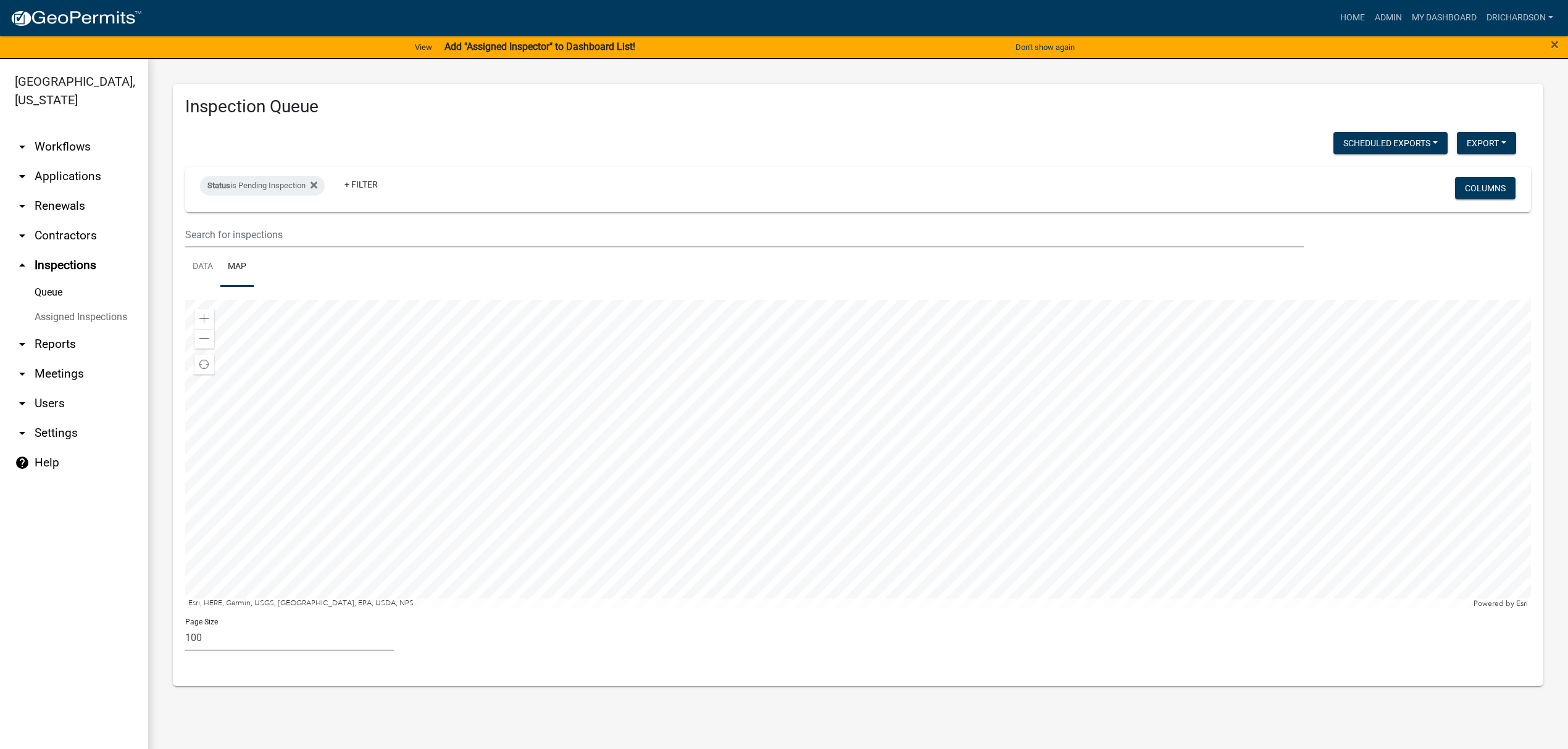
click at [1109, 531] on div at bounding box center [858, 454] width 1346 height 309
click at [952, 418] on div at bounding box center [858, 454] width 1346 height 309
click at [908, 487] on div at bounding box center [858, 454] width 1346 height 309
click at [955, 344] on div at bounding box center [858, 454] width 1346 height 309
click at [1017, 368] on div at bounding box center [858, 454] width 1346 height 309
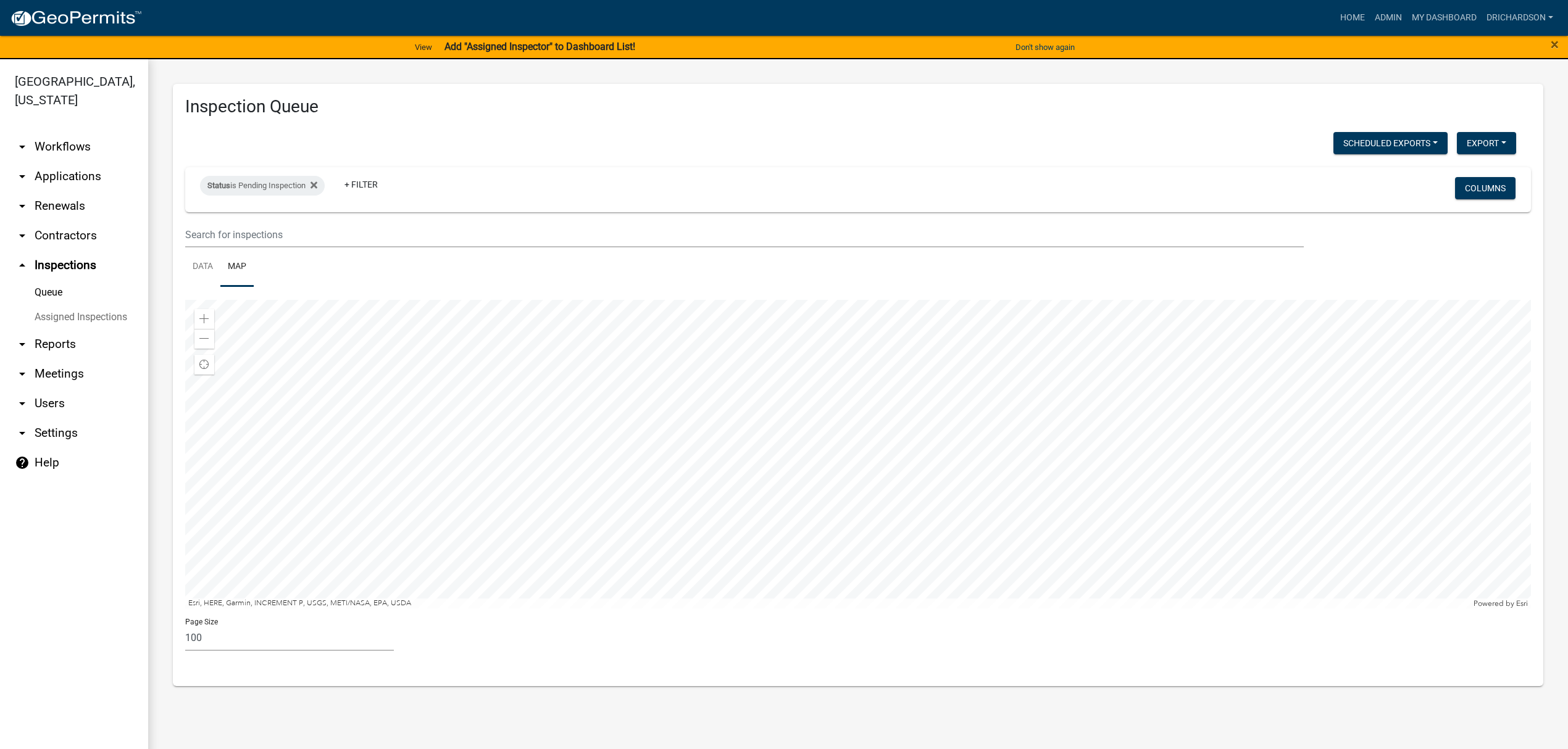
click at [956, 474] on div at bounding box center [858, 454] width 1346 height 309
click at [880, 589] on div at bounding box center [858, 454] width 1346 height 309
click at [872, 458] on div at bounding box center [858, 454] width 1346 height 309
click at [211, 266] on link "Data" at bounding box center [203, 267] width 35 height 40
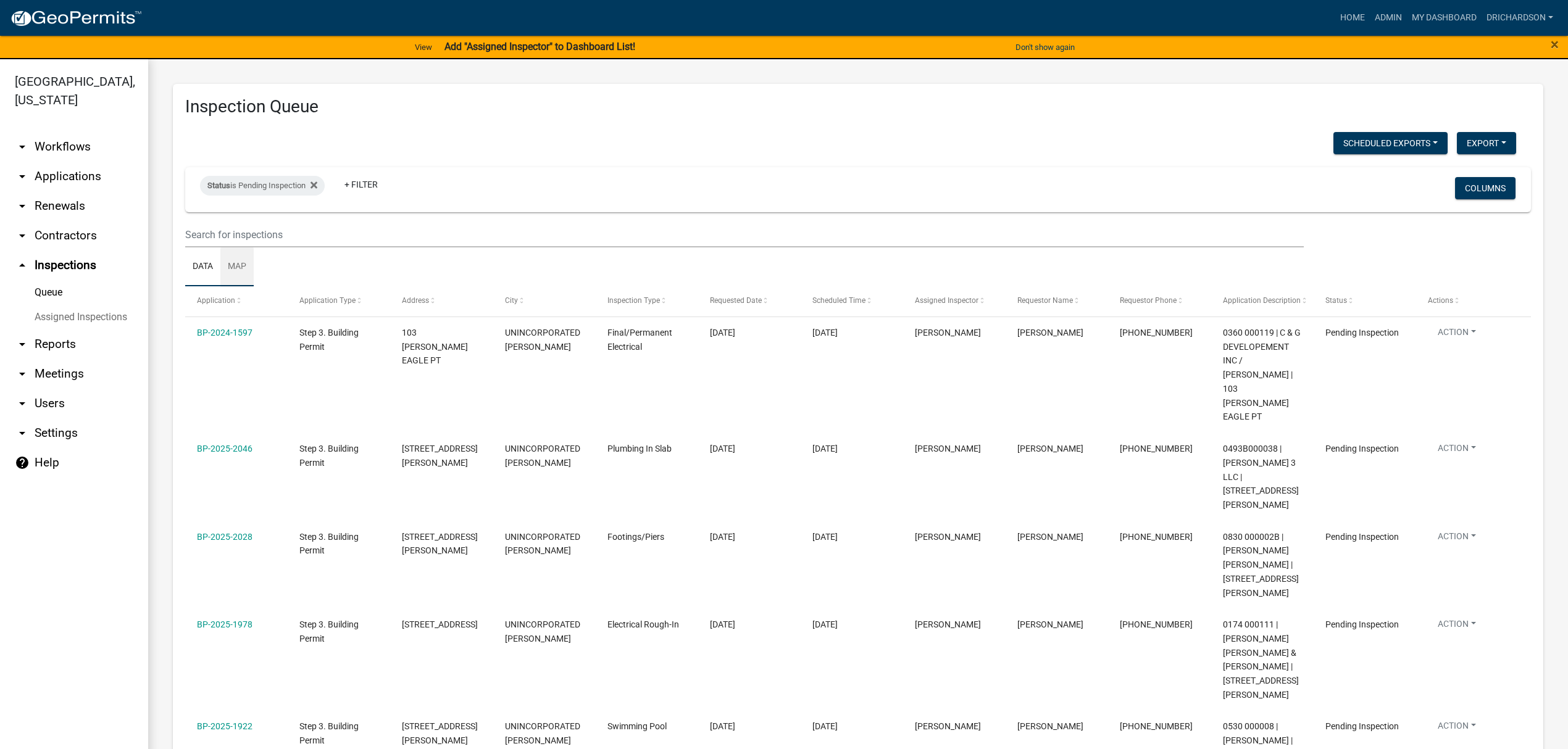
click at [245, 270] on link "Map" at bounding box center [237, 267] width 34 height 40
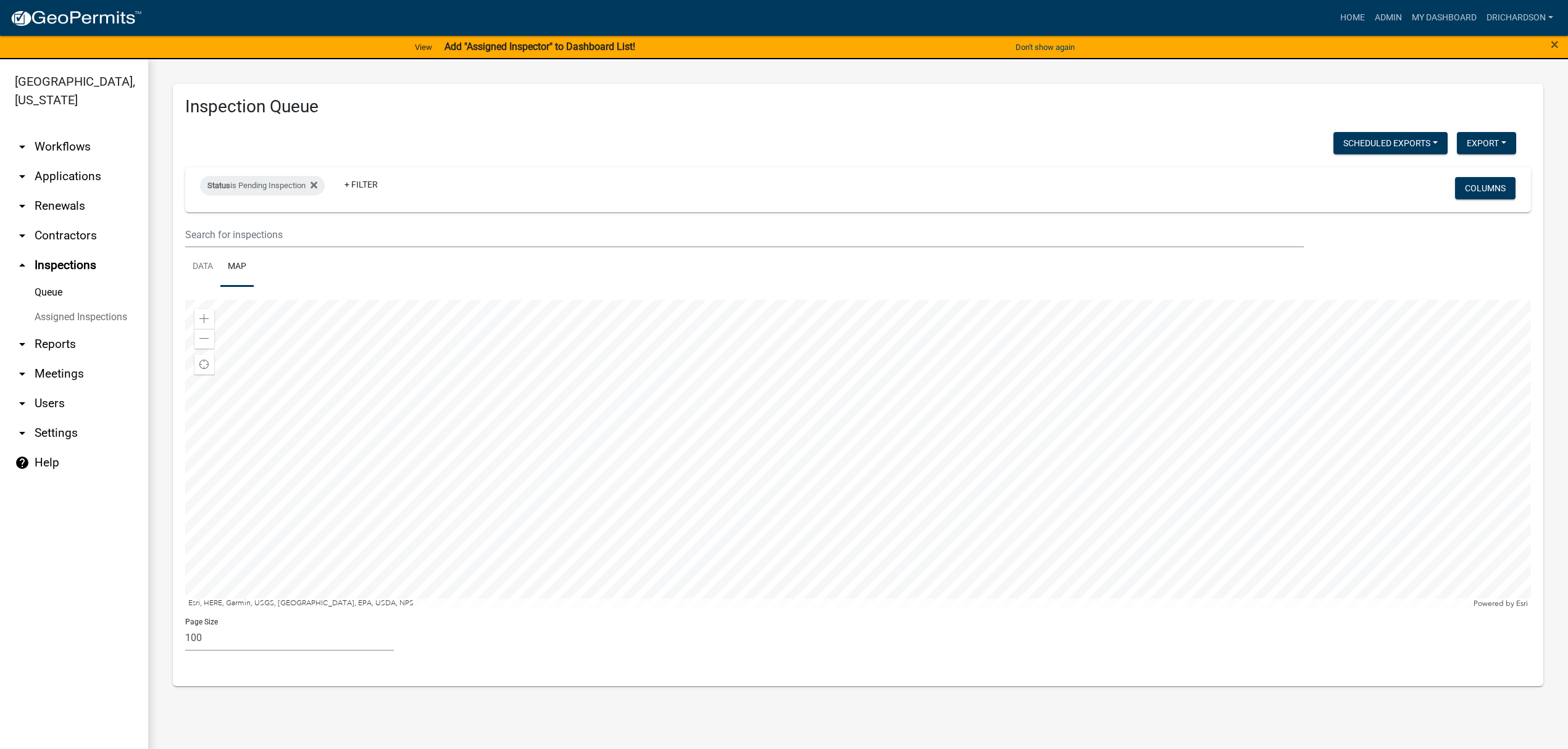
click at [980, 498] on div at bounding box center [858, 454] width 1346 height 309
